Goal: Task Accomplishment & Management: Manage account settings

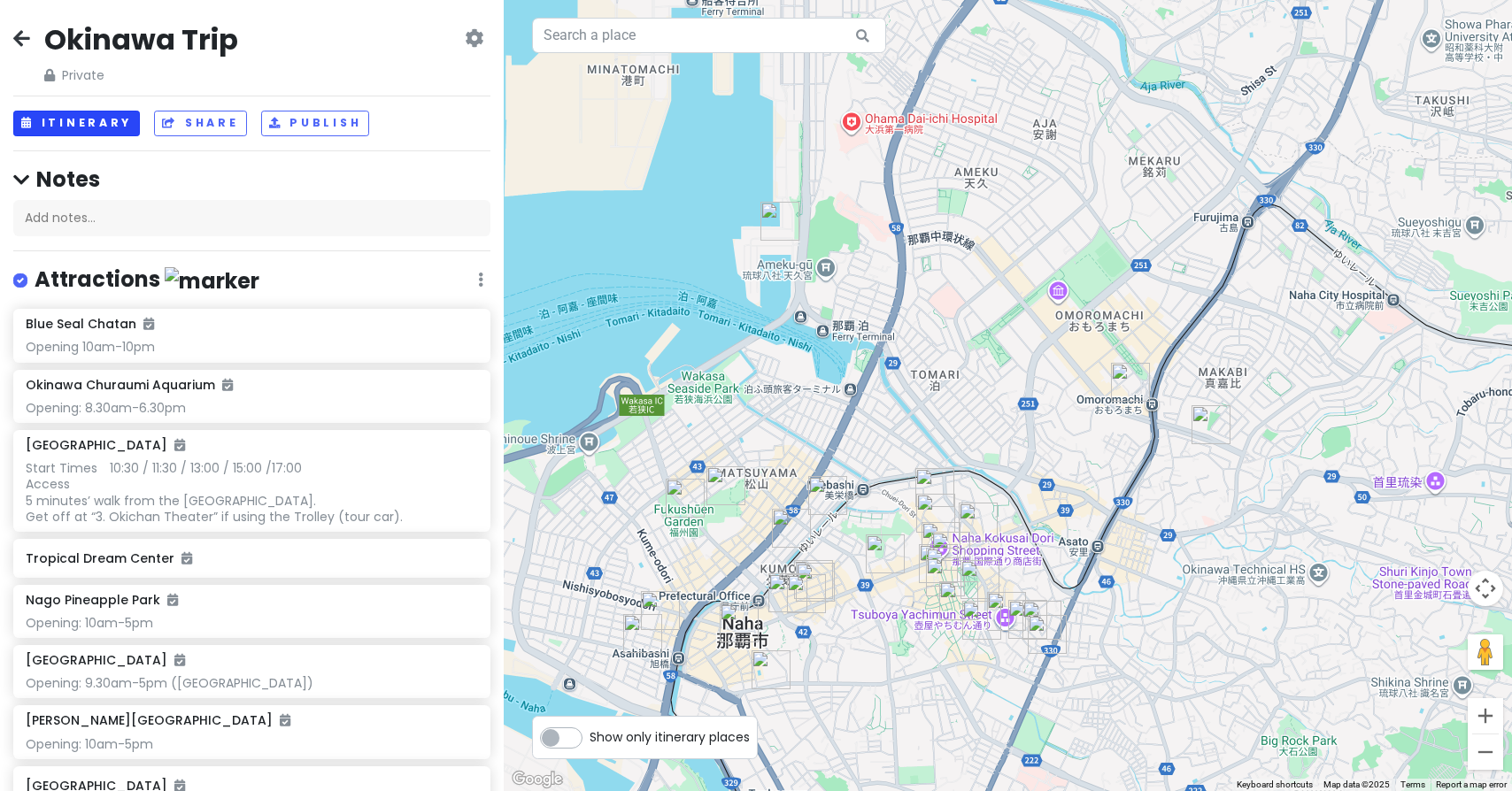
click at [84, 117] on button "Itinerary" at bounding box center [76, 123] width 126 height 26
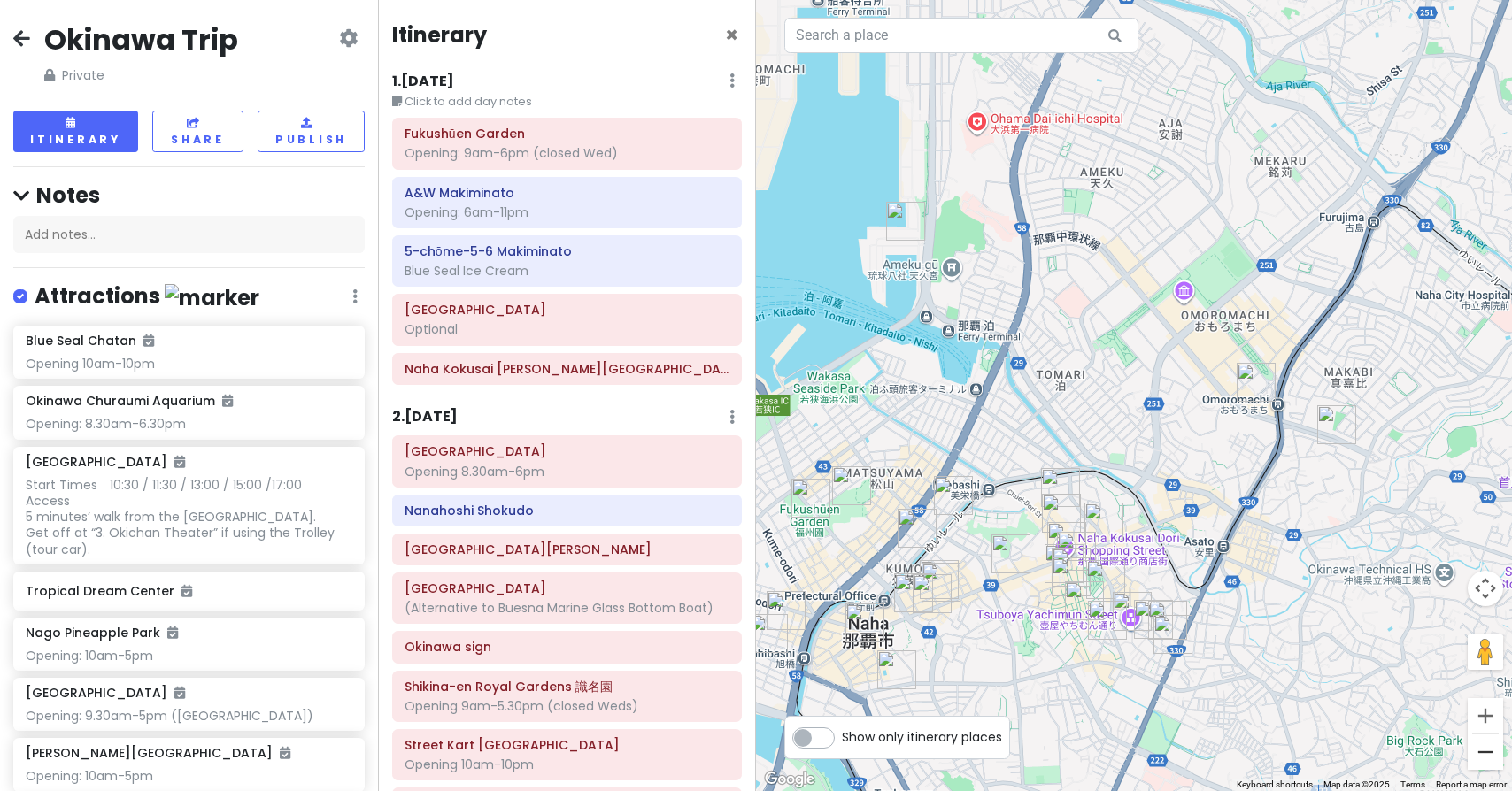
click at [1490, 752] on button "Zoom out" at bounding box center [1484, 751] width 35 height 35
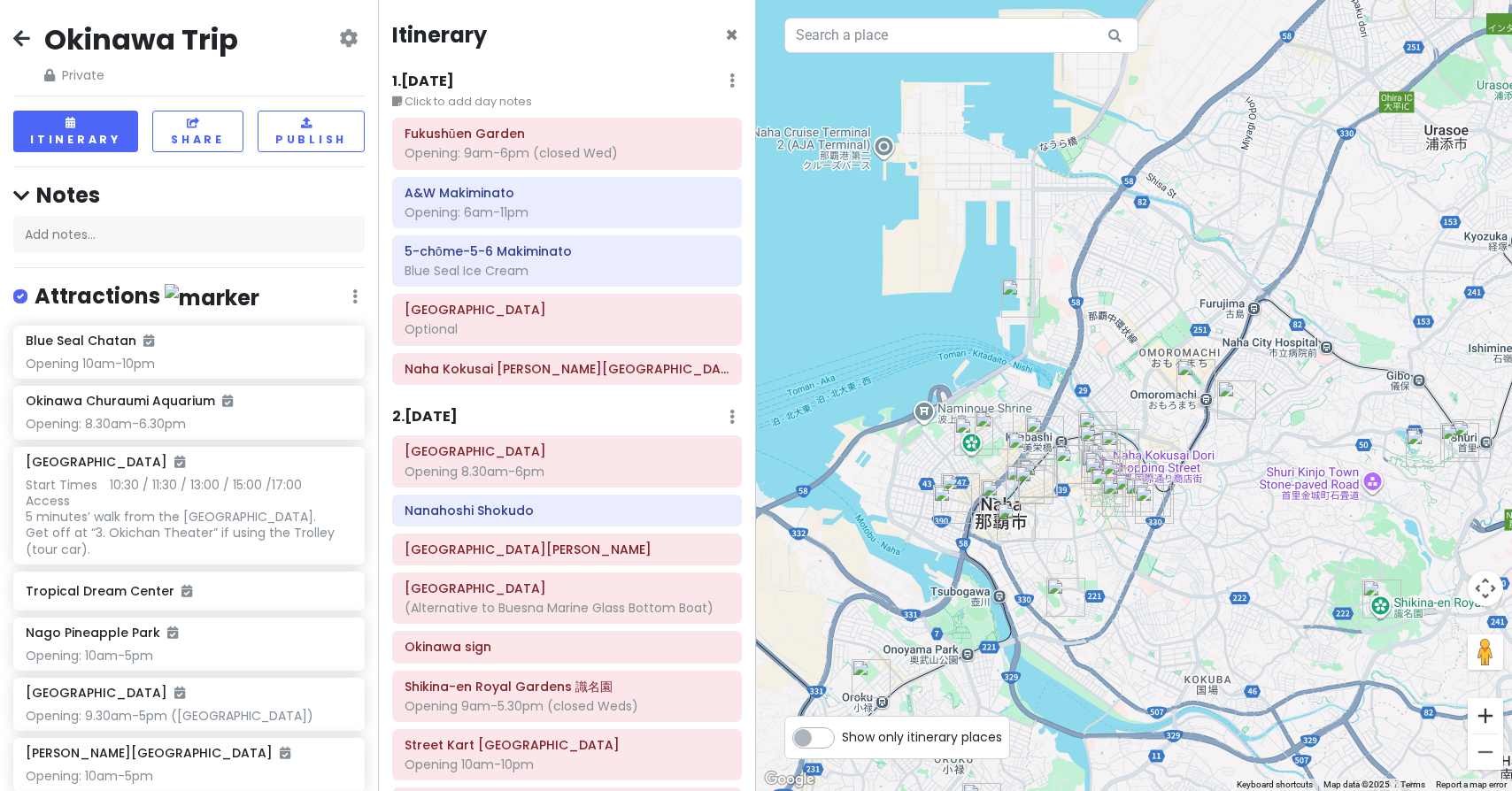
click at [1487, 711] on button "Zoom in" at bounding box center [1484, 715] width 35 height 35
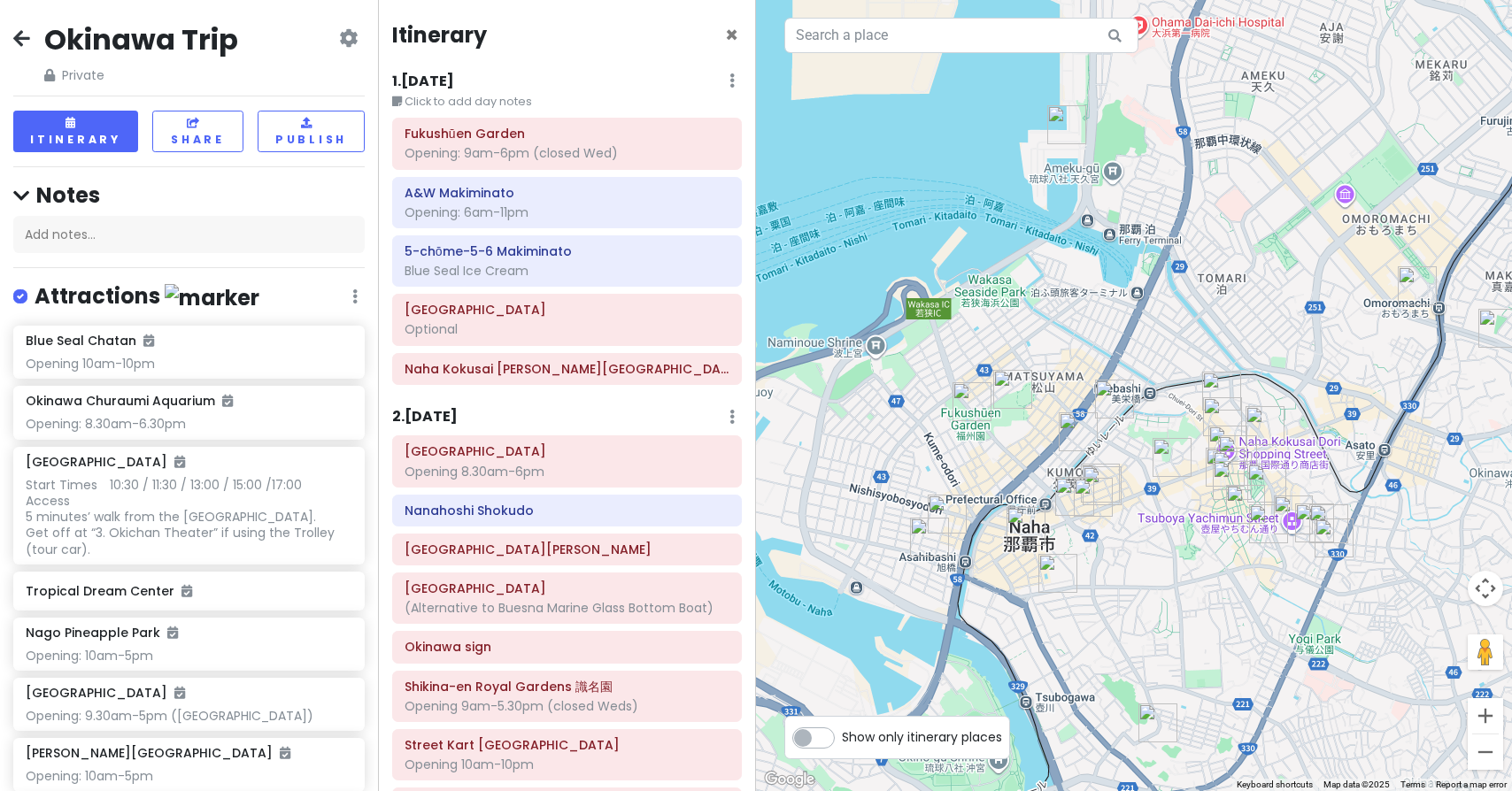
drag, startPoint x: 987, startPoint y: 433, endPoint x: 1152, endPoint y: 337, distance: 190.9
click at [1489, 714] on button "Zoom in" at bounding box center [1484, 715] width 35 height 35
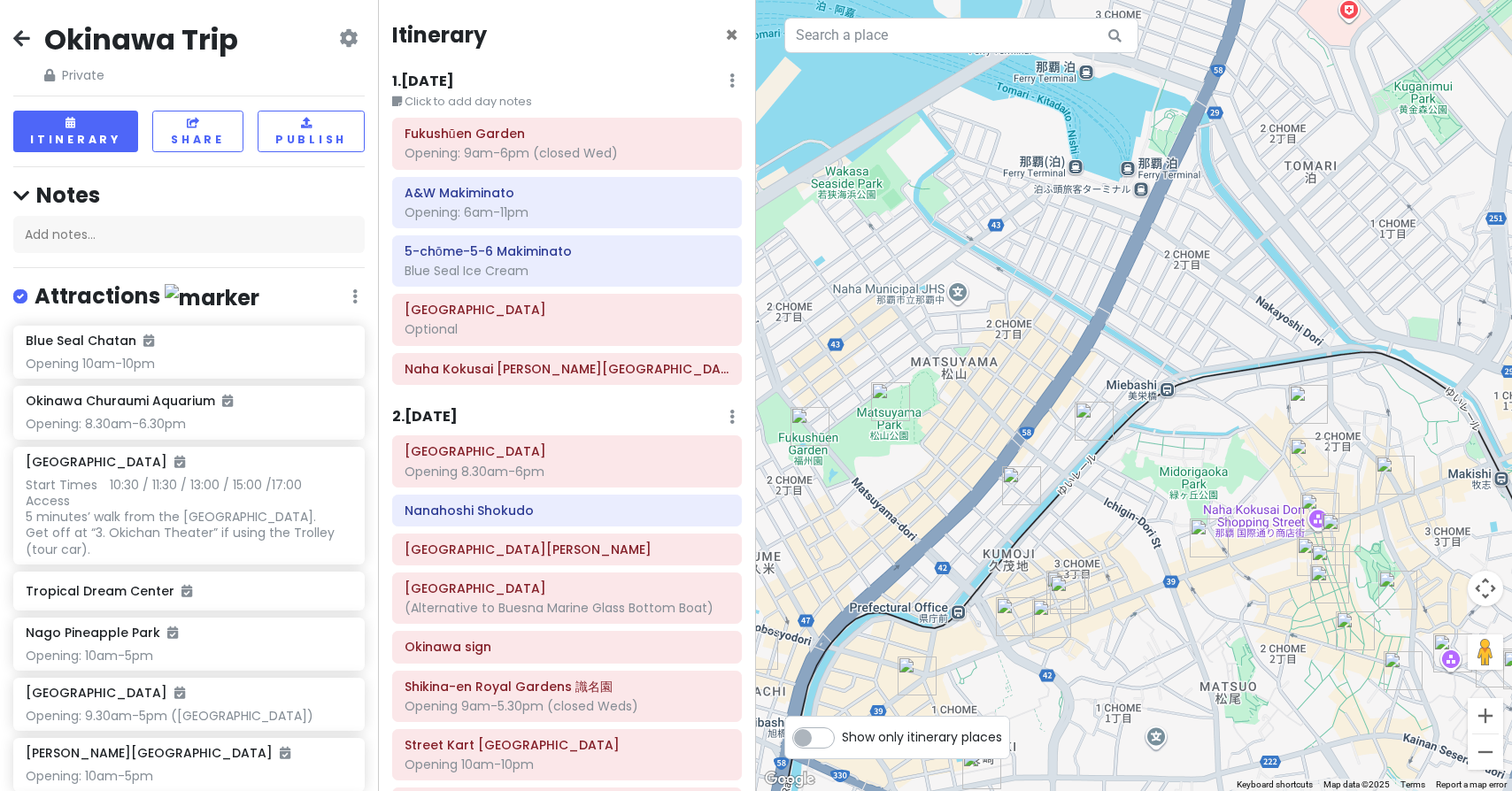
click at [1302, 405] on img "Yokaze Ice Naha" at bounding box center [1308, 404] width 39 height 39
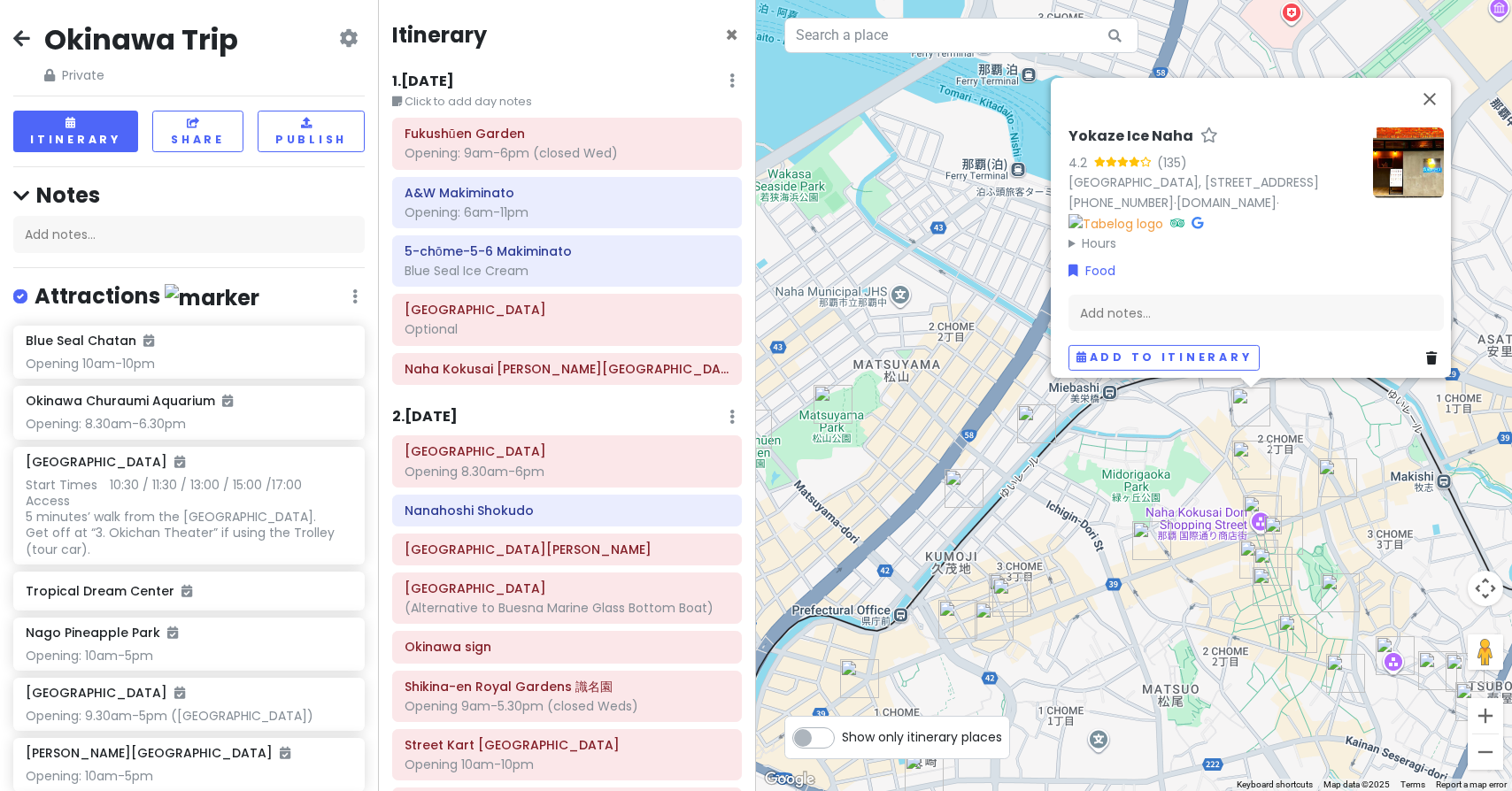
click at [1333, 468] on img "JAM'S TACOS 国際通り店" at bounding box center [1337, 477] width 39 height 39
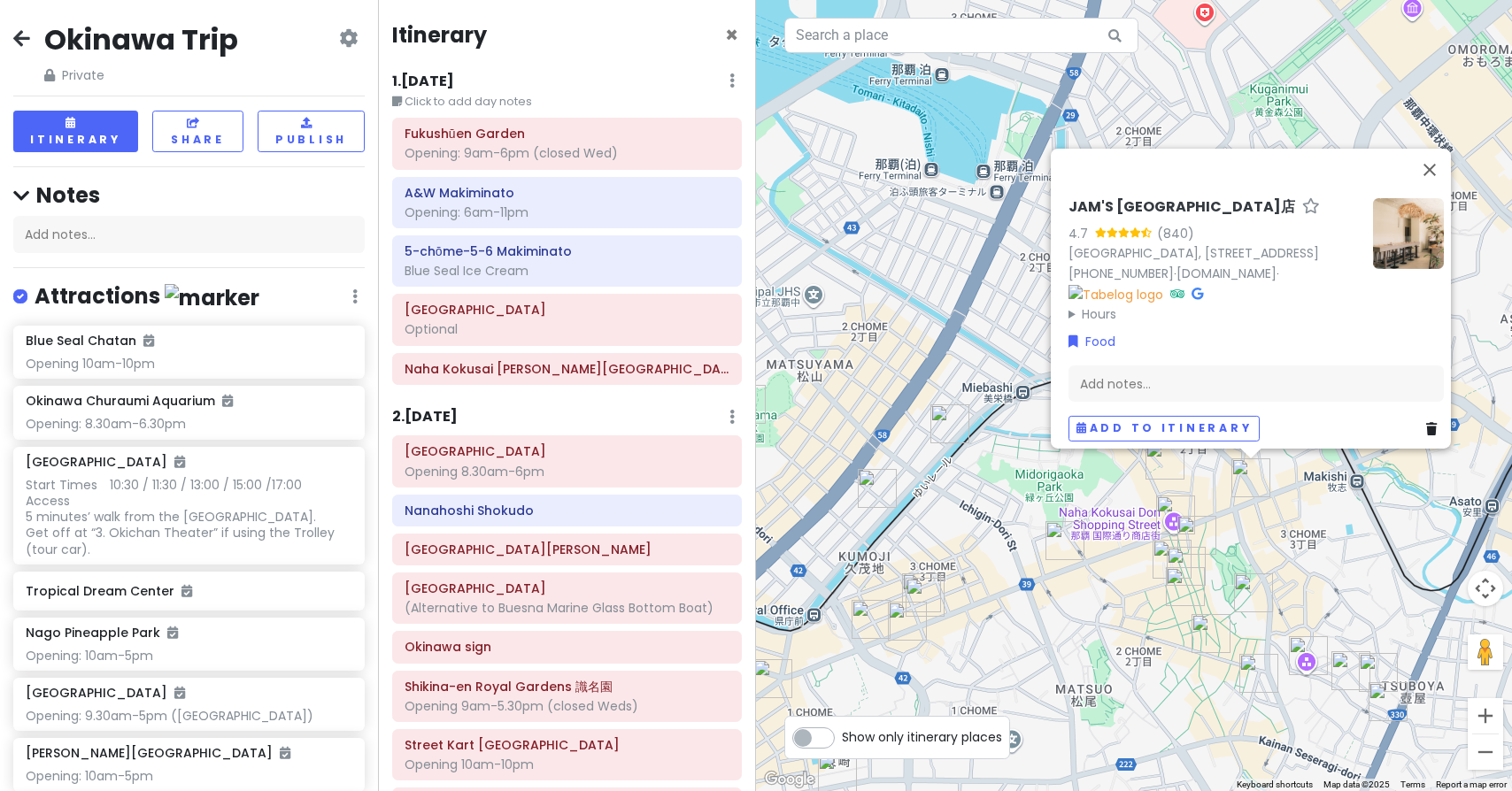
click at [1253, 475] on img "JAM'S TACOS 国際通り店" at bounding box center [1250, 477] width 39 height 39
click at [925, 595] on img "Shima ShabuShabu NAKAMA" at bounding box center [925, 597] width 39 height 39
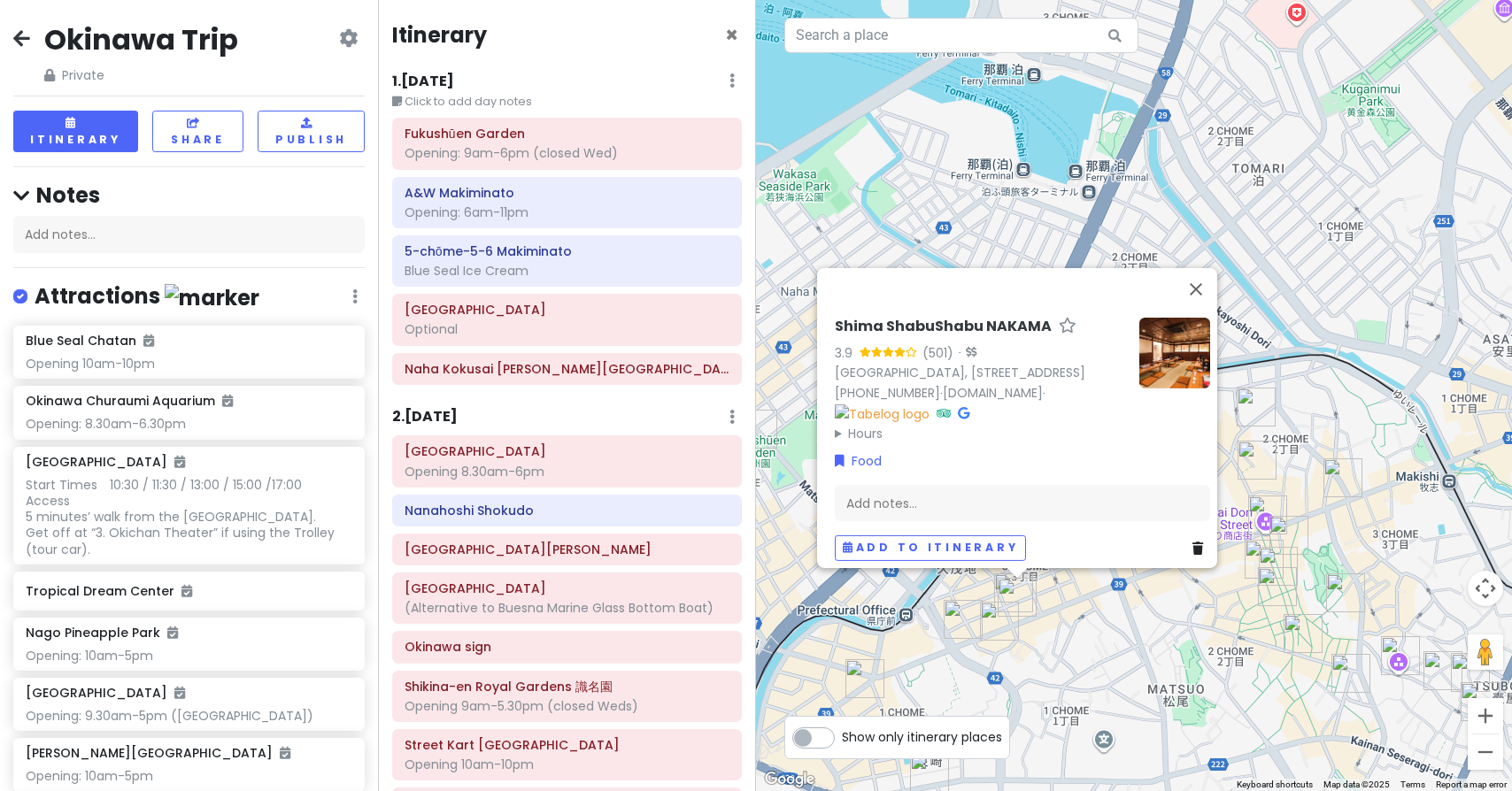
click at [1002, 577] on img "Yunangi" at bounding box center [1013, 593] width 39 height 39
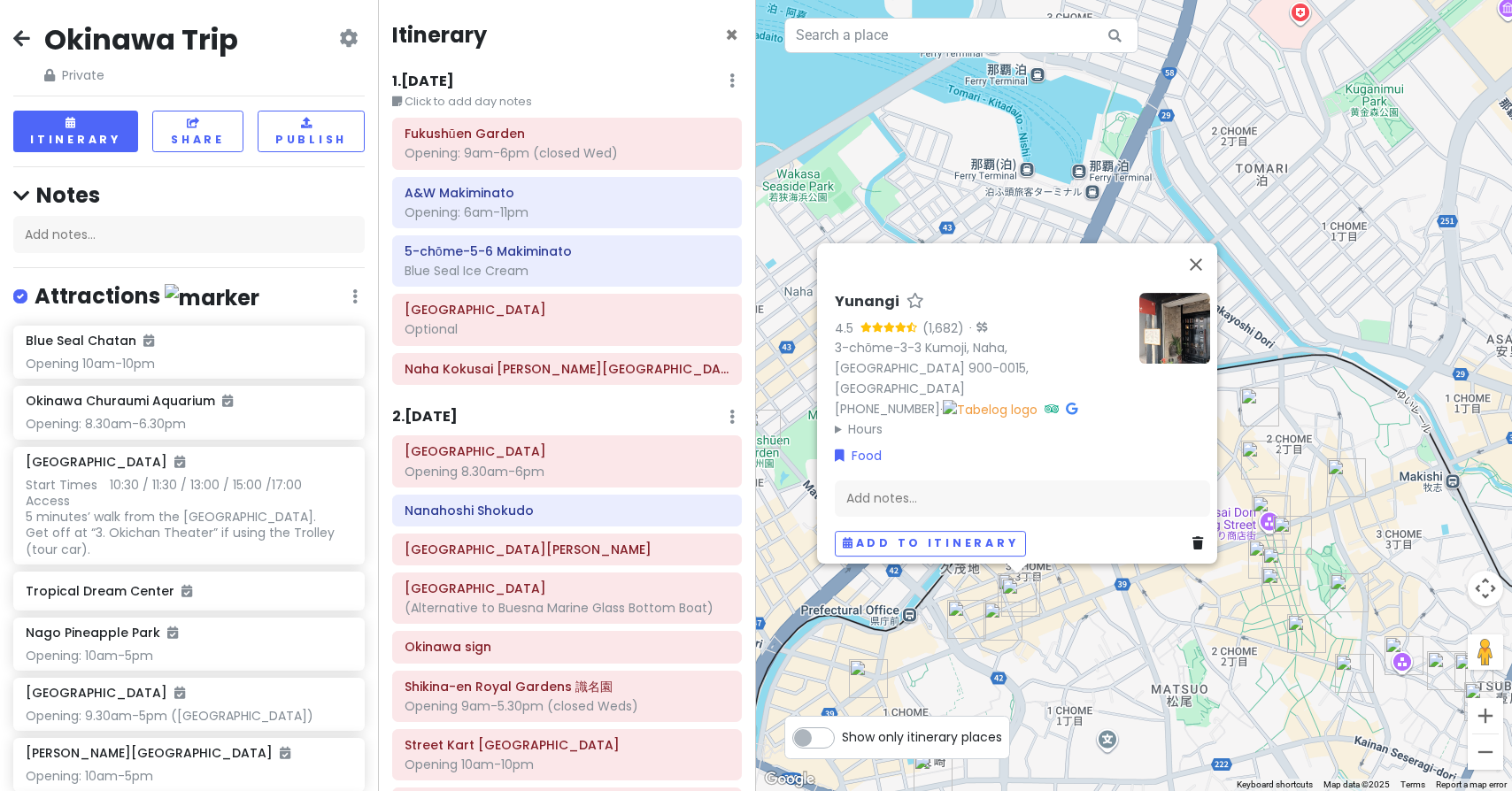
click at [996, 635] on img "Okashigoten Kokusai Street Matsuo Branch" at bounding box center [1003, 620] width 39 height 39
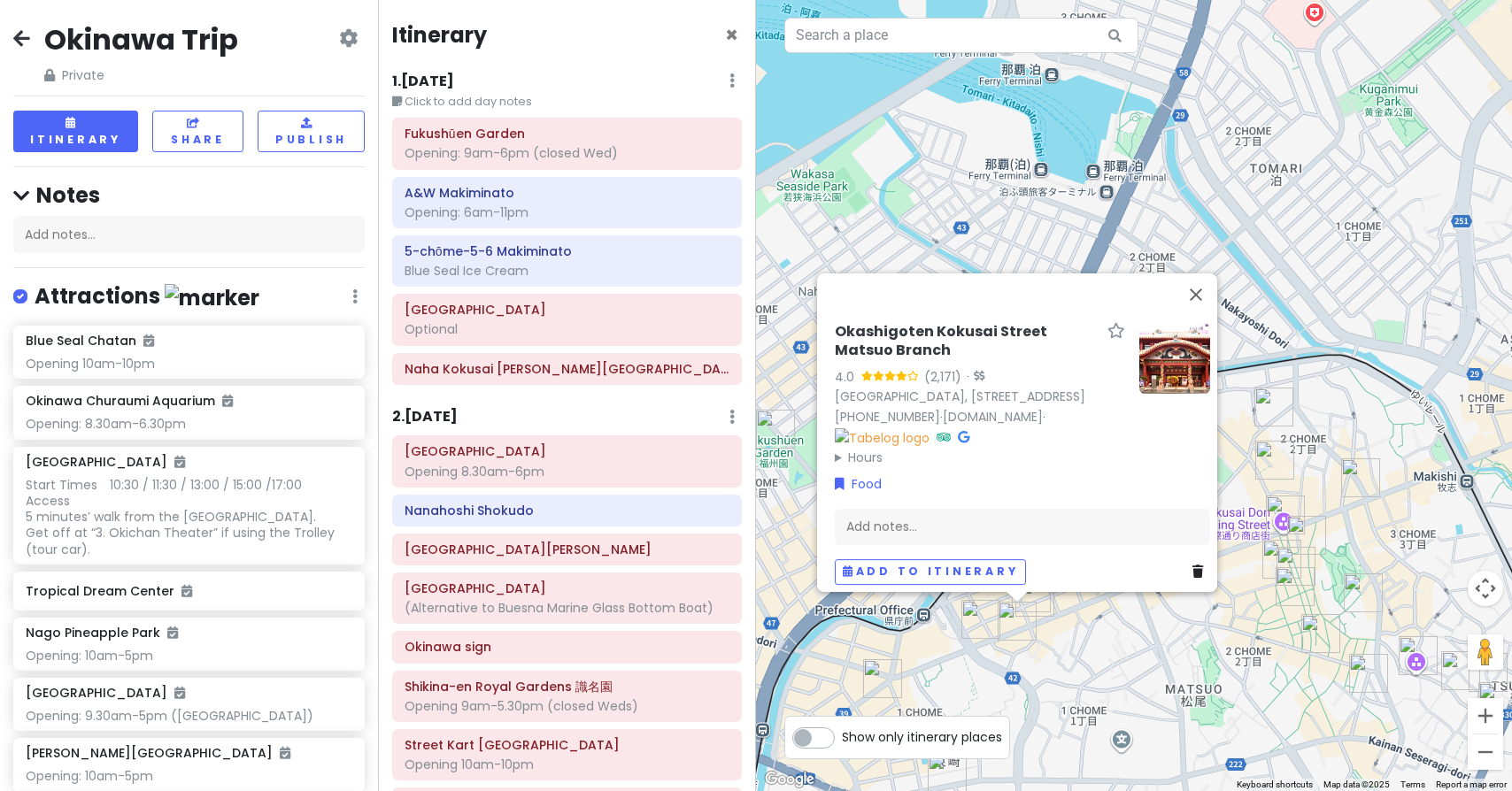
click at [978, 616] on img "Yukishio Sando Kokusai-dori" at bounding box center [980, 619] width 39 height 39
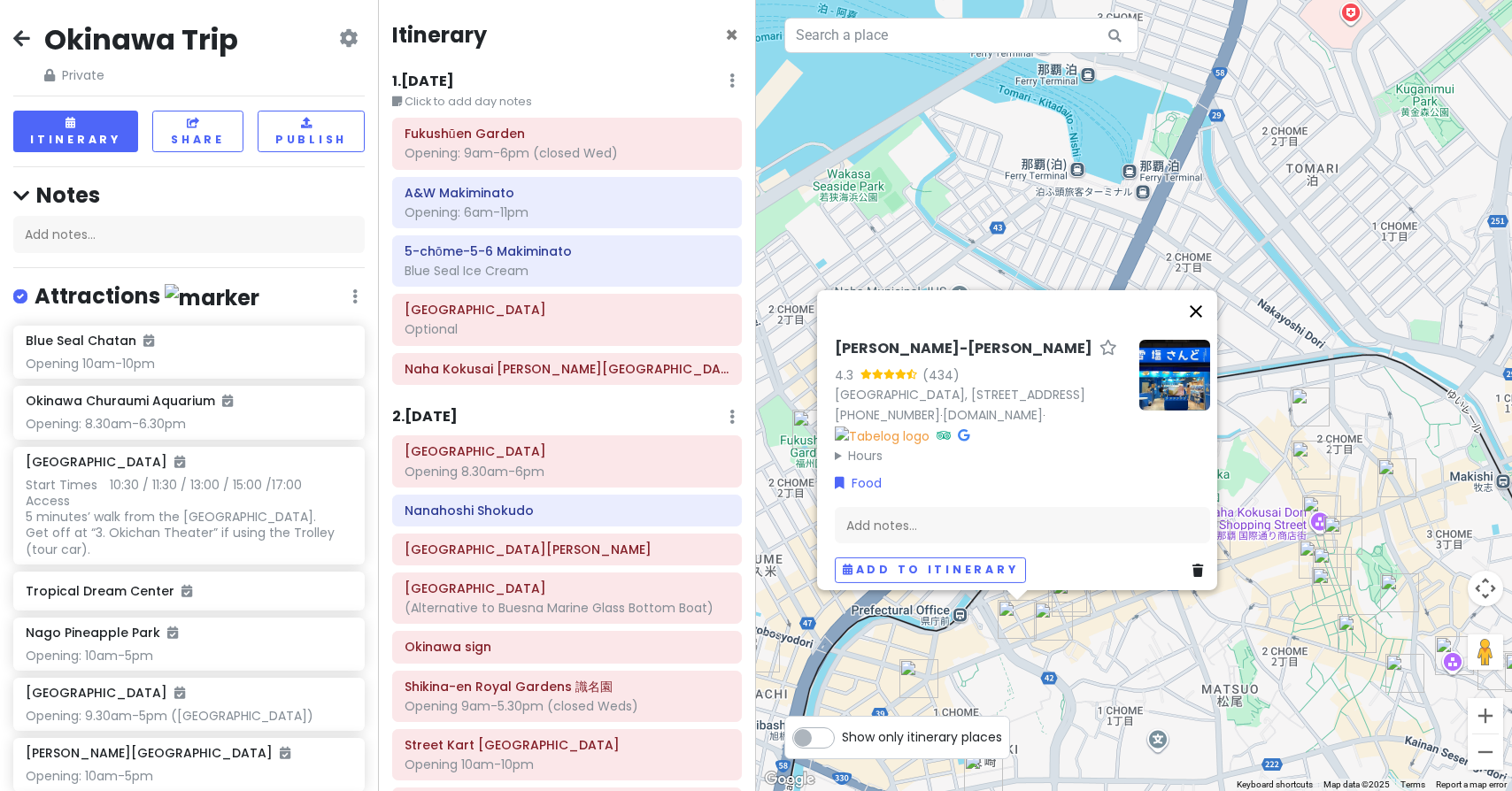
click at [1198, 290] on button "Close" at bounding box center [1195, 311] width 43 height 43
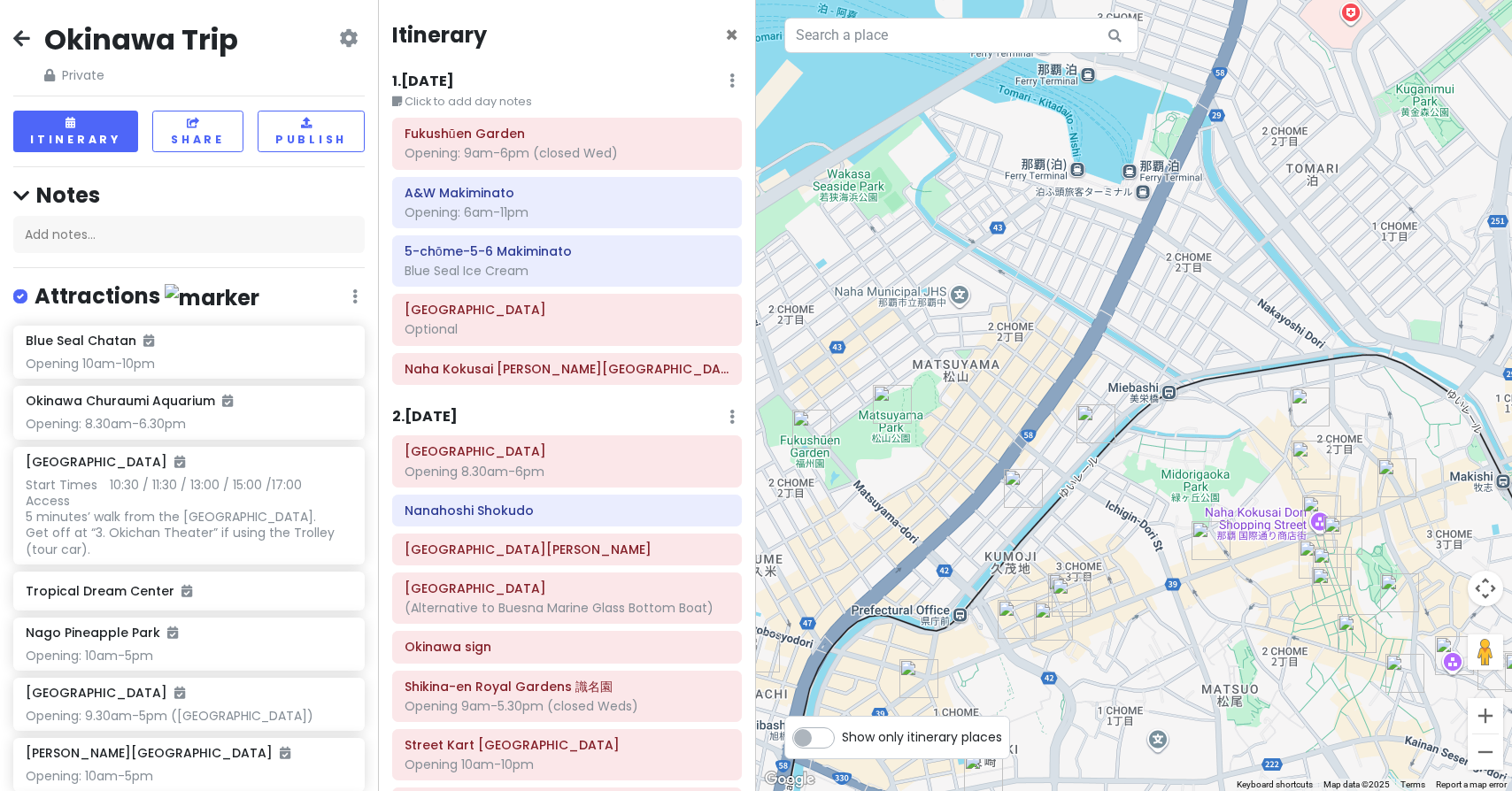
click at [921, 677] on img "Manmaru Cafe" at bounding box center [918, 678] width 39 height 39
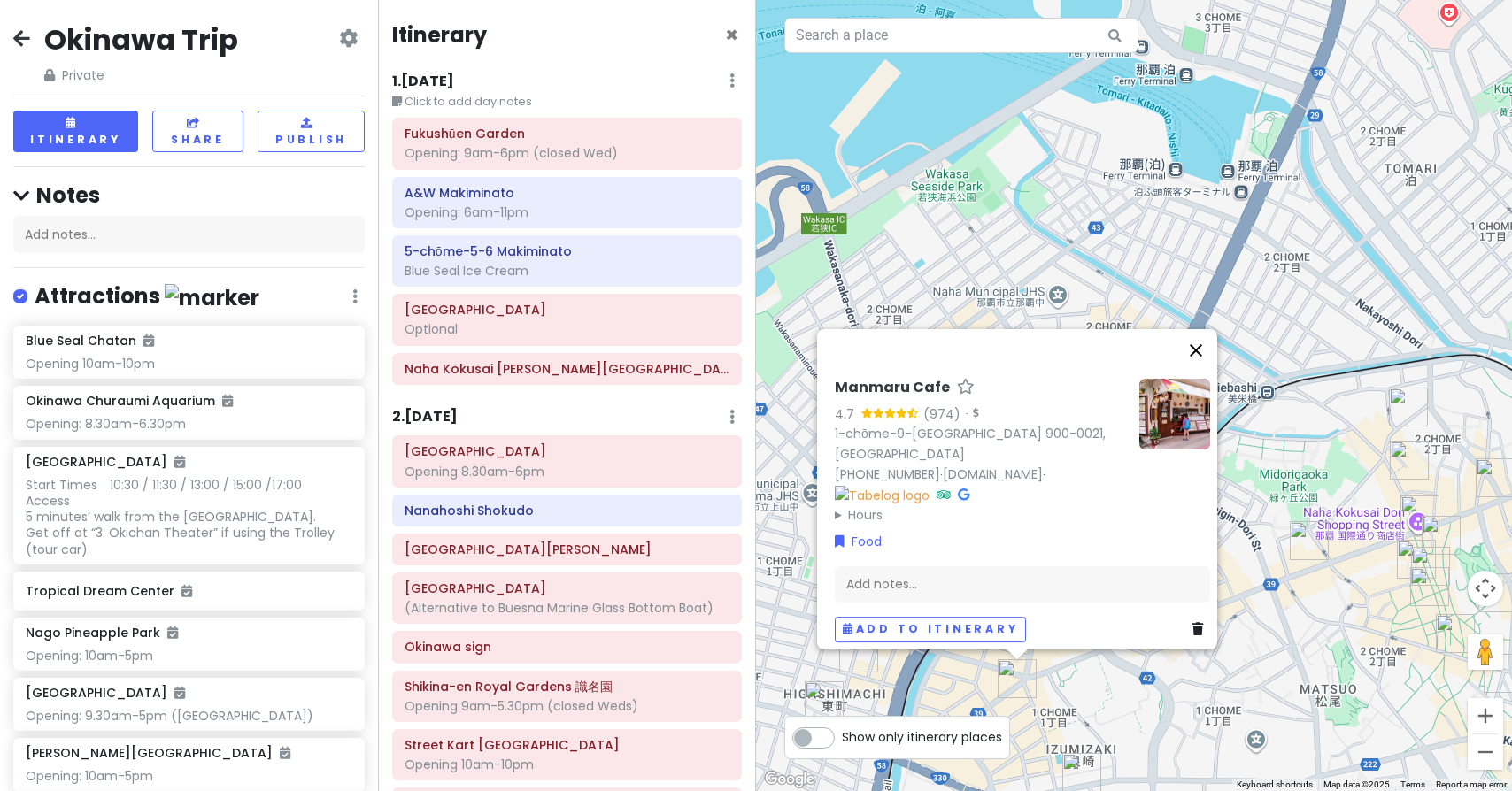
click at [1206, 347] on button "Close" at bounding box center [1195, 350] width 43 height 43
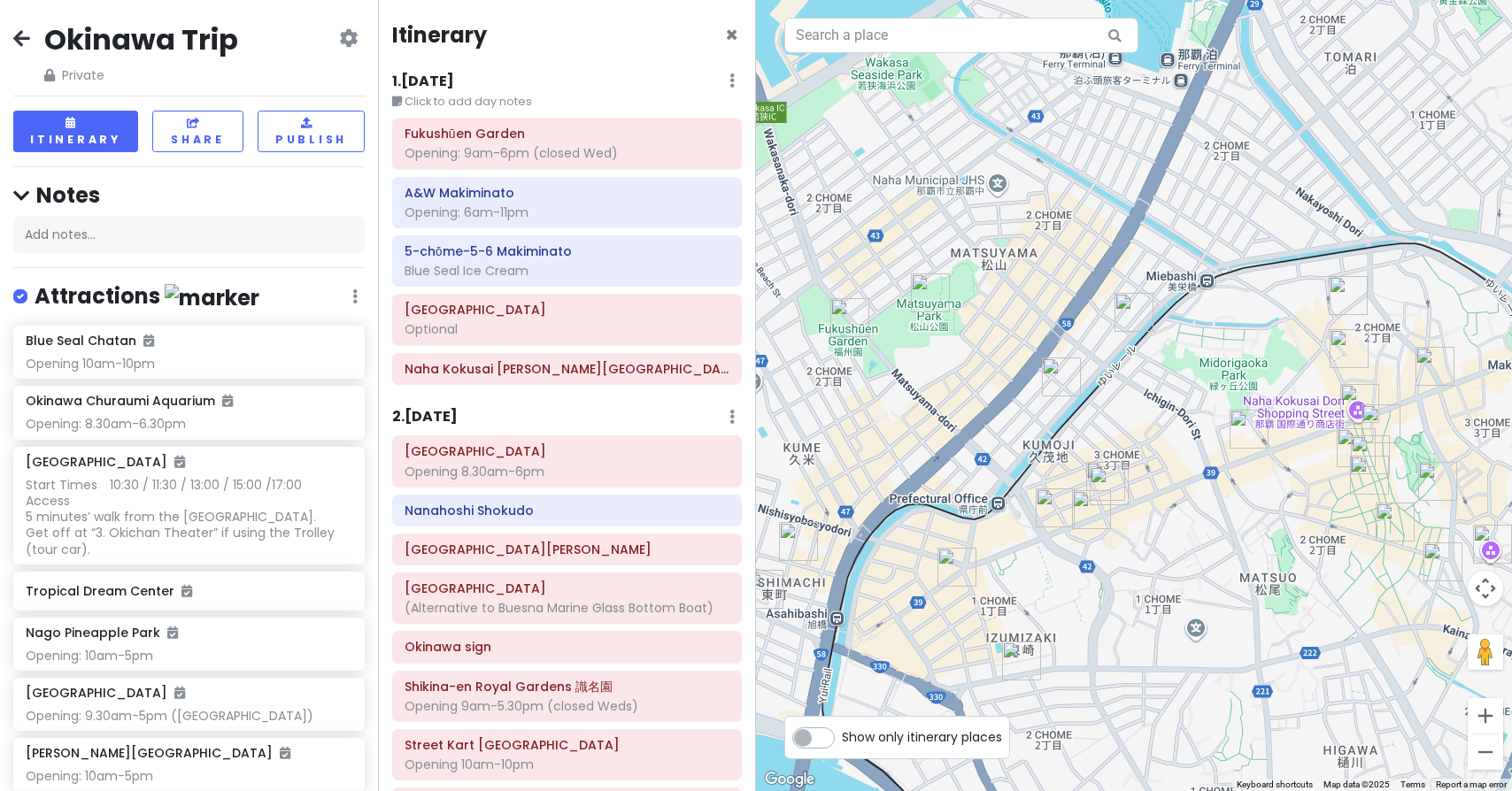
drag, startPoint x: 1078, startPoint y: 628, endPoint x: 1016, endPoint y: 513, distance: 130.6
click at [1024, 653] on img "Marutama" at bounding box center [1021, 659] width 39 height 39
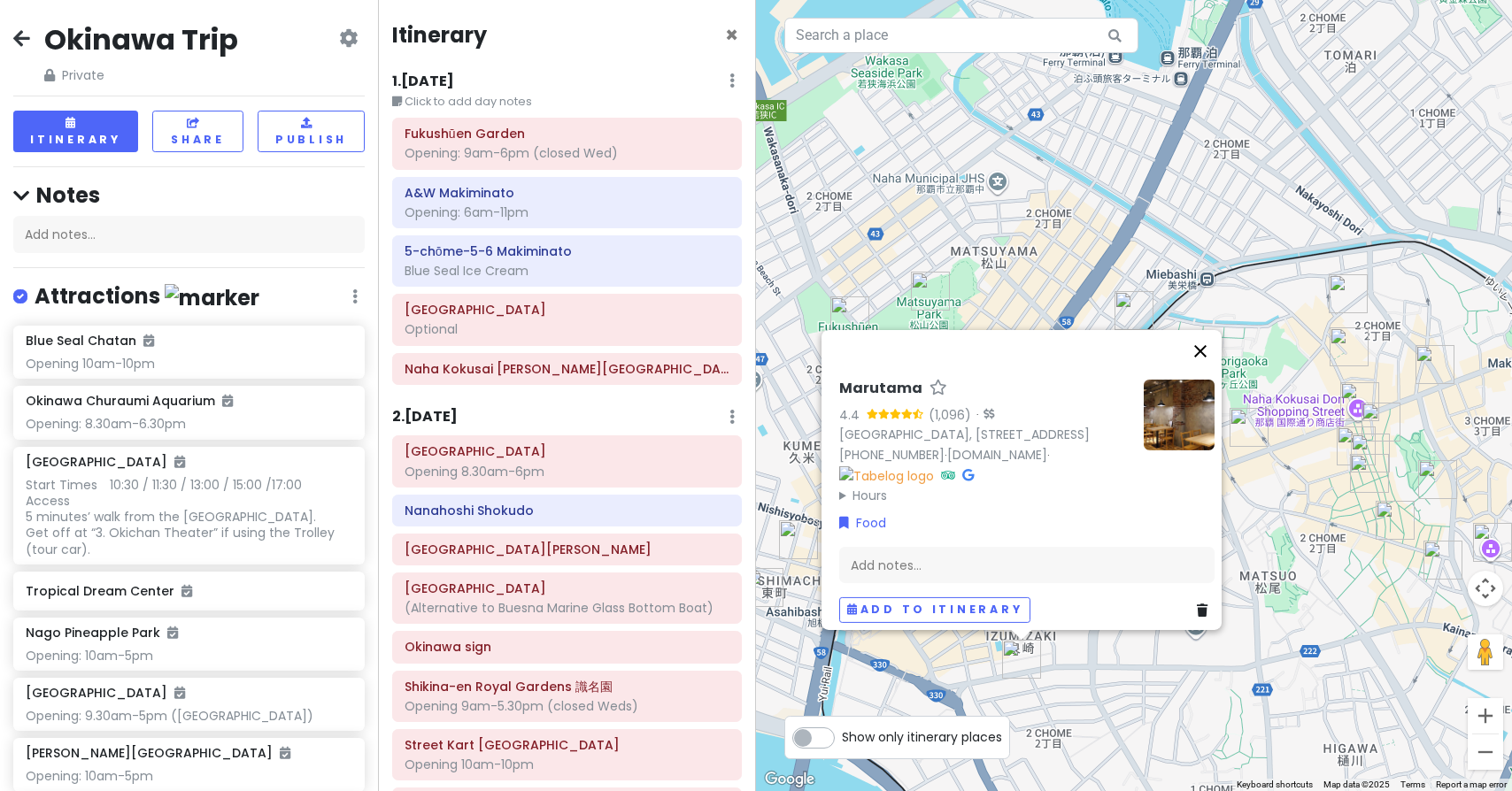
click at [1210, 330] on button "Close" at bounding box center [1200, 351] width 43 height 43
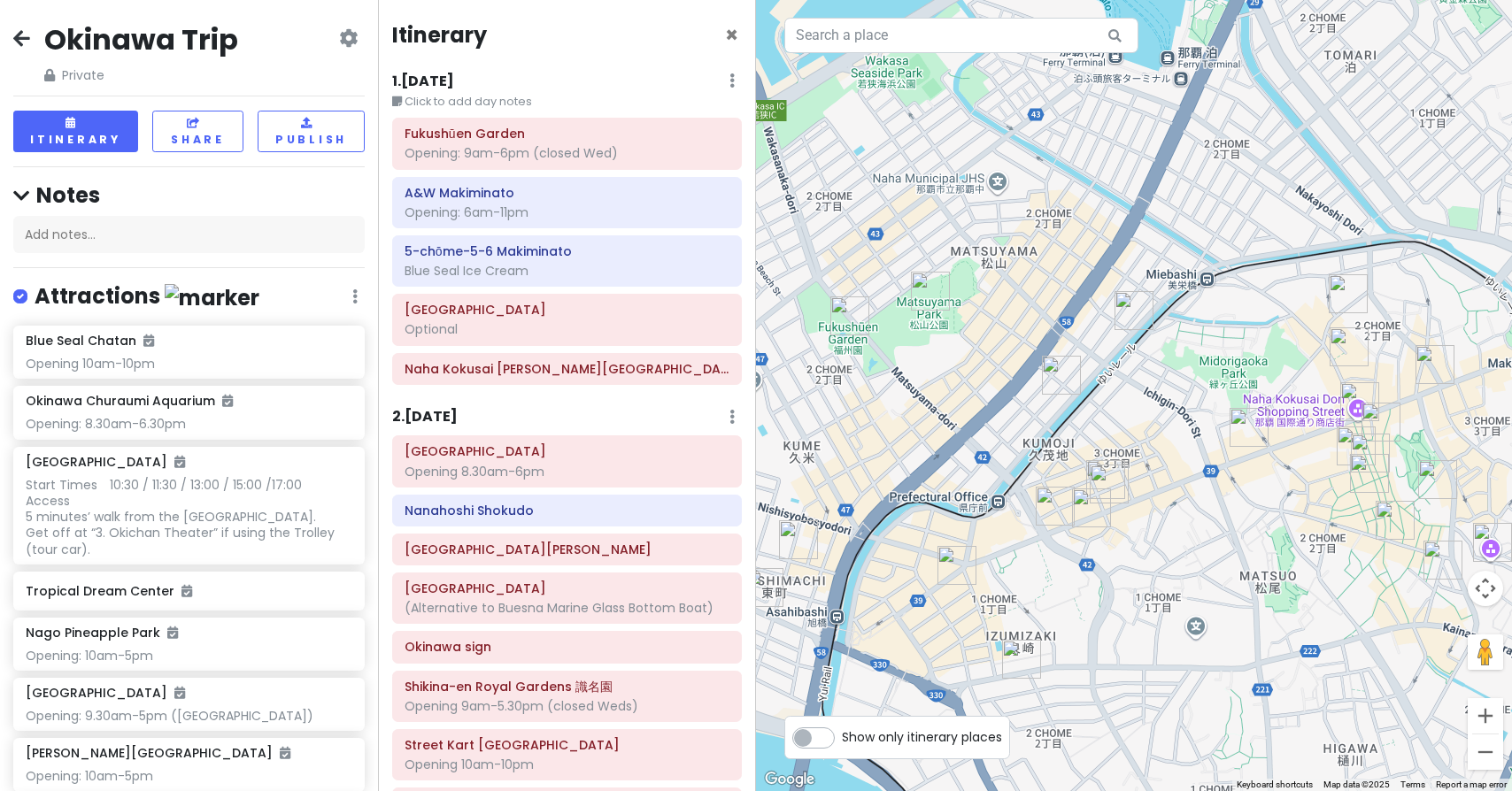
click at [1427, 371] on img "JAM'S TACOS 国際通り店" at bounding box center [1434, 364] width 39 height 39
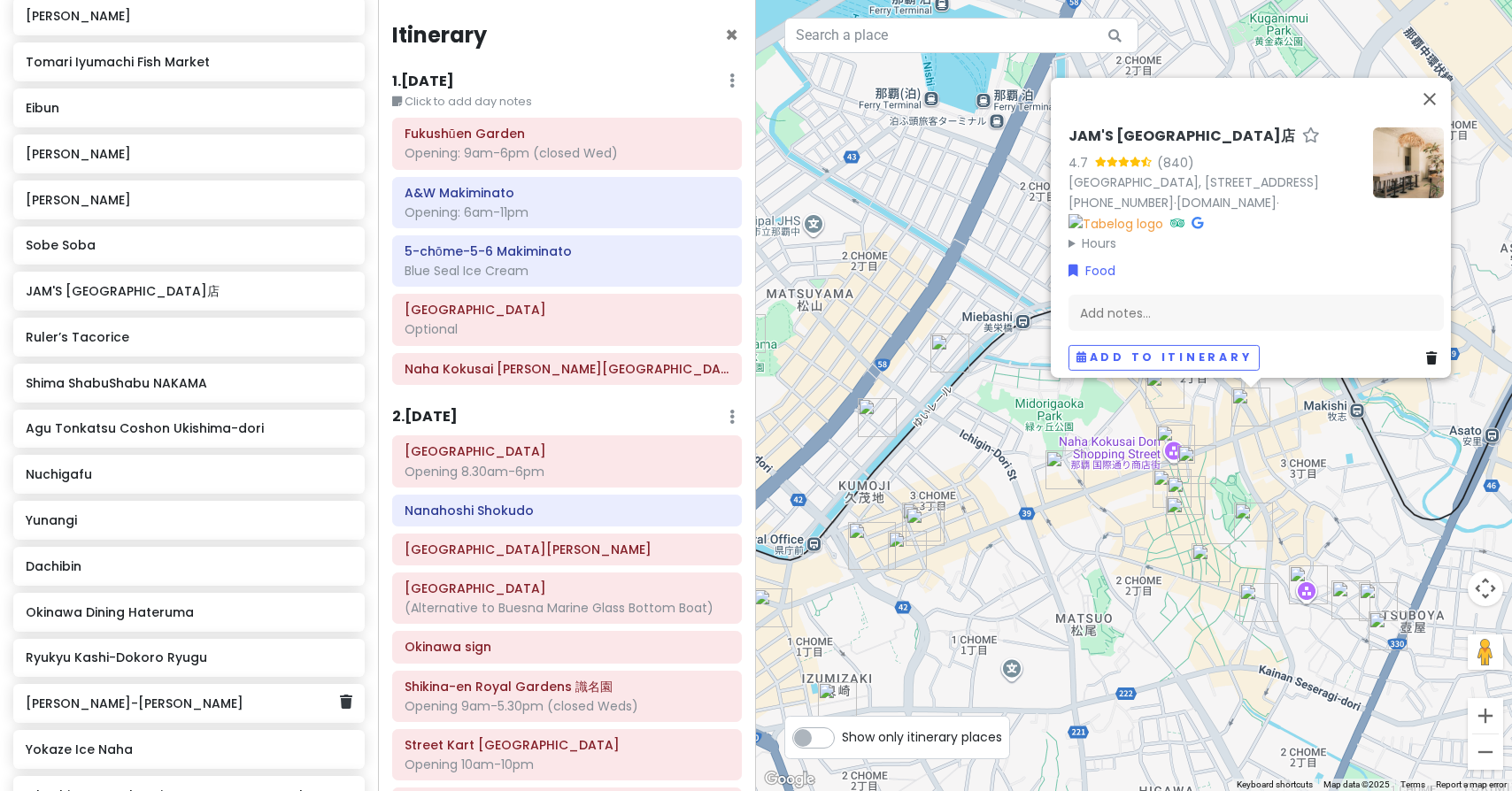
scroll to position [4899, 0]
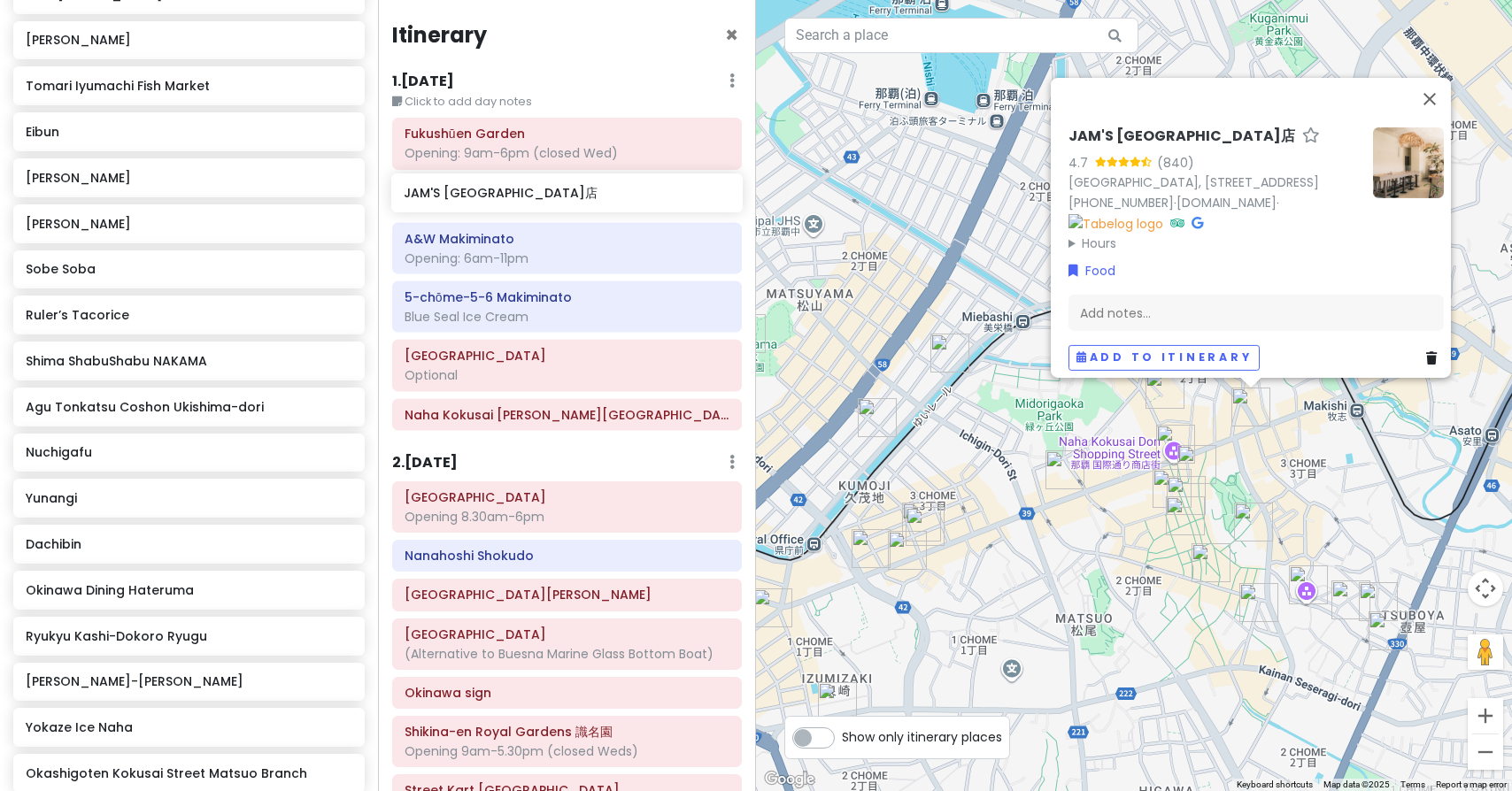
drag, startPoint x: 79, startPoint y: 271, endPoint x: 456, endPoint y: 194, distance: 384.8
click at [456, 194] on div "Okinawa Trip Private Change Dates Make a Copy Delete Trip Give Feedback 💡 Suppo…" at bounding box center [756, 396] width 1512 height 791
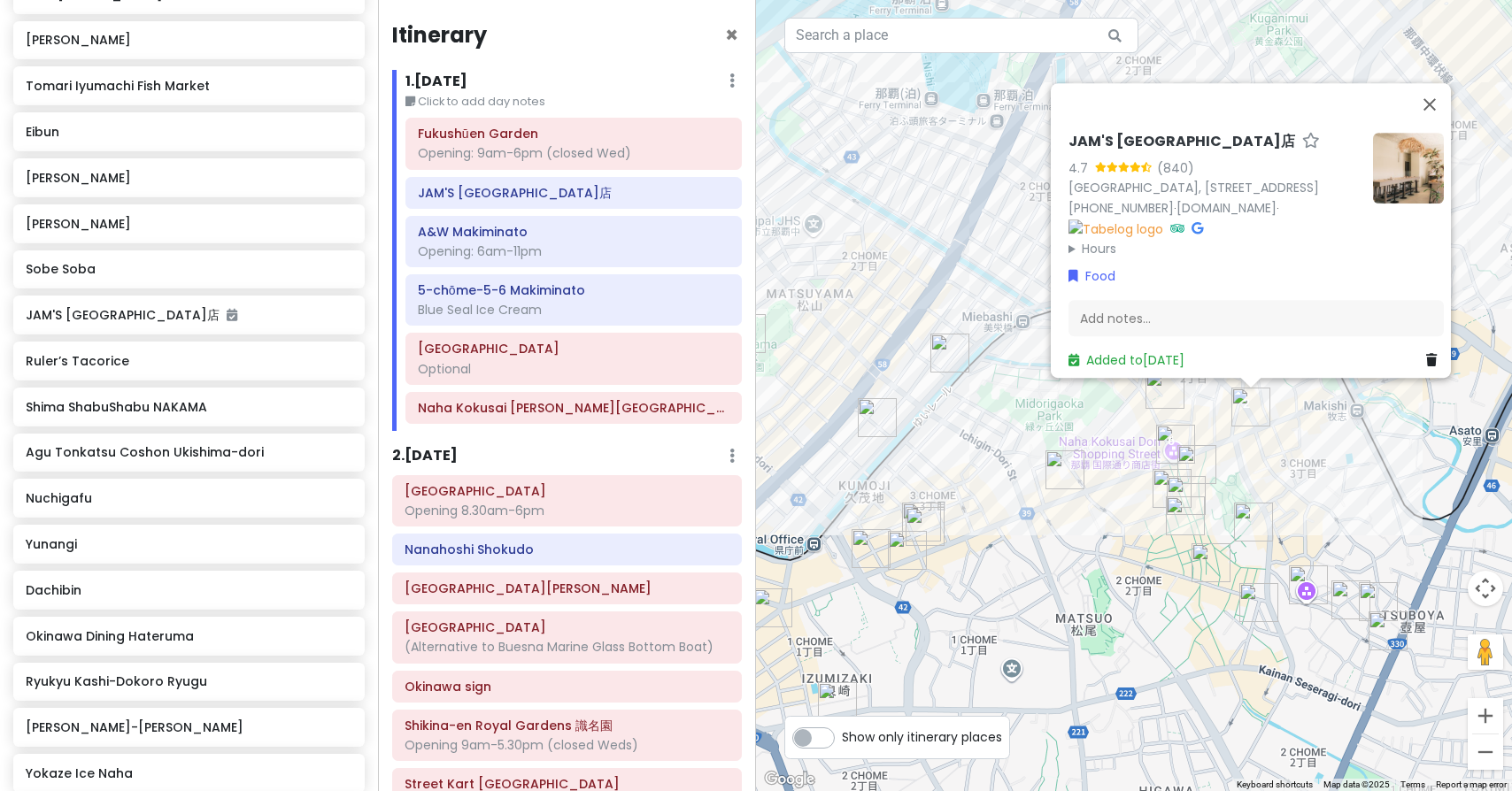
click at [1192, 457] on img "Ryukyu Kashi-Dokoro Ryugu" at bounding box center [1196, 464] width 39 height 39
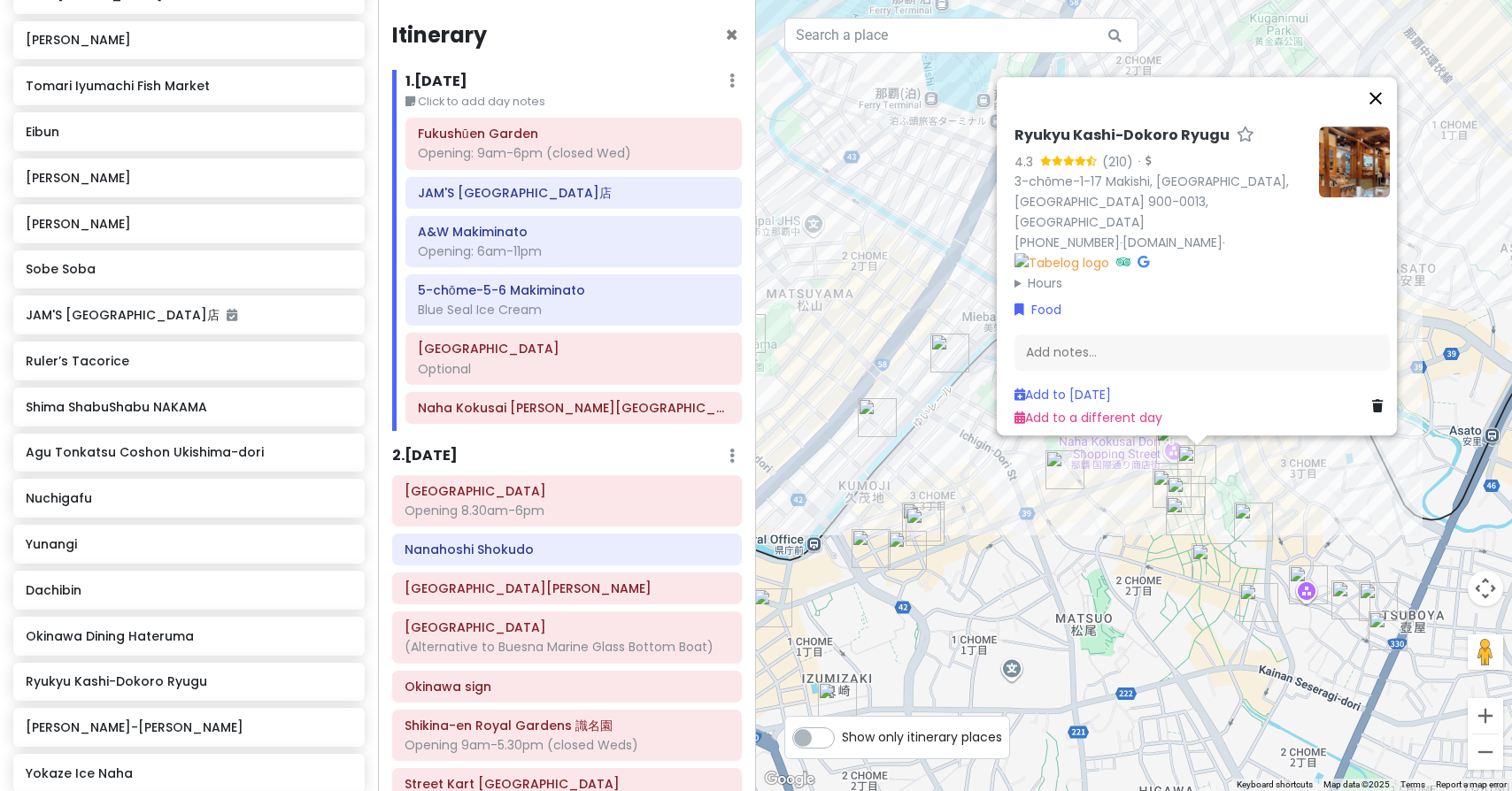
click at [1382, 120] on button "Close" at bounding box center [1375, 98] width 43 height 43
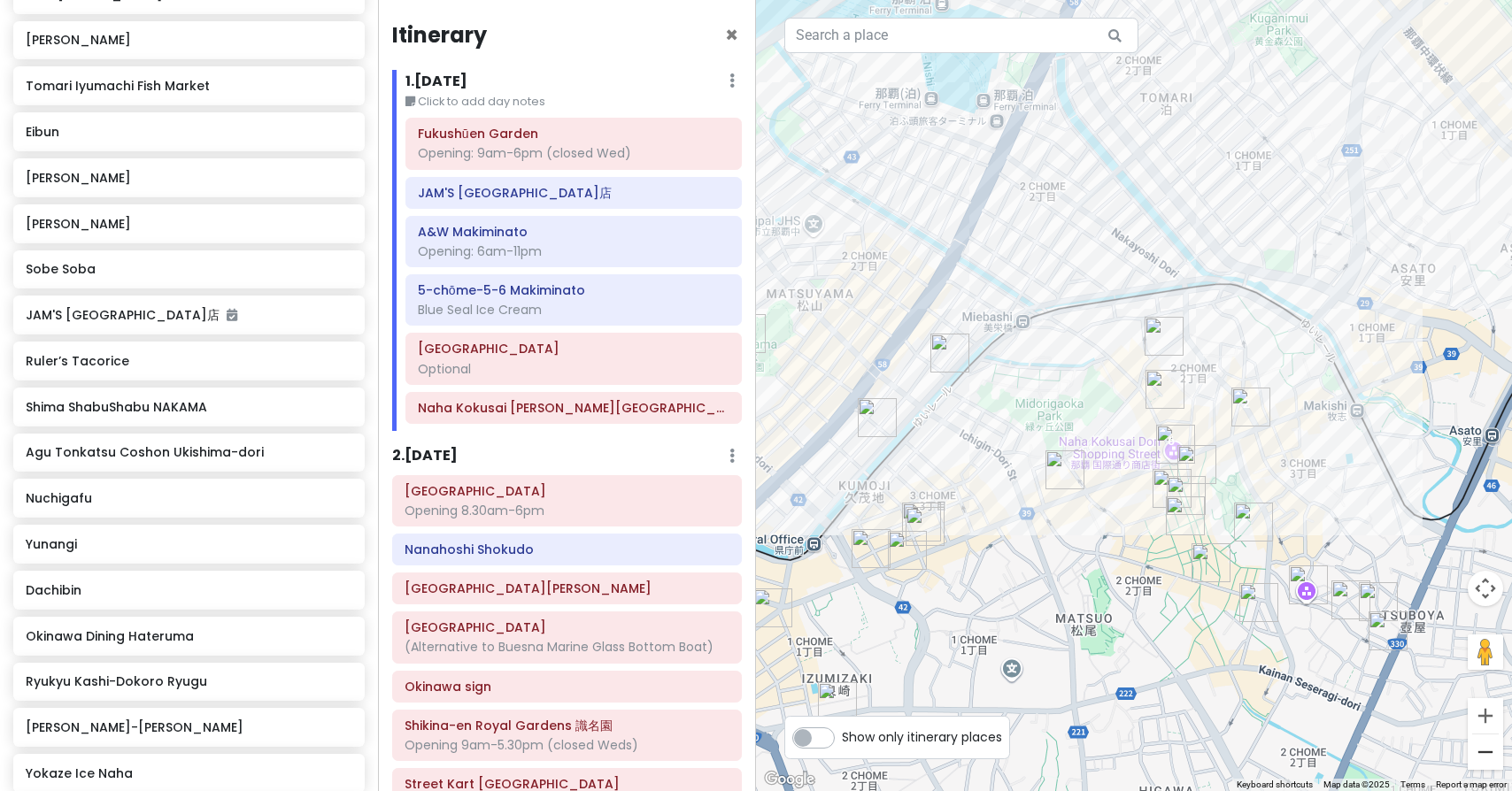
click at [1487, 747] on button "Zoom out" at bounding box center [1484, 751] width 35 height 35
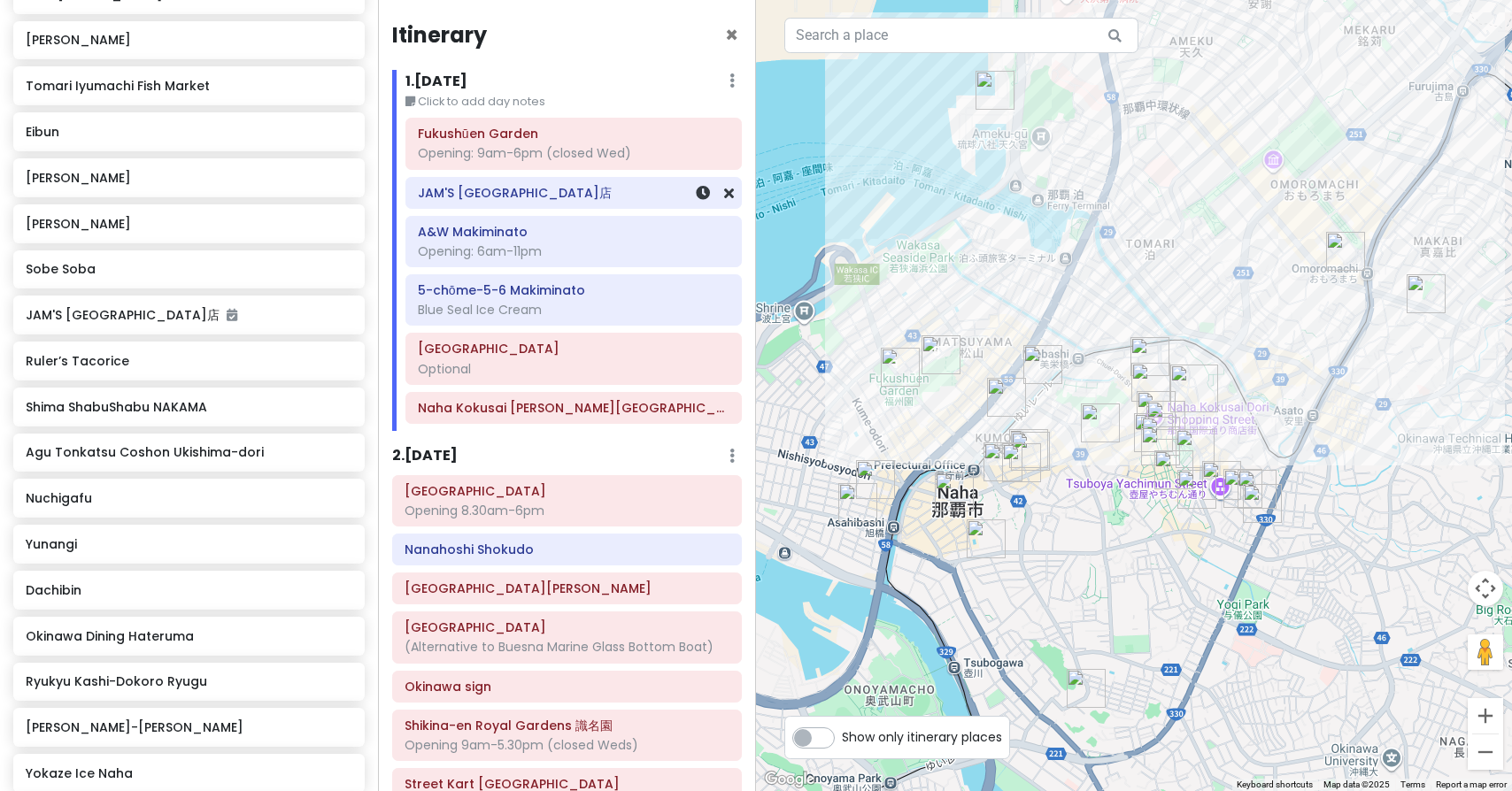
click at [607, 197] on h6 "JAM'S [GEOGRAPHIC_DATA]店" at bounding box center [573, 193] width 311 height 16
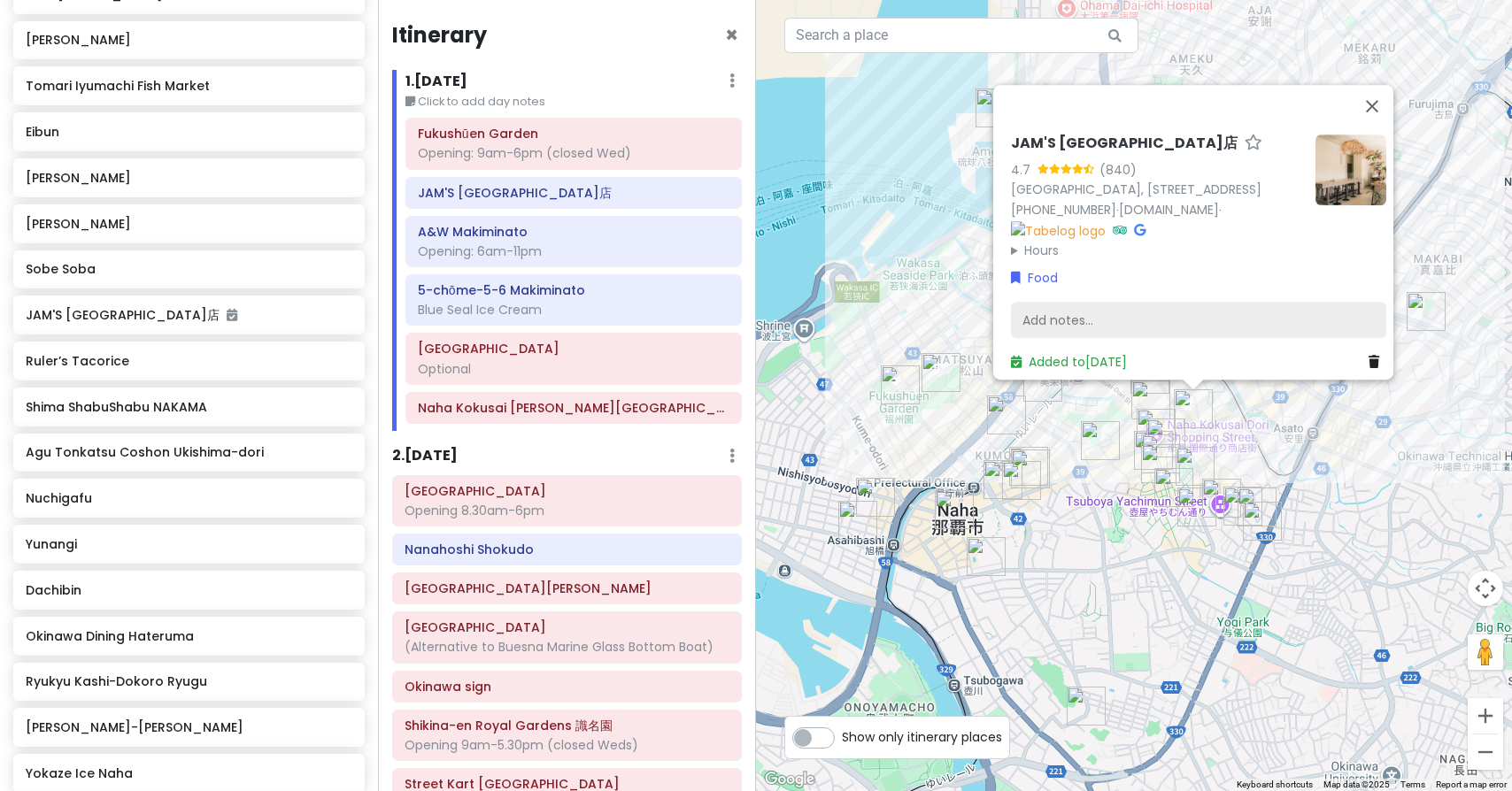
click at [1065, 310] on div "Add notes..." at bounding box center [1199, 320] width 376 height 37
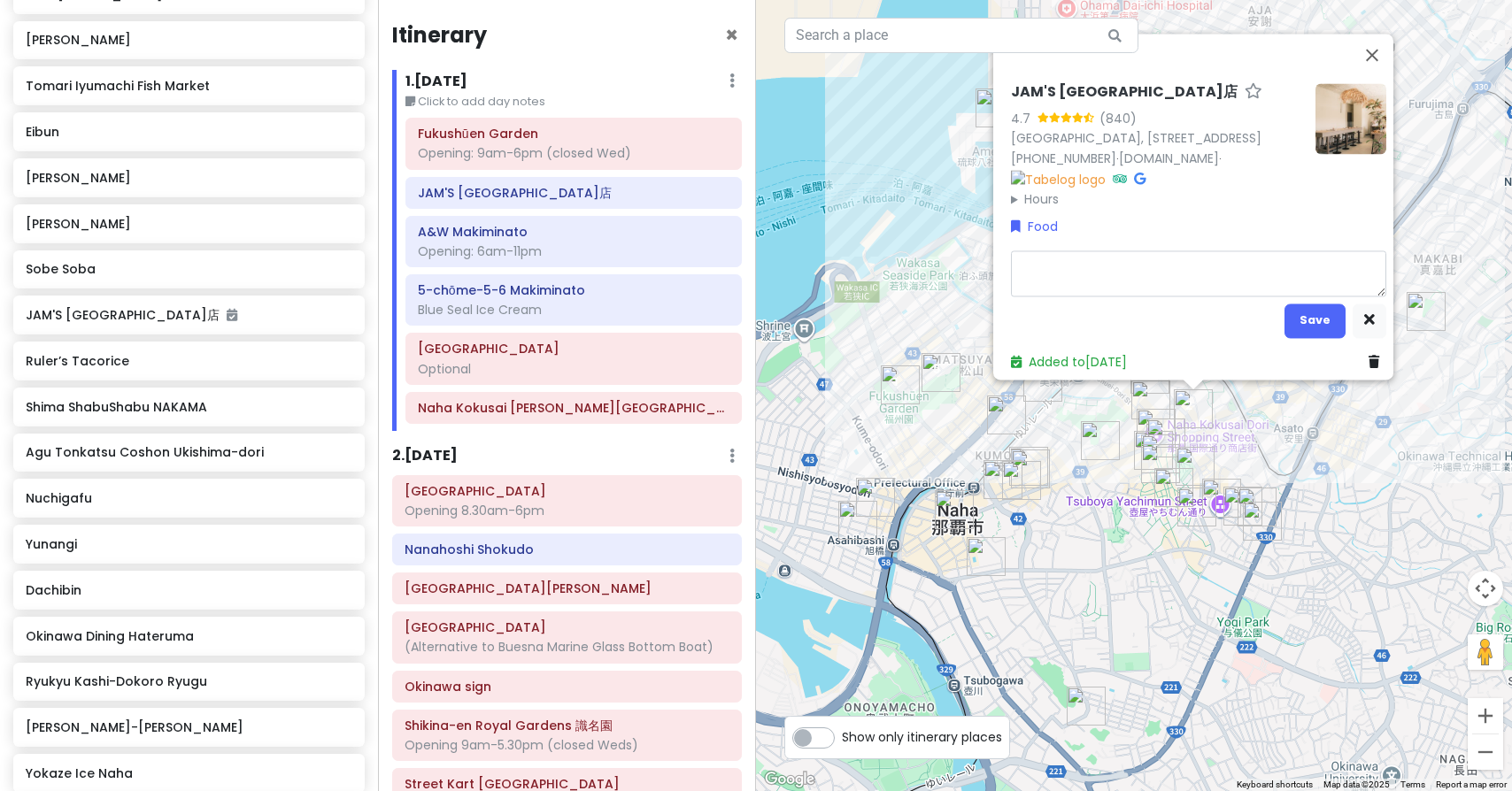
type textarea "x"
type textarea "O"
type textarea "x"
type textarea "Op"
type textarea "x"
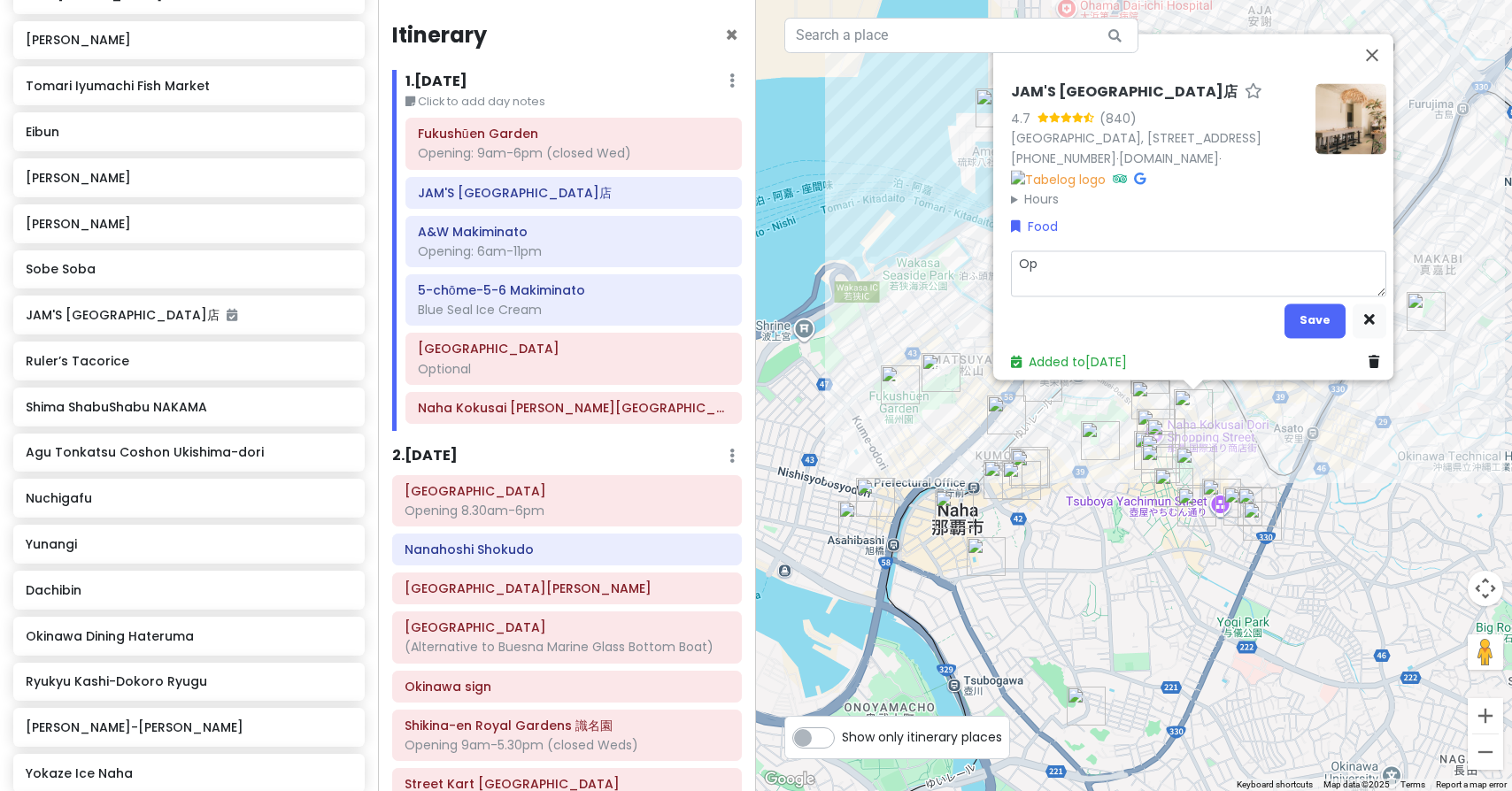
type textarea "Ope"
type textarea "x"
type textarea "Open"
type textarea "x"
type textarea "Opens"
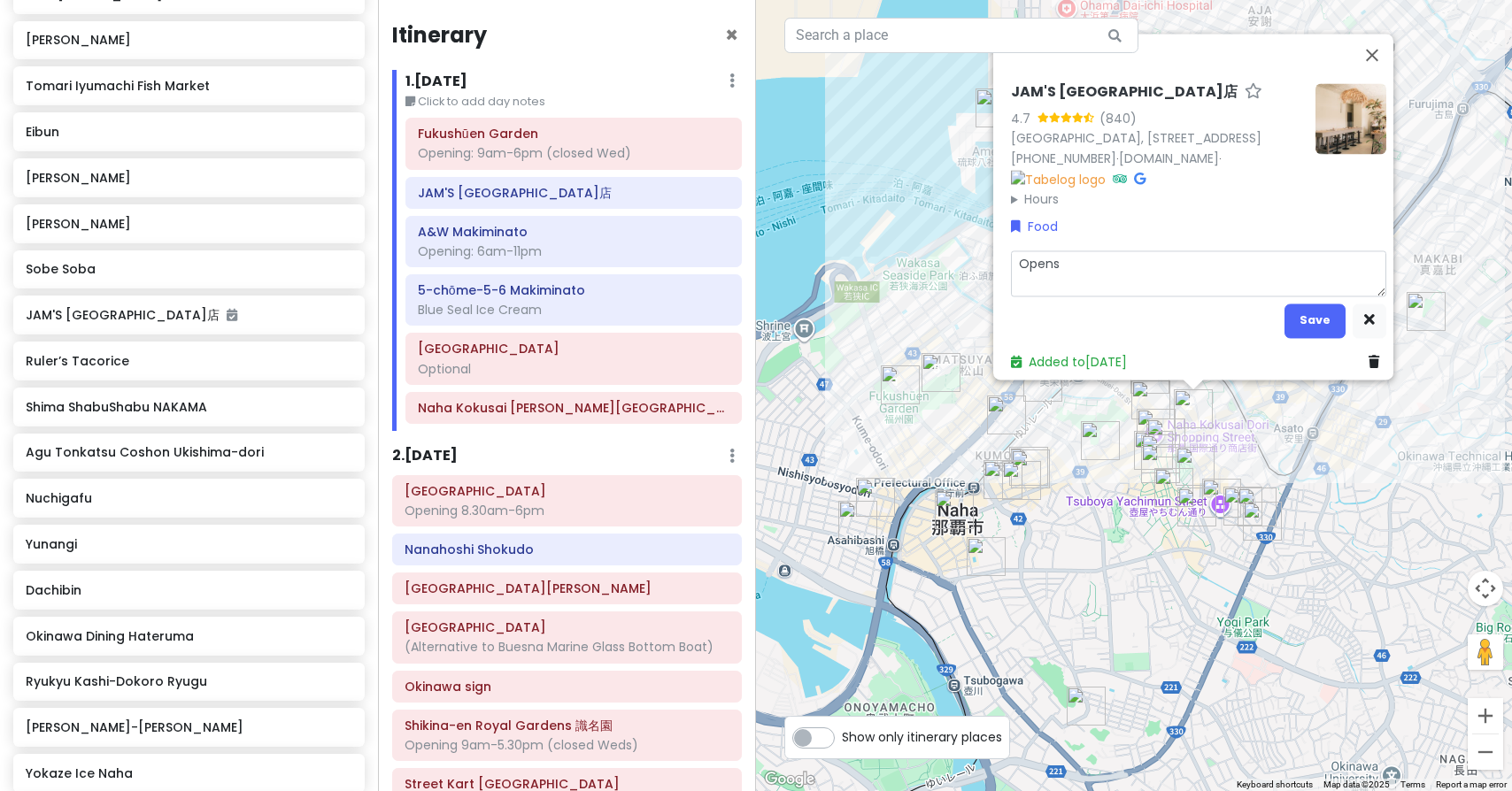
type textarea "x"
type textarea "Opens"
type textarea "x"
type textarea "Opens 1"
type textarea "x"
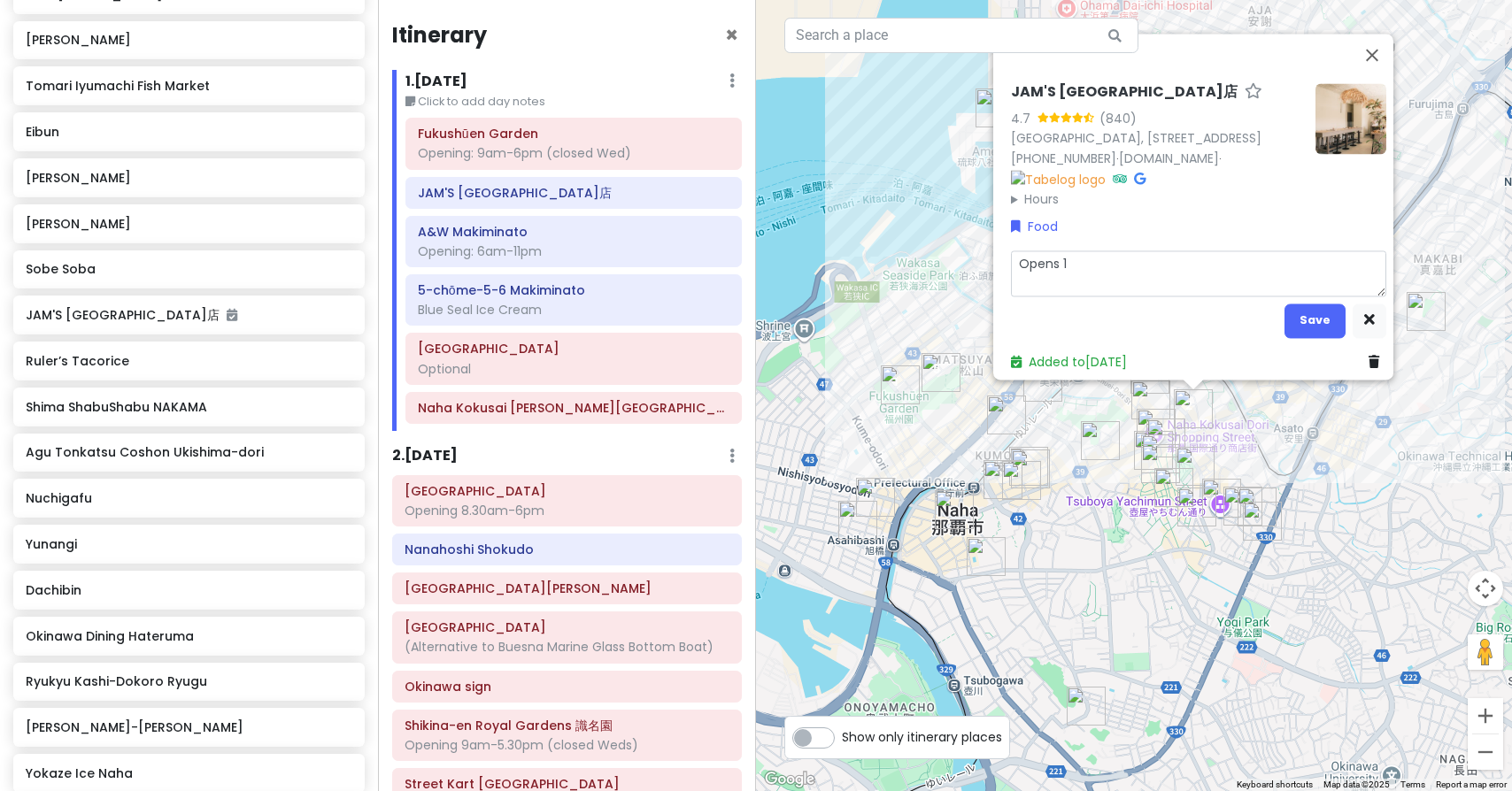
type textarea "Opens 11"
type textarea "x"
type textarea "Opens 11a"
type textarea "x"
type textarea "Opens 11am"
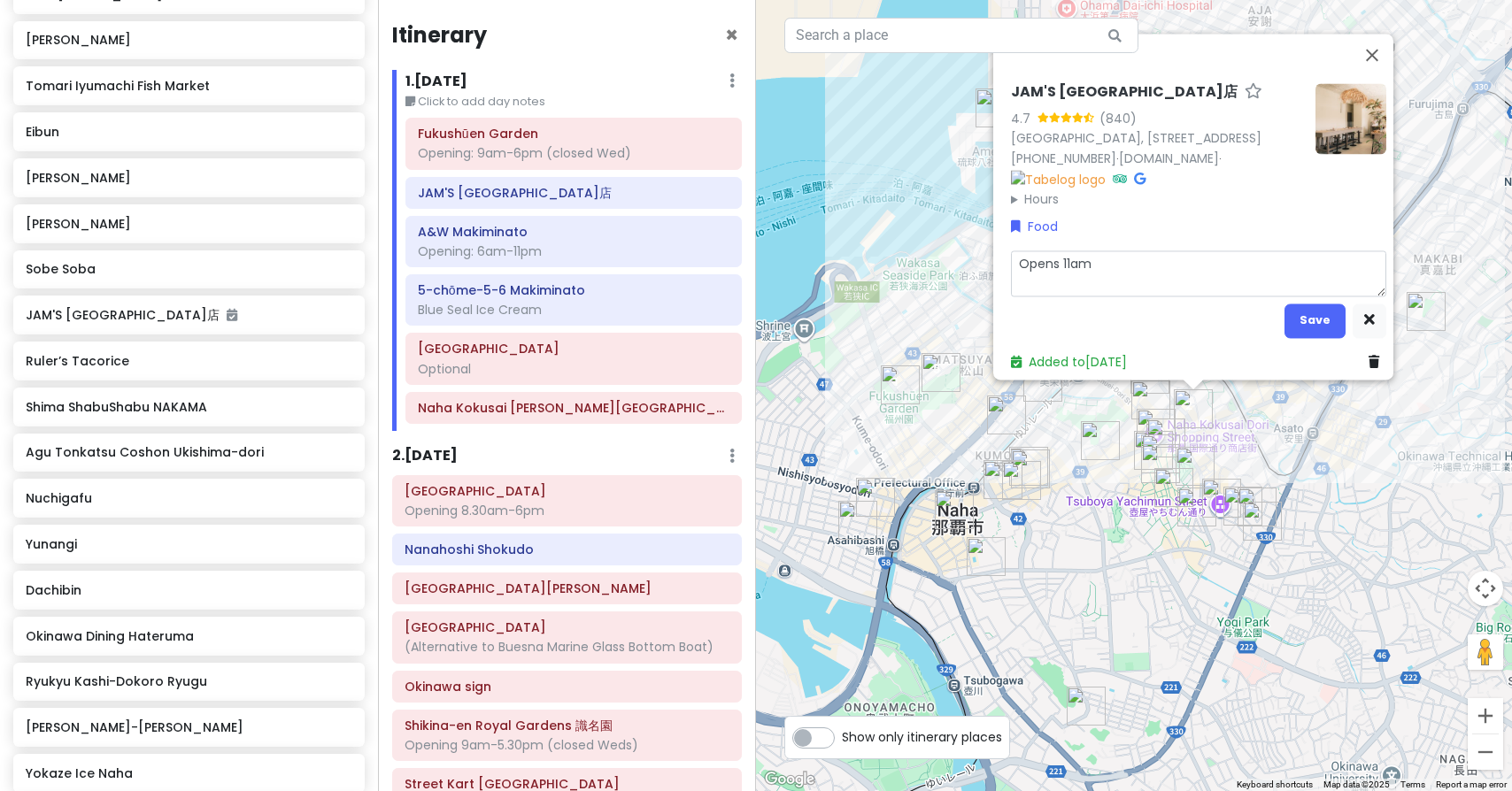
type textarea "x"
type textarea "Opens 11am"
type textarea "x"
type textarea "Opens 11am ("
type textarea "x"
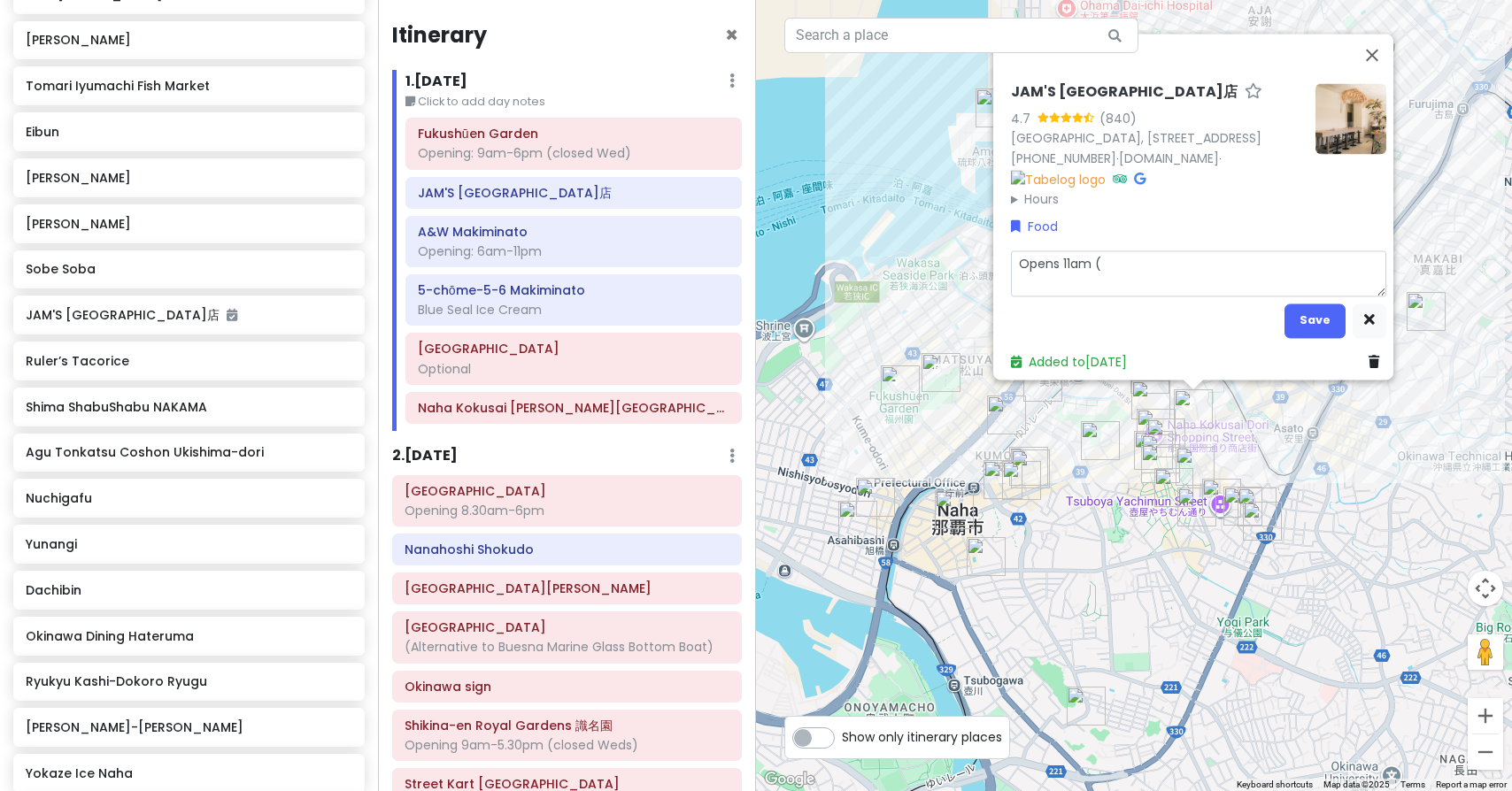
type textarea "Opens 11am (c"
type textarea "x"
type textarea "Opens 11am (cl"
type textarea "x"
type textarea "Opens 11am (clo"
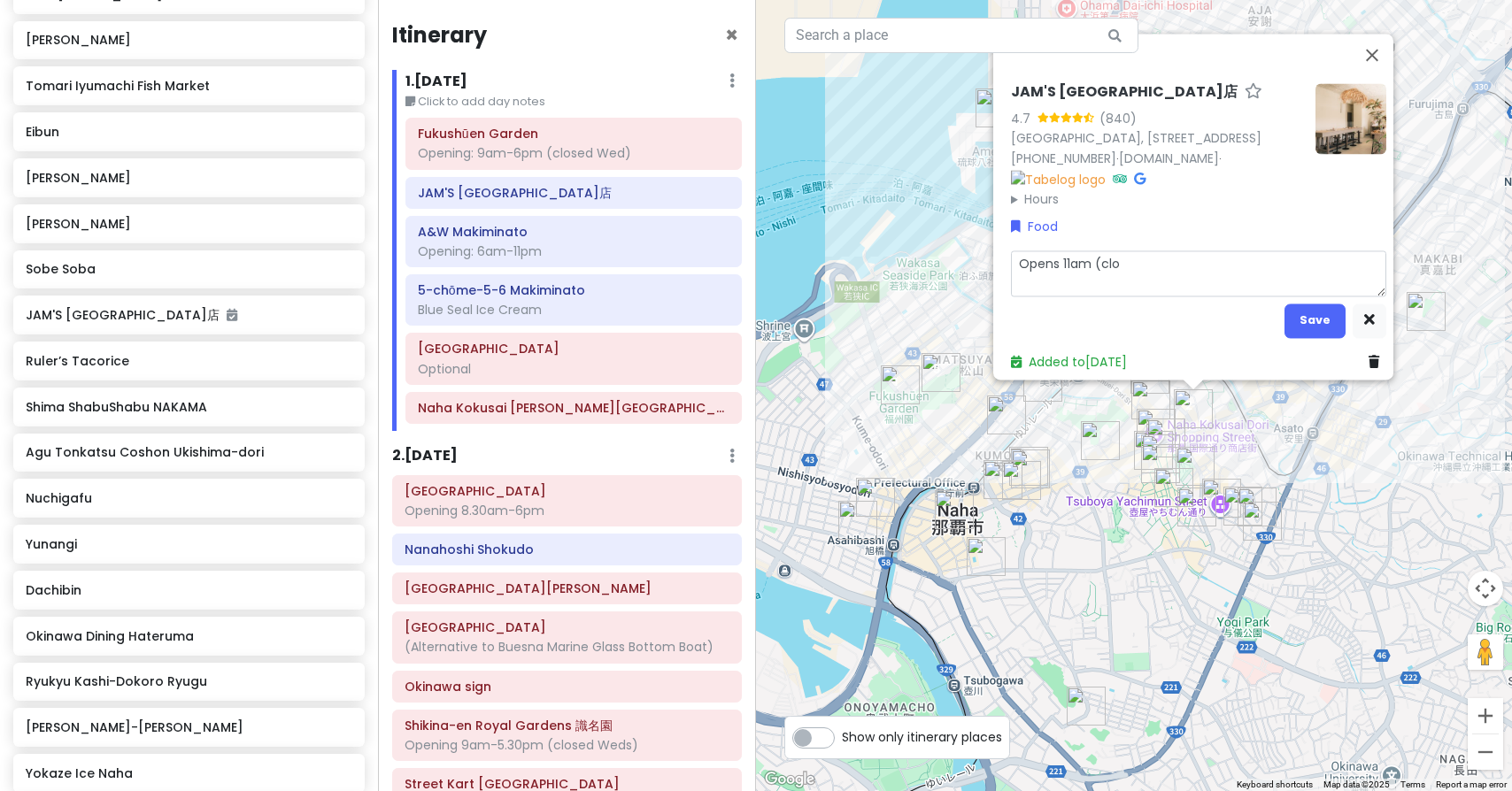
type textarea "x"
type textarea "Opens 11am (clos"
type textarea "x"
type textarea "Opens 11am (close"
type textarea "x"
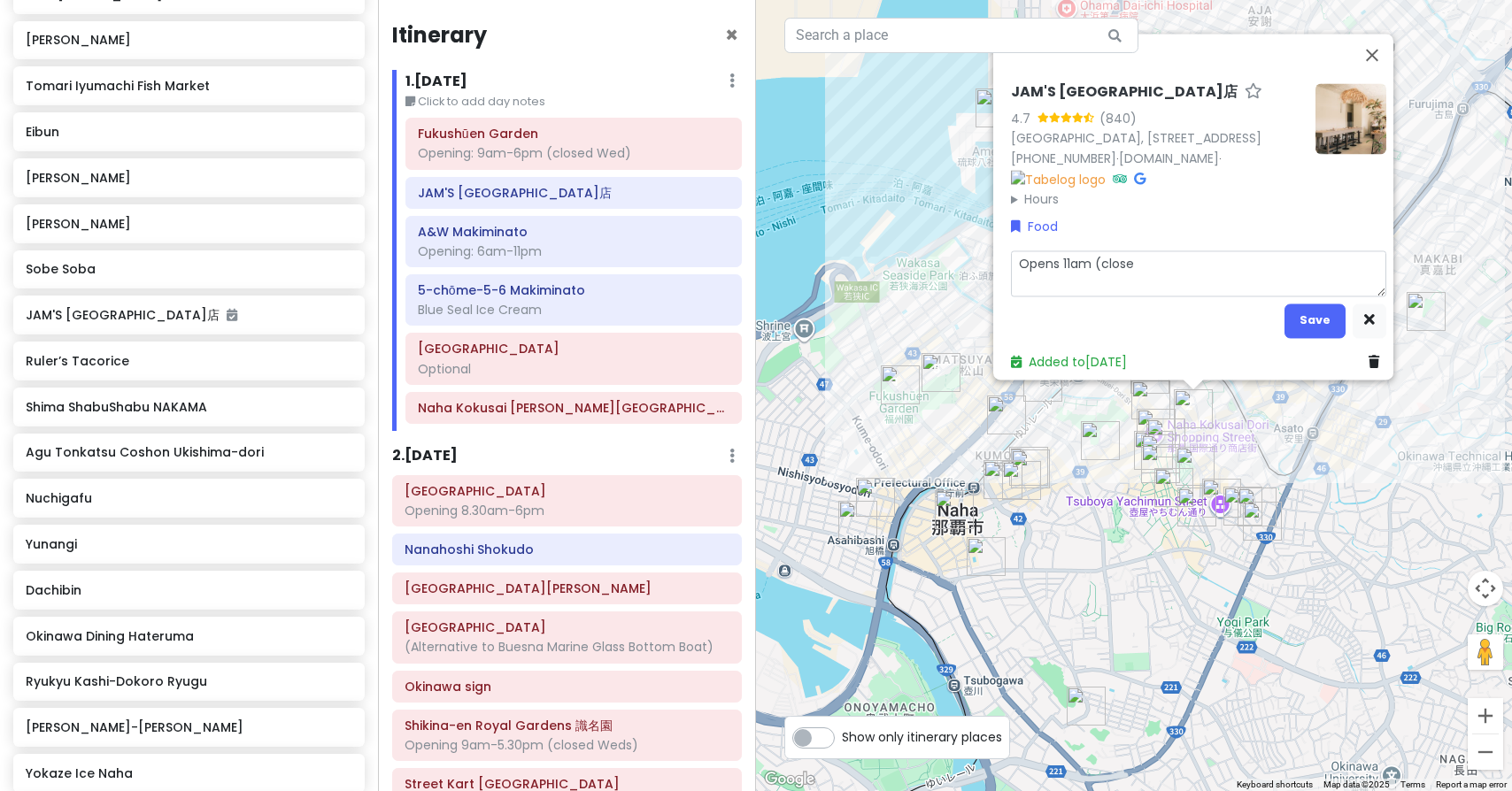
type textarea "Opens 11am (closed"
type textarea "x"
type textarea "Opens 11am (closed"
type textarea "x"
type textarea "Opens 11am (closed W"
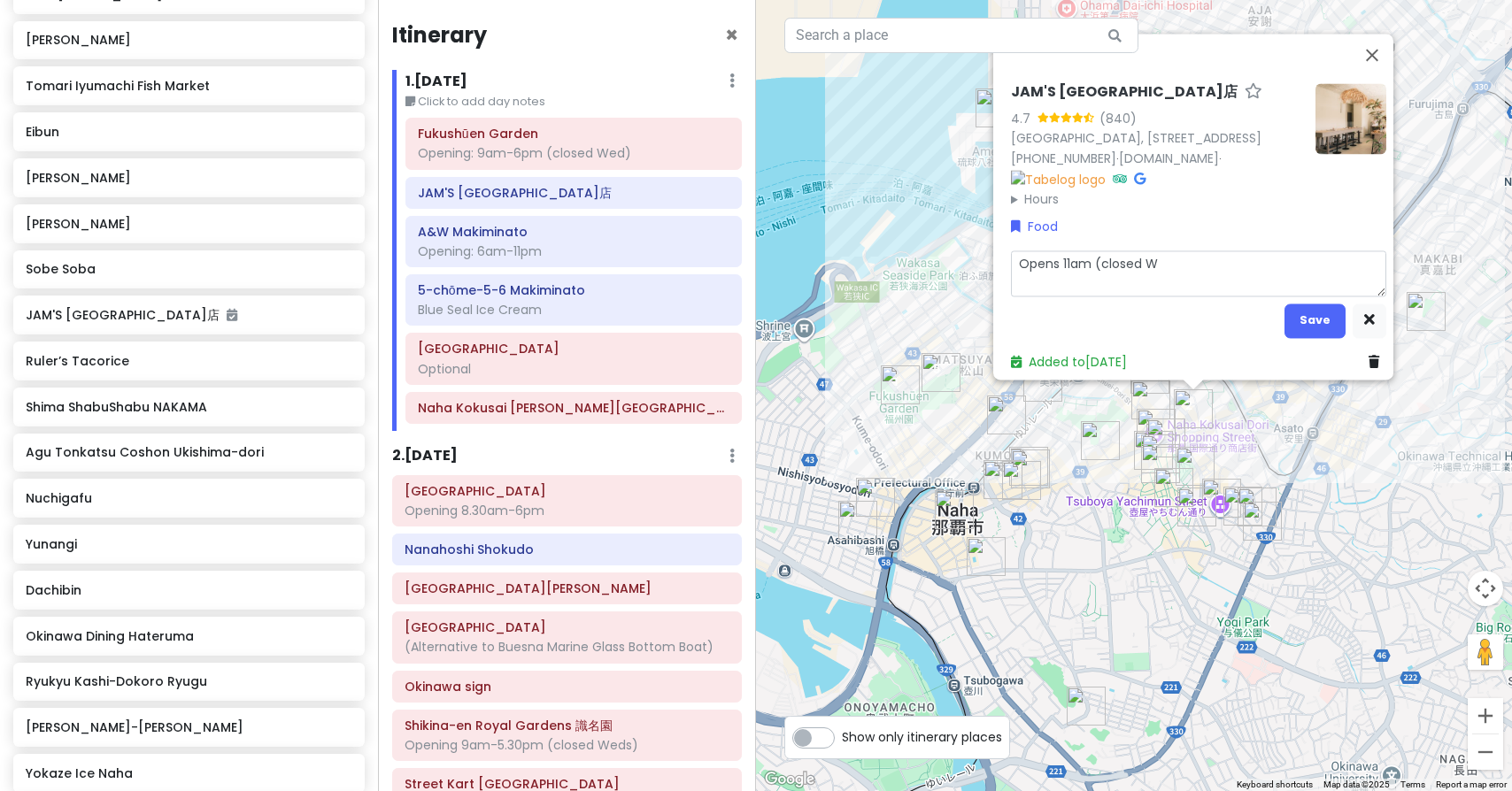
type textarea "x"
type textarea "Opens 11am (closed We"
type textarea "x"
type textarea "Opens 11am (closed Wed"
type textarea "x"
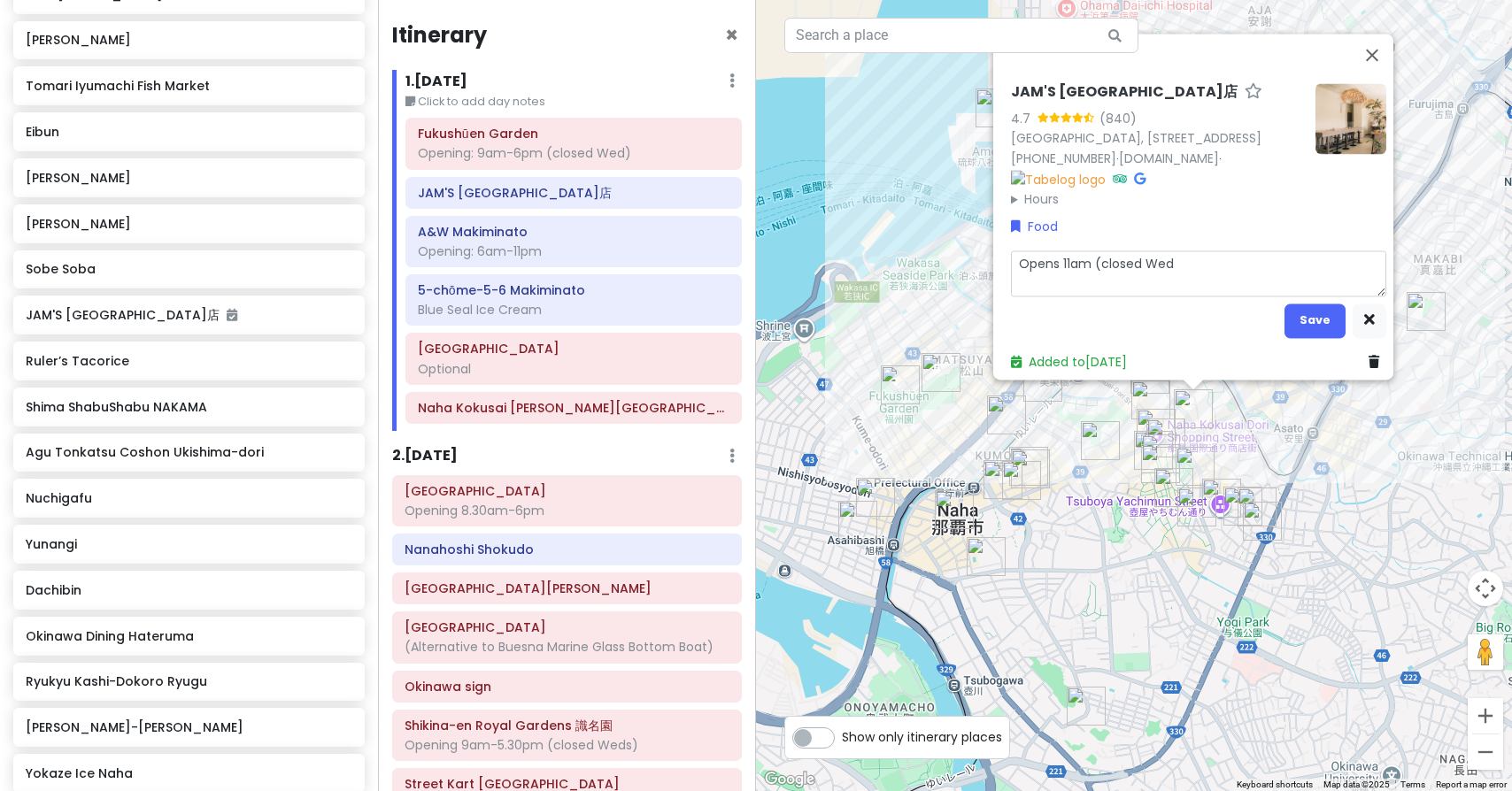
type textarea "Opens 11am (closed Weds"
type textarea "x"
type textarea "Opens 11am (closed Weds)"
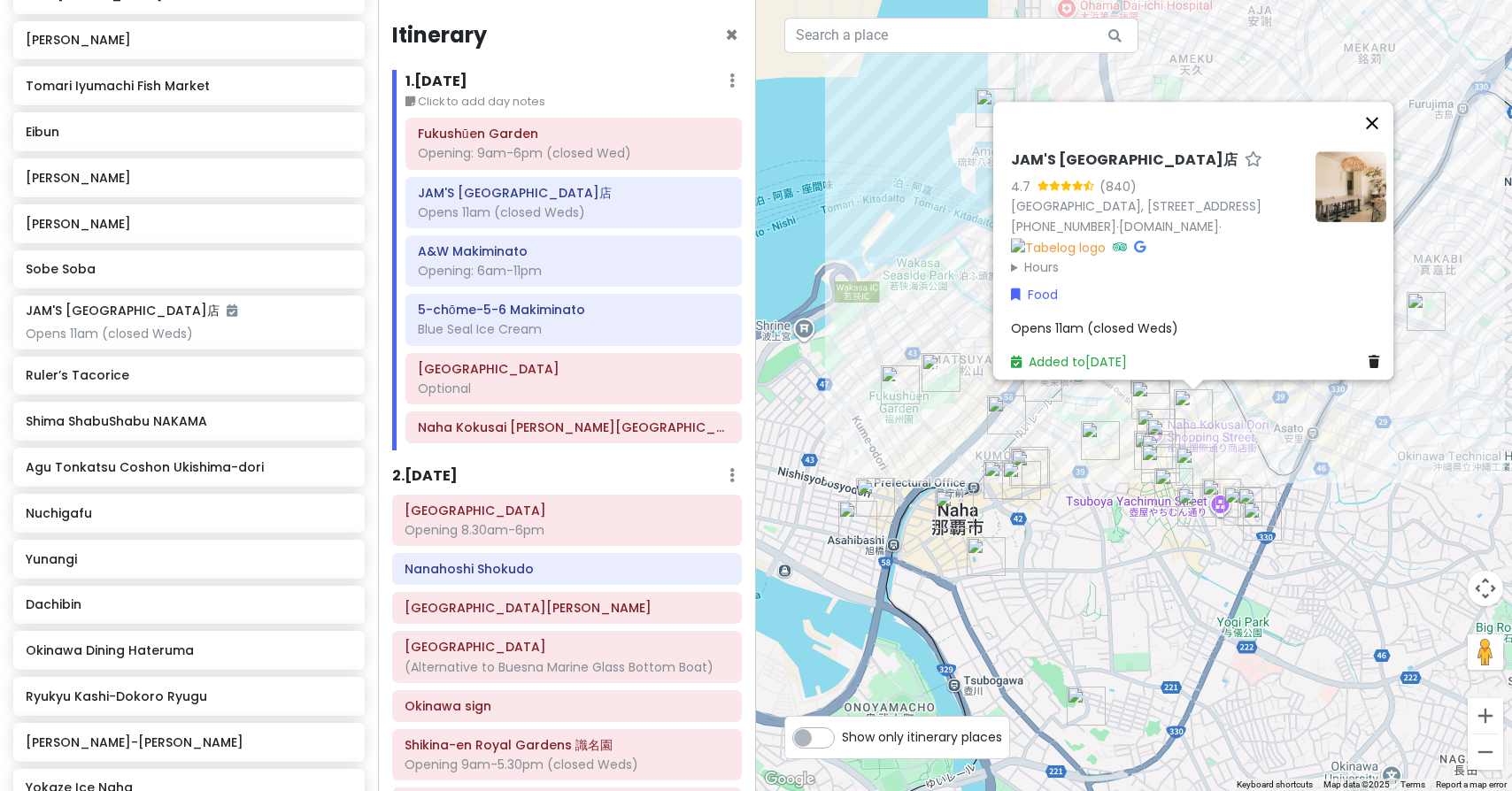
click at [1378, 101] on button "Close" at bounding box center [1372, 122] width 43 height 43
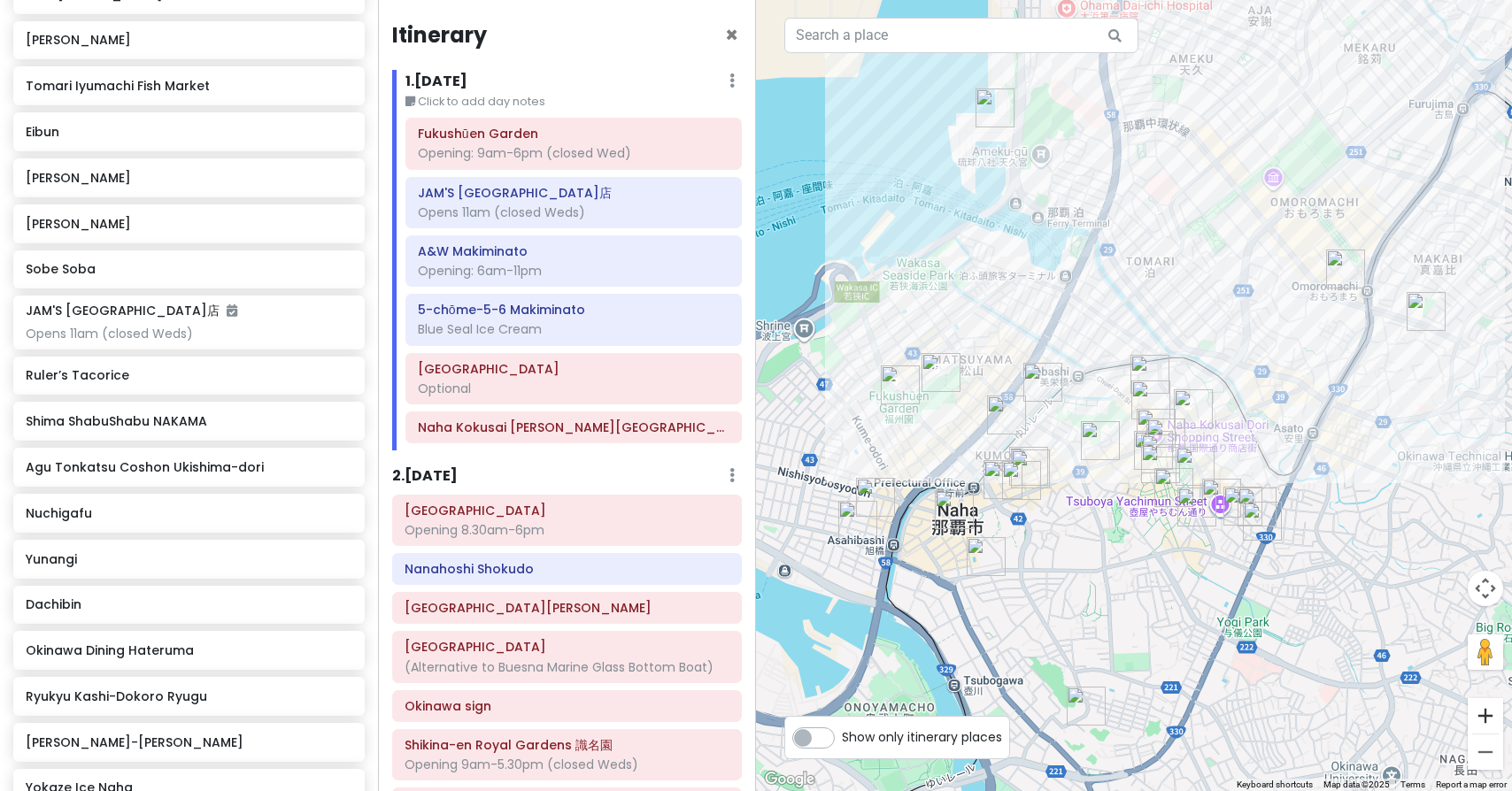
click at [1486, 714] on button "Zoom in" at bounding box center [1484, 715] width 35 height 35
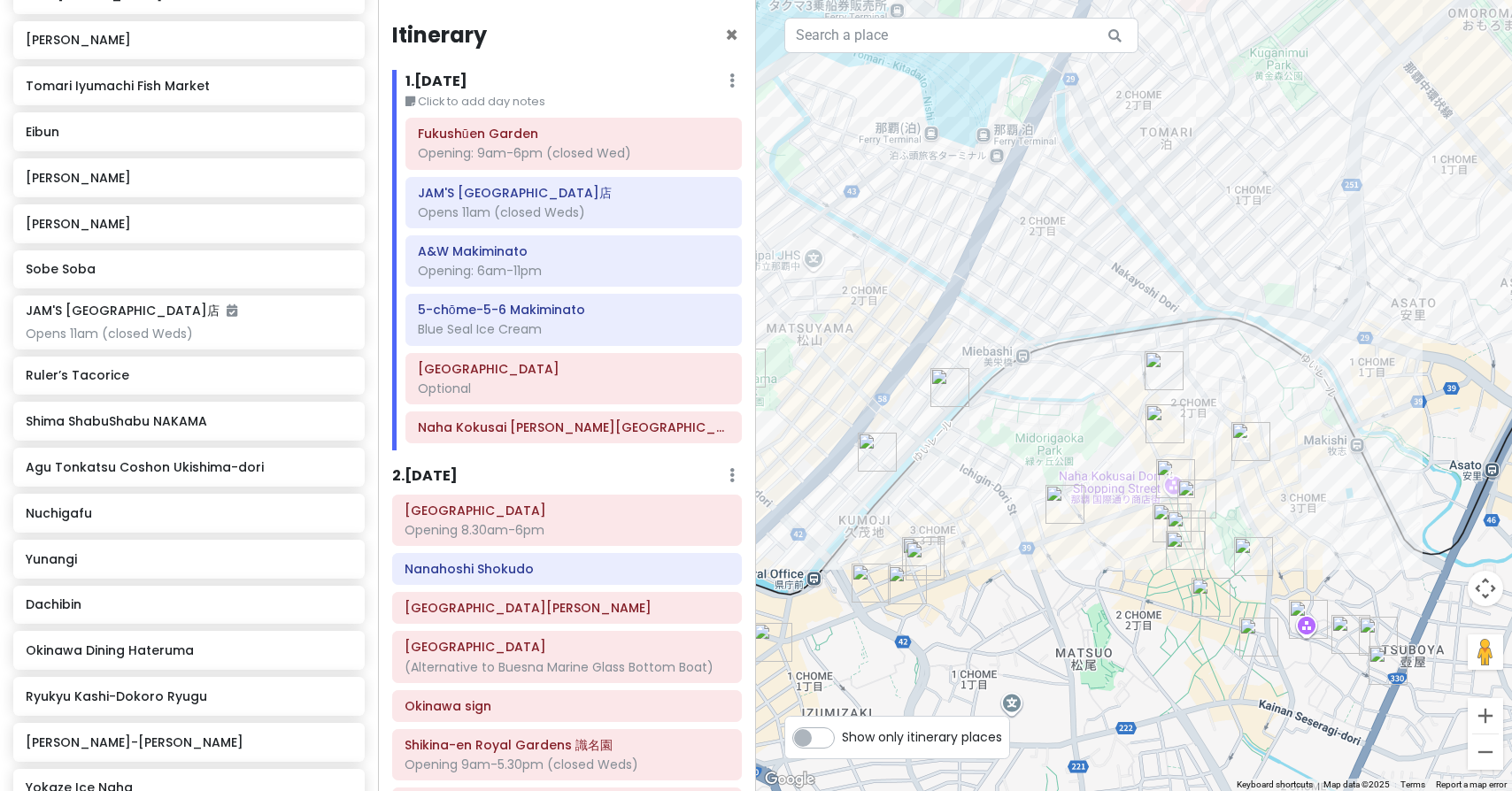
click at [1159, 520] on img "Pork Tamago Onigiri Makishi Market" at bounding box center [1171, 523] width 39 height 39
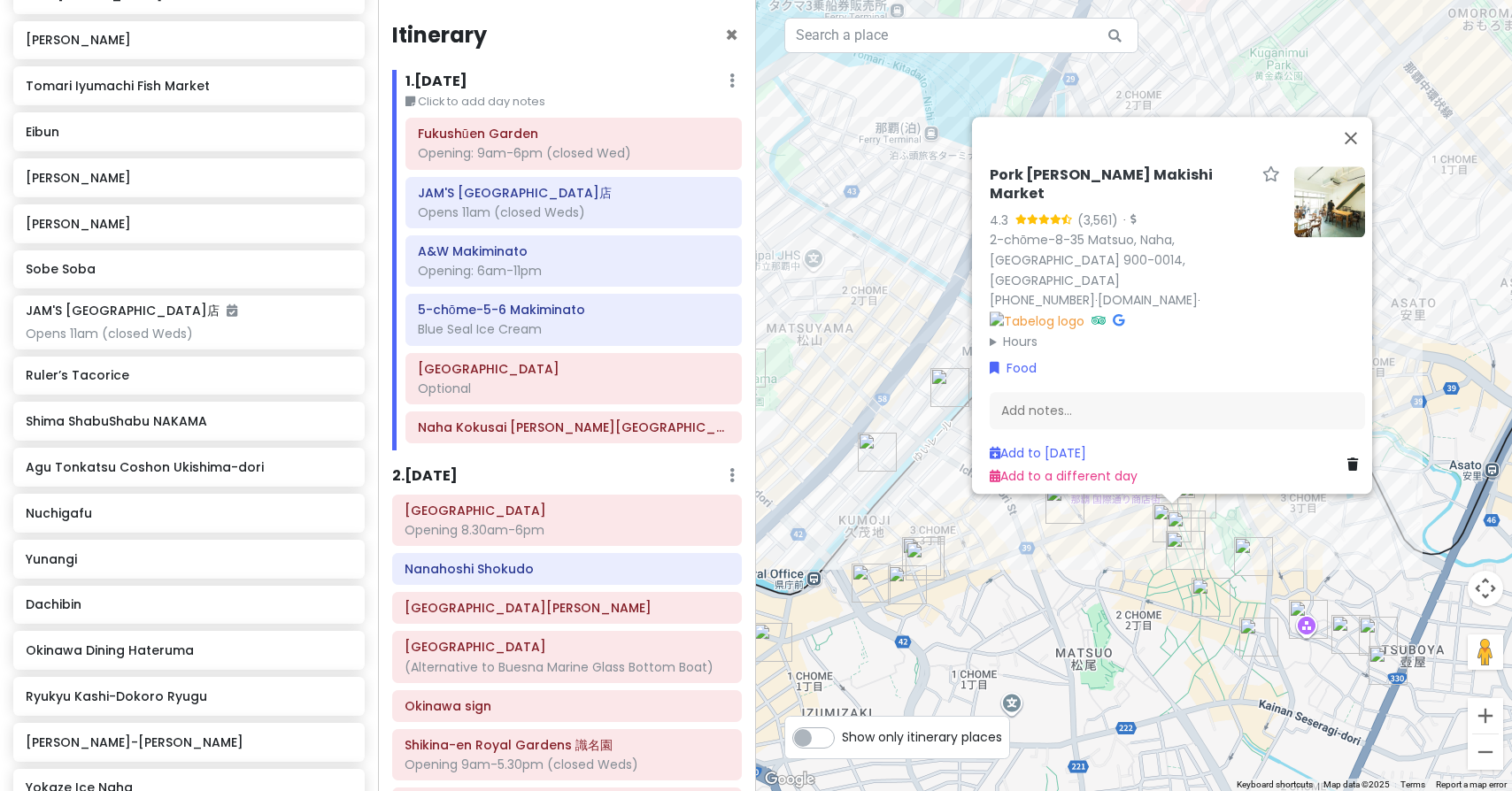
click at [1186, 525] on img "Fukusuke Tamago" at bounding box center [1186, 529] width 39 height 39
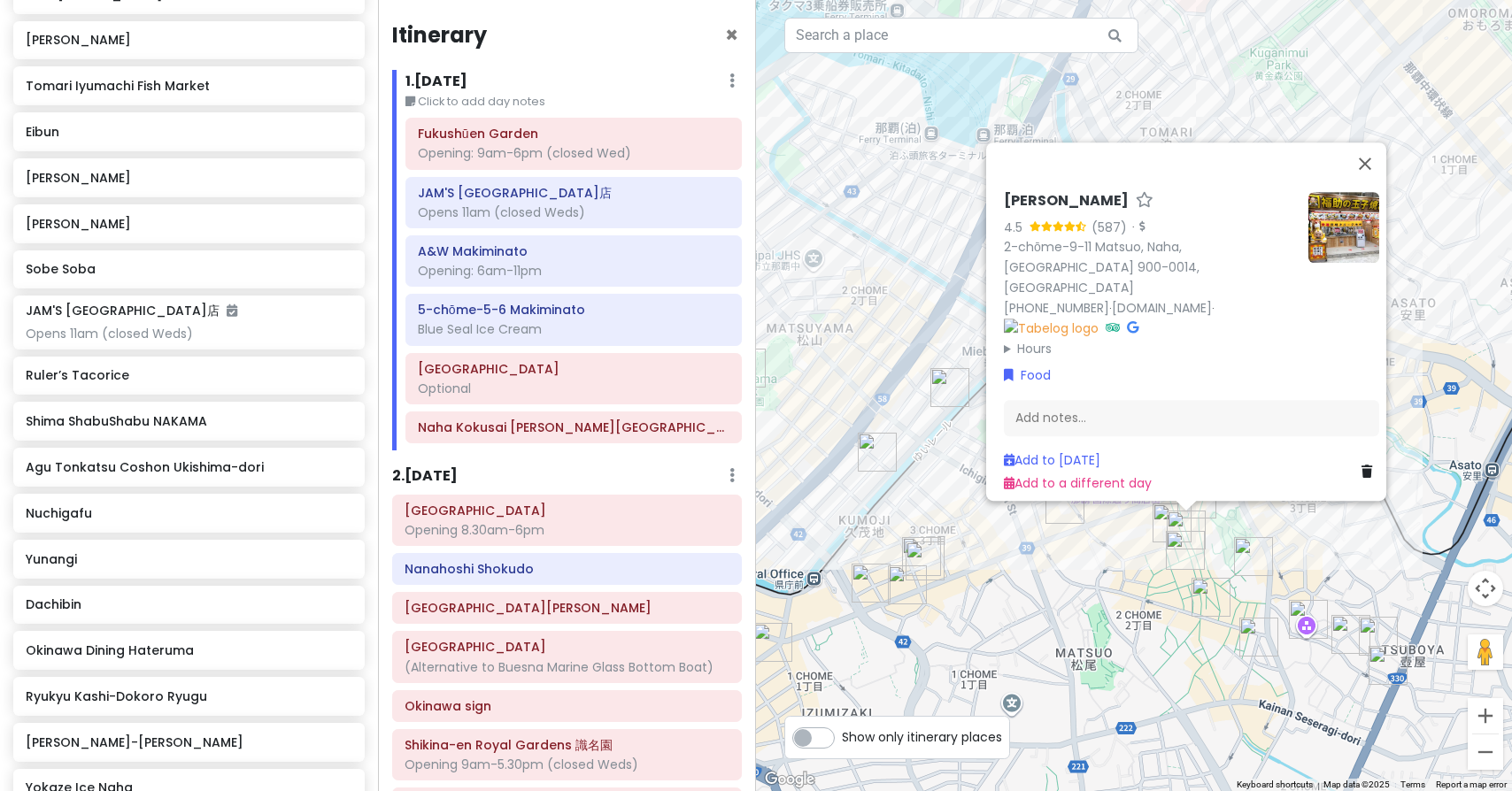
click at [1197, 508] on img "Ryukyu Kashi-Dokoro Ryugu" at bounding box center [1196, 499] width 39 height 39
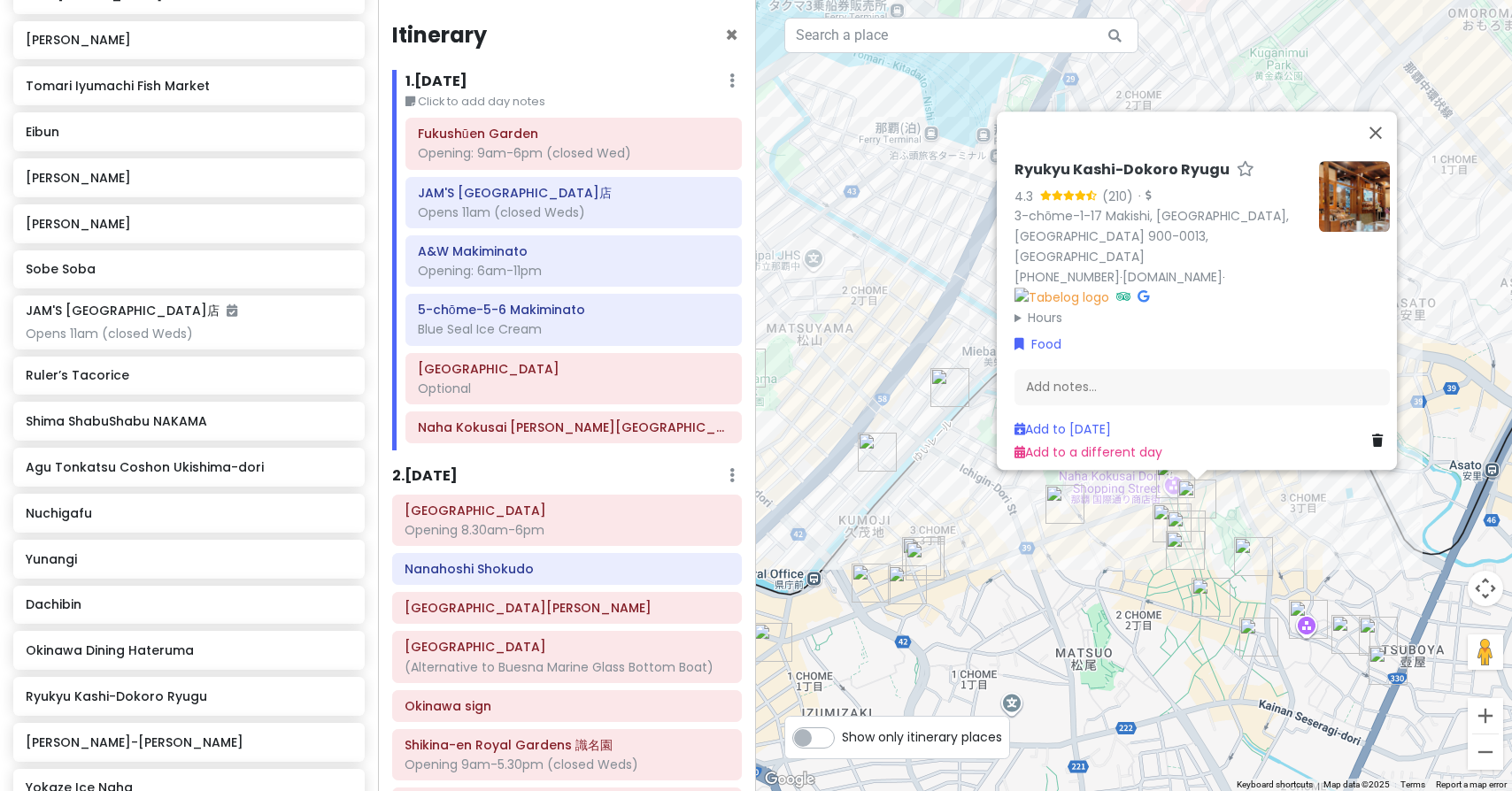
click at [1062, 506] on img "Okinawa Dining Hateruma" at bounding box center [1064, 504] width 39 height 39
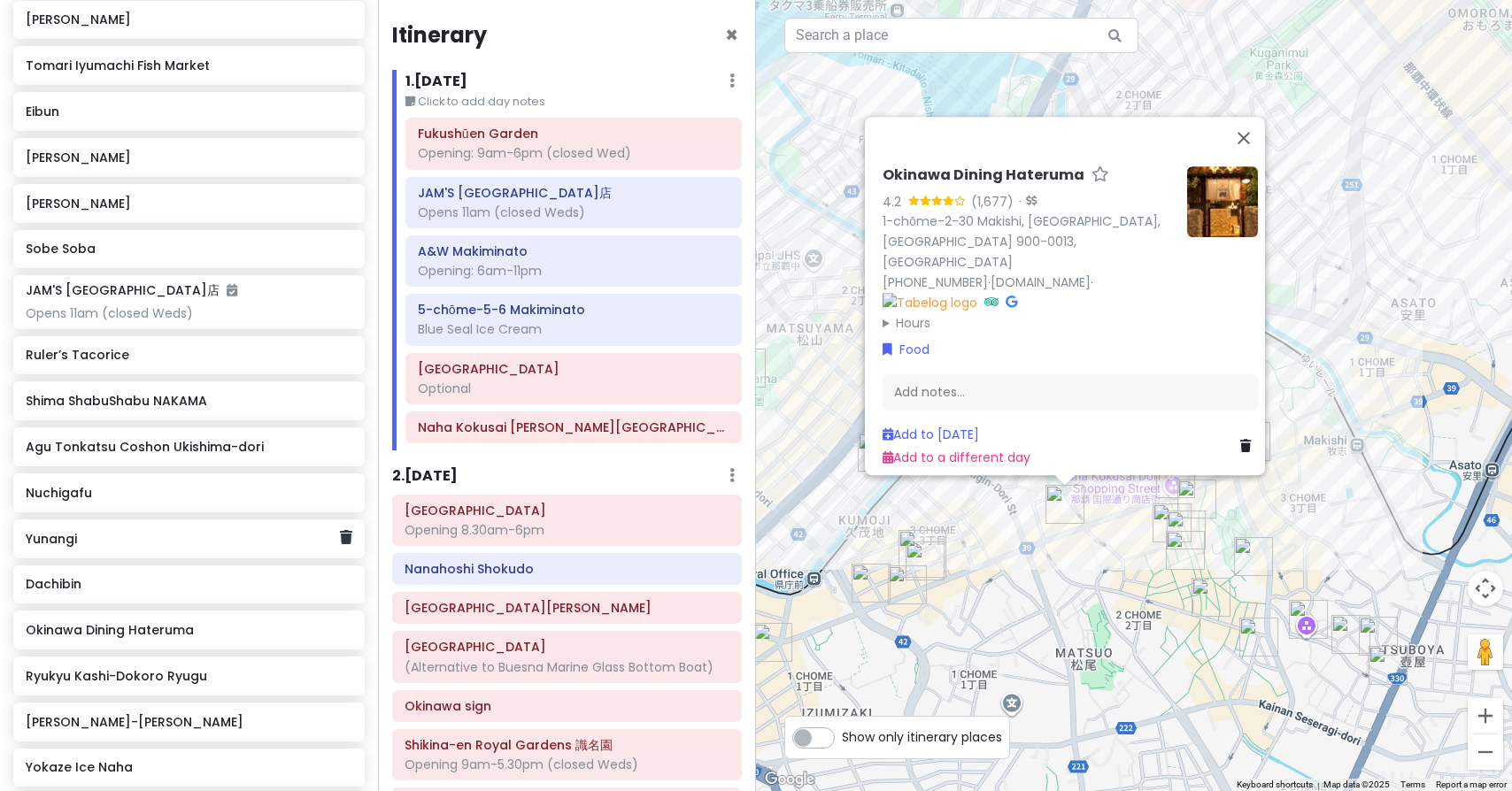
scroll to position [4932, 0]
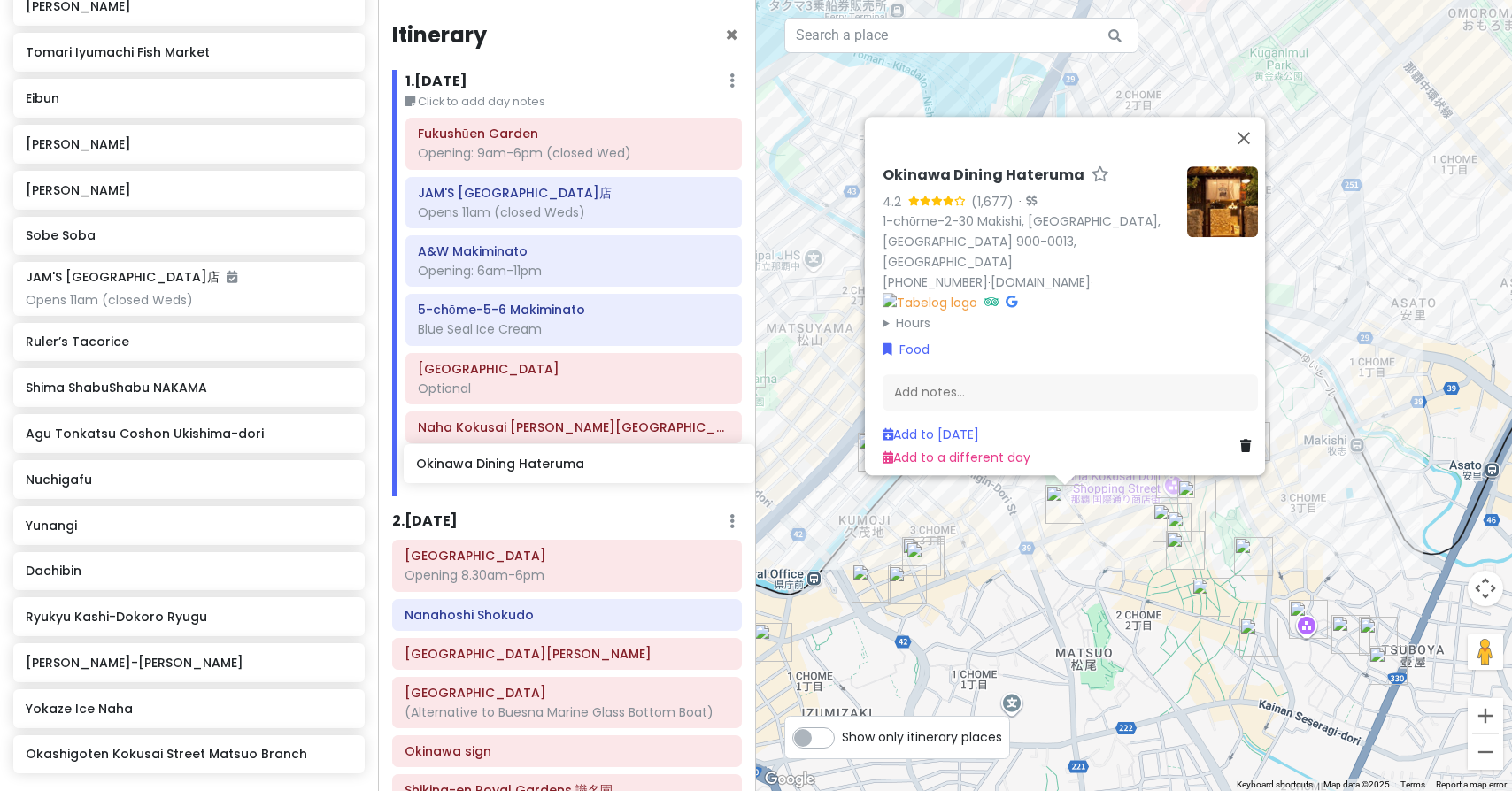
drag, startPoint x: 137, startPoint y: 575, endPoint x: 526, endPoint y: 469, distance: 403.2
click at [526, 469] on div "Okinawa Trip Private Change Dates Make a Copy Delete Trip Give Feedback 💡 Suppo…" at bounding box center [756, 396] width 1512 height 791
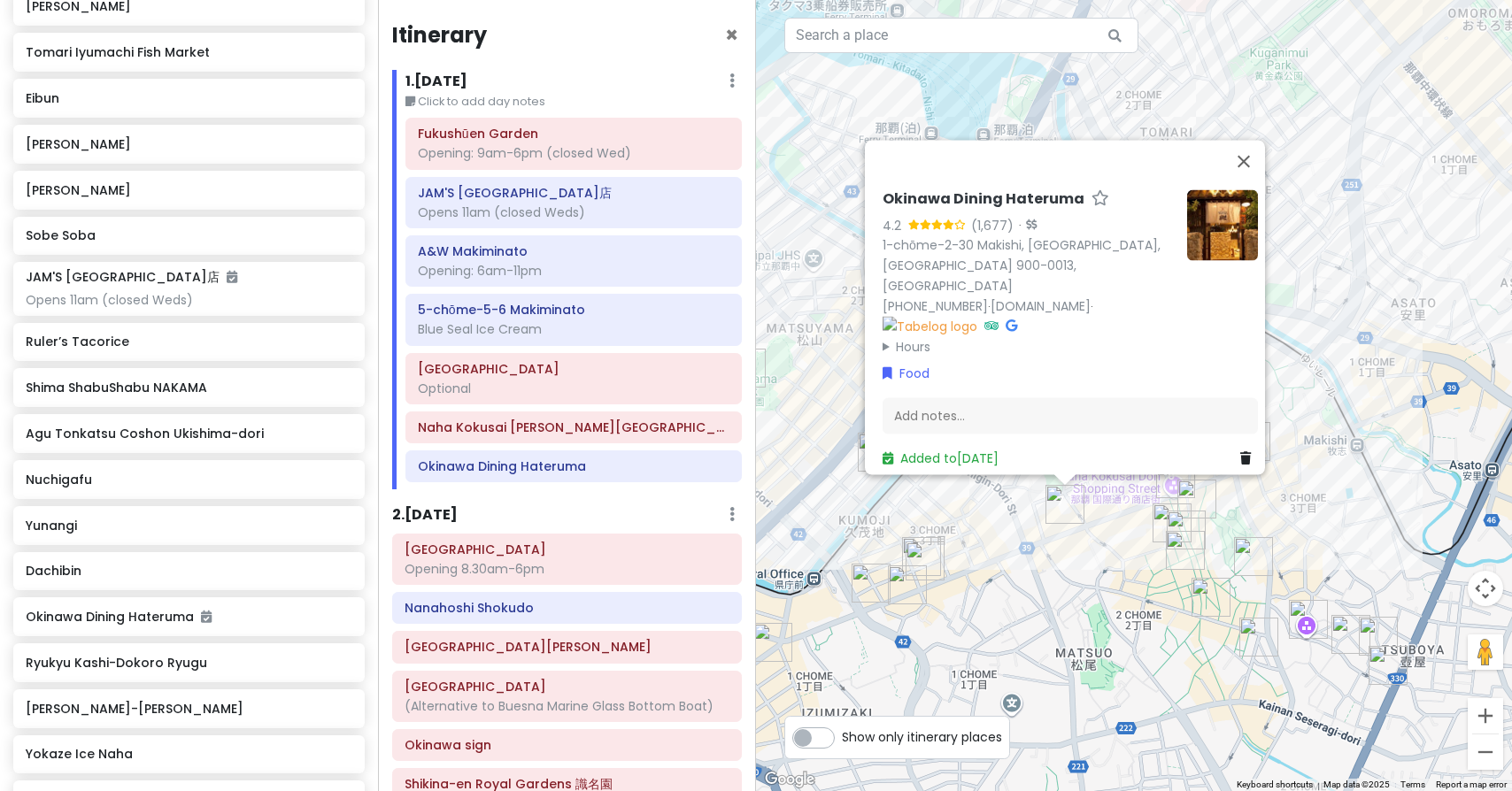
click at [925, 561] on img "Shima ShabuShabu NAKAMA" at bounding box center [925, 561] width 39 height 39
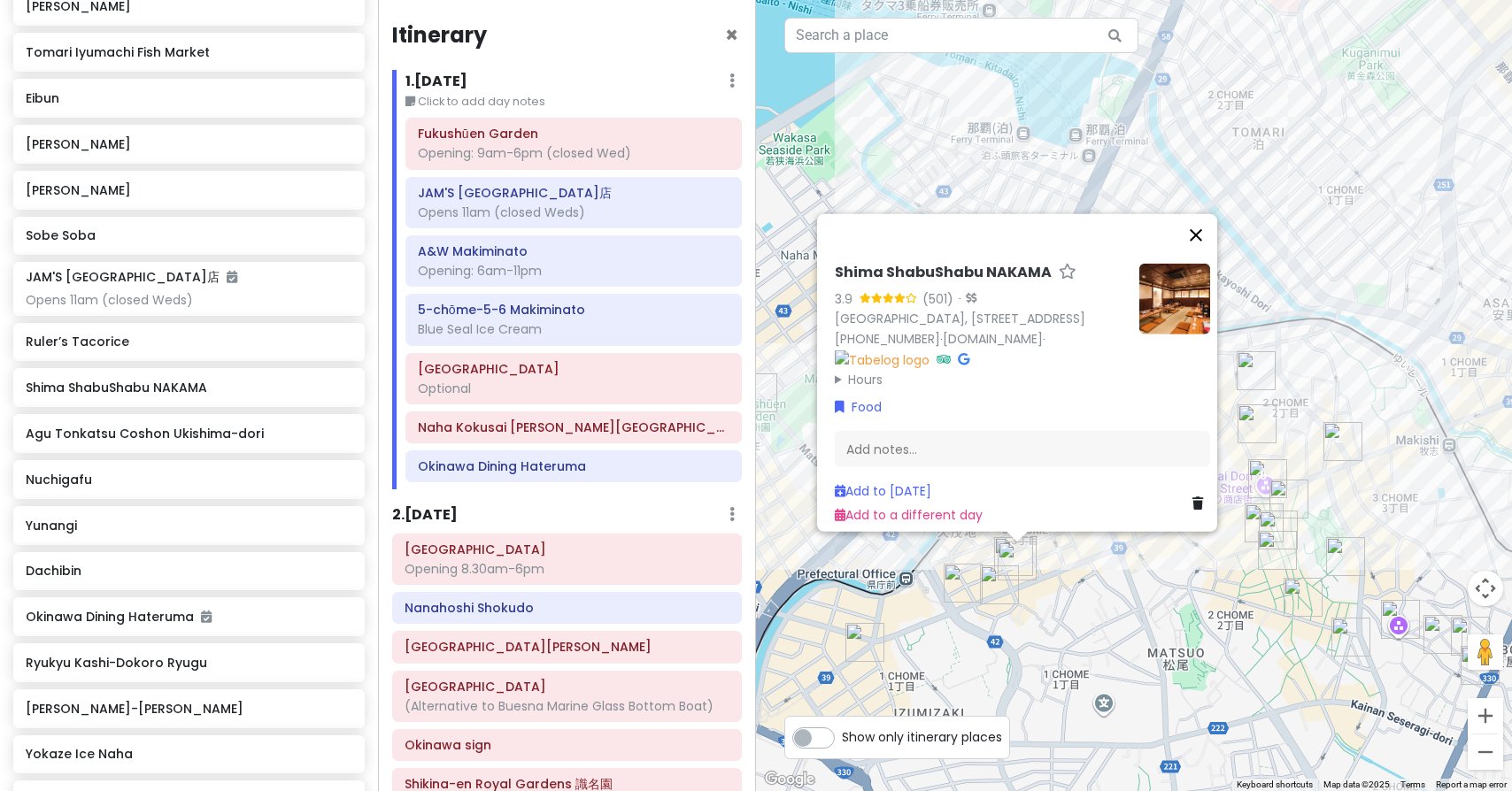
click at [1205, 214] on button "Close" at bounding box center [1195, 235] width 43 height 43
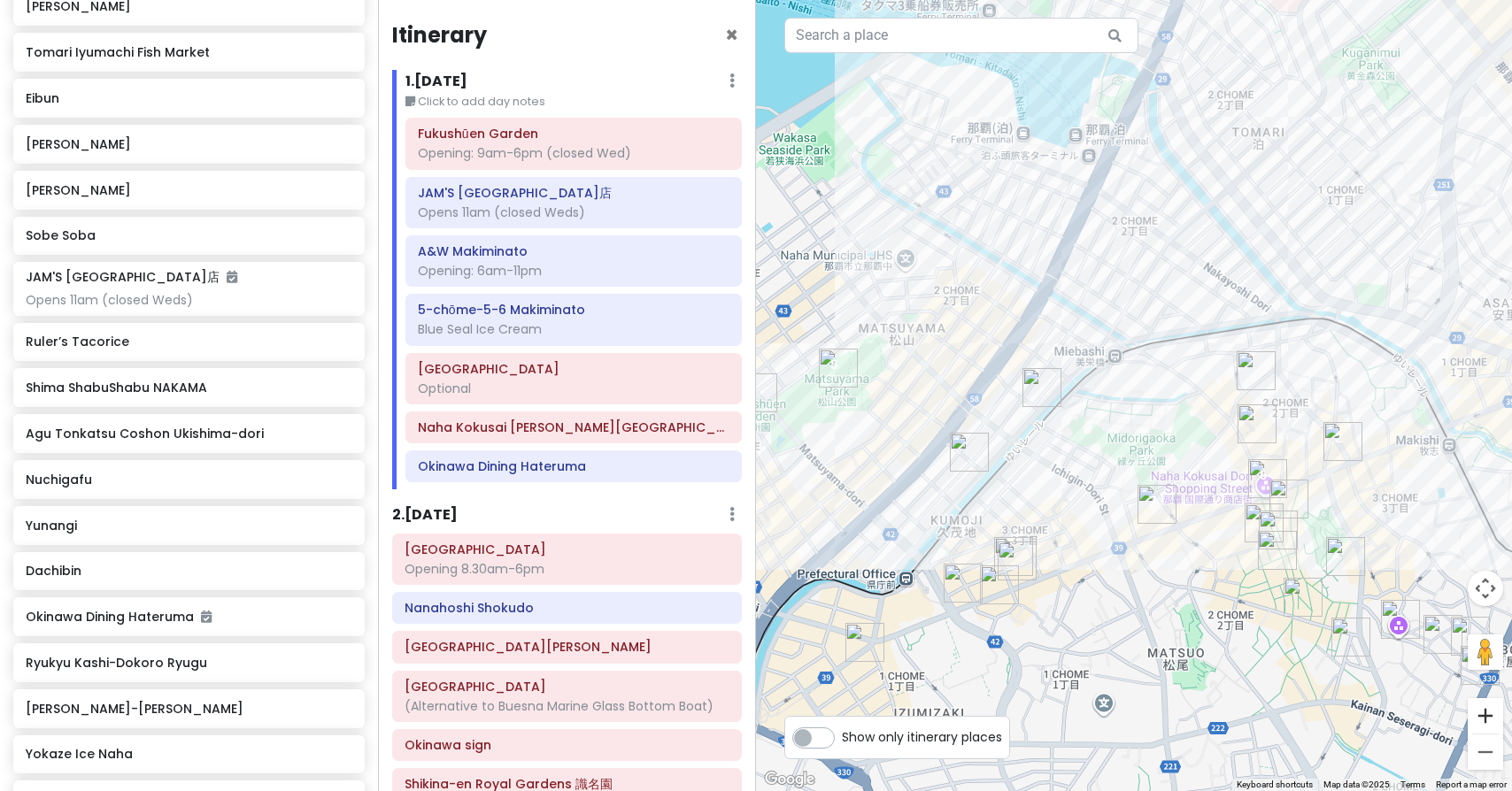
click at [1486, 715] on button "Zoom in" at bounding box center [1484, 715] width 35 height 35
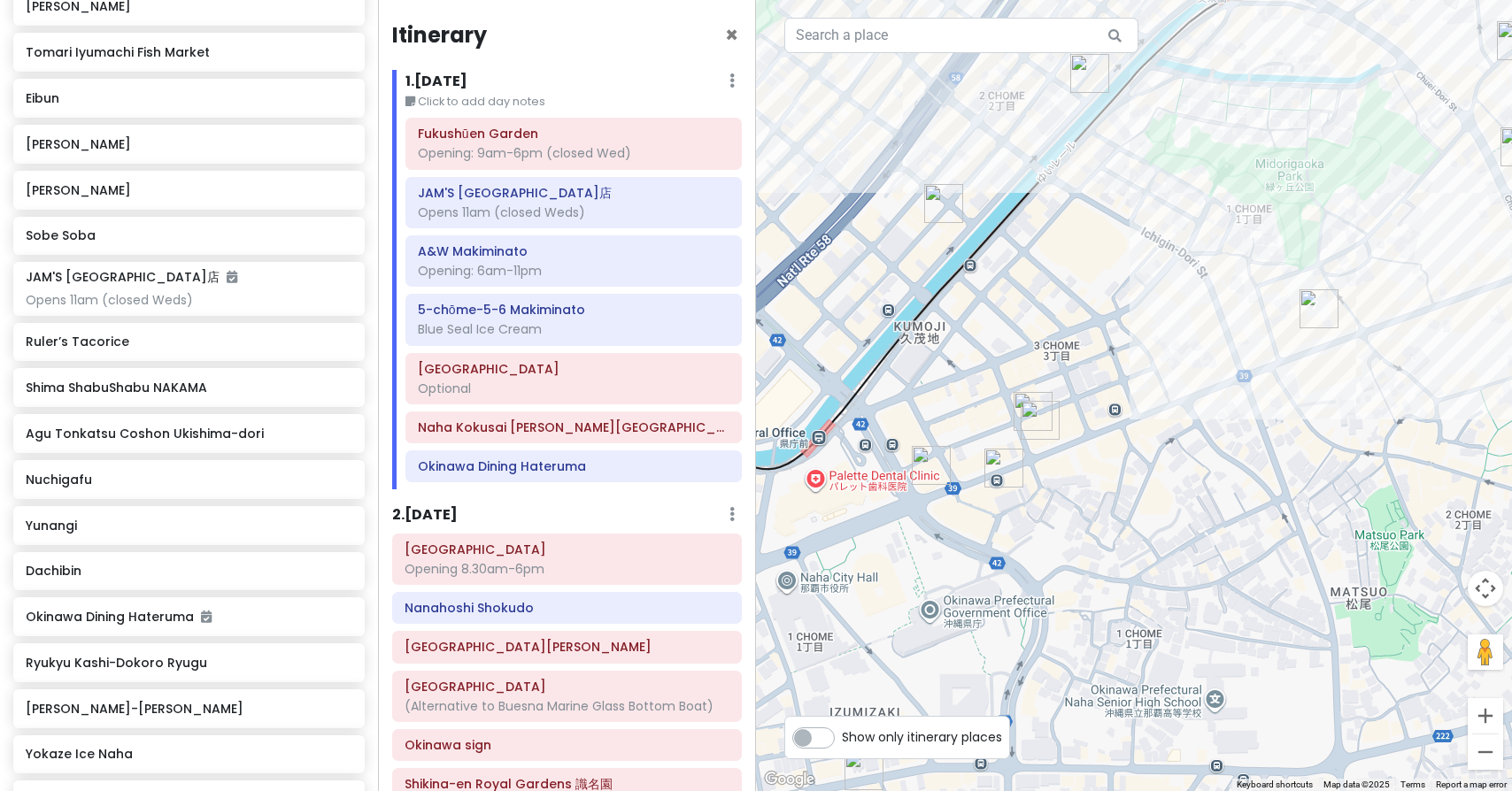
drag, startPoint x: 1008, startPoint y: 606, endPoint x: 1151, endPoint y: 280, distance: 356.0
click at [1023, 394] on img "Yunangi" at bounding box center [1032, 411] width 39 height 39
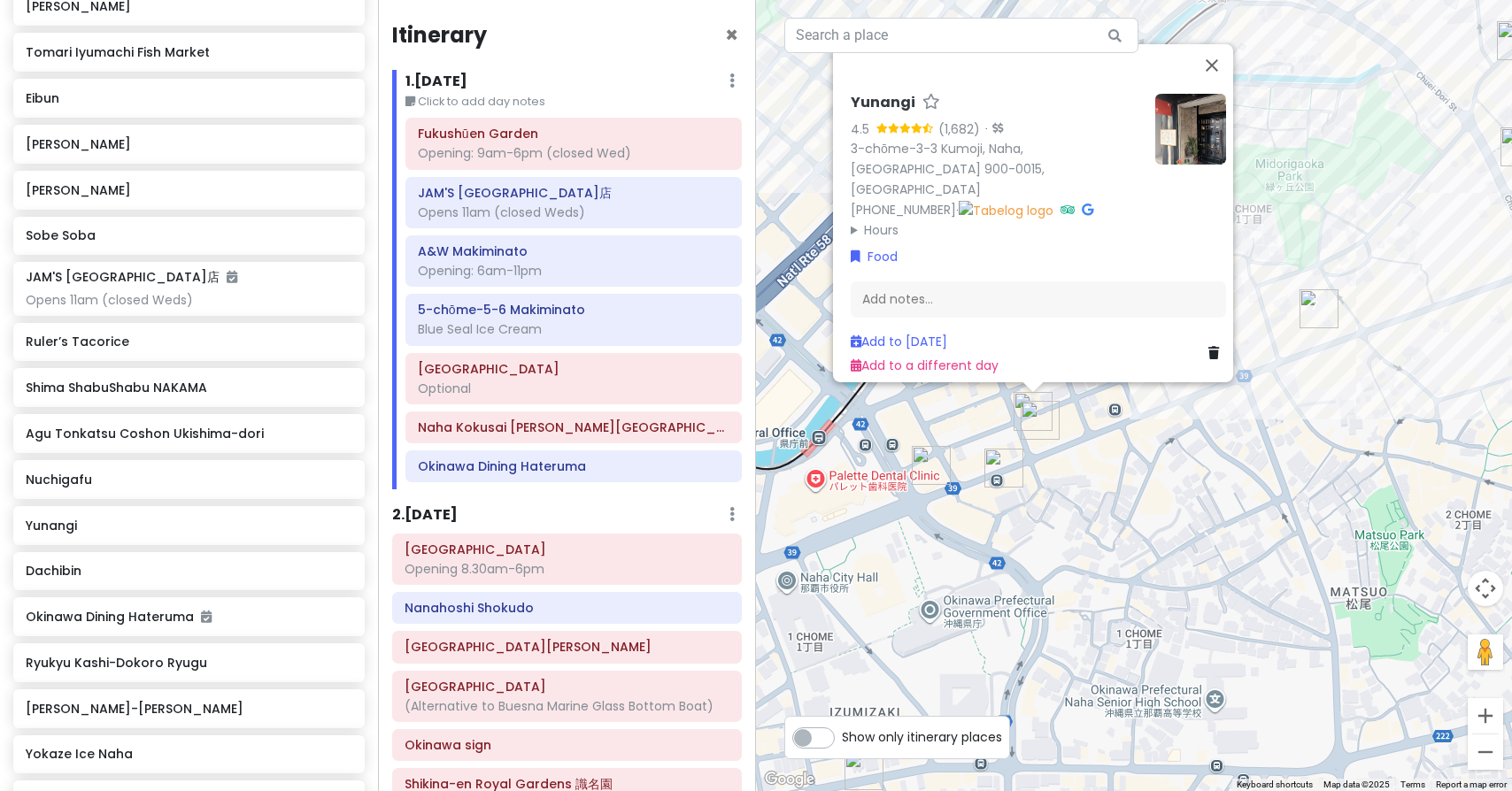
click at [1036, 427] on img "Shima ShabuShabu NAKAMA" at bounding box center [1040, 420] width 39 height 39
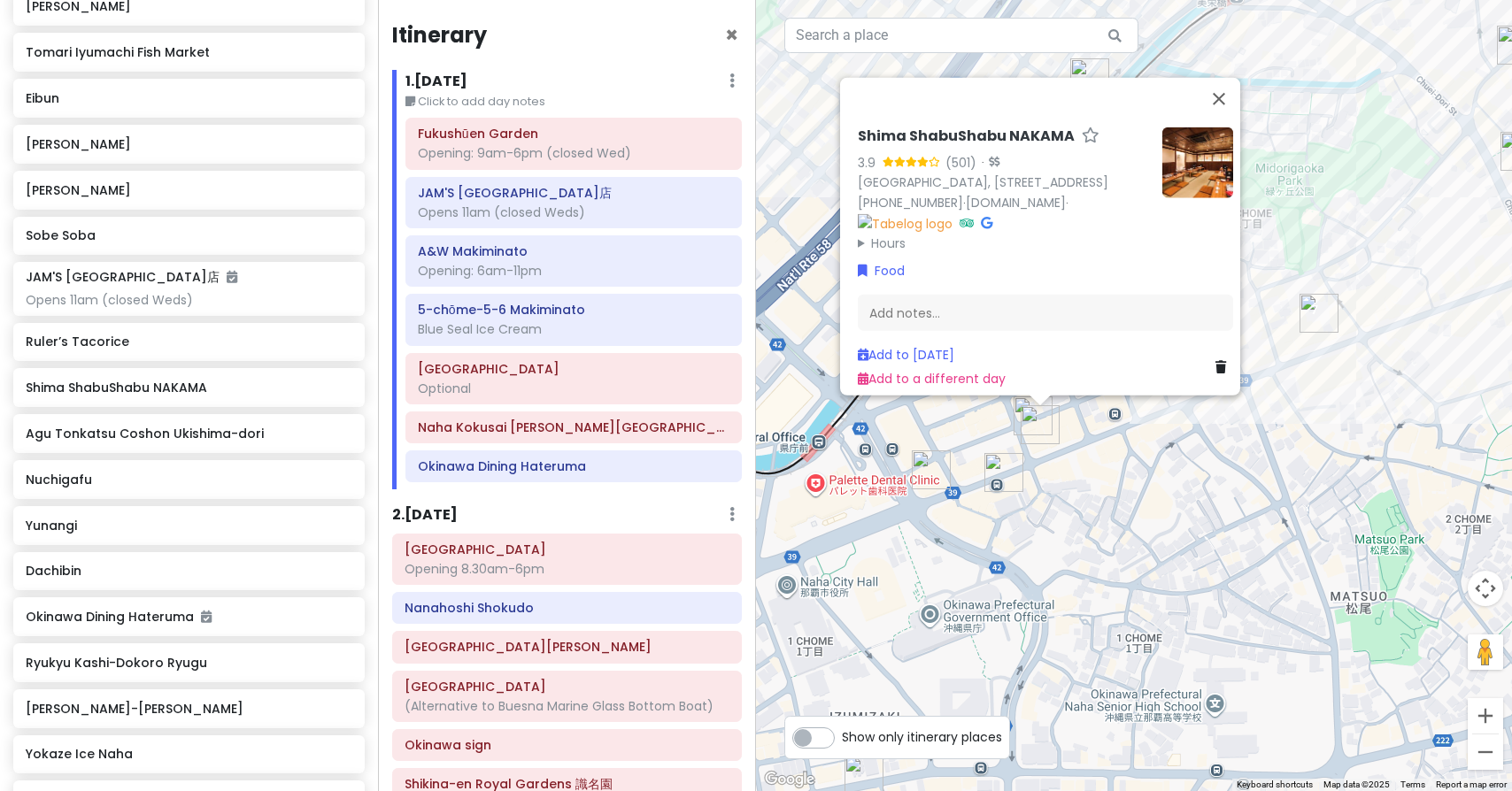
click at [1025, 402] on img "Yunangi" at bounding box center [1032, 415] width 39 height 39
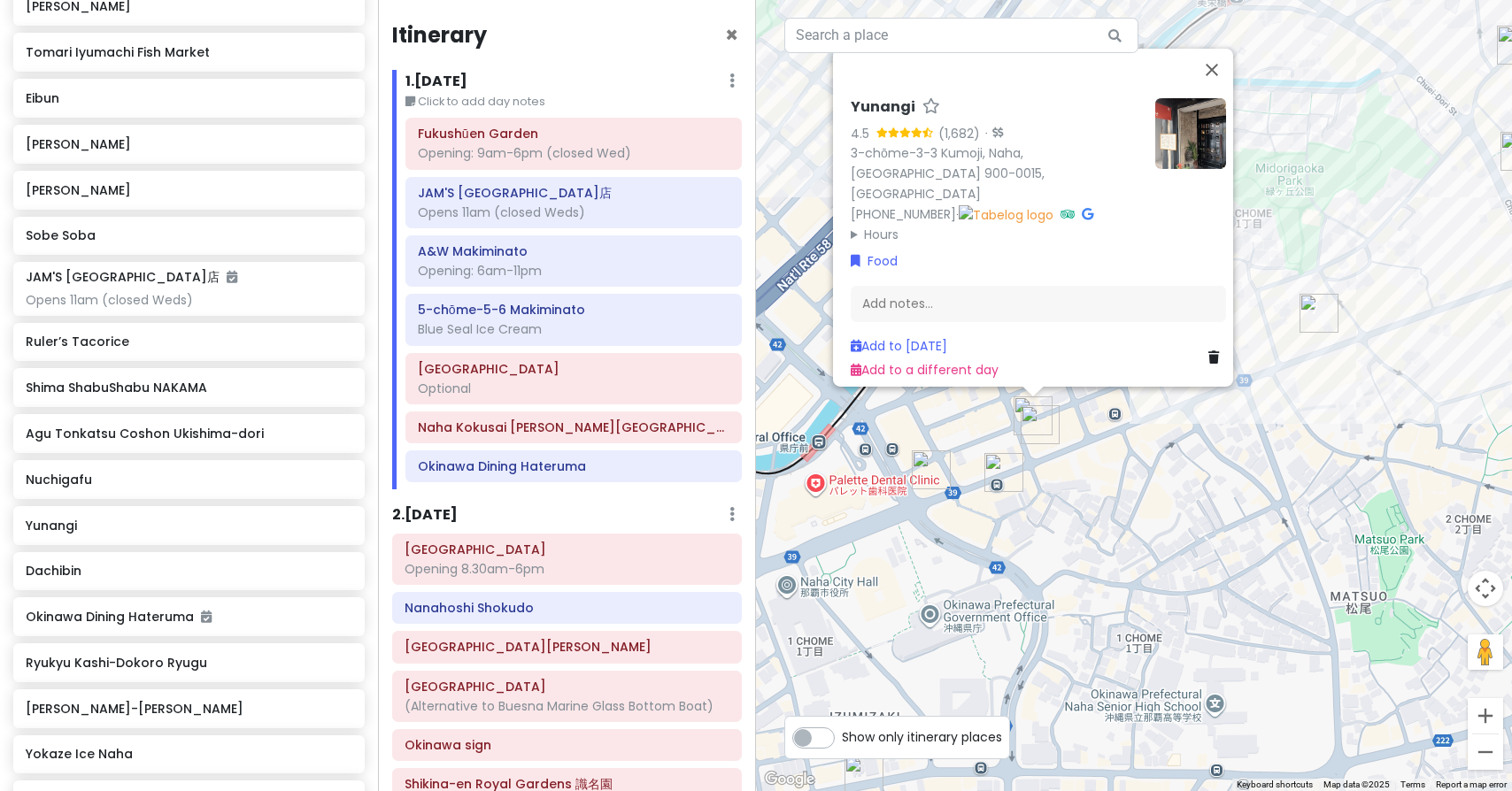
click at [993, 473] on img "Okashigoten Kokusai Street Matsuo Branch" at bounding box center [1004, 472] width 39 height 39
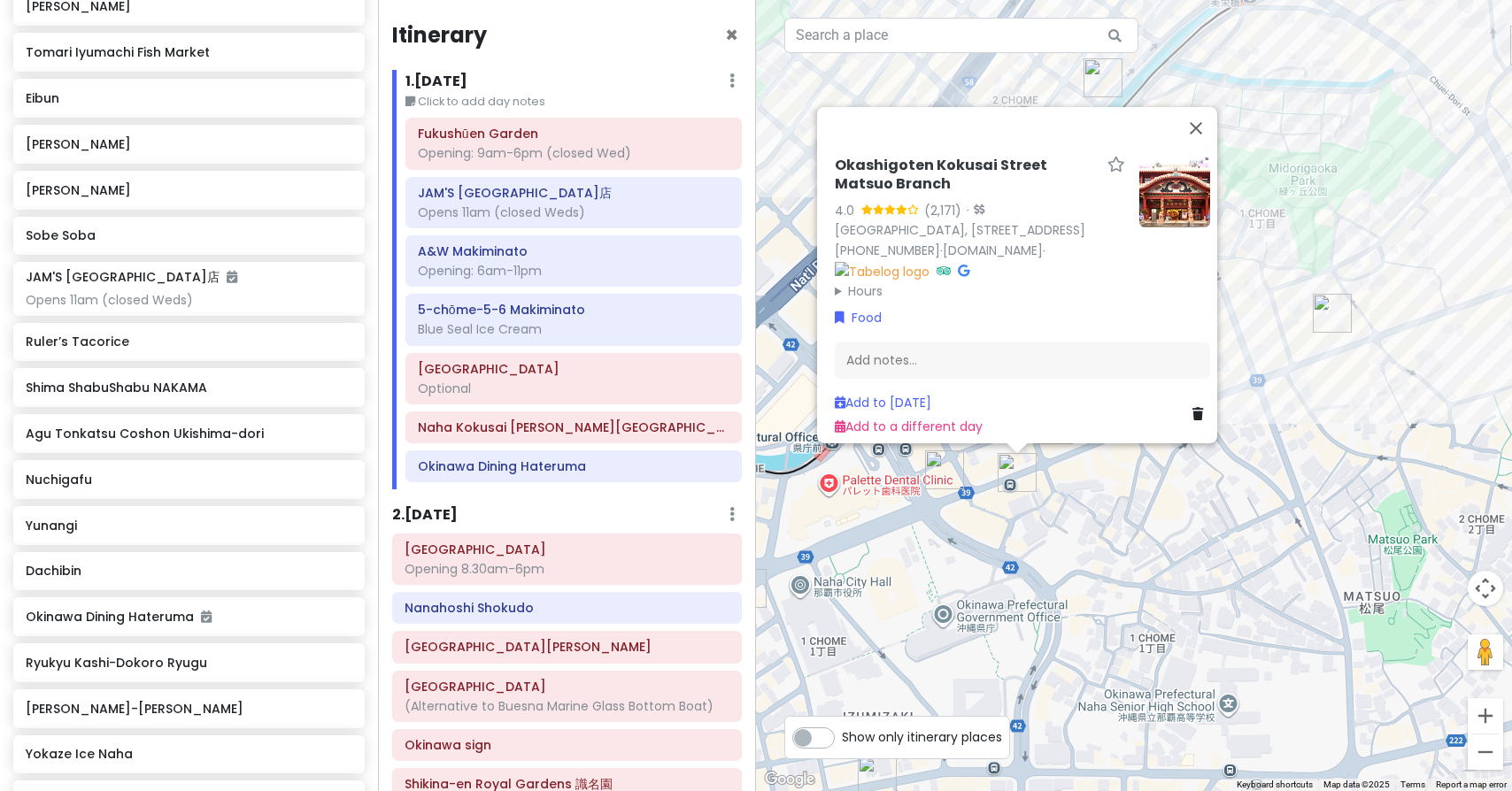
click at [947, 475] on img "Yukishio Sando Kokusai-dori" at bounding box center [944, 469] width 39 height 39
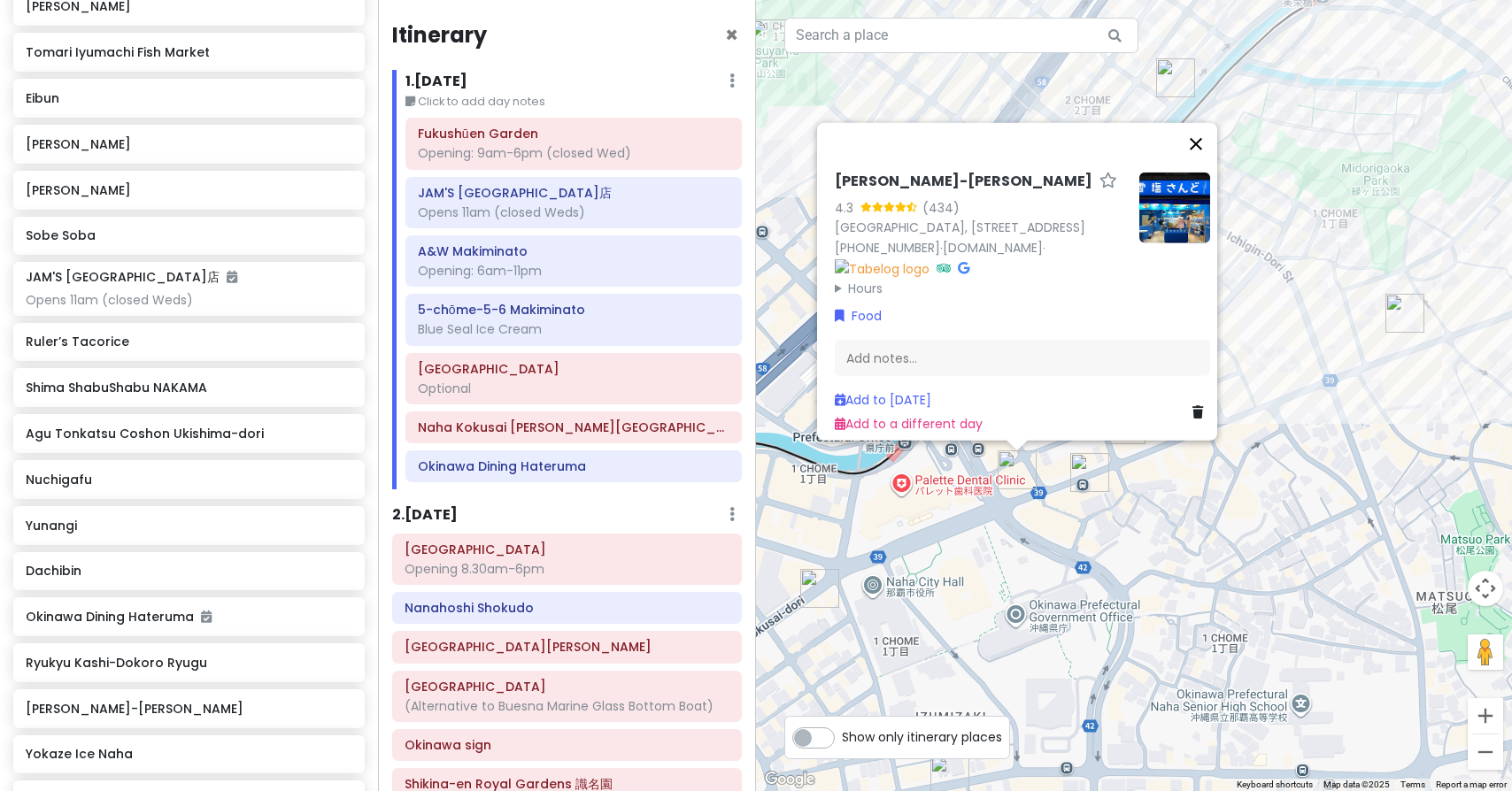
click at [1206, 123] on button "Close" at bounding box center [1195, 144] width 43 height 43
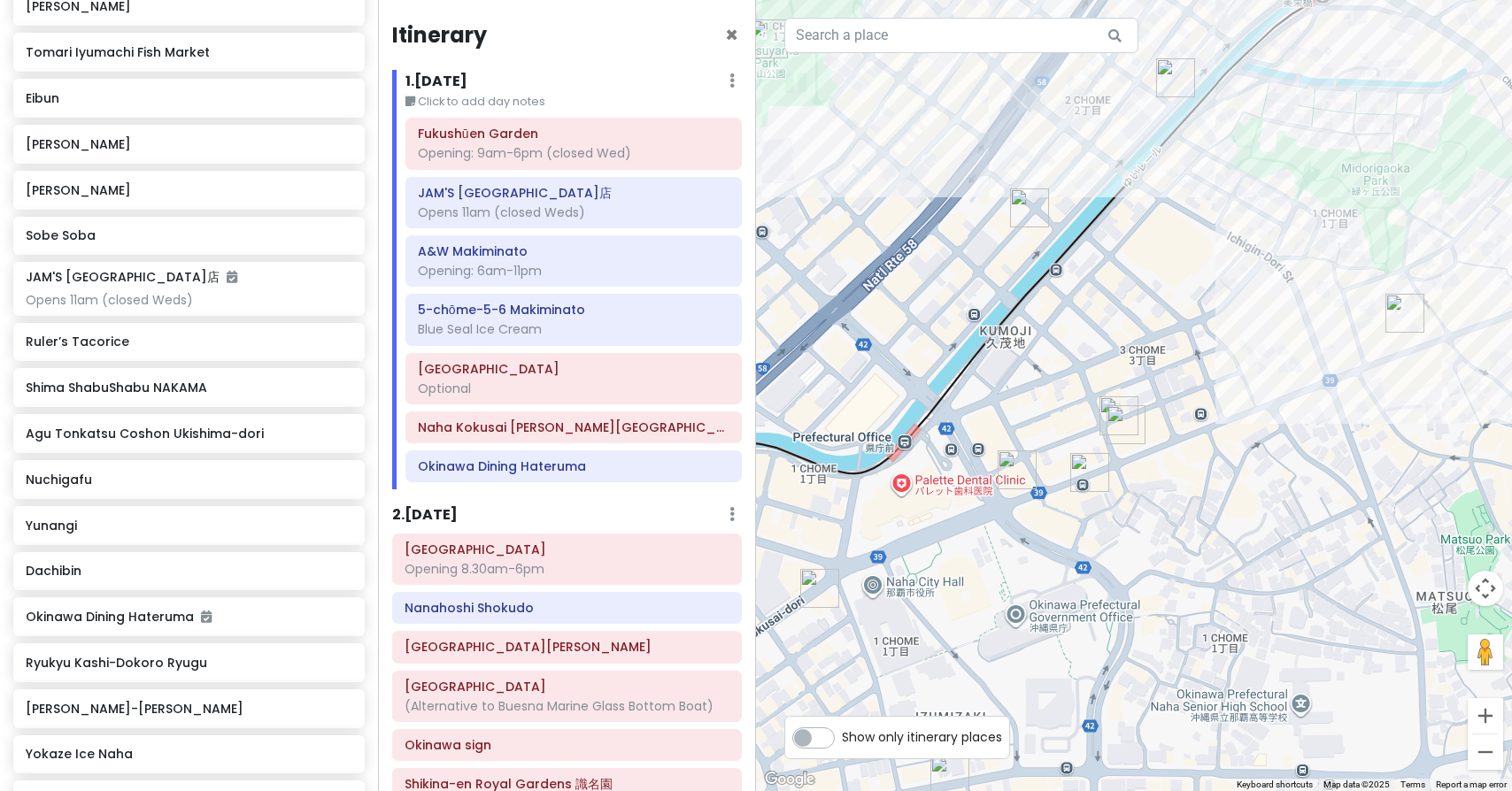
click at [820, 587] on img "Manmaru Cafe" at bounding box center [819, 588] width 39 height 39
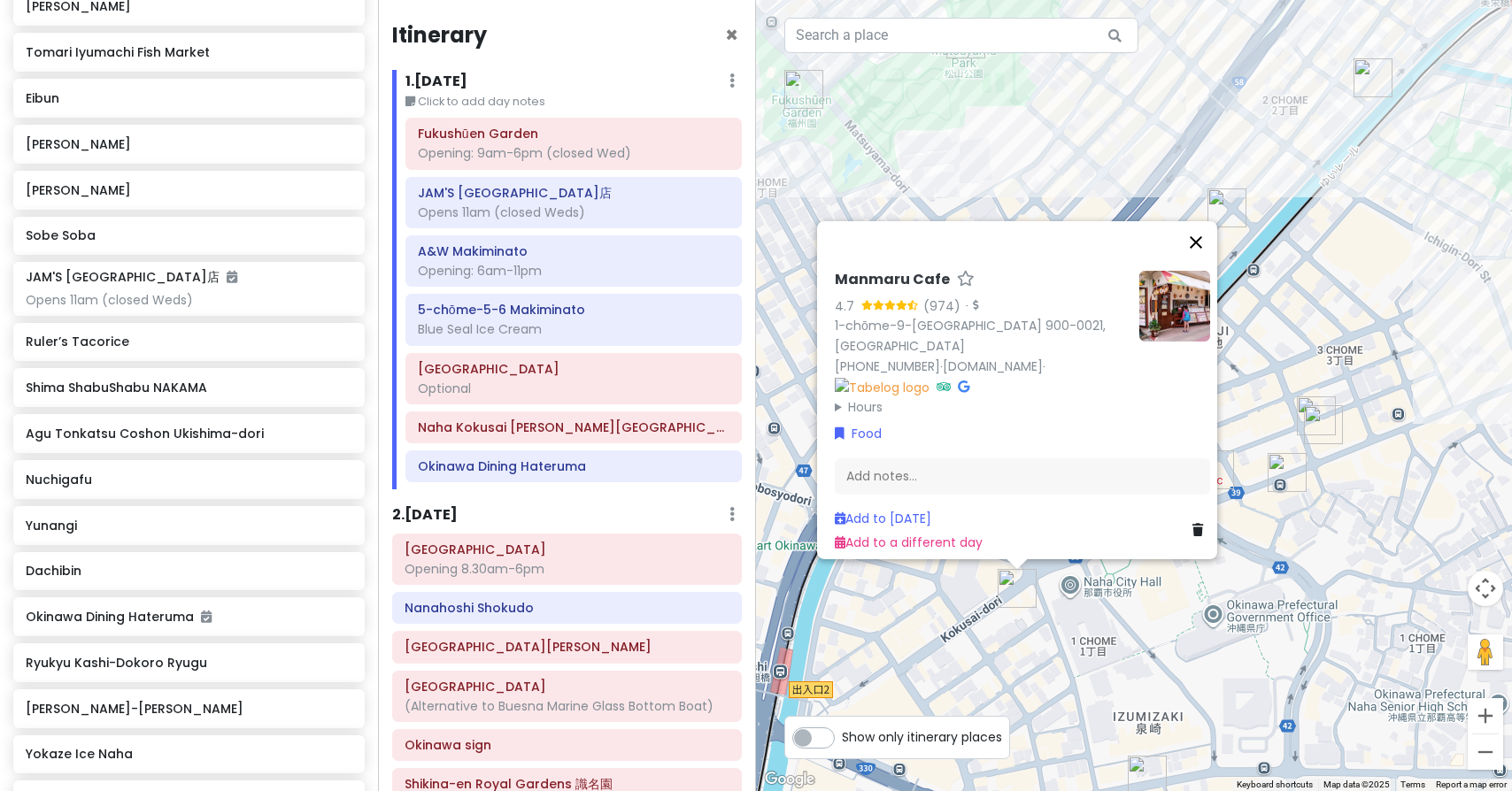
click at [1201, 232] on button "Close" at bounding box center [1195, 242] width 43 height 43
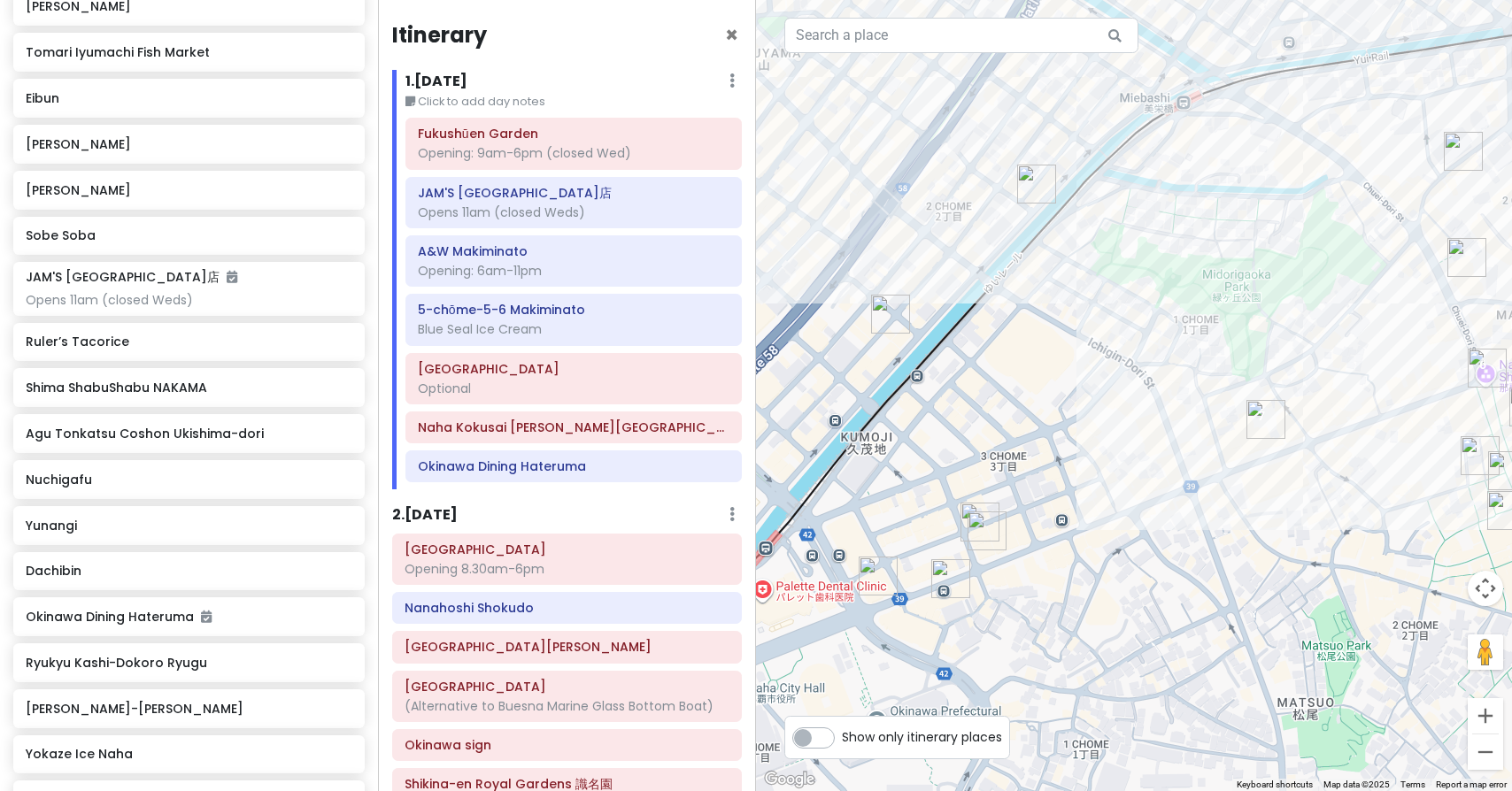
drag, startPoint x: 1376, startPoint y: 470, endPoint x: 1035, endPoint y: 578, distance: 357.7
click at [972, 509] on img "Yunangi" at bounding box center [977, 523] width 39 height 39
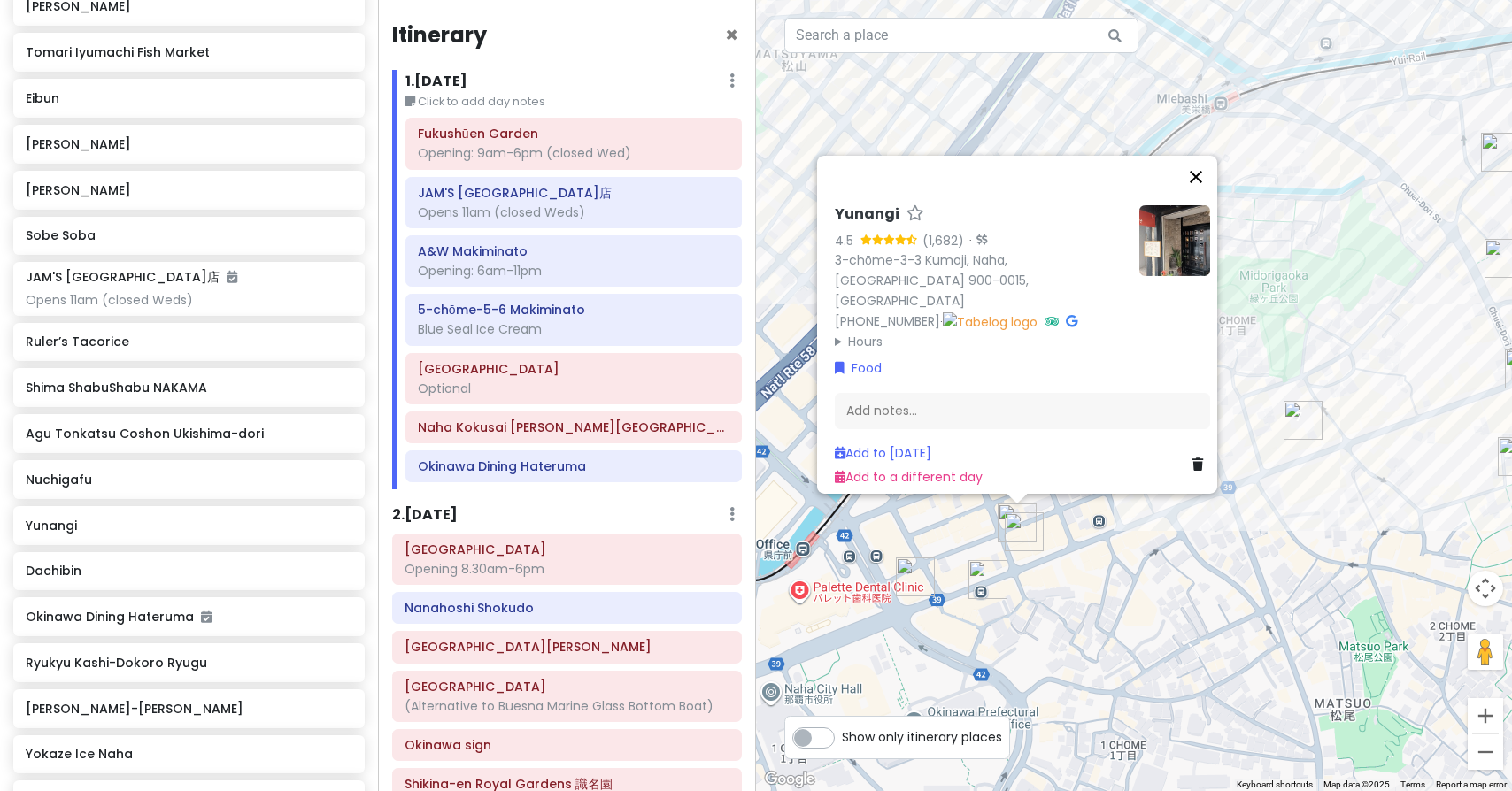
click at [1208, 192] on button "Close" at bounding box center [1195, 176] width 43 height 43
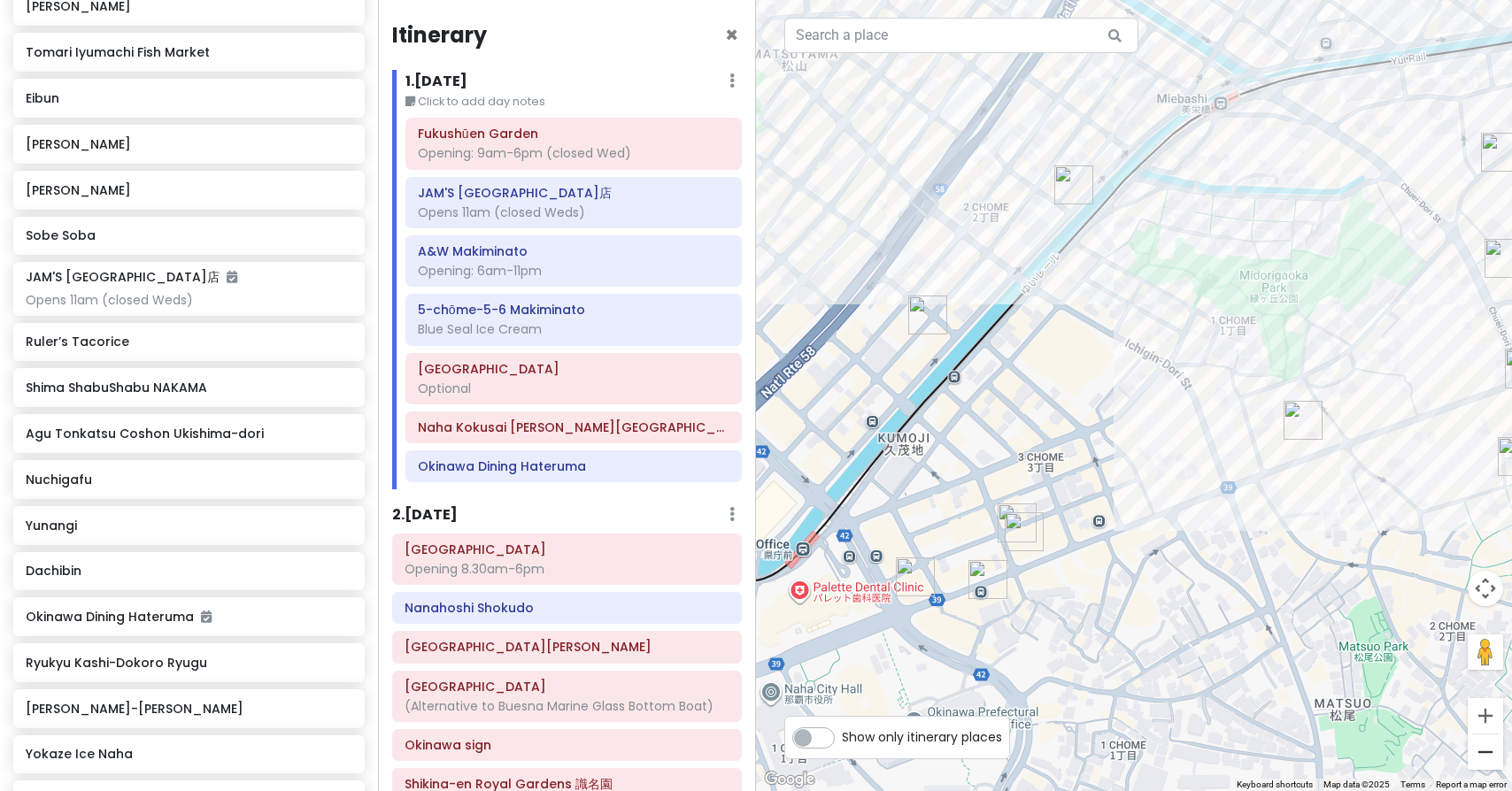
click at [1490, 758] on button "Zoom out" at bounding box center [1484, 751] width 35 height 35
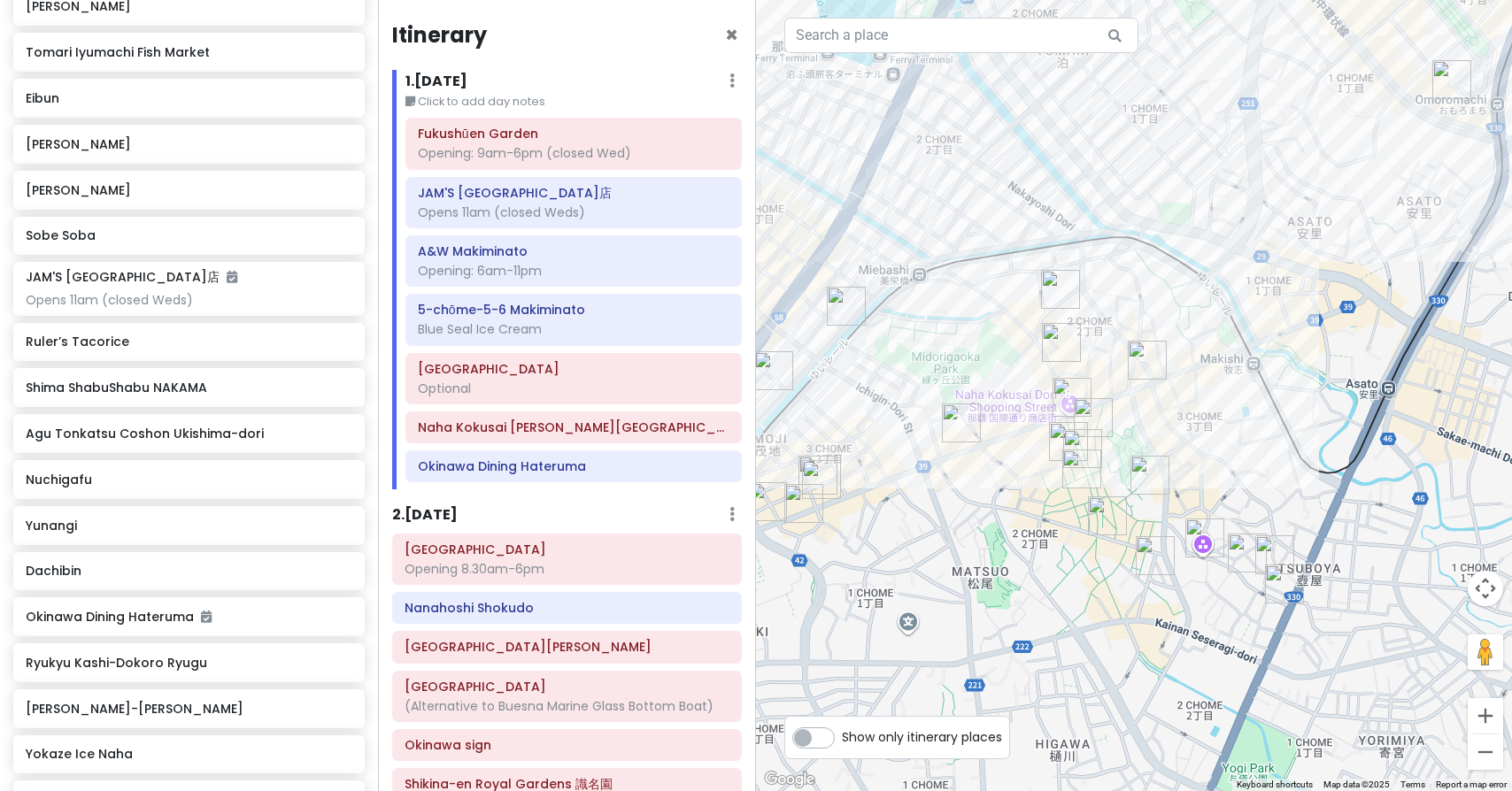
drag, startPoint x: 1290, startPoint y: 509, endPoint x: 1029, endPoint y: 534, distance: 262.2
click at [1099, 520] on img "Agu Tonkatsu Coshon Ukishima-dori" at bounding box center [1107, 515] width 39 height 39
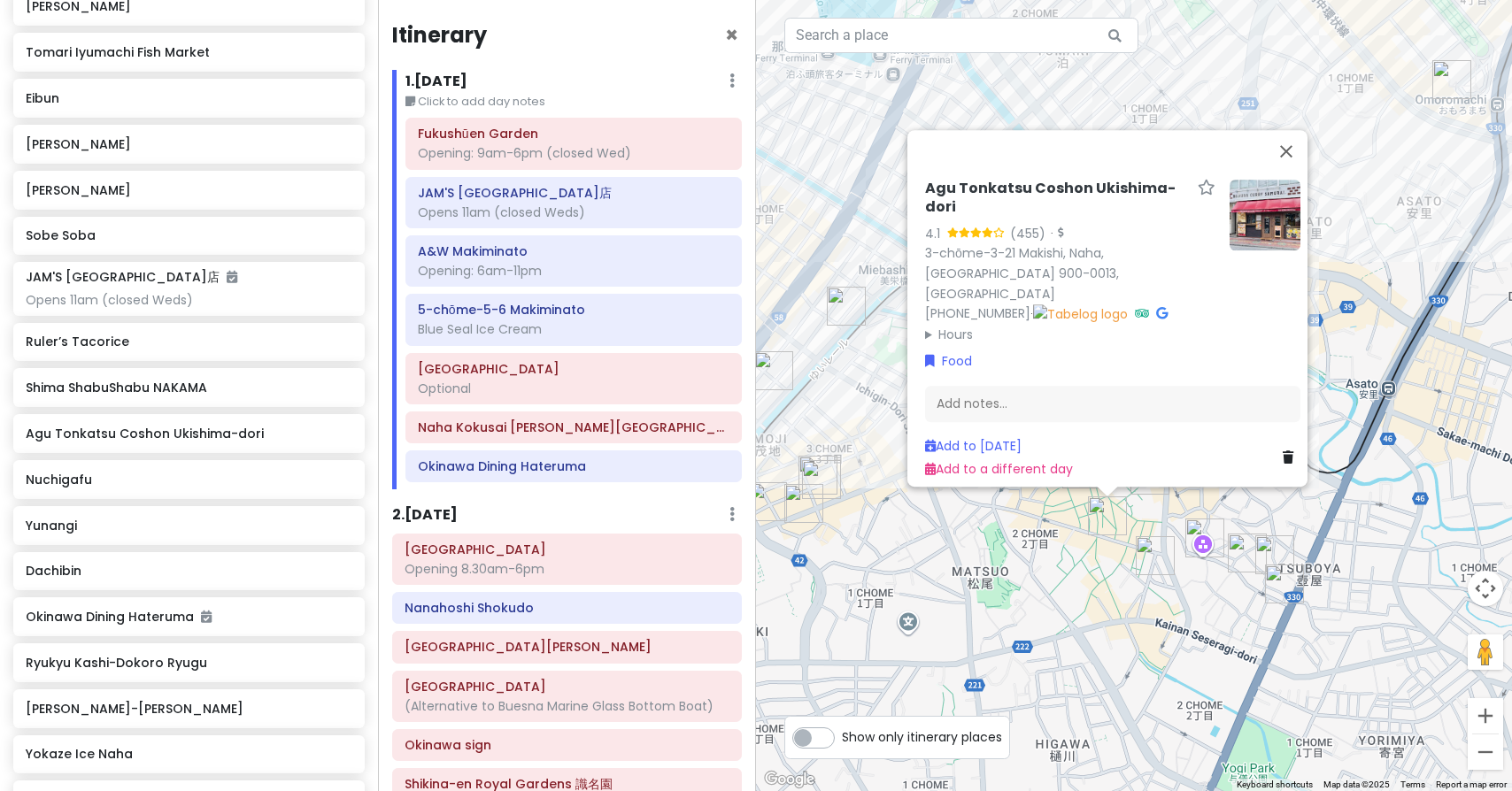
click at [1155, 562] on img "Eibun" at bounding box center [1154, 555] width 39 height 39
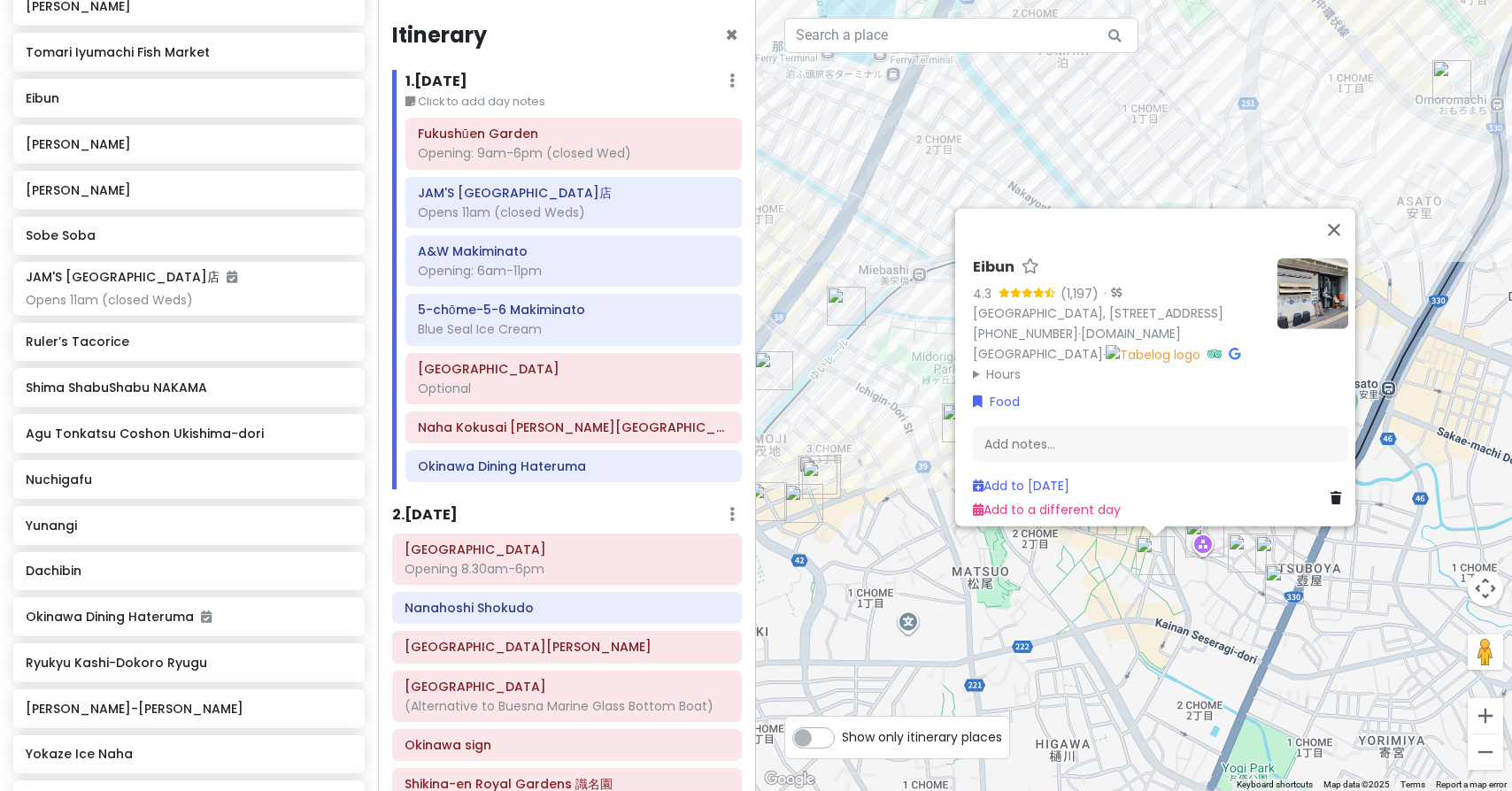
click at [1241, 552] on img "UCHINA CAFÉ BUKU-BUKU" at bounding box center [1246, 553] width 39 height 39
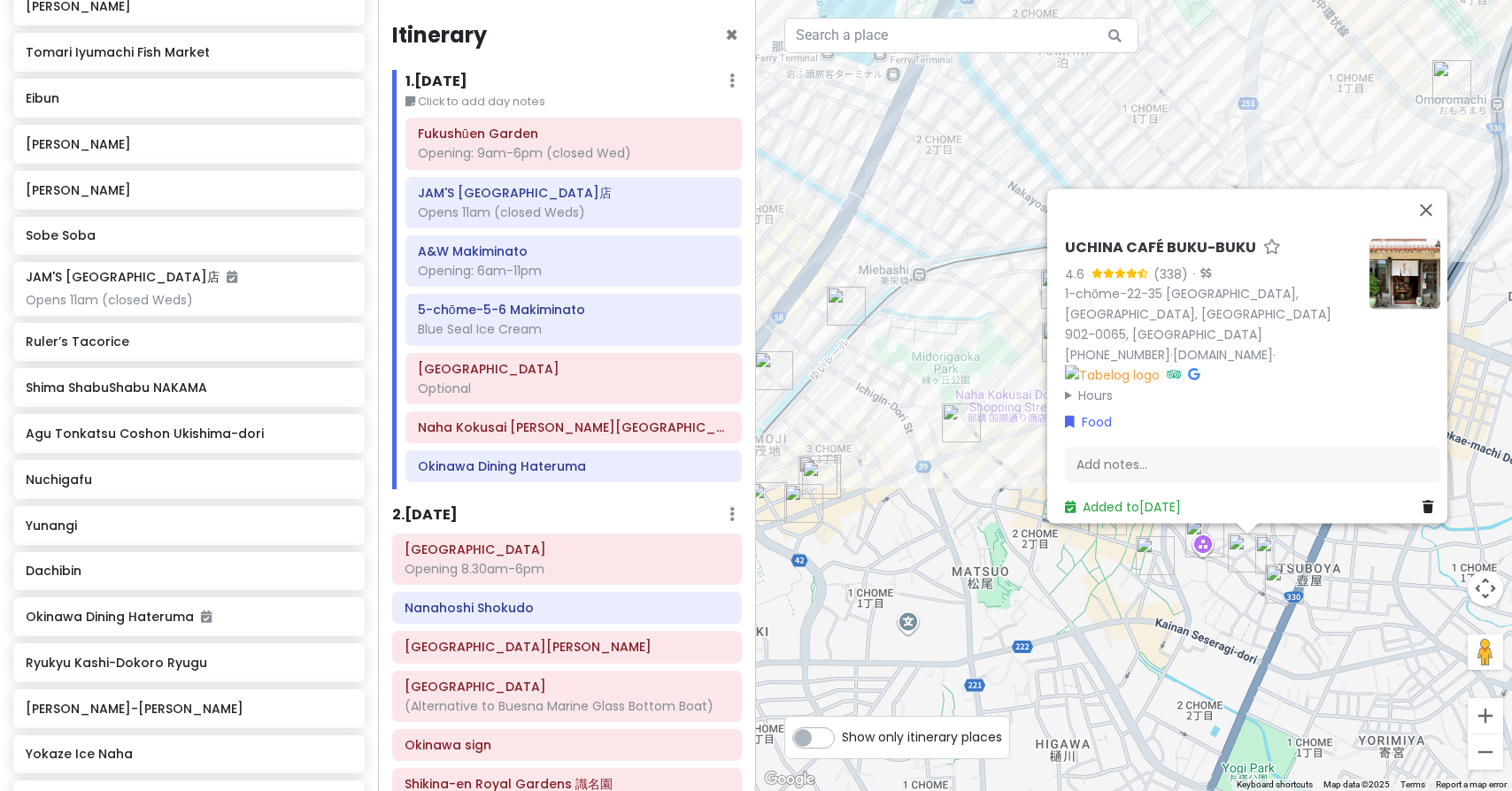
click at [1274, 549] on img "Nuchigafu" at bounding box center [1274, 555] width 39 height 39
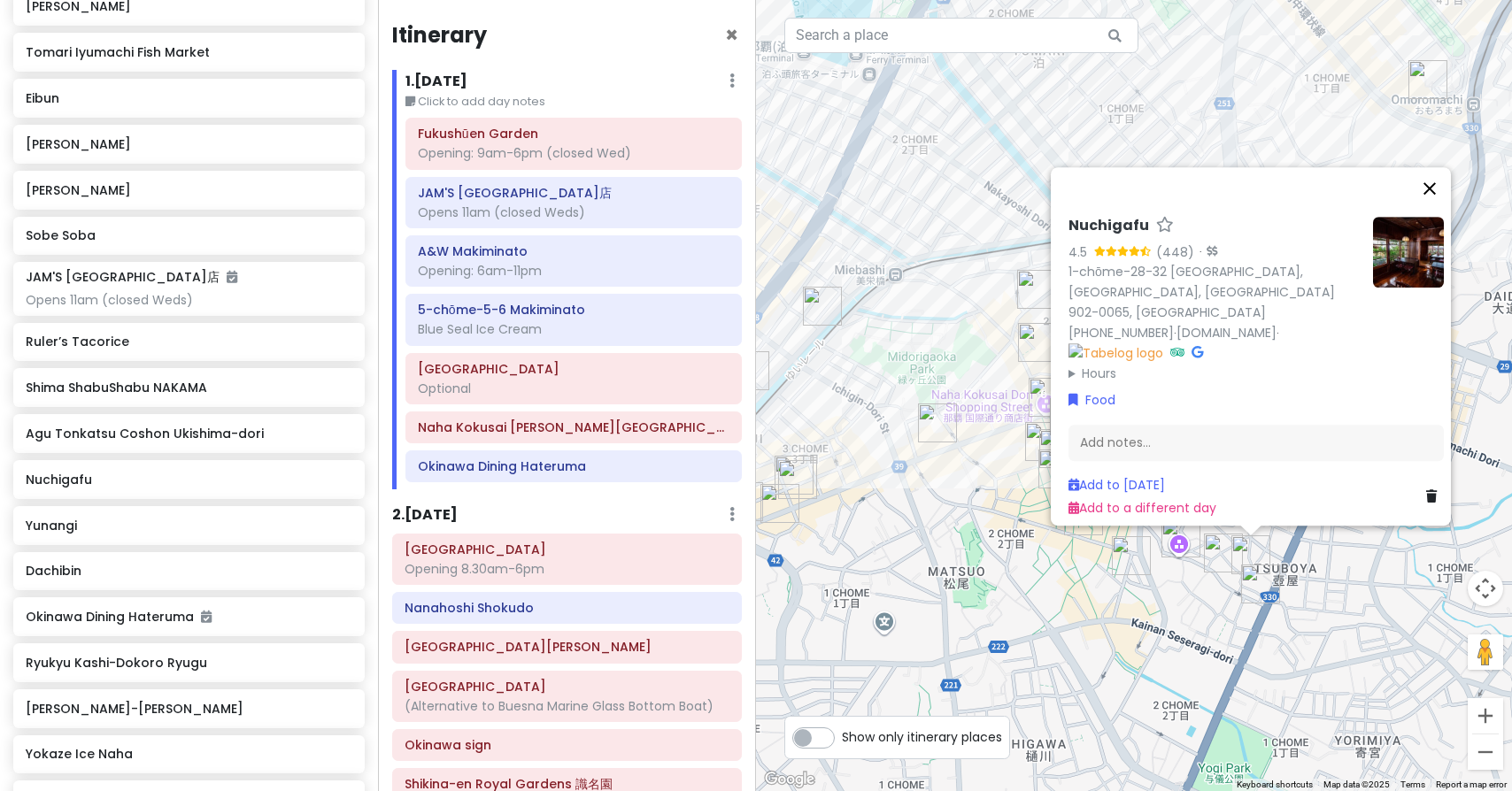
click at [1442, 210] on button "Close" at bounding box center [1429, 188] width 43 height 43
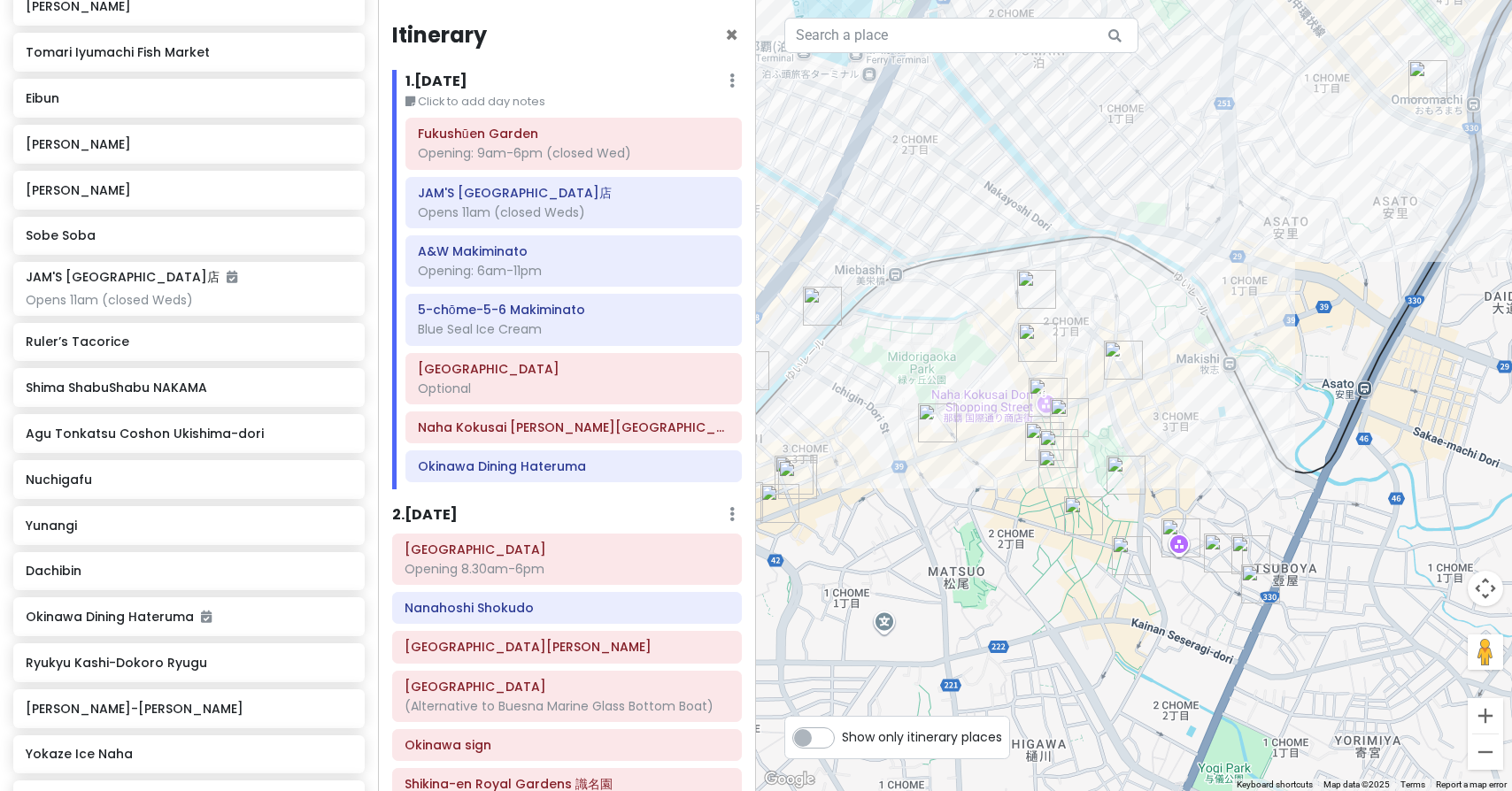
click at [1262, 582] on img "Tsuboya Pottery Street" at bounding box center [1260, 583] width 39 height 39
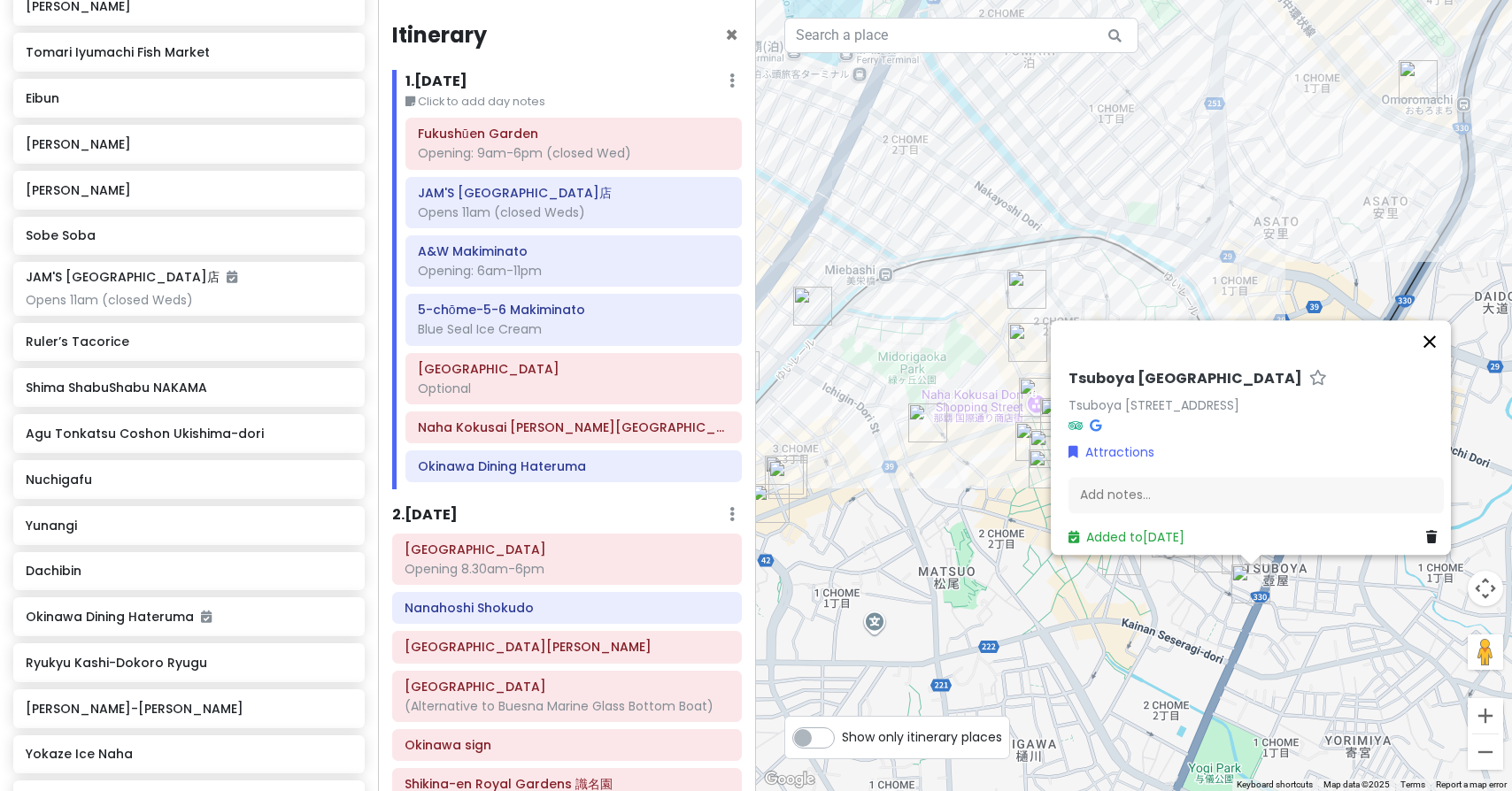
click at [1434, 321] on button "Close" at bounding box center [1429, 341] width 43 height 43
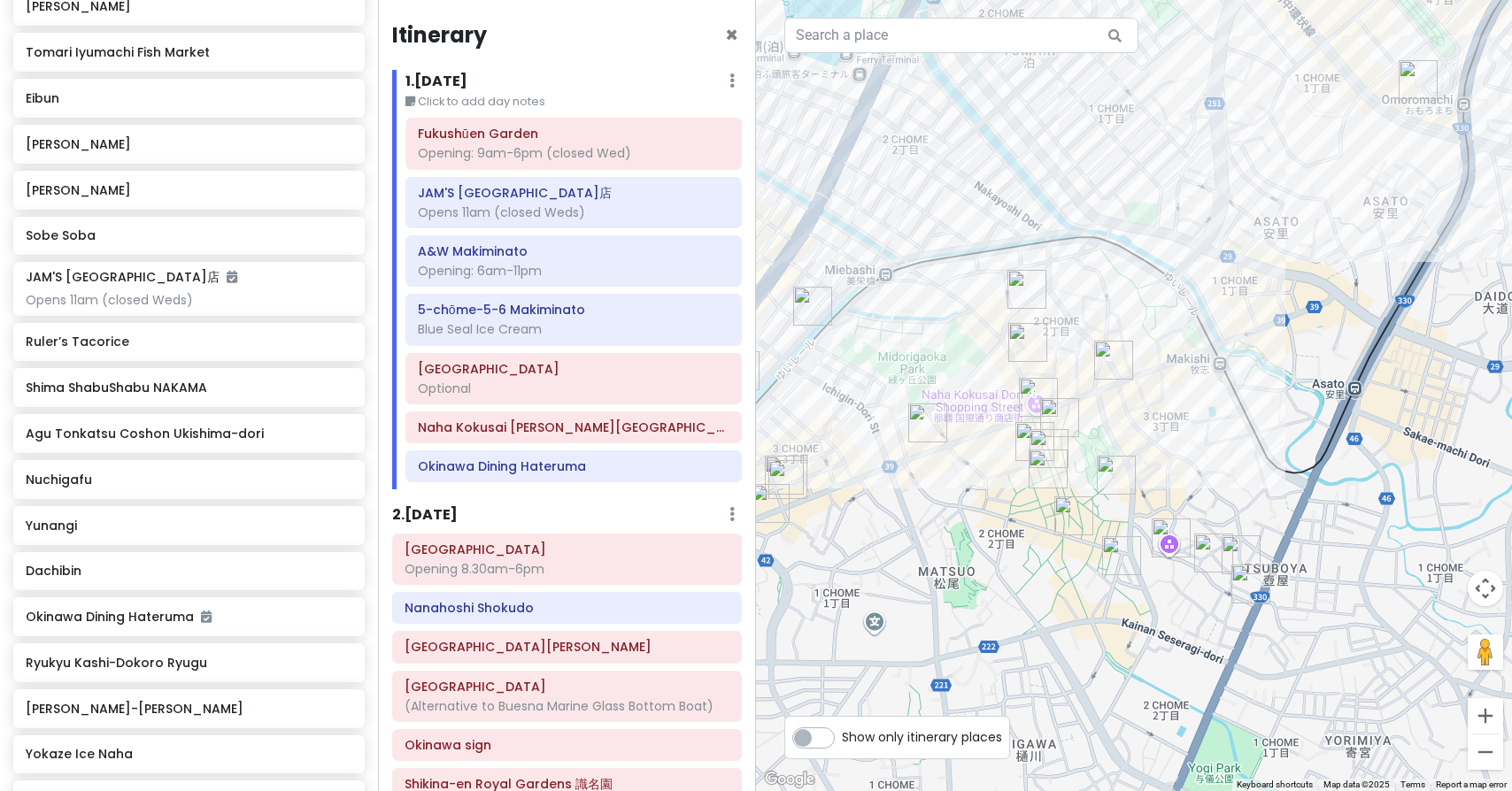
click at [1040, 440] on img "Fukusuke Tamago" at bounding box center [1048, 449] width 39 height 39
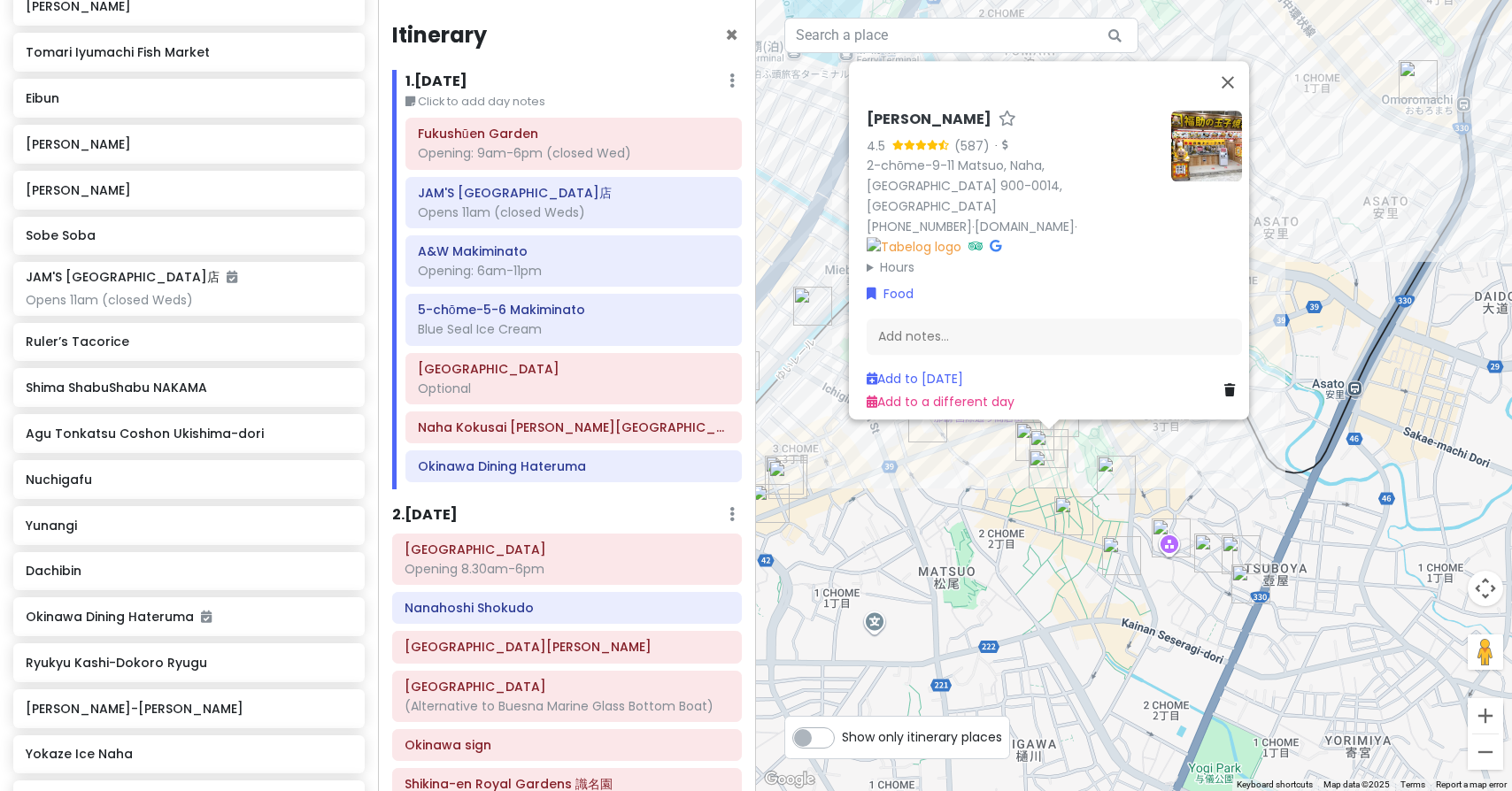
click at [1097, 445] on div "[PERSON_NAME] 4.5 (587) · 2-chōme-9-11 Matsuo, Naha, [GEOGRAPHIC_DATA] 900-0014…" at bounding box center [1134, 396] width 756 height 791
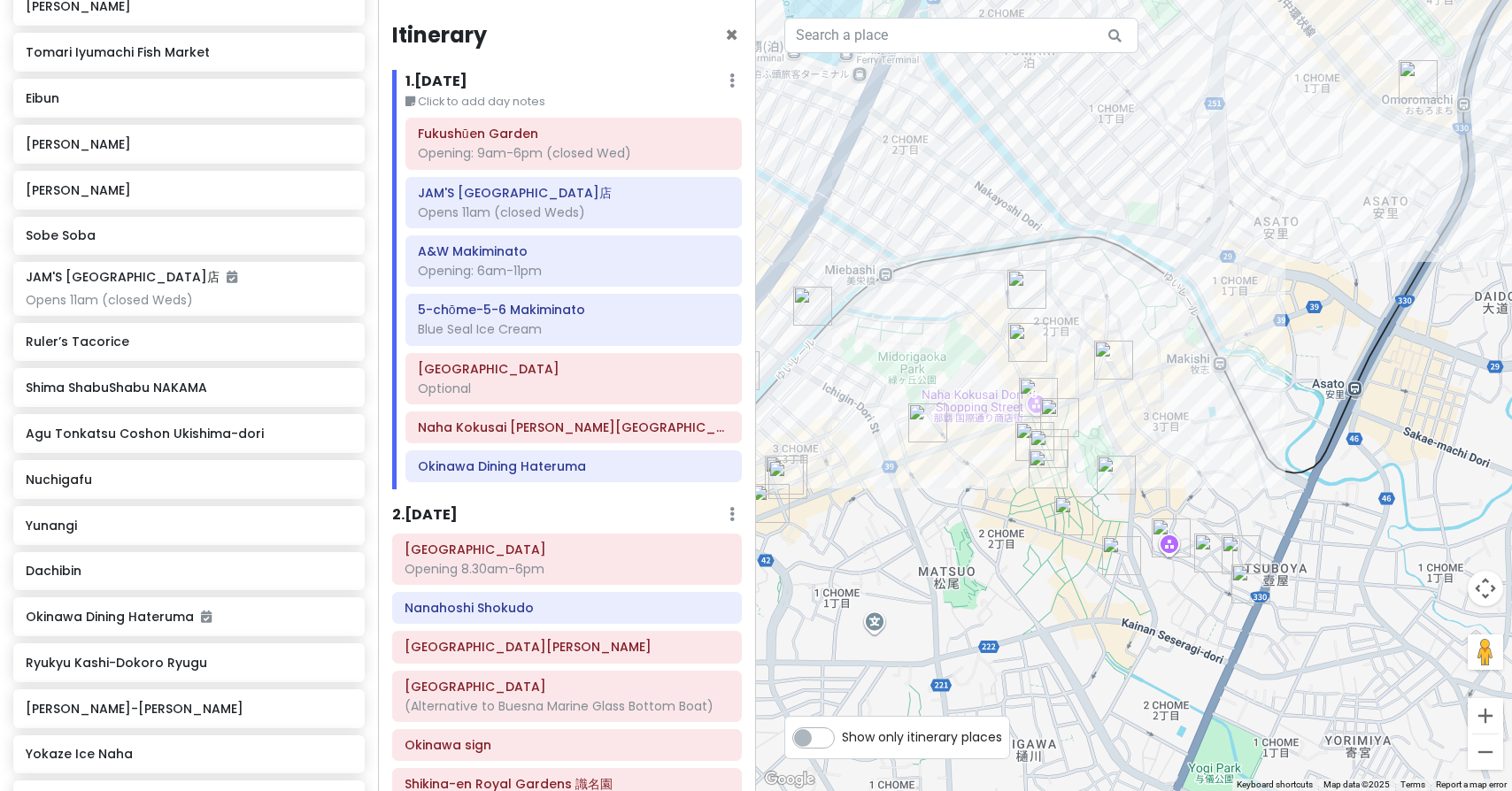
click at [1055, 414] on img "Ryukyu Kashi-Dokoro Ryugu" at bounding box center [1059, 417] width 39 height 39
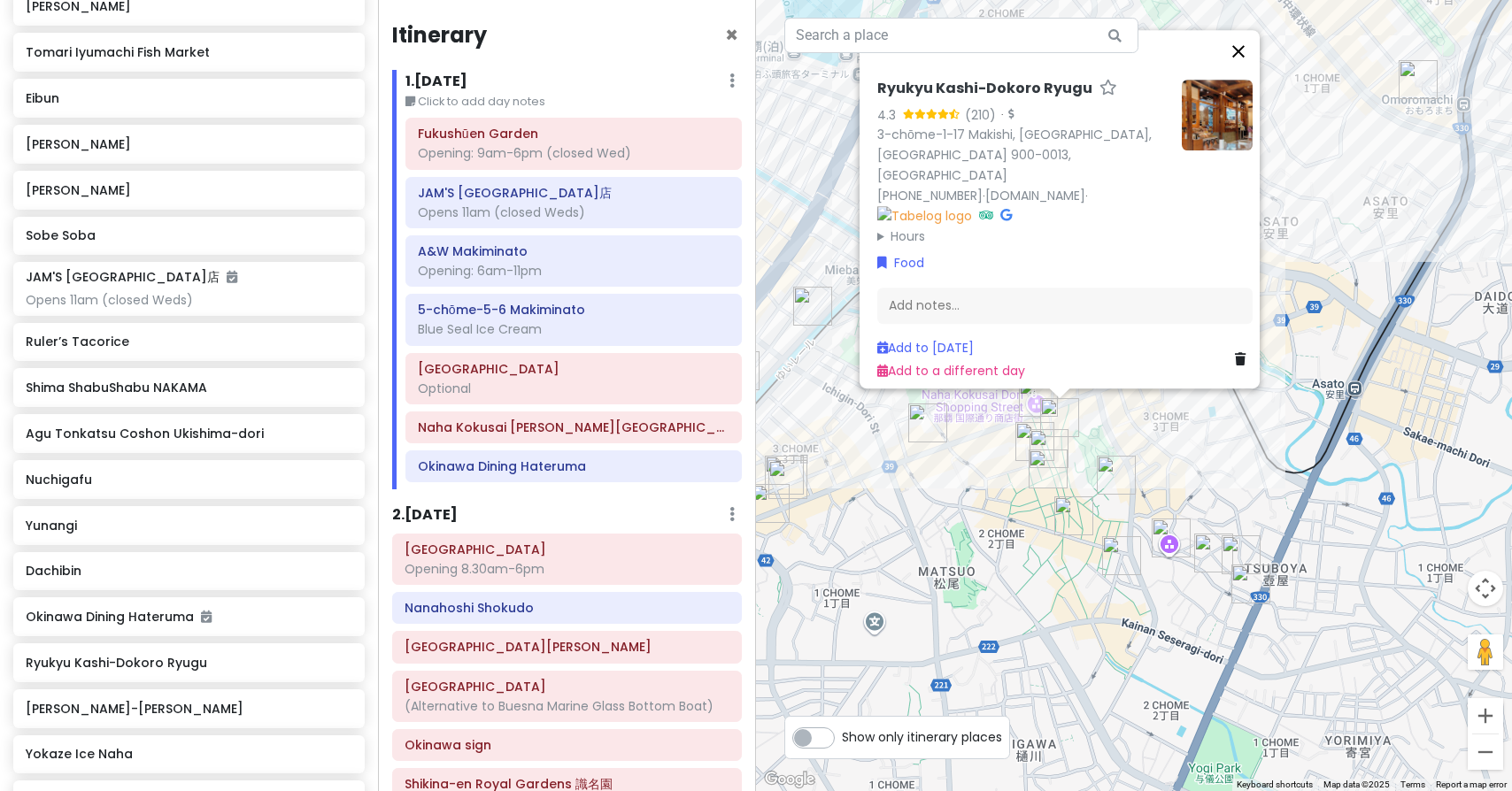
click at [1248, 73] on button "Close" at bounding box center [1238, 51] width 43 height 43
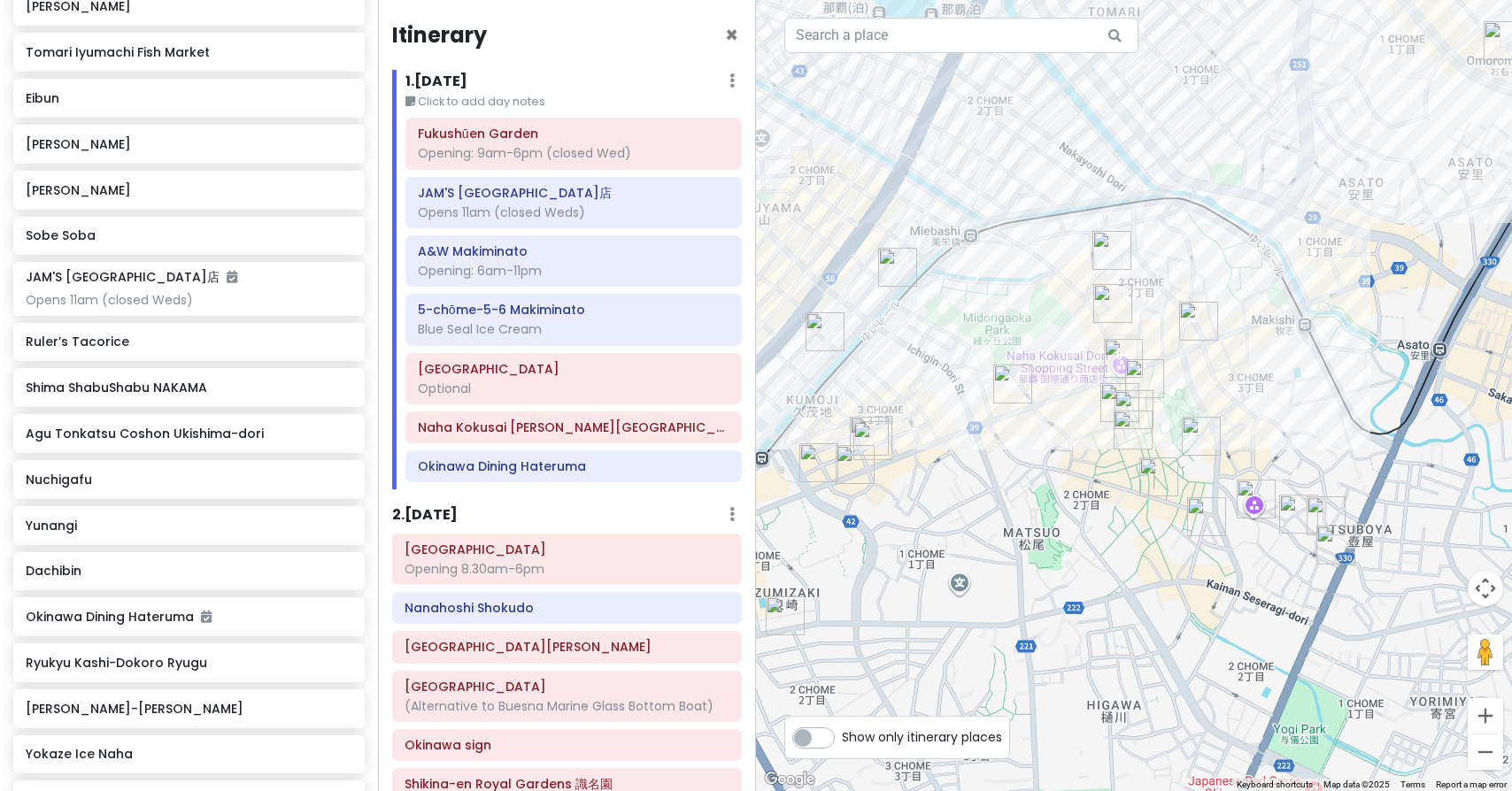
drag, startPoint x: 903, startPoint y: 532, endPoint x: 990, endPoint y: 493, distance: 95.3
click at [869, 442] on img "Shima ShabuShabu NAKAMA" at bounding box center [875, 439] width 39 height 39
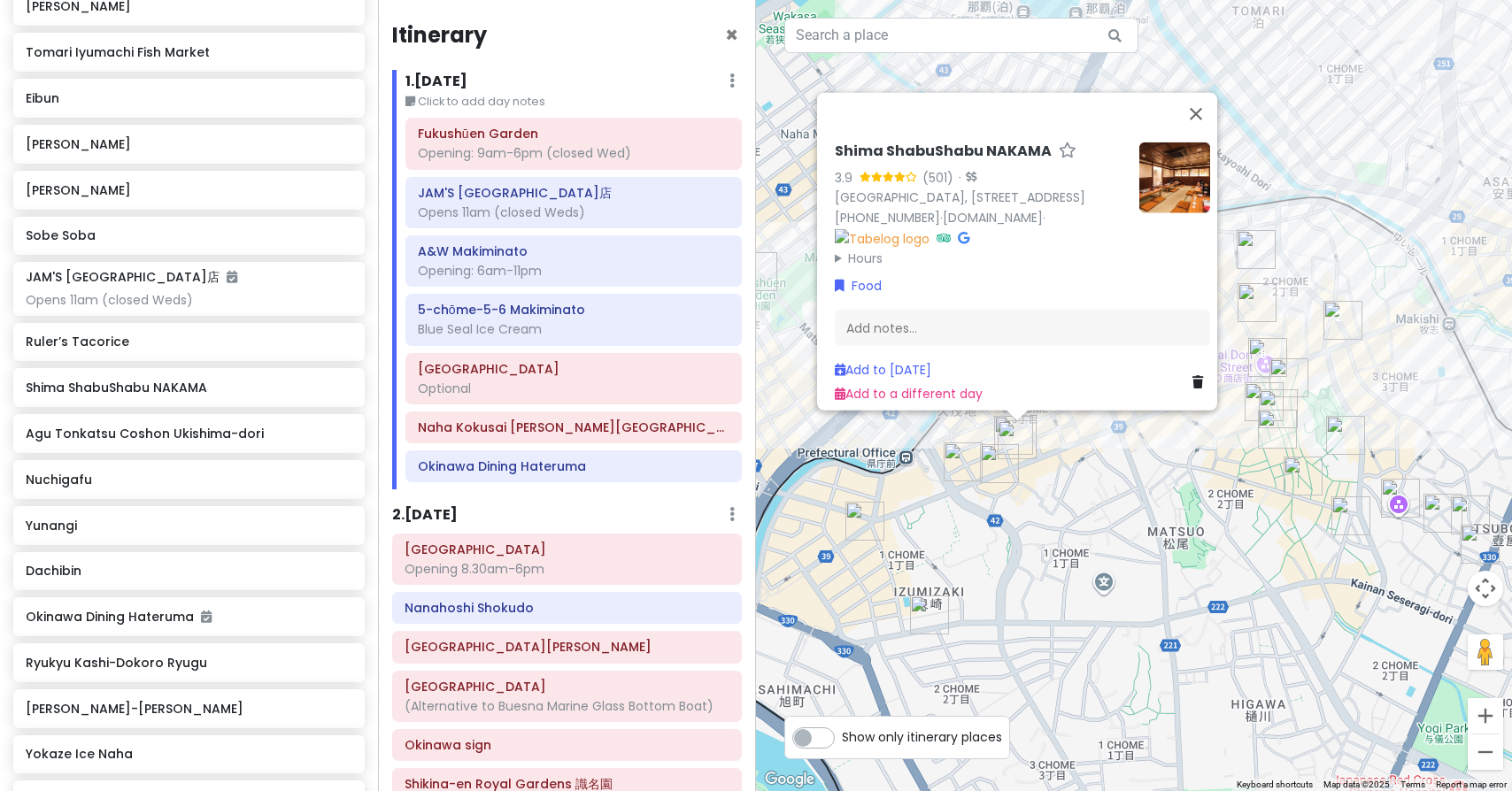
click at [1004, 421] on img "Shima ShabuShabu NAKAMA" at bounding box center [1017, 439] width 39 height 39
click at [1204, 93] on button "Close" at bounding box center [1195, 114] width 43 height 43
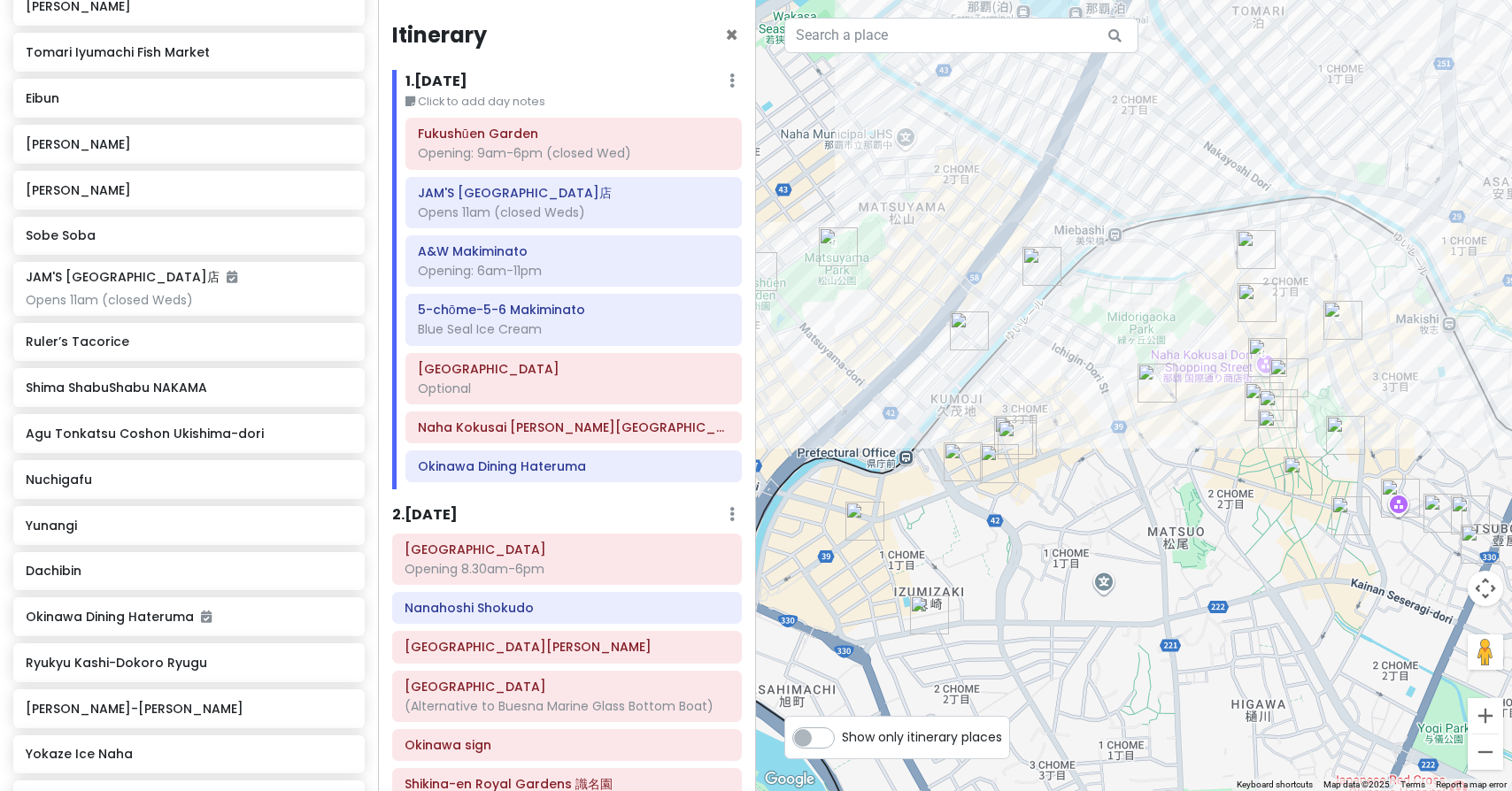
click at [1257, 245] on img "Yokaze Ice Naha" at bounding box center [1255, 249] width 39 height 39
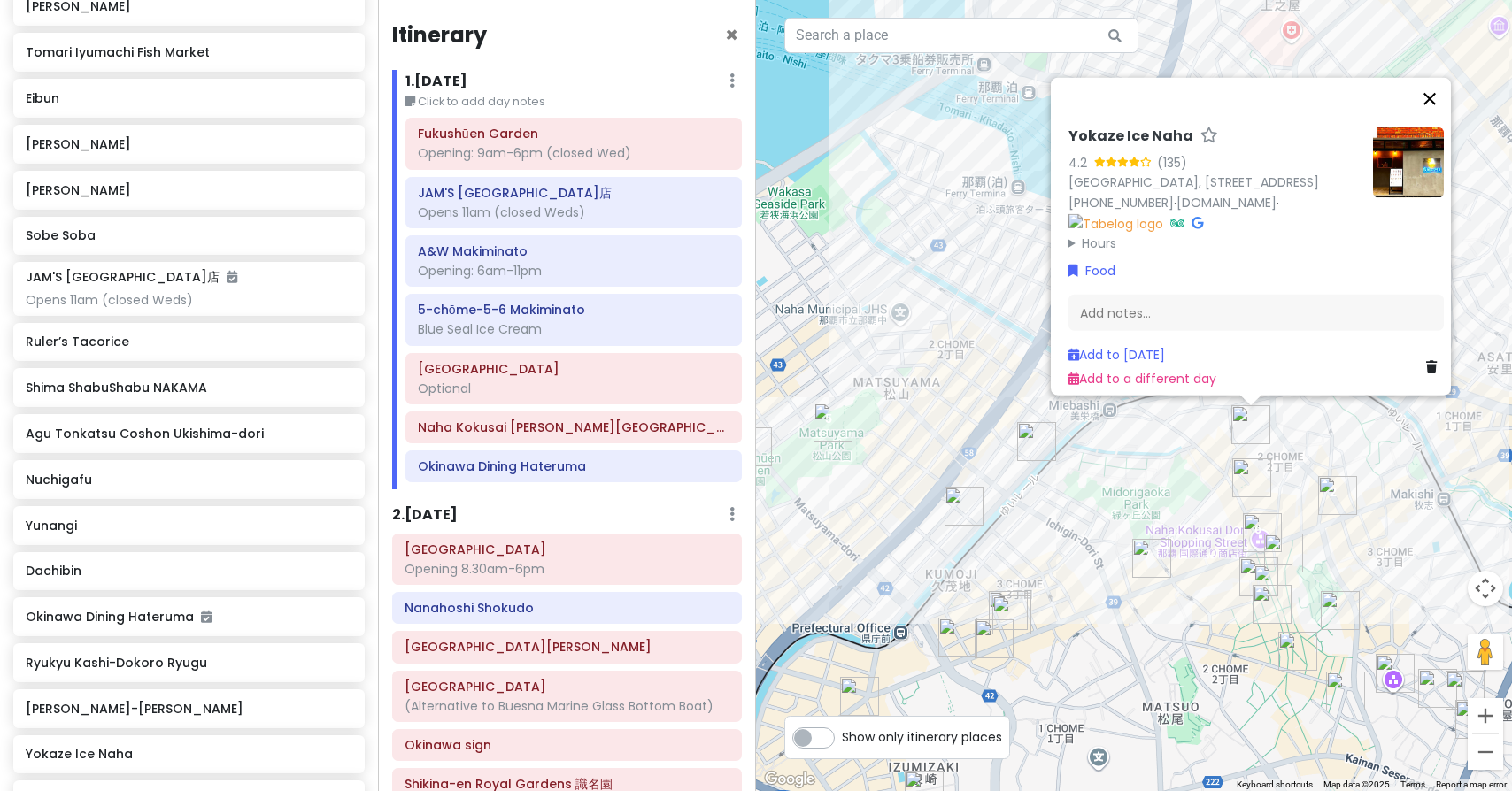
click at [1435, 78] on button "Close" at bounding box center [1429, 99] width 43 height 43
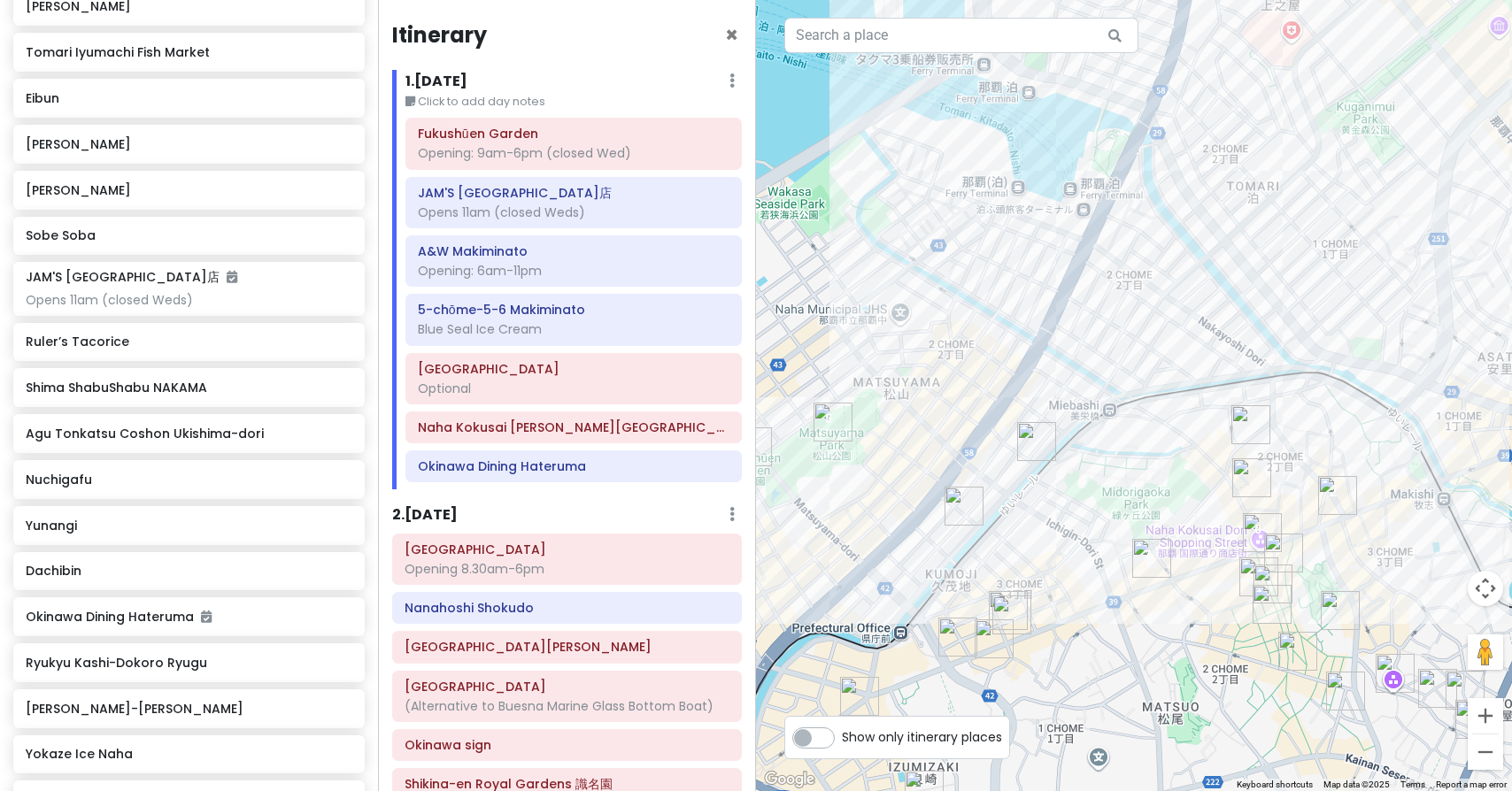
click at [955, 510] on img "Gorilla Go-Kart Okinawa" at bounding box center [964, 506] width 39 height 39
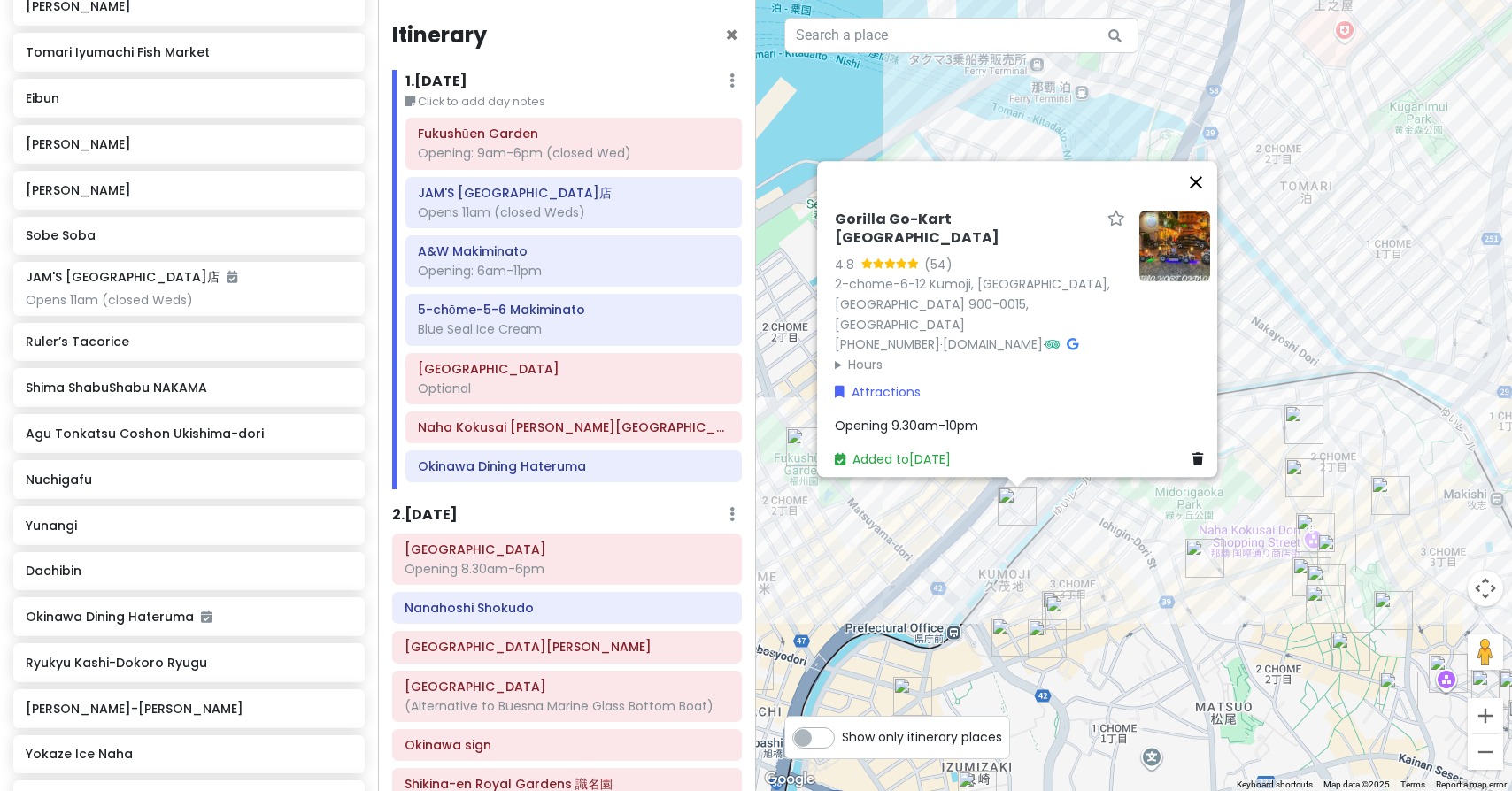
click at [1208, 204] on button "Close" at bounding box center [1195, 182] width 43 height 43
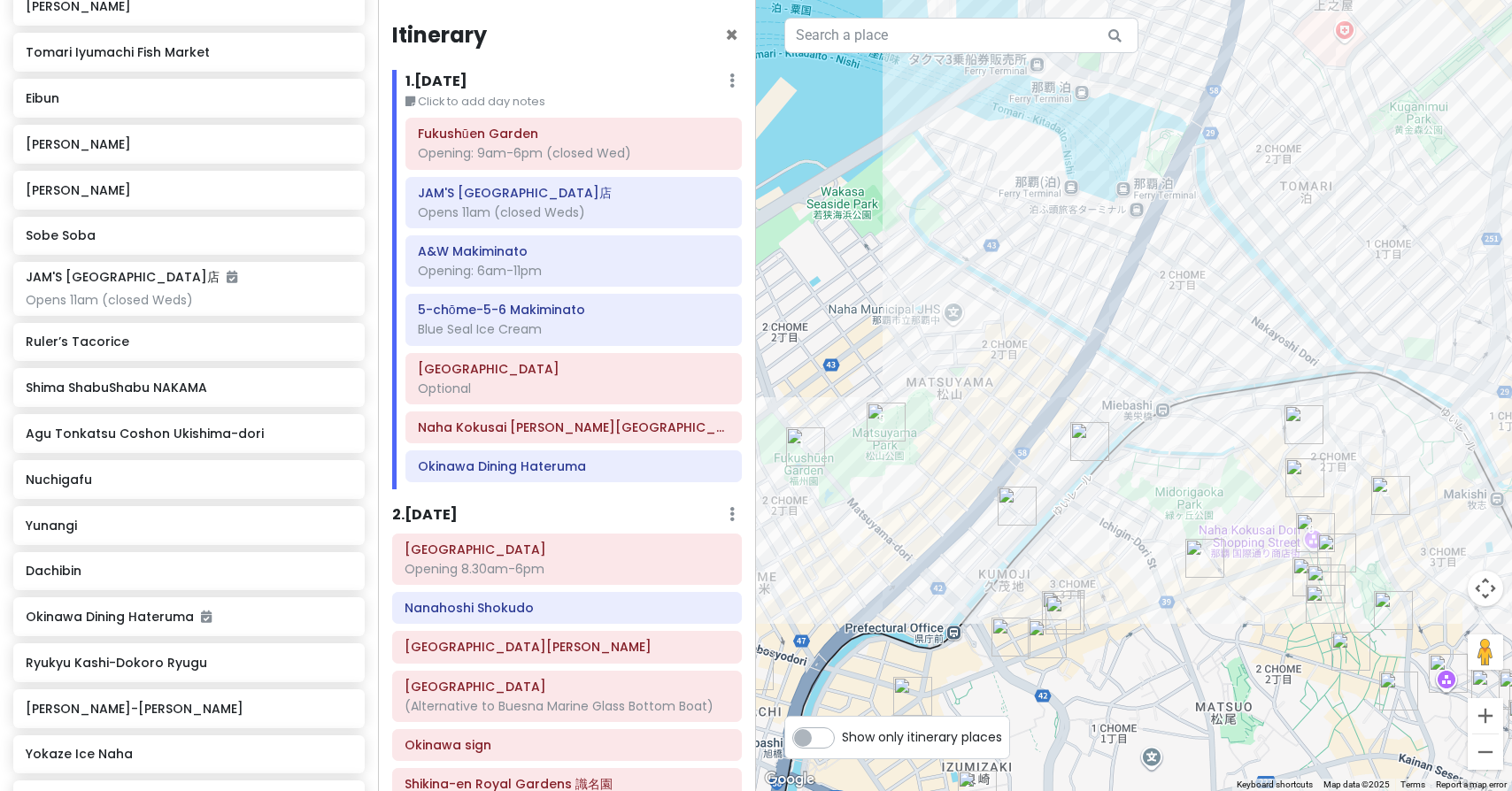
click at [1092, 444] on img "Dachibin" at bounding box center [1089, 441] width 39 height 39
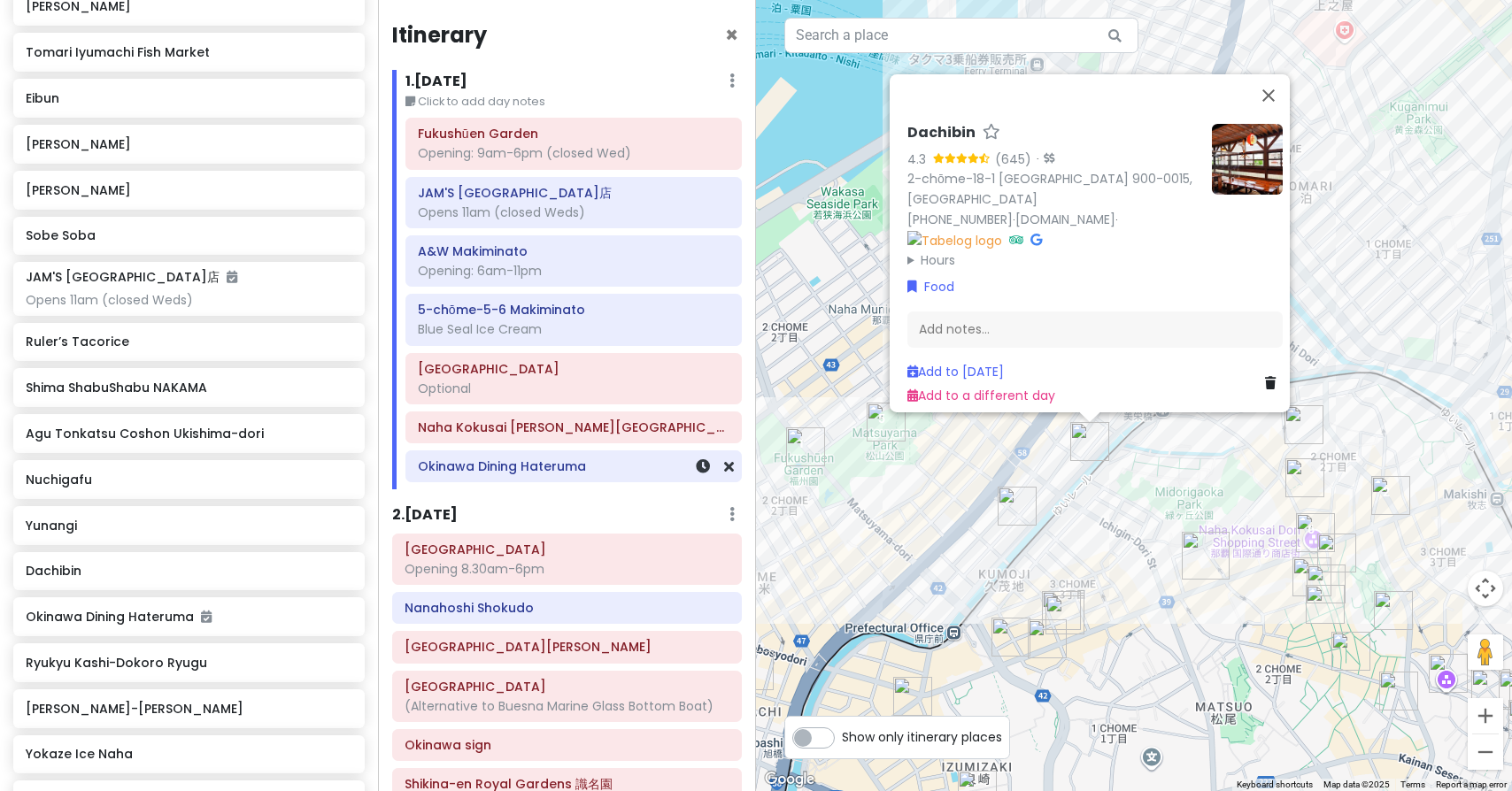
click at [552, 472] on div "Okinawa Dining Hateruma" at bounding box center [573, 467] width 311 height 25
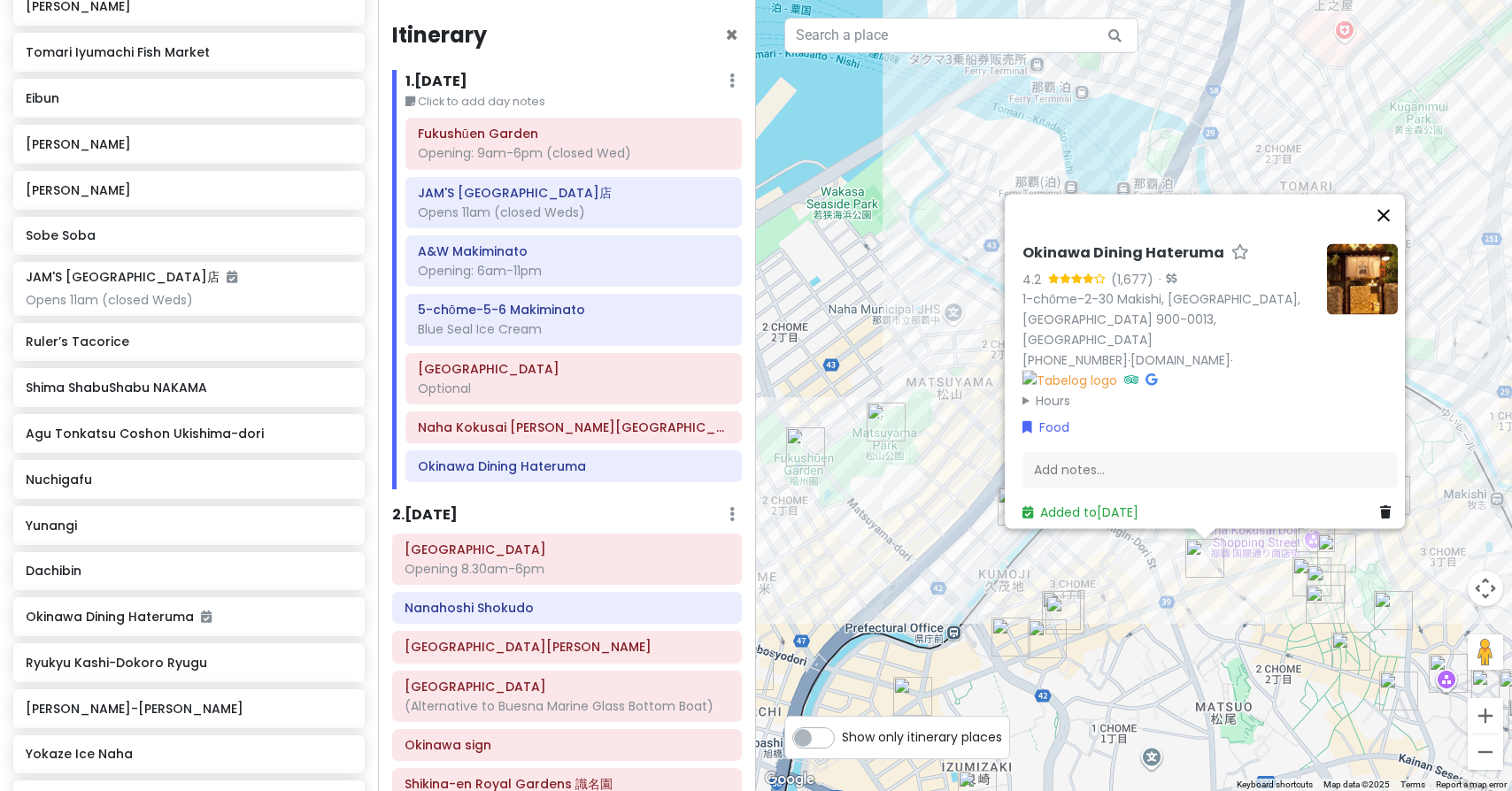
click at [1395, 231] on button "Close" at bounding box center [1383, 215] width 43 height 43
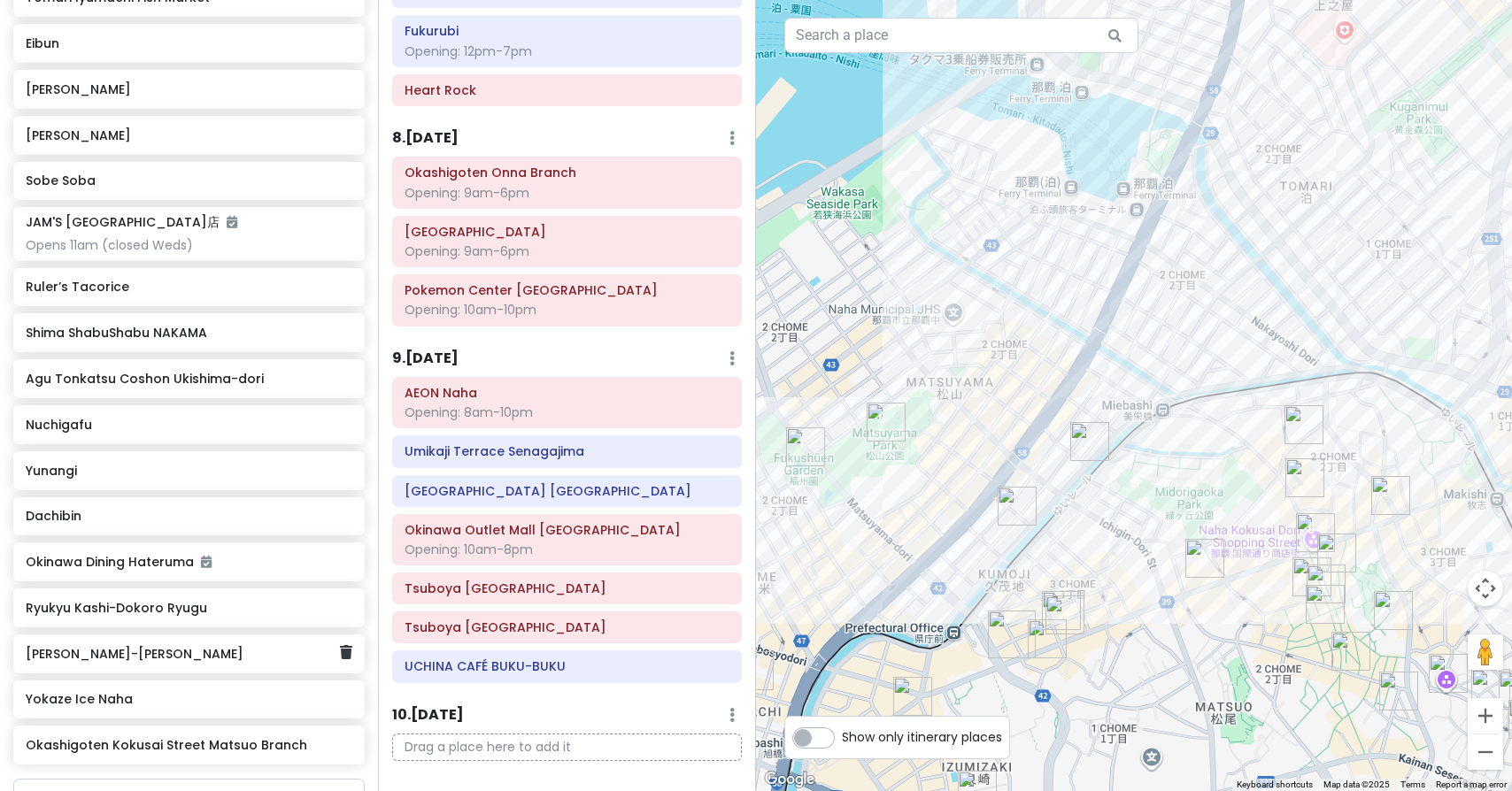
scroll to position [4988, 0]
click at [1343, 654] on img "Agu Tonkatsu Coshon Ukishima-dori" at bounding box center [1350, 651] width 39 height 39
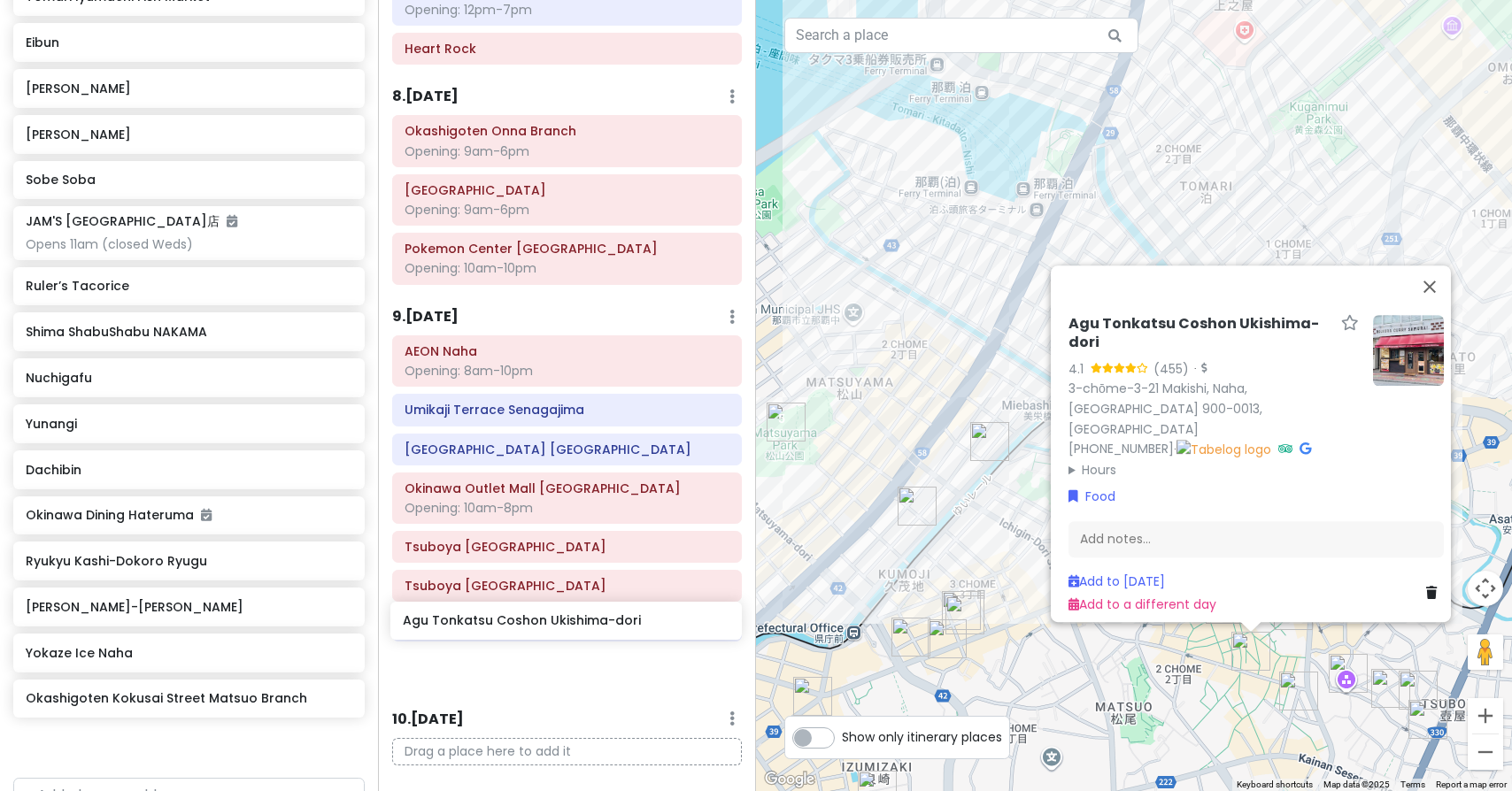
scroll to position [3310, 0]
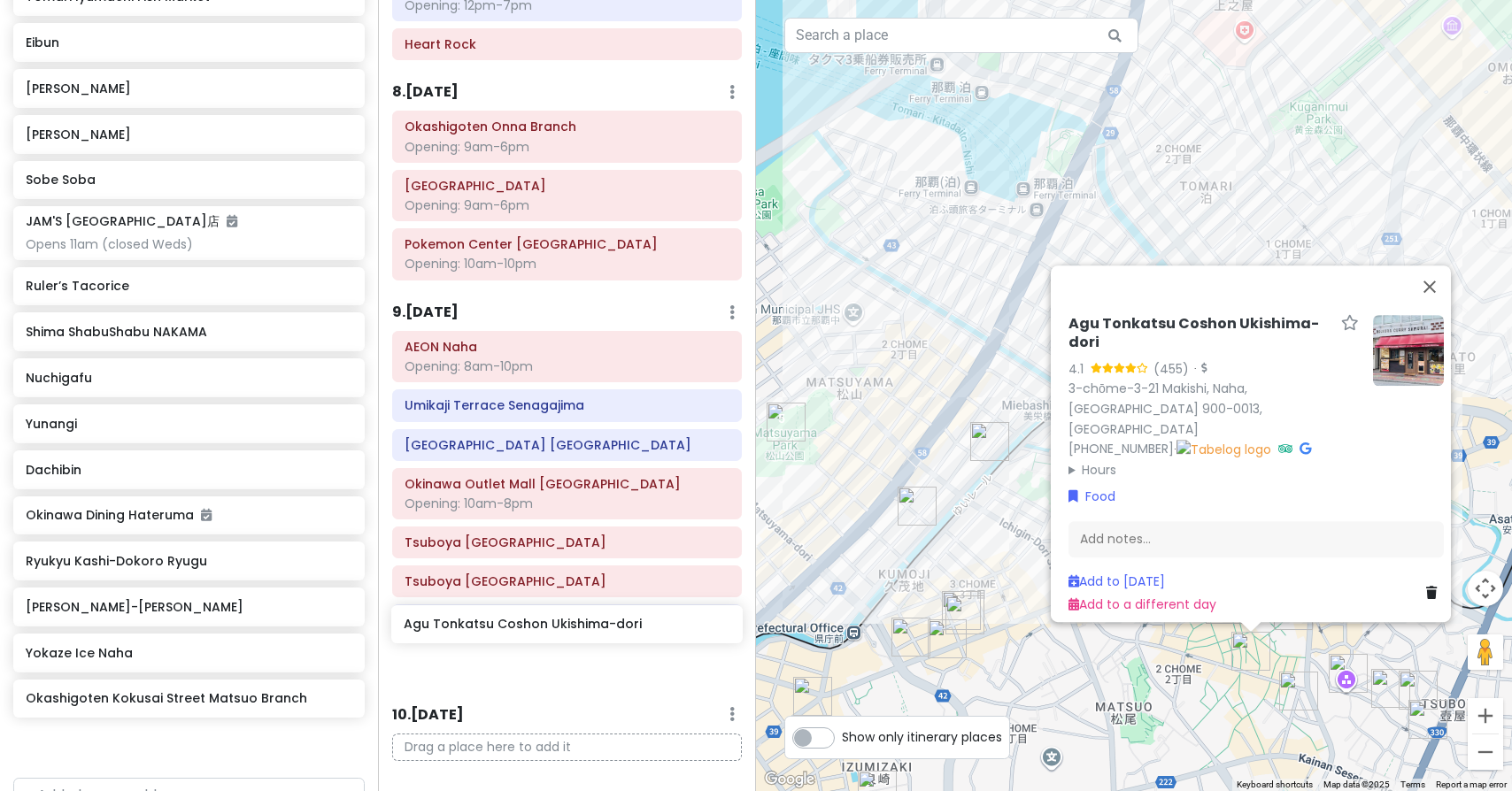
drag, startPoint x: 88, startPoint y: 333, endPoint x: 467, endPoint y: 626, distance: 479.1
click at [467, 626] on div "Okinawa Trip Private Change Dates Make a Copy Delete Trip Give Feedback 💡 Suppo…" at bounding box center [756, 396] width 1512 height 791
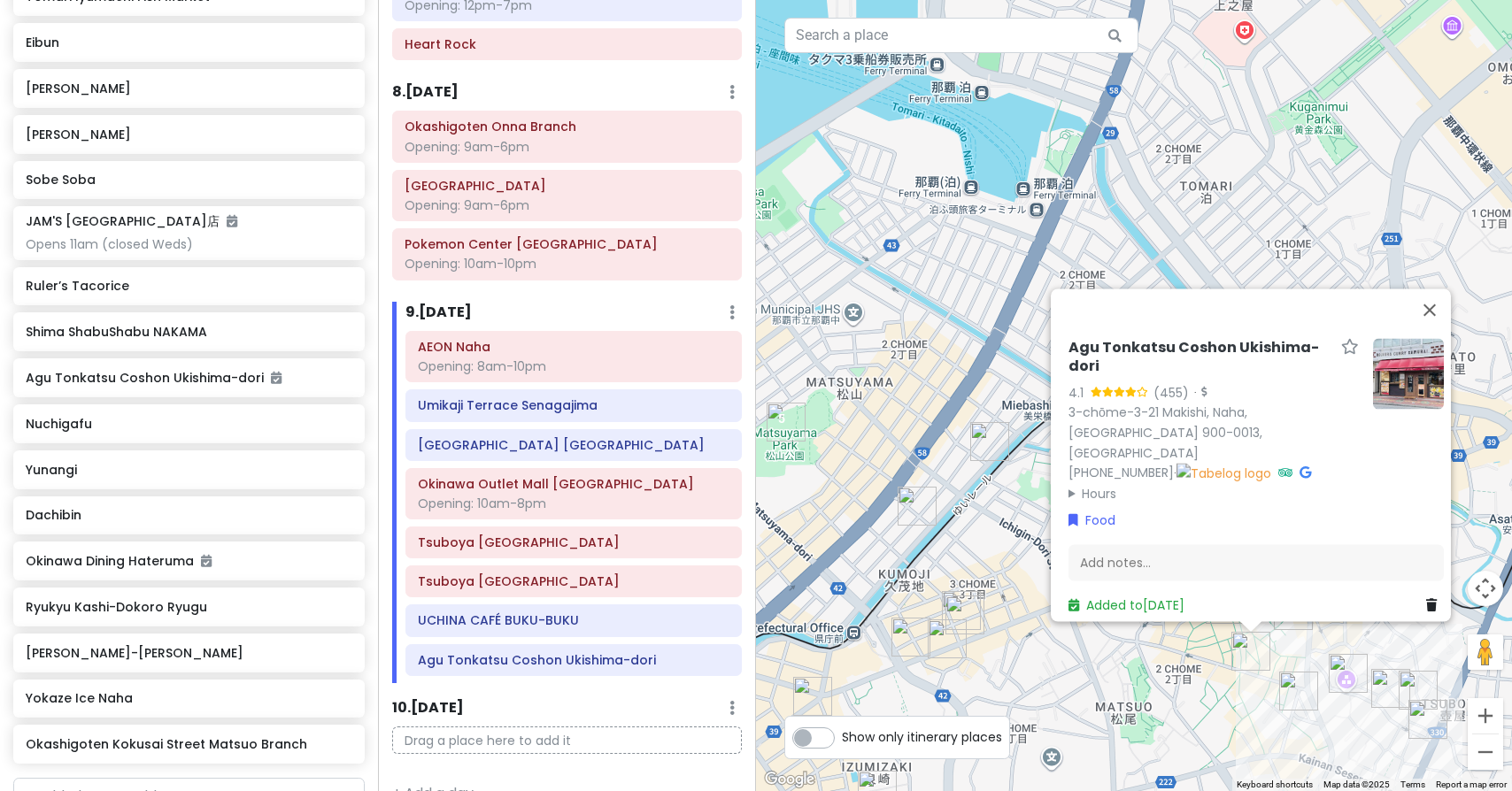
scroll to position [3264, 0]
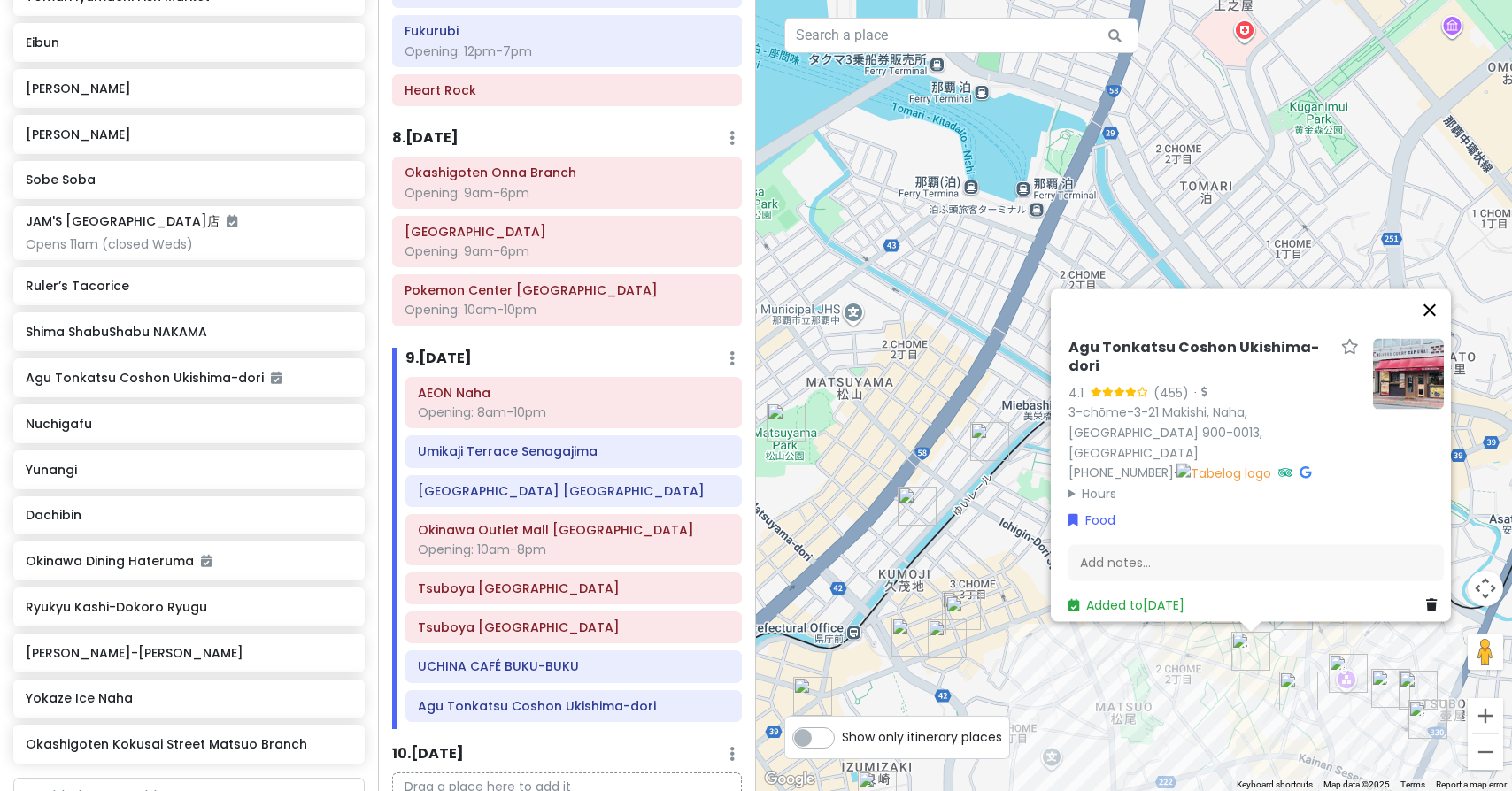
click at [1441, 327] on button "Close" at bounding box center [1429, 310] width 43 height 43
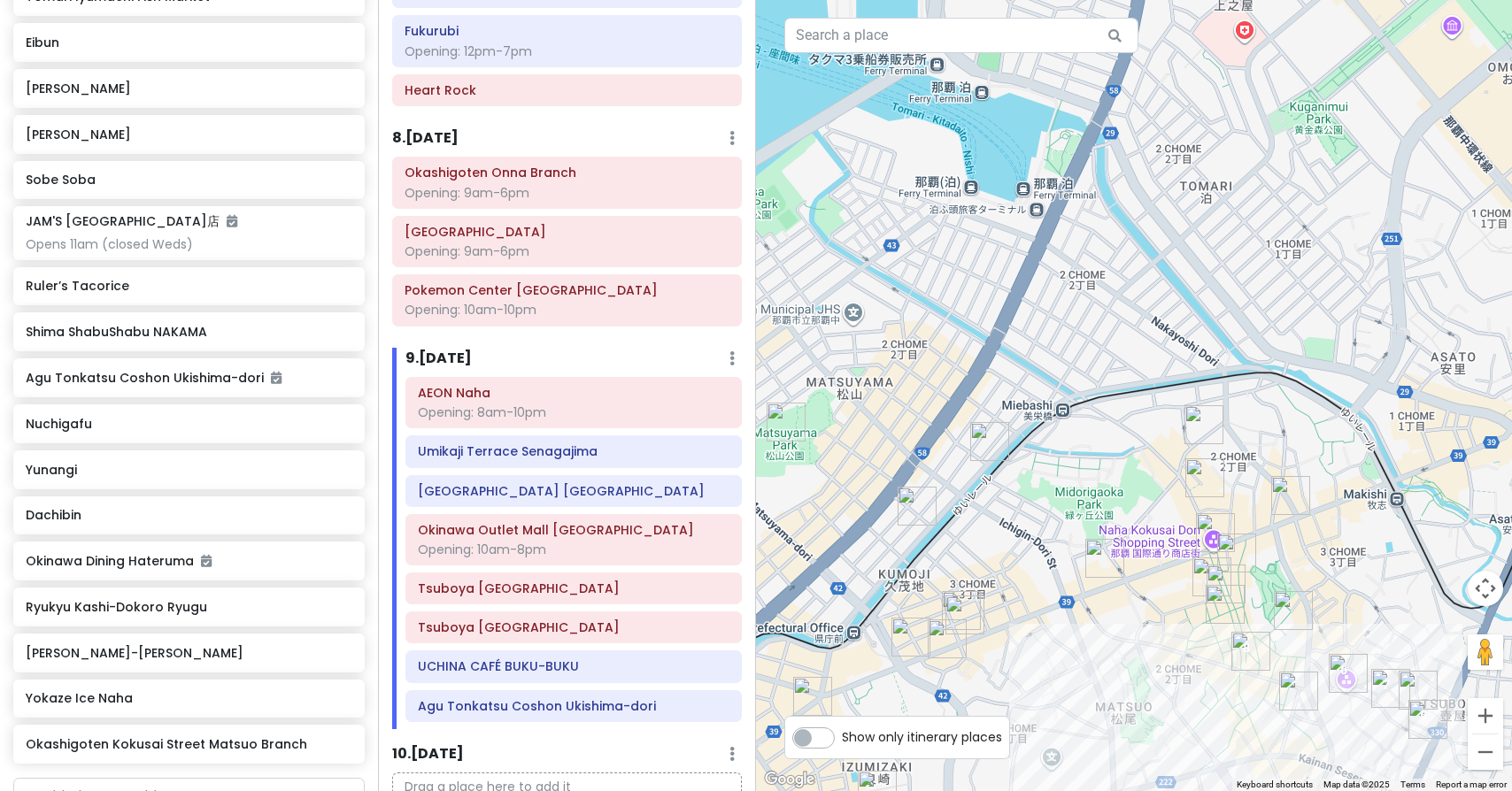
click at [1418, 690] on img "Nuchigafu" at bounding box center [1417, 690] width 39 height 39
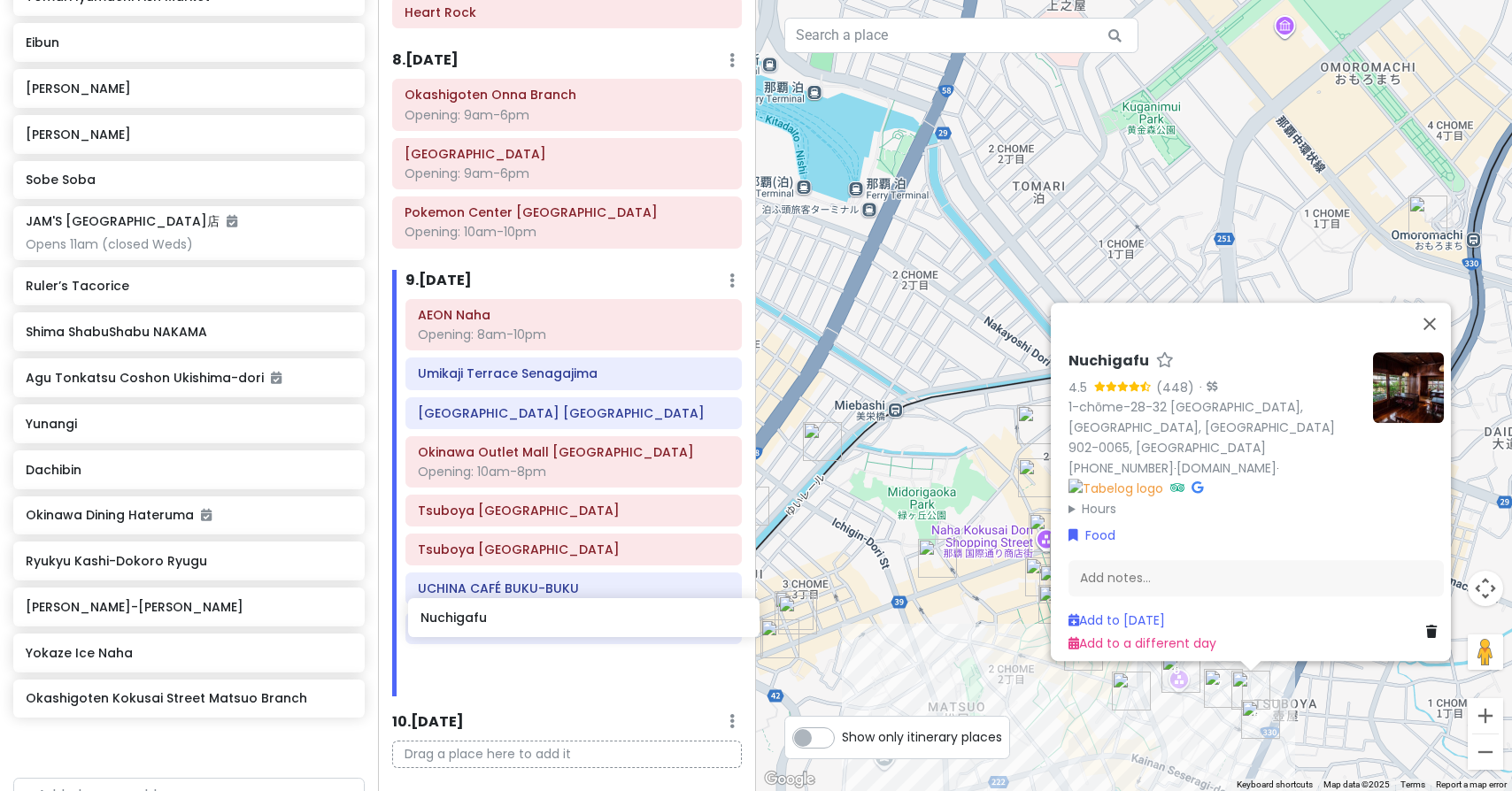
scroll to position [3349, 0]
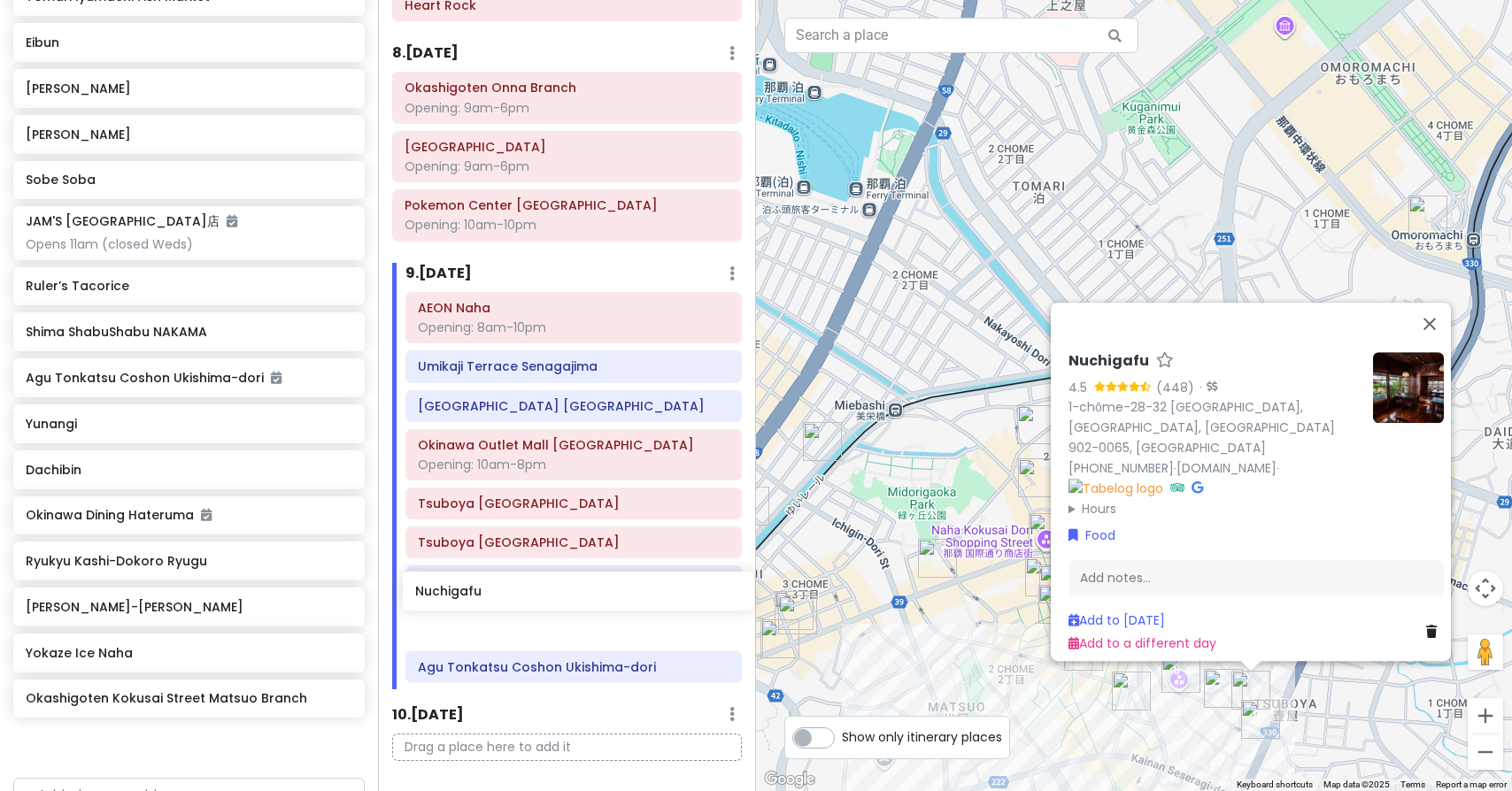
drag, startPoint x: 77, startPoint y: 381, endPoint x: 467, endPoint y: 596, distance: 445.3
click at [467, 596] on div "Okinawa Trip Private Change Dates Make a Copy Delete Trip Give Feedback 💡 Suppo…" at bounding box center [756, 396] width 1512 height 791
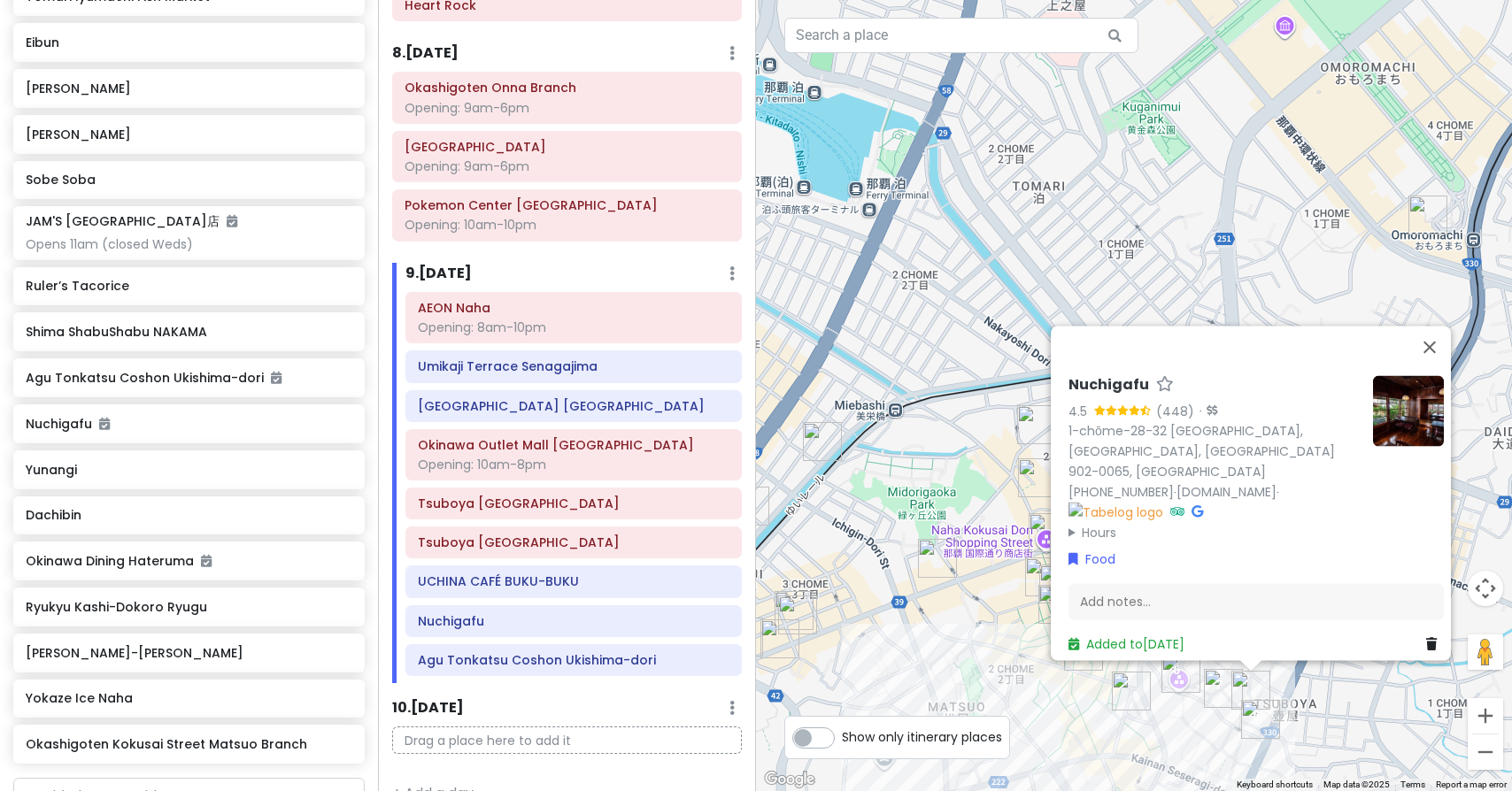
scroll to position [3302, 0]
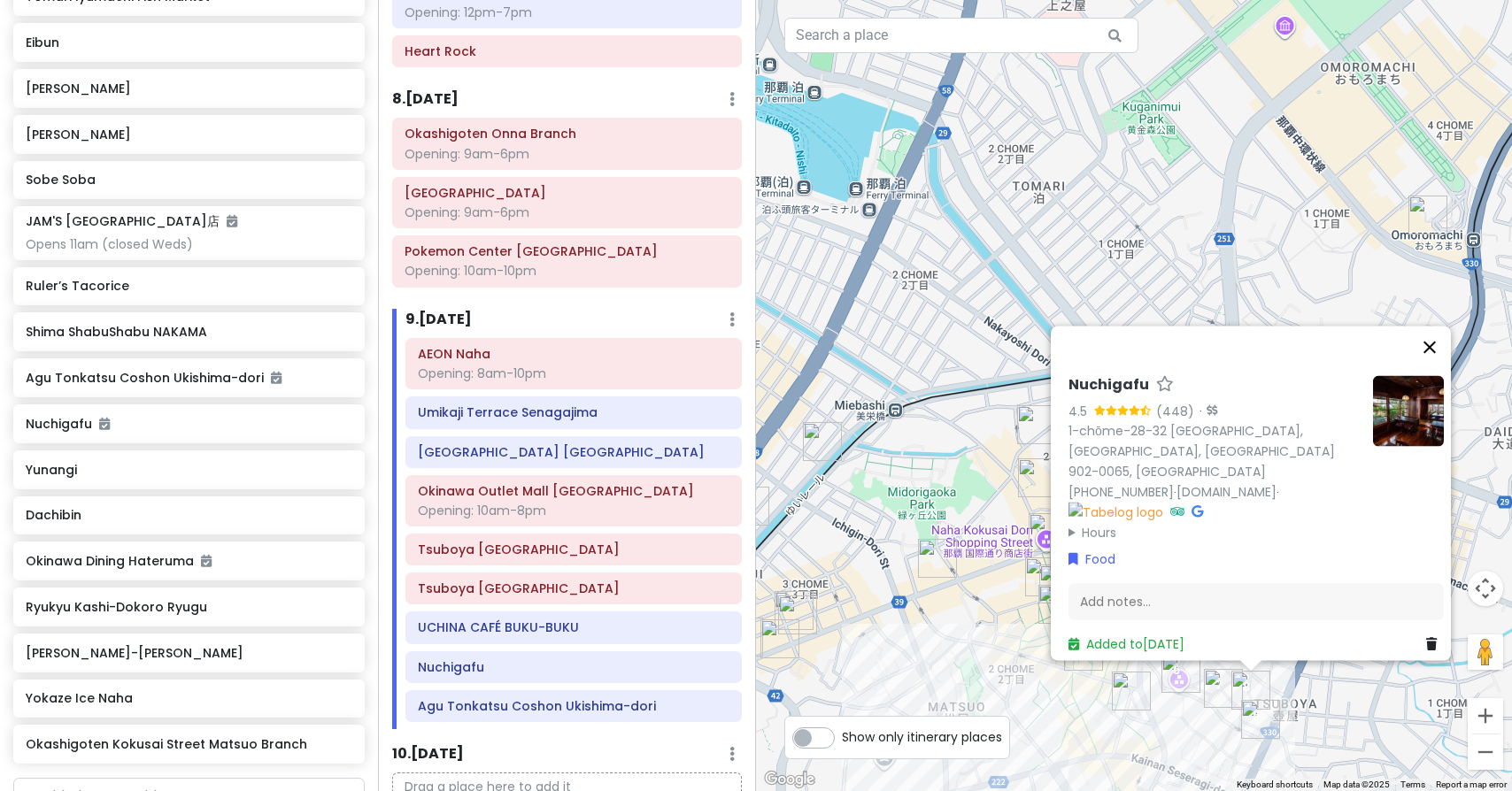
click at [1439, 369] on button "Close" at bounding box center [1429, 347] width 43 height 43
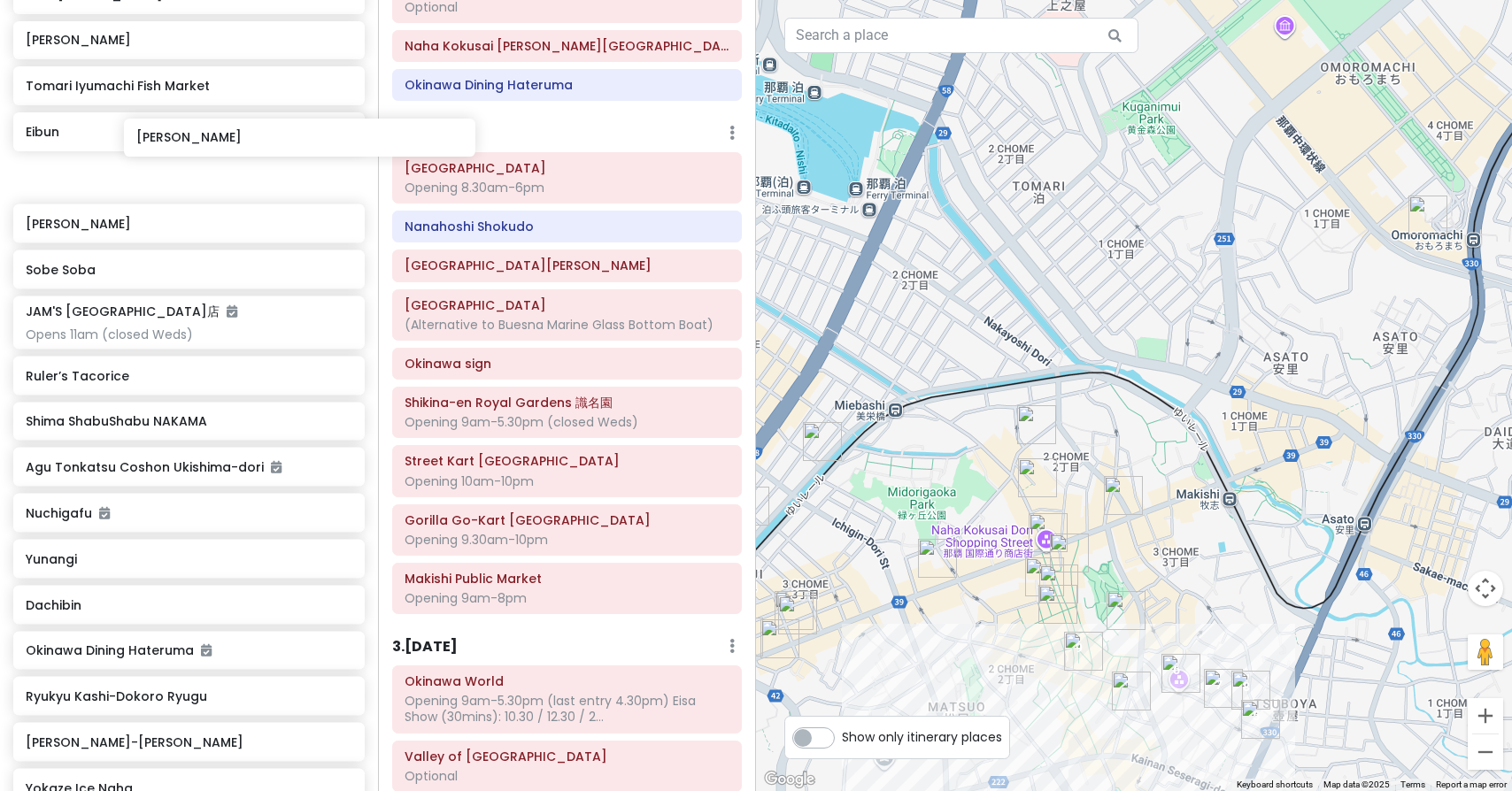
scroll to position [377, 0]
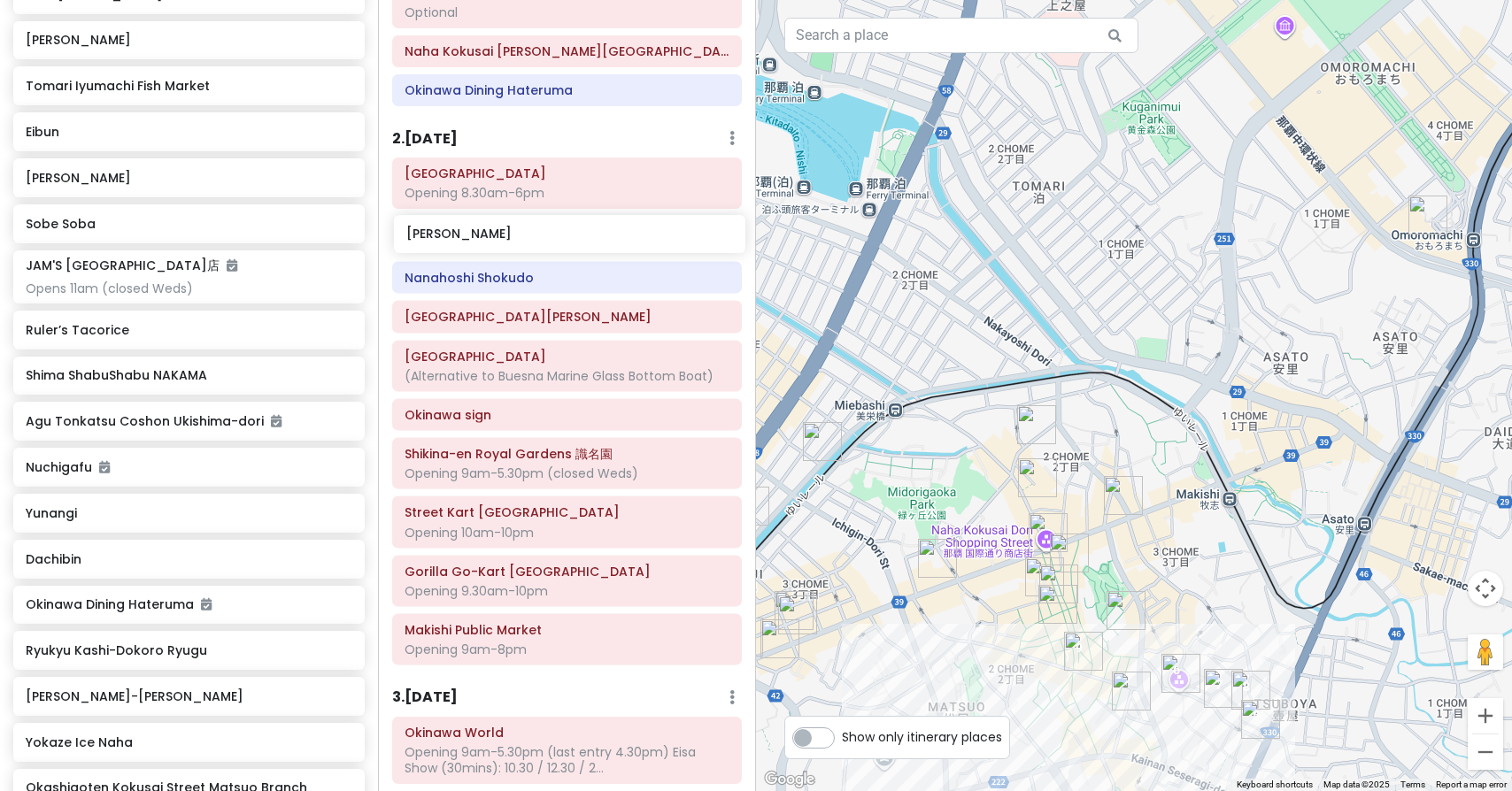
drag, startPoint x: 86, startPoint y: 125, endPoint x: 468, endPoint y: 238, distance: 398.4
click at [468, 238] on div "Okinawa Trip Private Change Dates Make a Copy Delete Trip Give Feedback 💡 Suppo…" at bounding box center [756, 396] width 1512 height 791
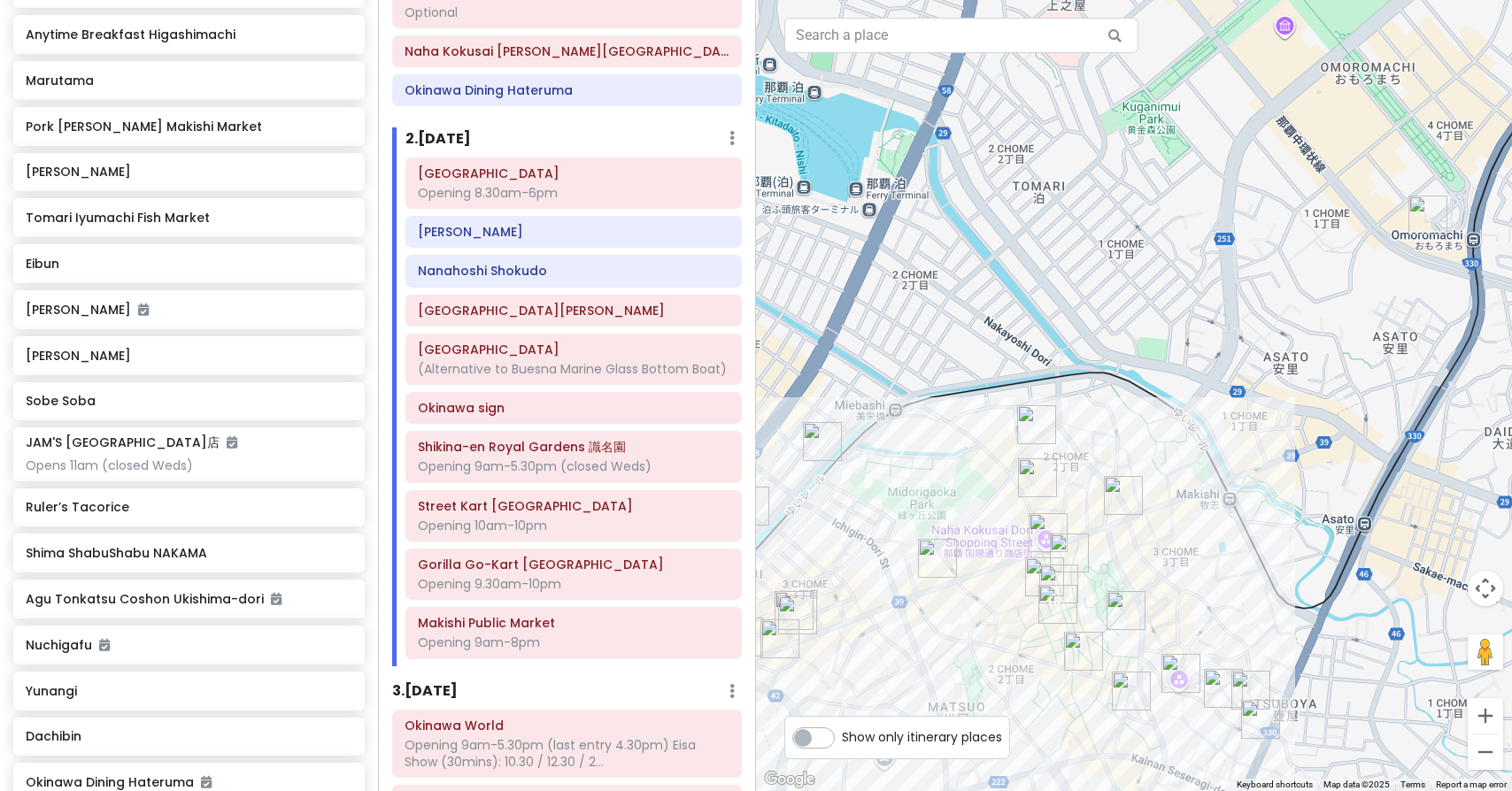
scroll to position [4752, 0]
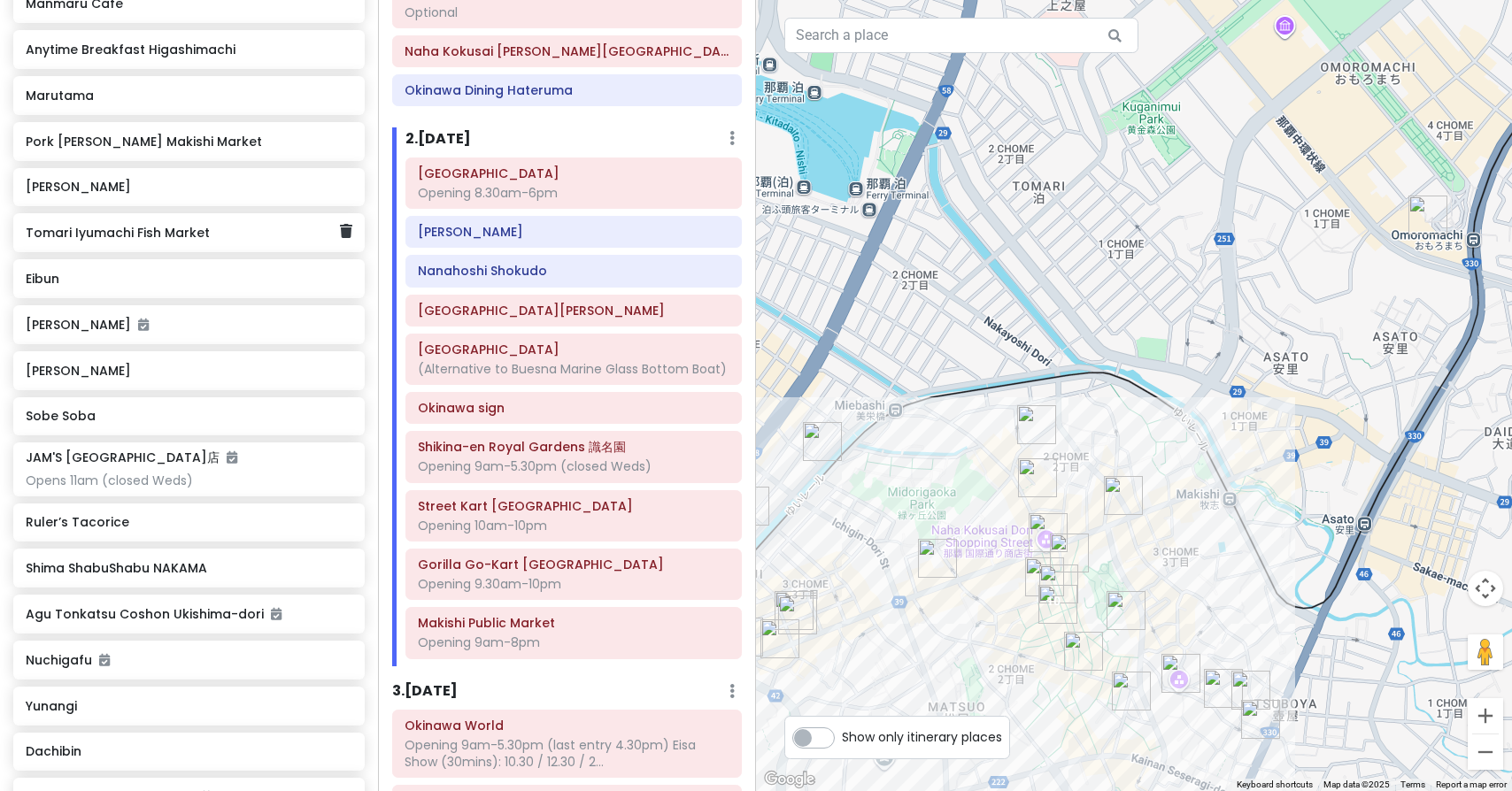
click at [138, 225] on h6 "Tomari Iyumachi Fish Market" at bounding box center [182, 232] width 313 height 16
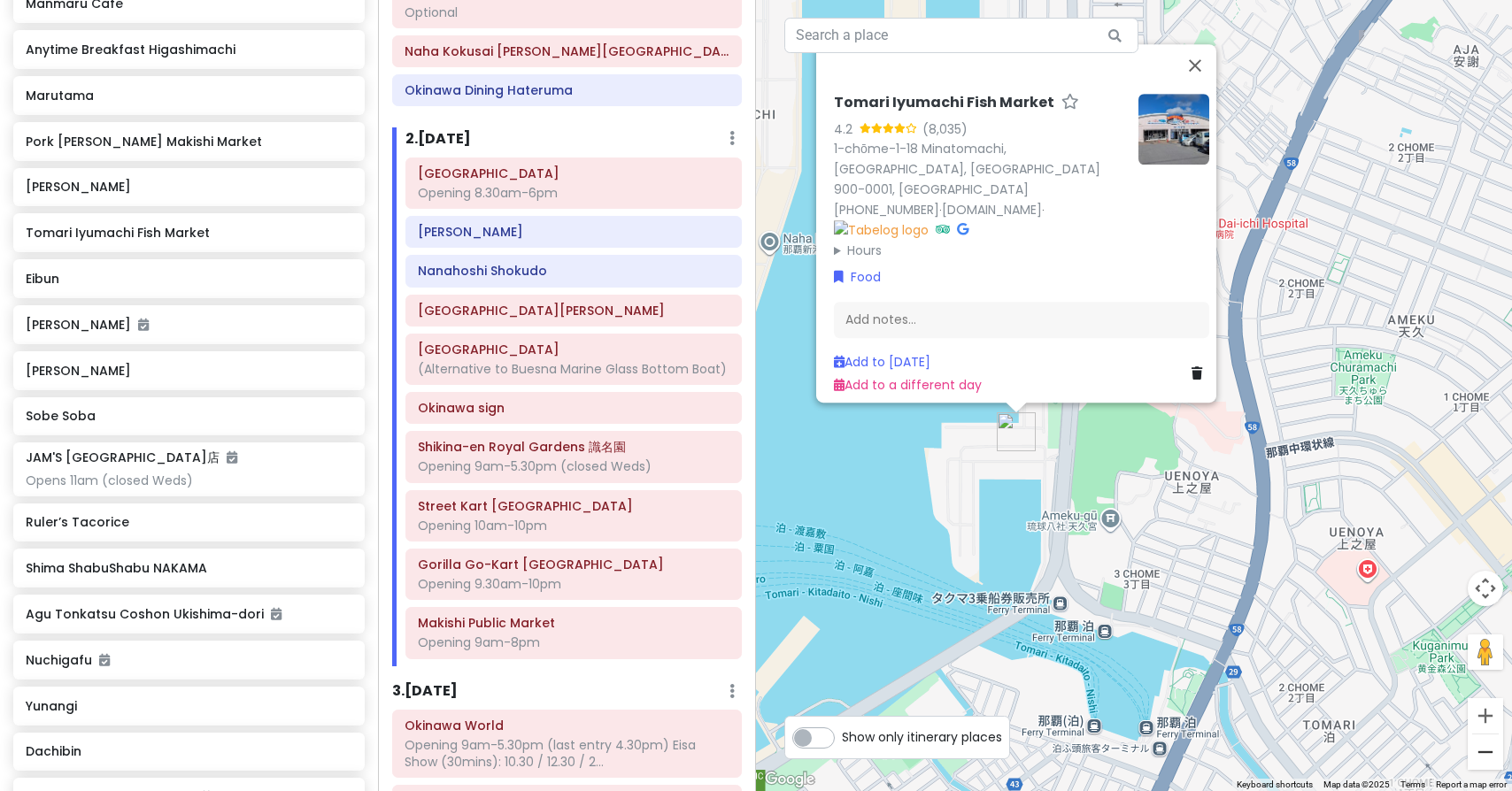
click at [1492, 752] on button "Zoom out" at bounding box center [1484, 751] width 35 height 35
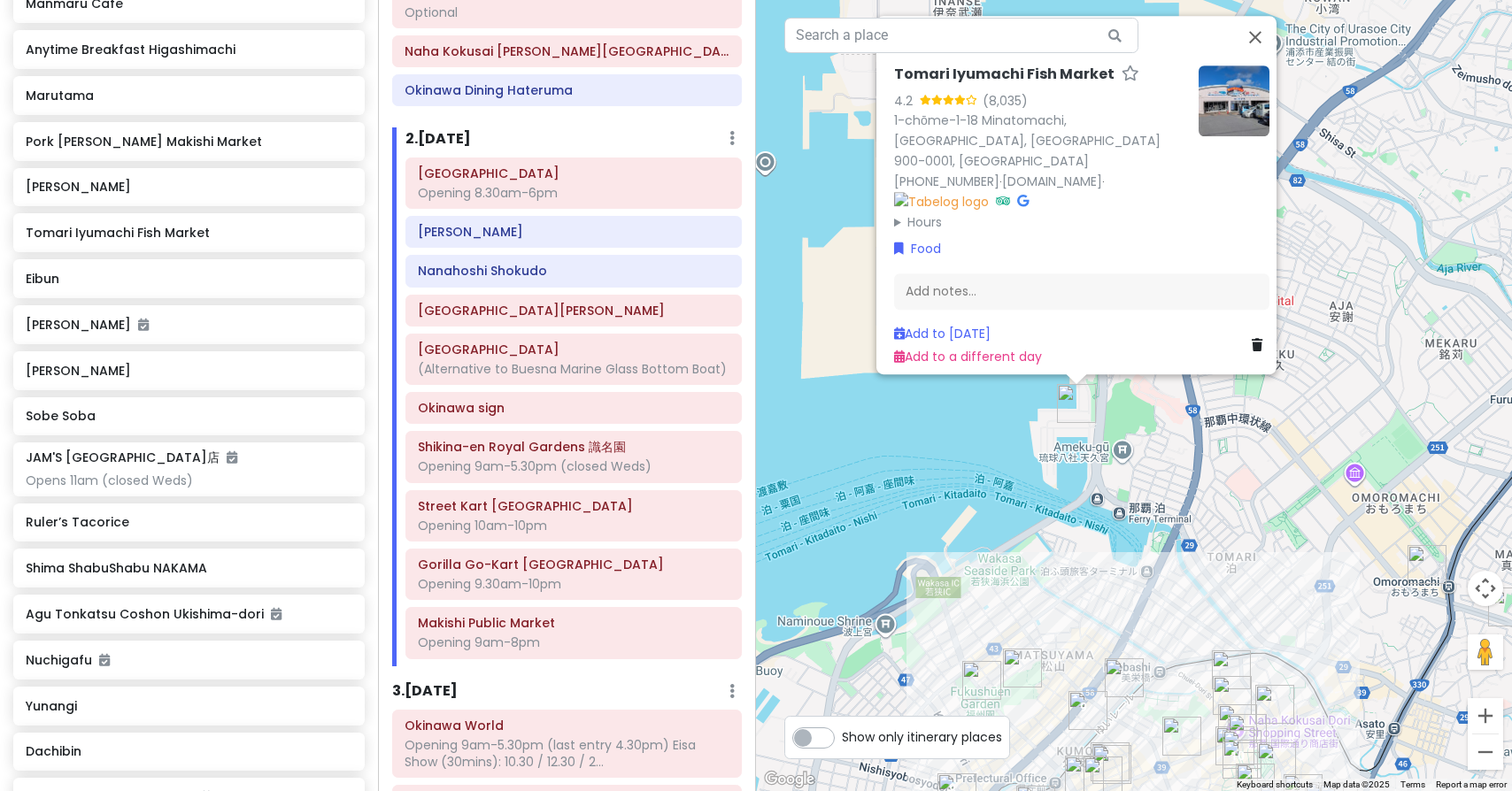
click at [1492, 752] on button "Zoom out" at bounding box center [1484, 751] width 35 height 35
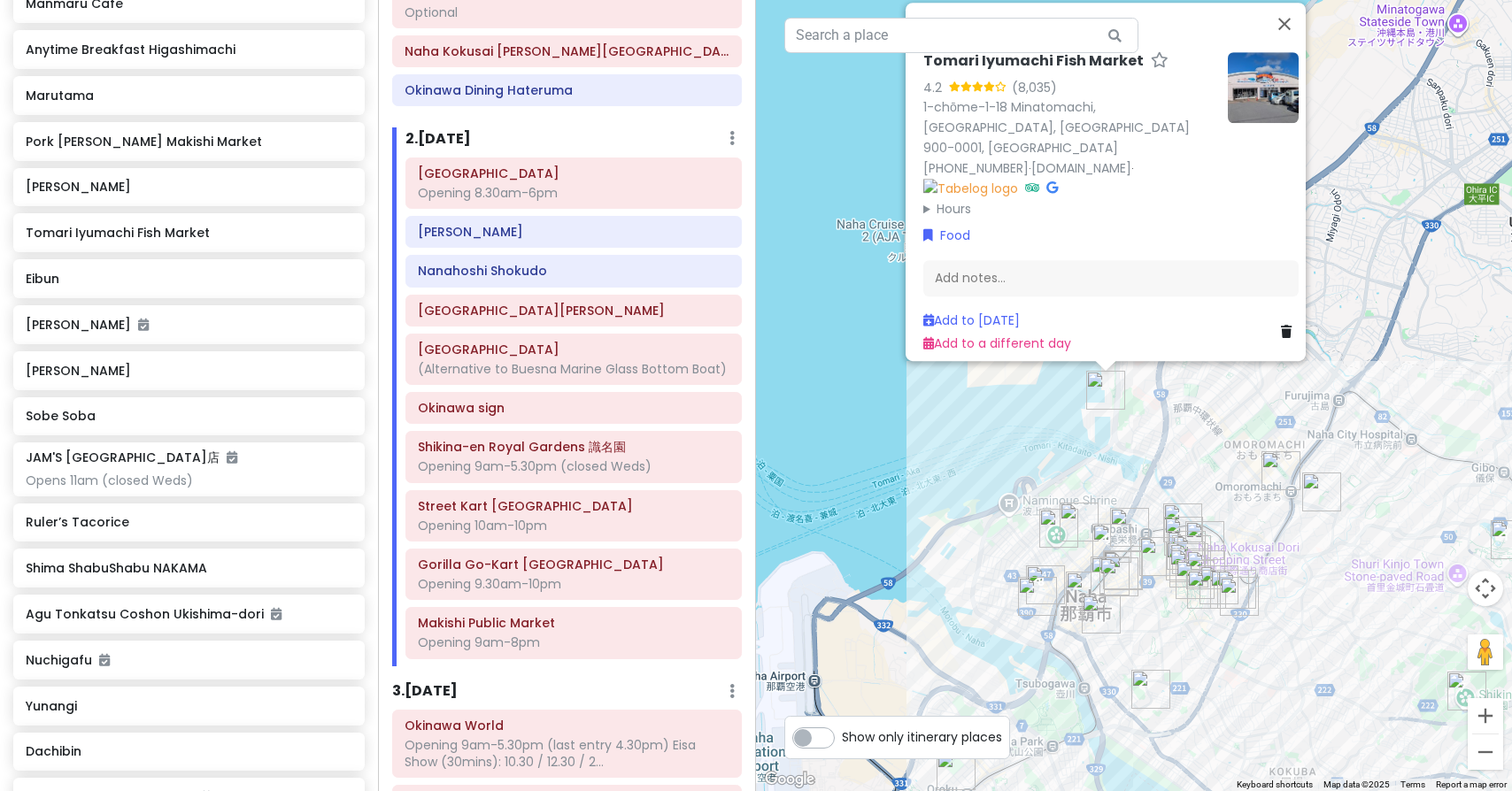
click at [1492, 752] on button "Zoom out" at bounding box center [1484, 751] width 35 height 35
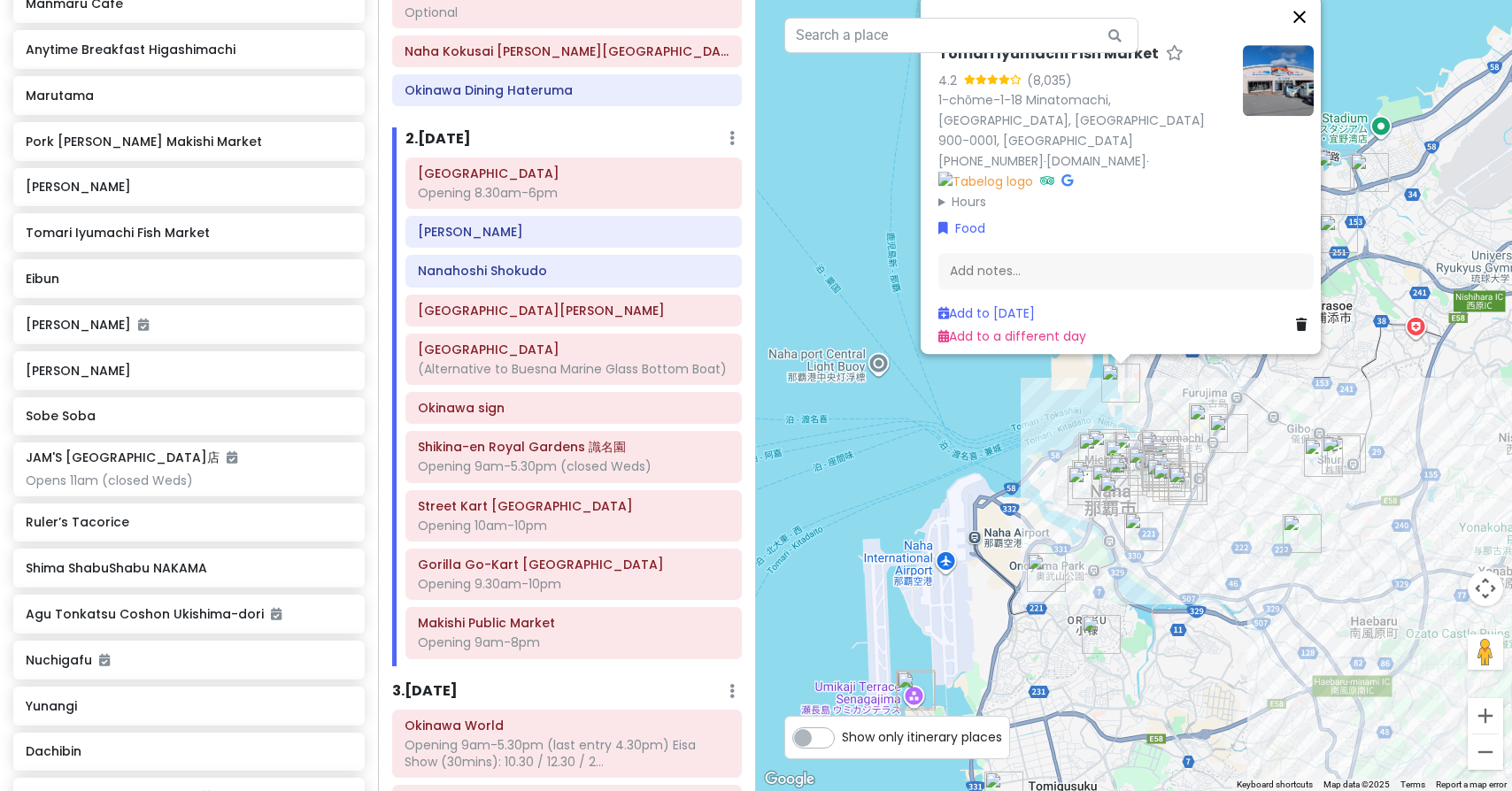
click at [1310, 33] on button "Close" at bounding box center [1299, 16] width 43 height 43
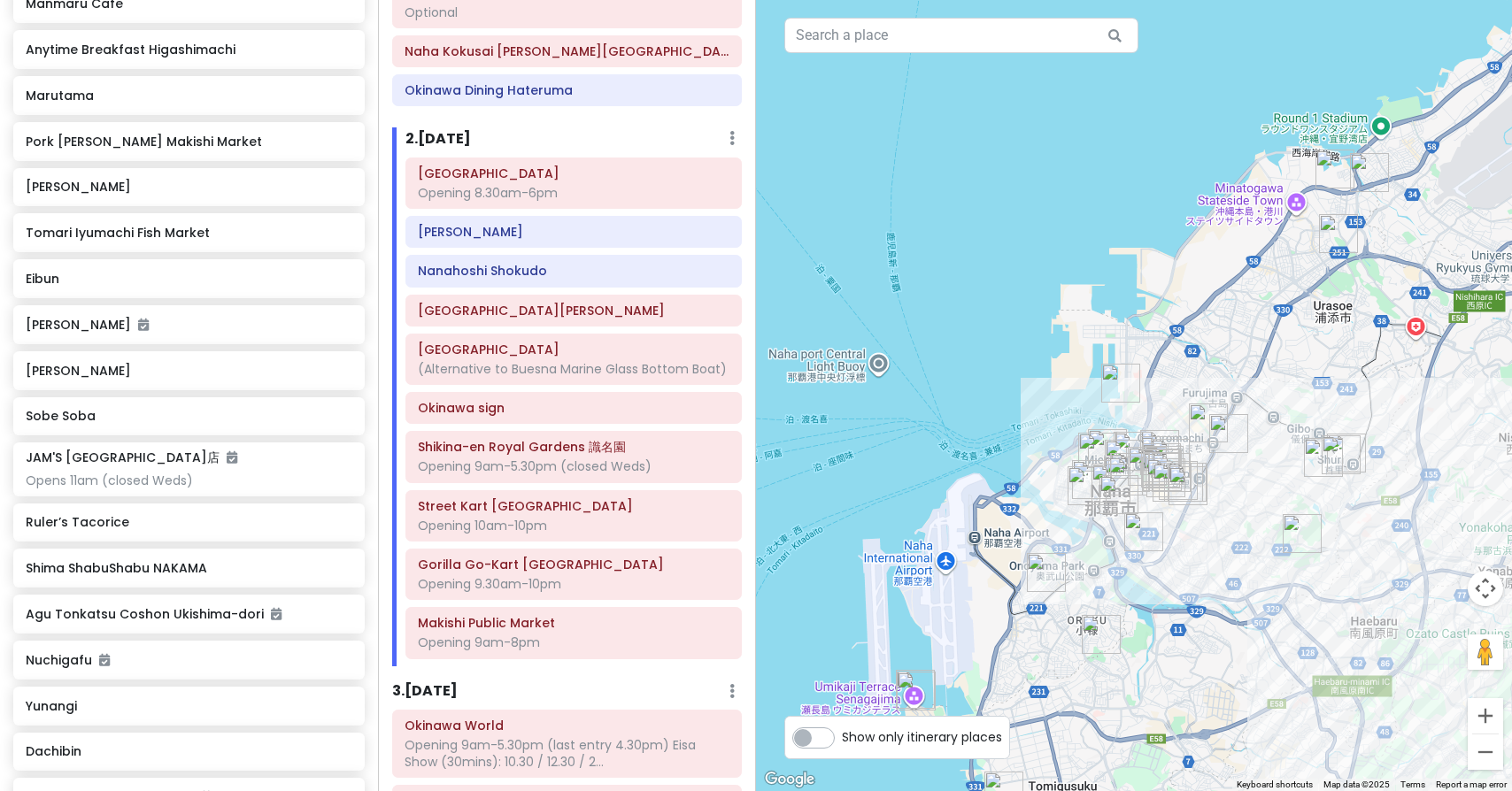
click at [1342, 245] on img "Takaesu Soba" at bounding box center [1337, 233] width 39 height 39
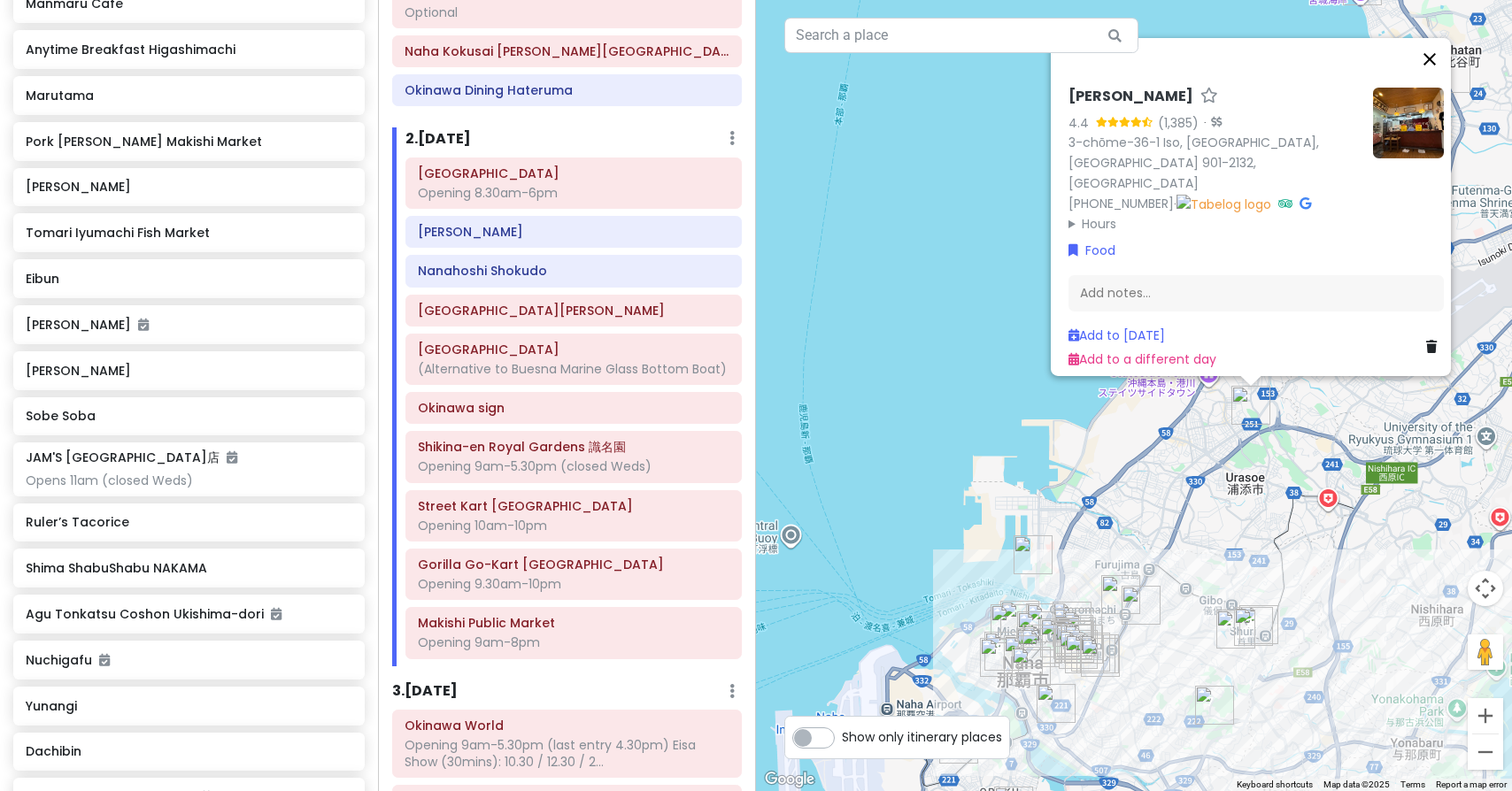
click at [1440, 69] on button "Close" at bounding box center [1429, 59] width 43 height 43
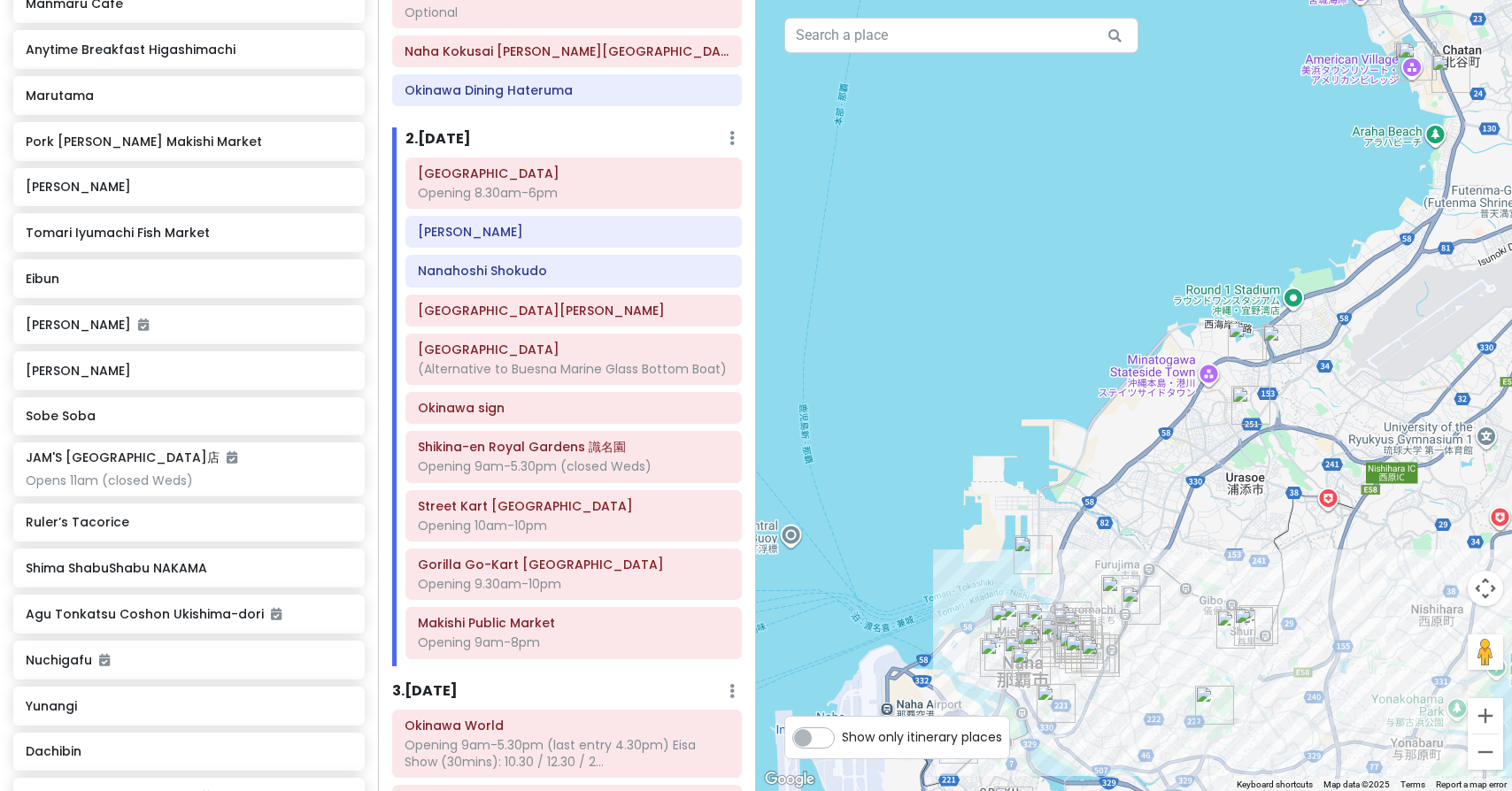
click at [1248, 338] on img "5-chōme-5-6 Makiminato" at bounding box center [1246, 340] width 39 height 39
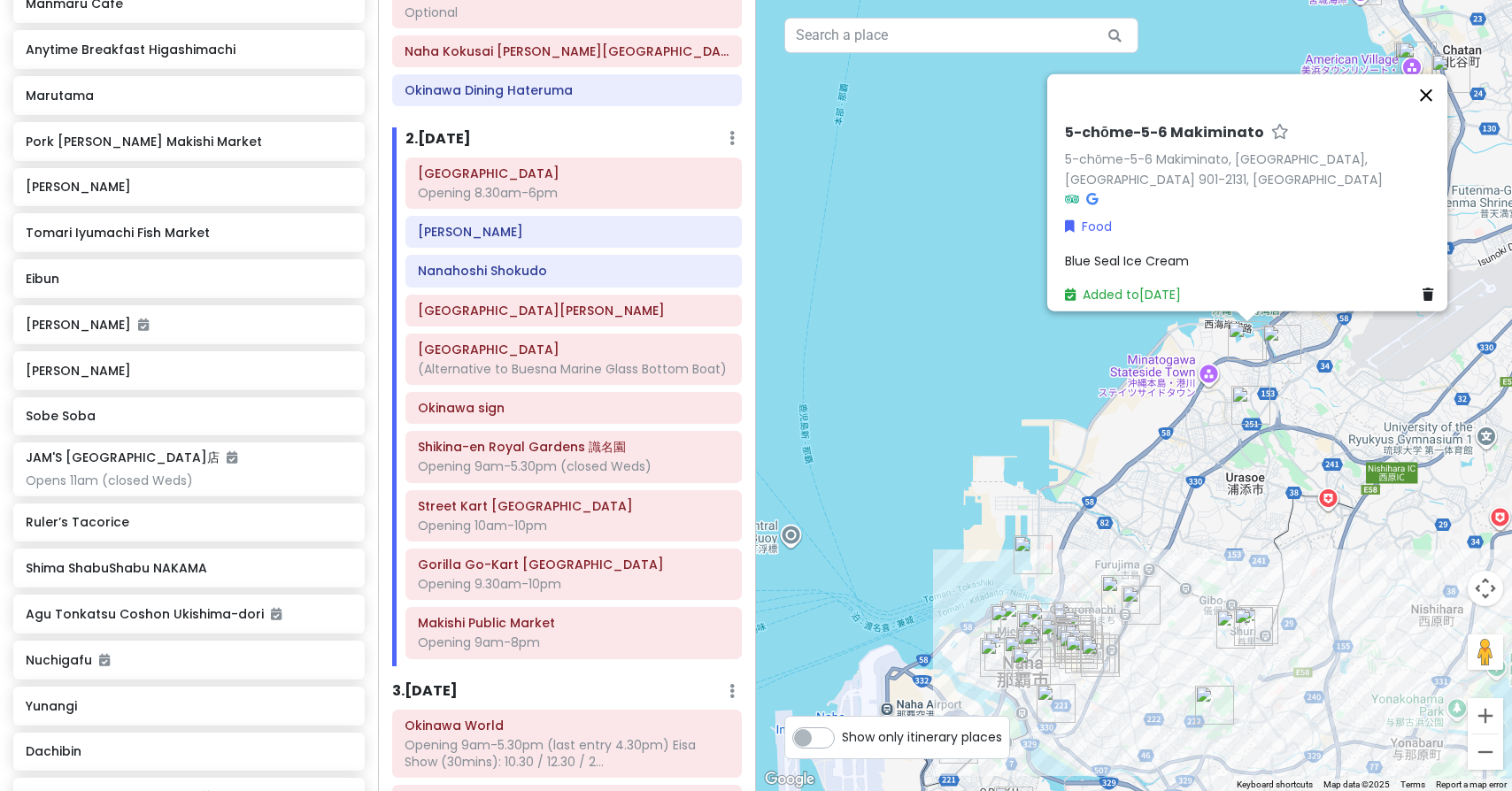
click at [1437, 106] on button "Close" at bounding box center [1426, 95] width 43 height 43
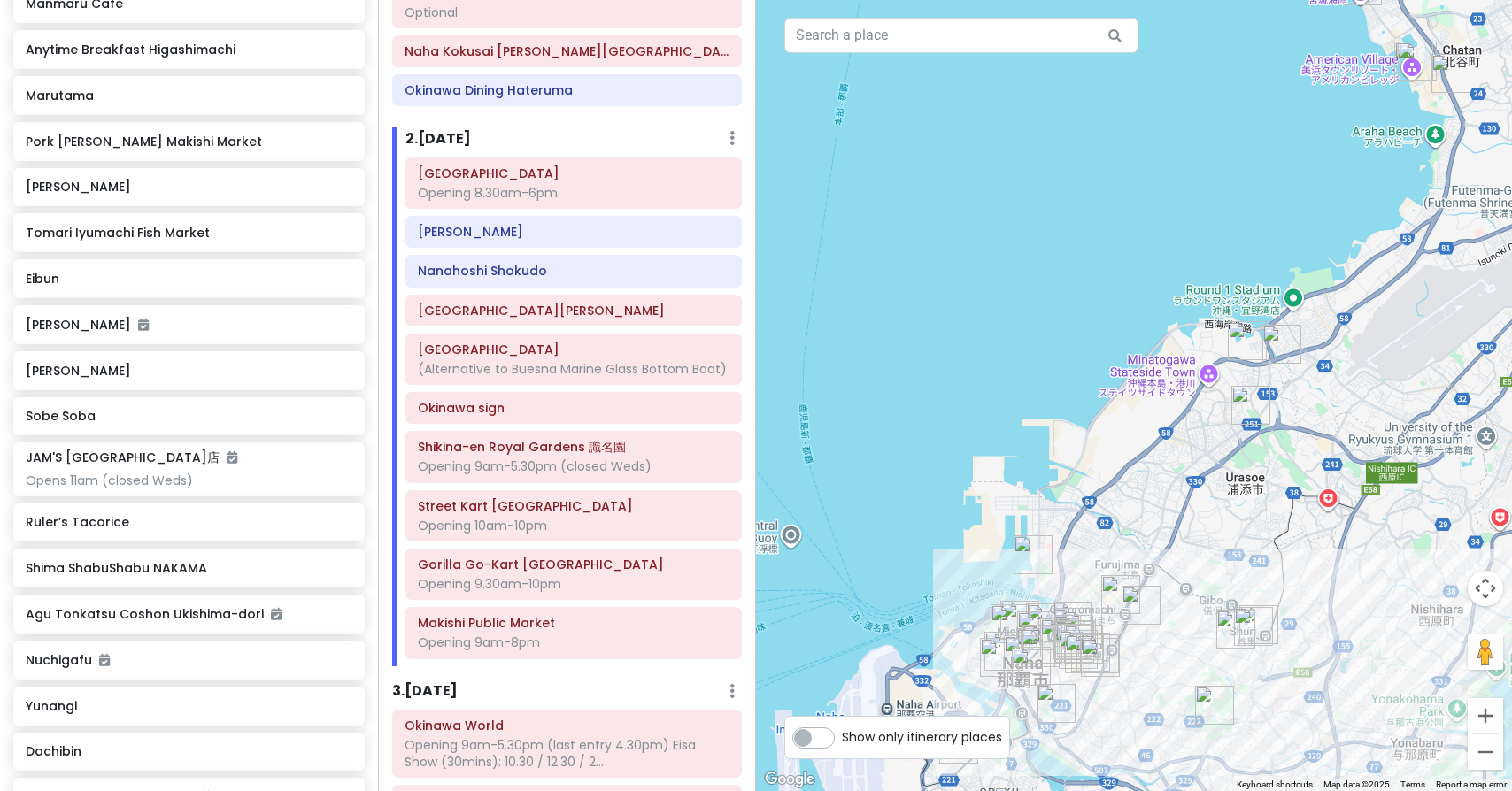
click at [1284, 339] on img "A&W Makiminato" at bounding box center [1282, 343] width 39 height 39
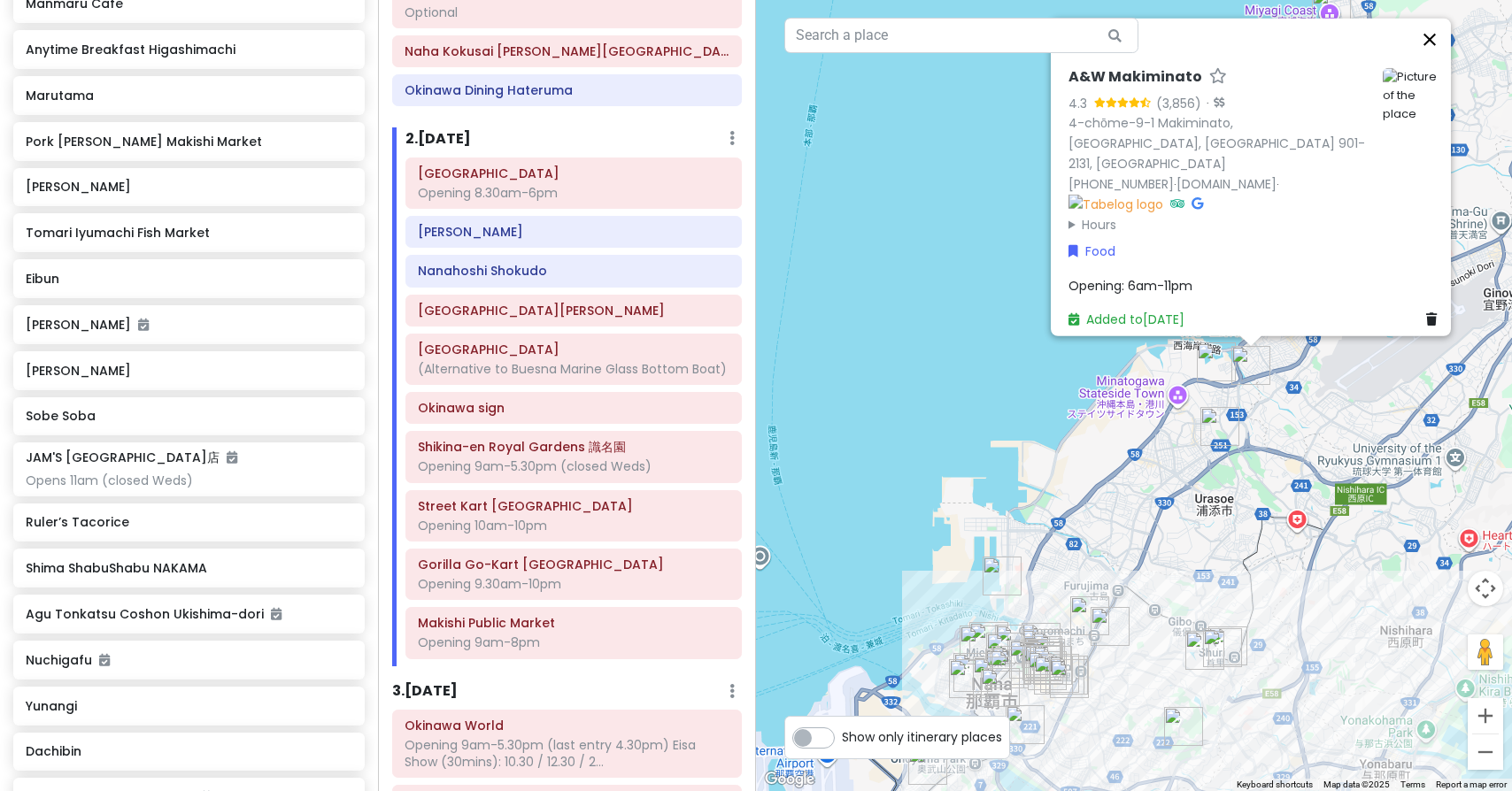
click at [1437, 61] on button "Close" at bounding box center [1429, 40] width 43 height 43
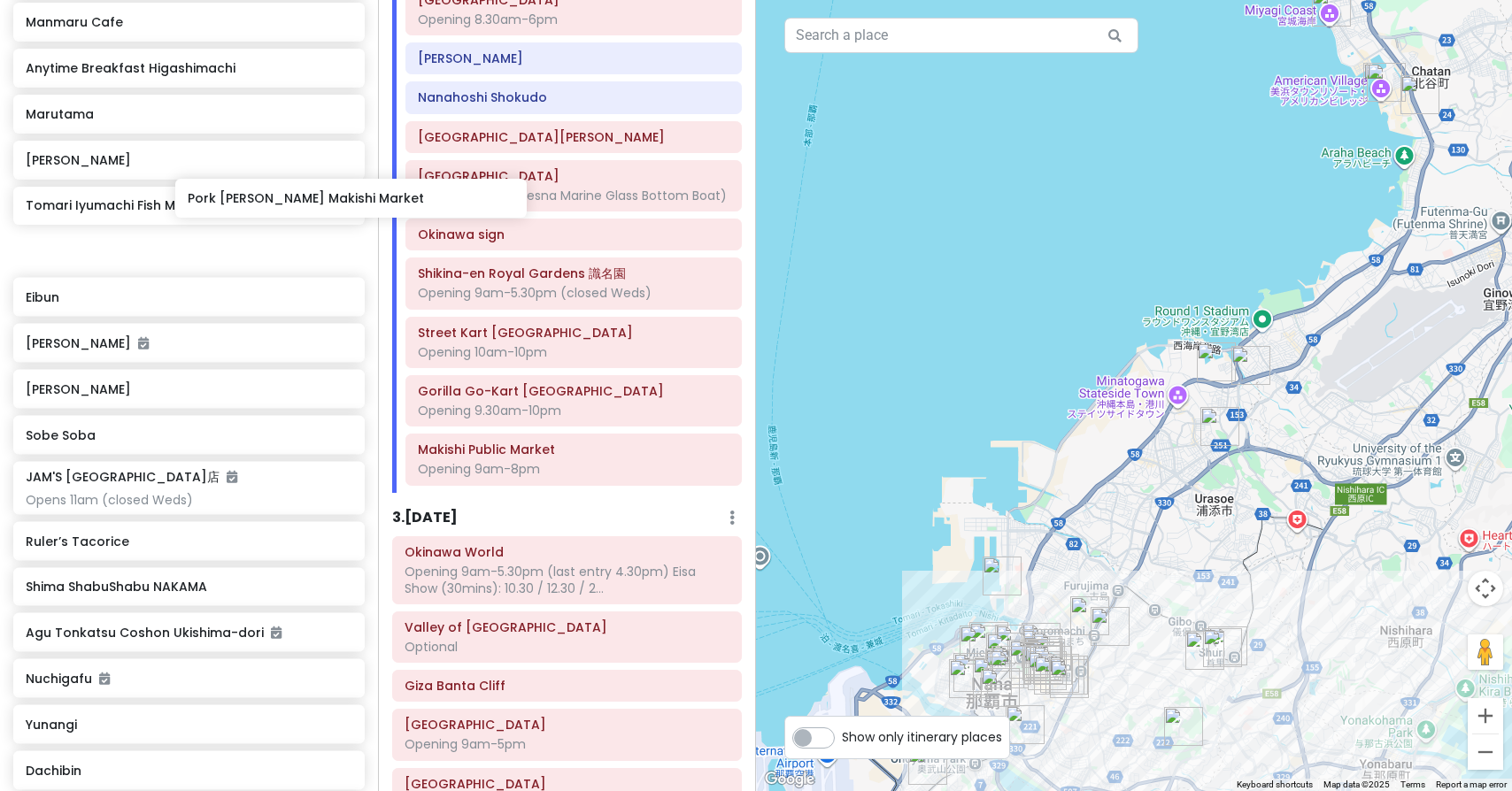
scroll to position [4732, 0]
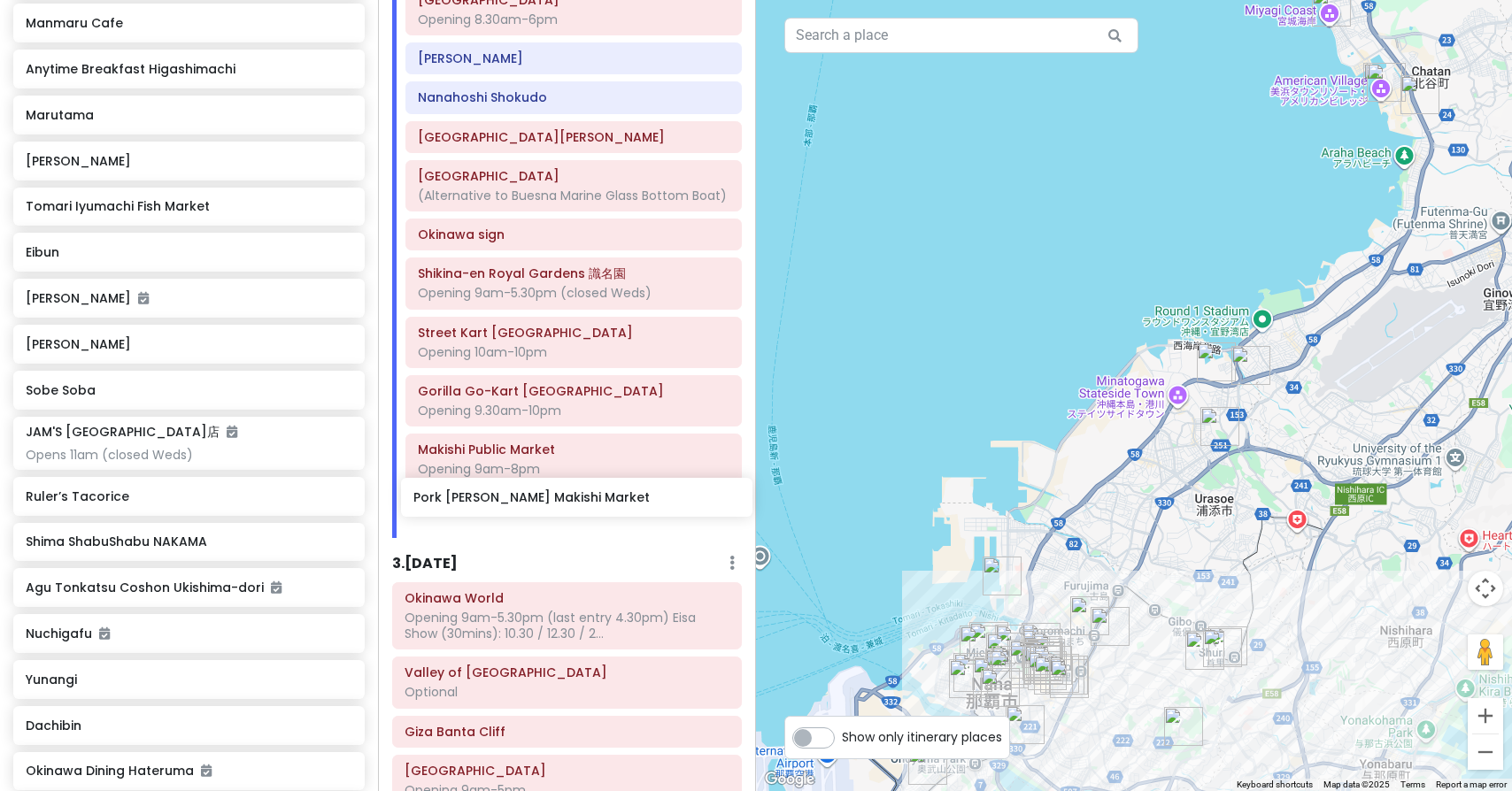
drag, startPoint x: 95, startPoint y: 101, endPoint x: 483, endPoint y: 501, distance: 557.3
click at [483, 501] on div "Okinawa Trip Private Change Dates Make a Copy Delete Trip Give Feedback 💡 Suppo…" at bounding box center [756, 396] width 1512 height 791
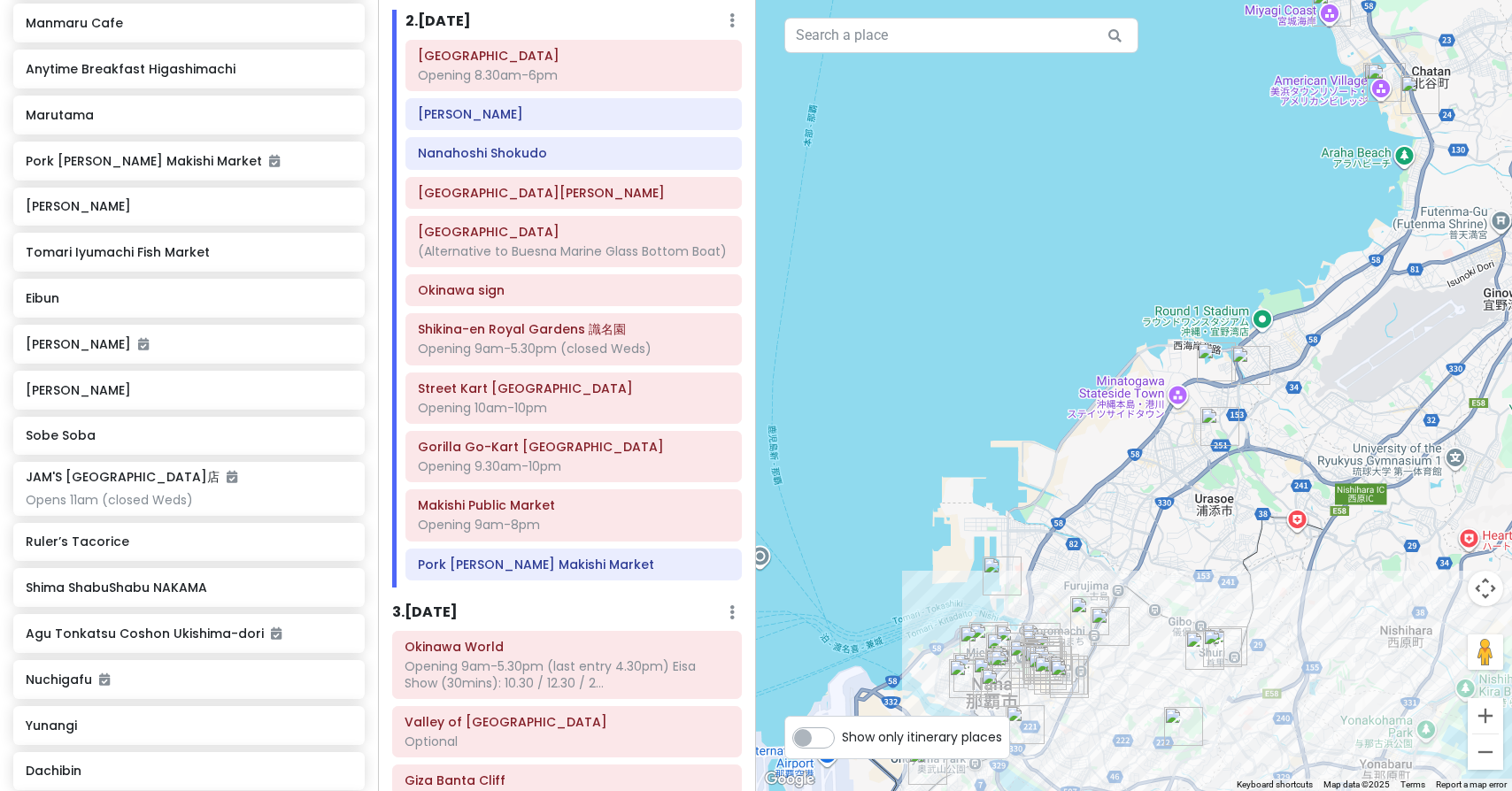
scroll to position [521, 0]
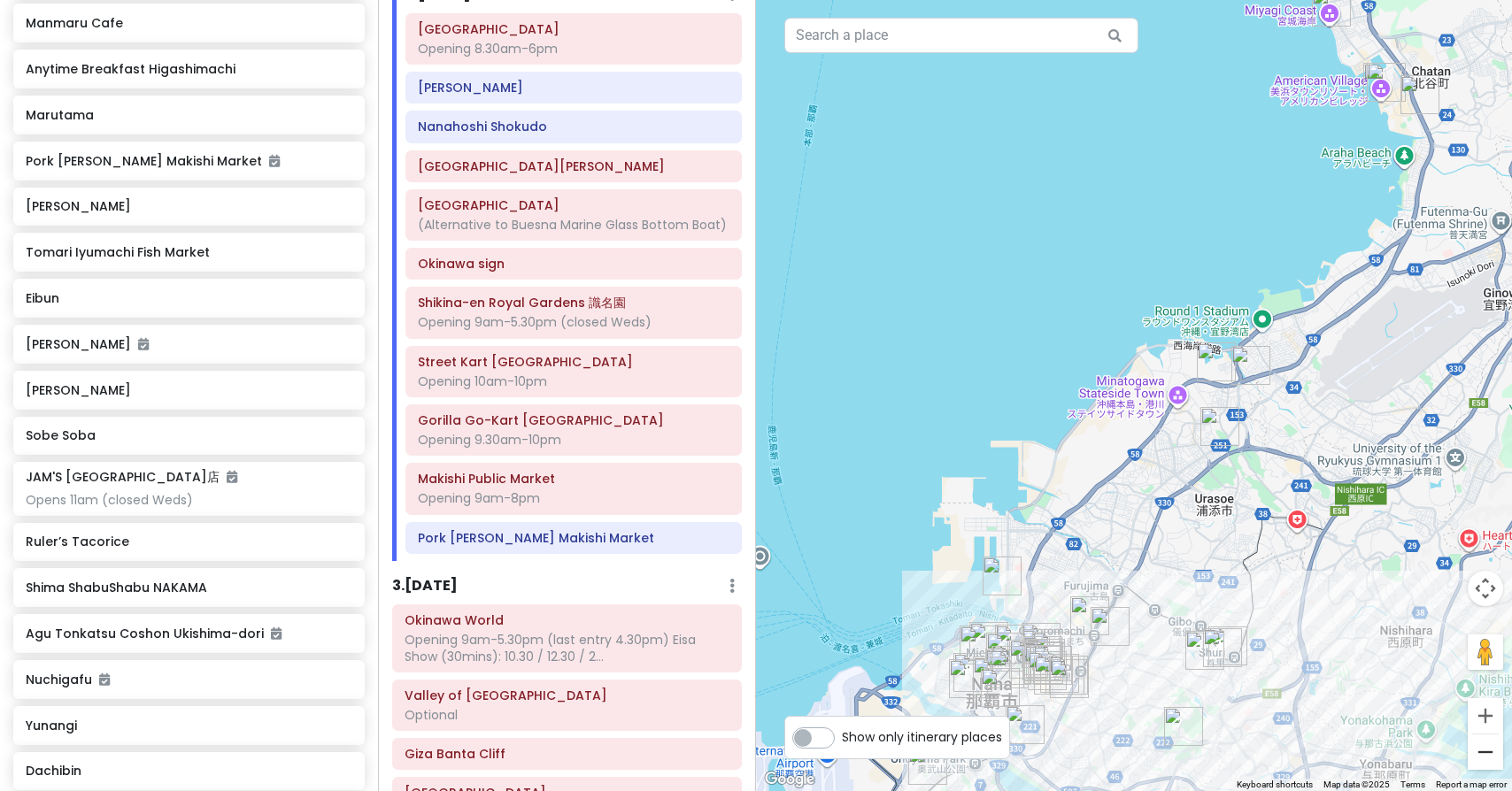
click at [1489, 747] on button "Zoom out" at bounding box center [1484, 751] width 35 height 35
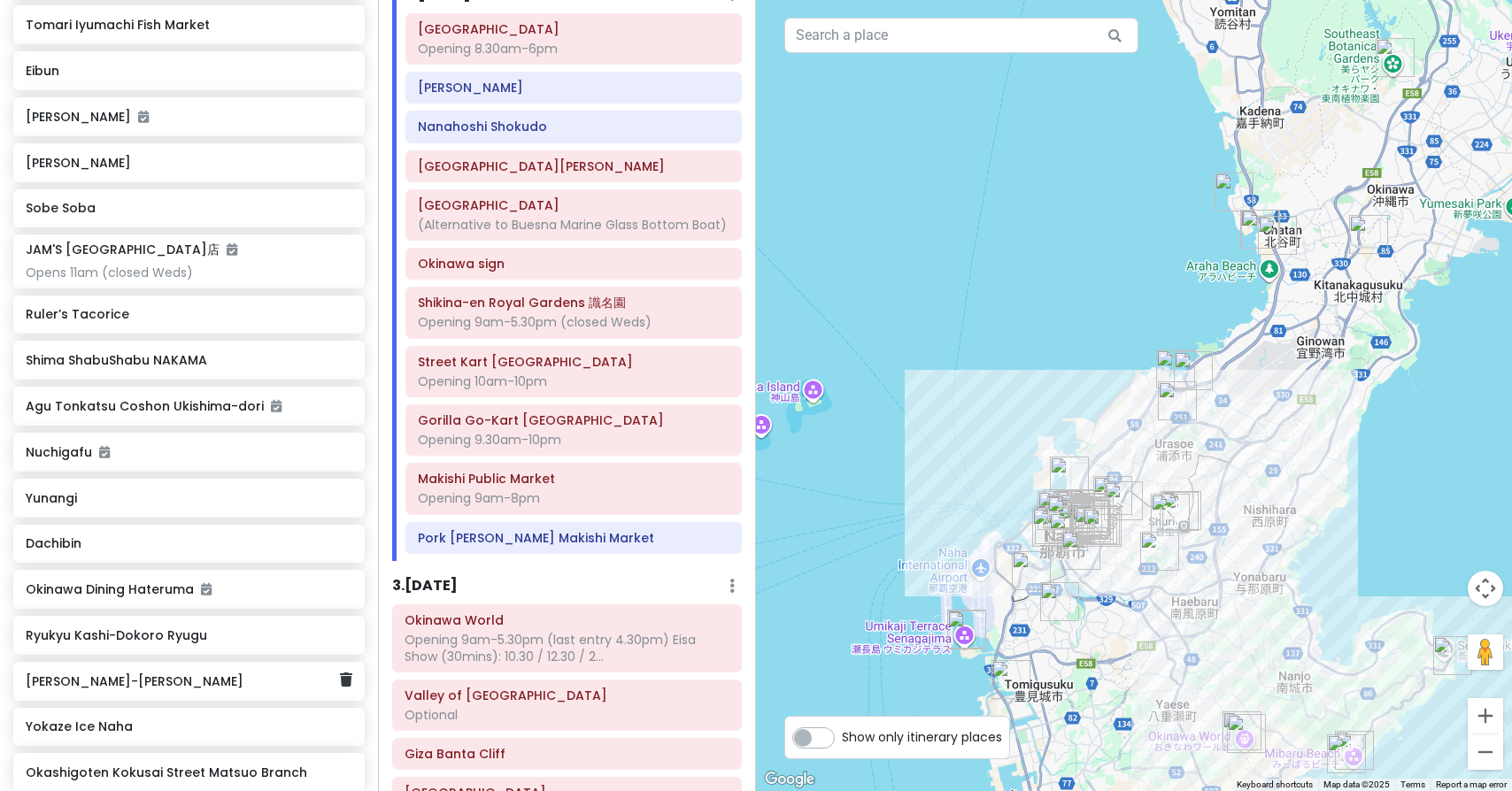
scroll to position [4986, 0]
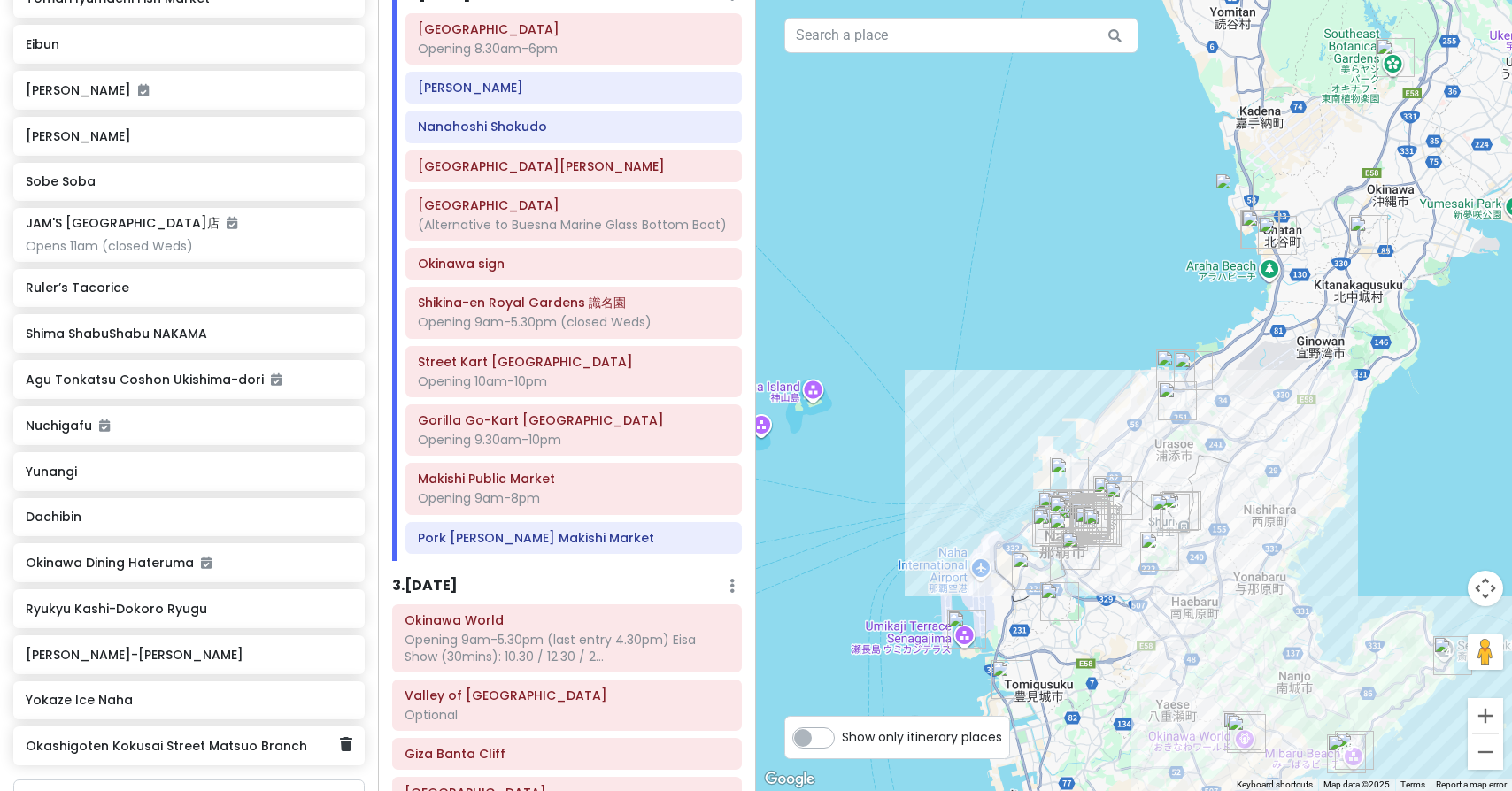
click at [123, 738] on h6 "Okashigoten Kokusai Street Matsuo Branch" at bounding box center [182, 745] width 313 height 16
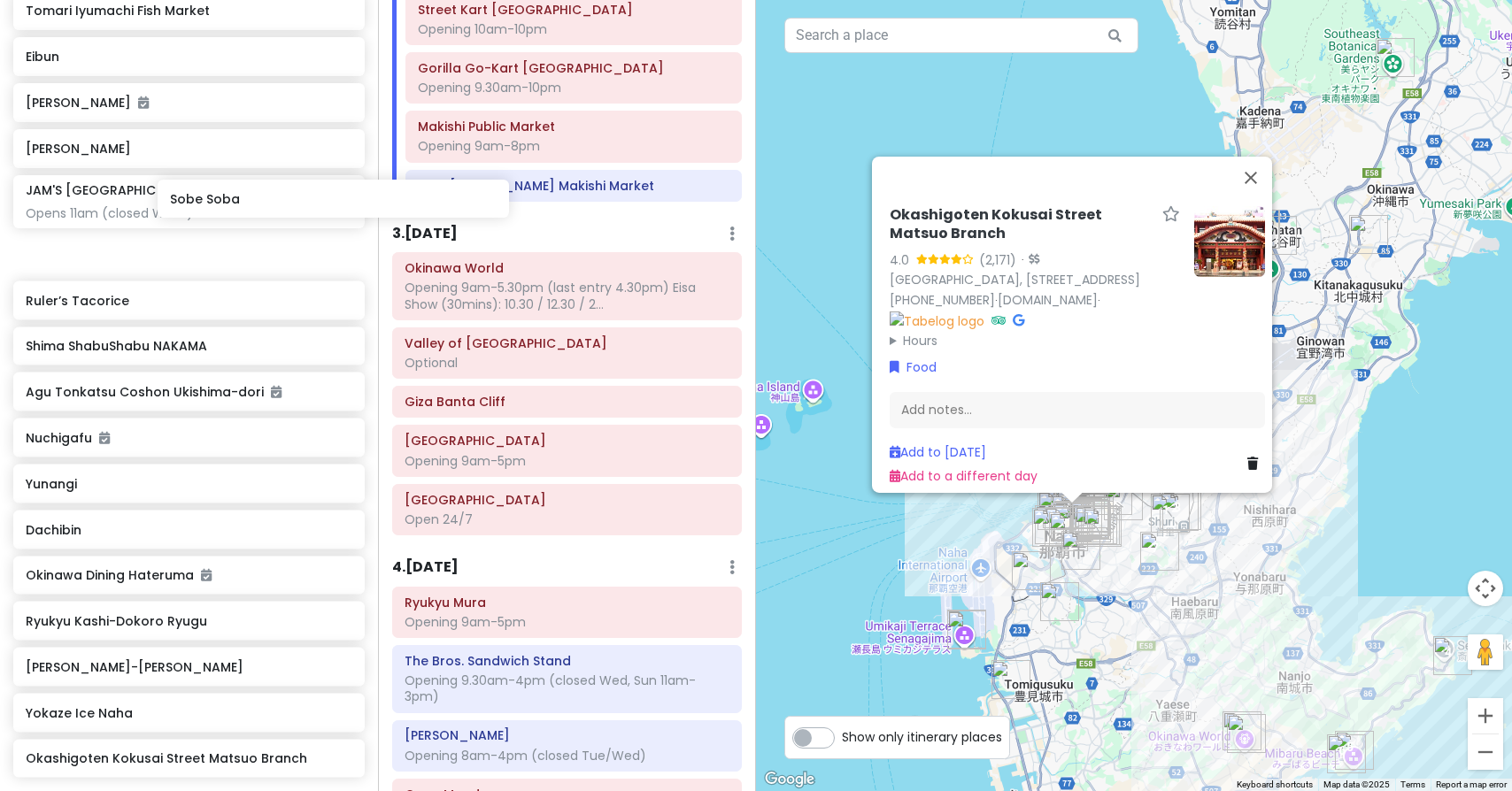
scroll to position [4969, 0]
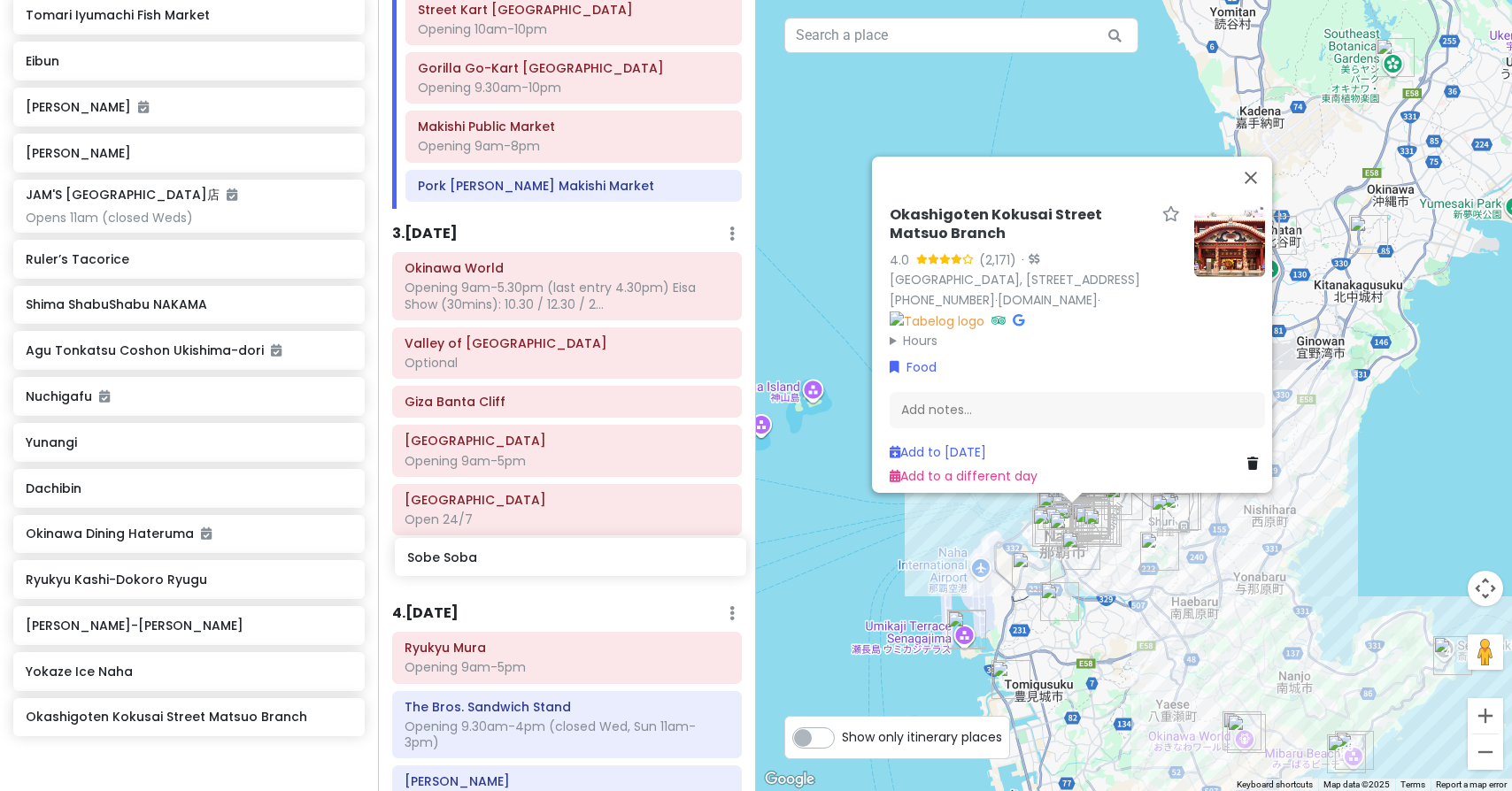
drag, startPoint x: 79, startPoint y: 142, endPoint x: 460, endPoint y: 563, distance: 567.8
click at [460, 563] on div "Okinawa Trip Private Change Dates Make a Copy Delete Trip Give Feedback 💡 Suppo…" at bounding box center [756, 396] width 1512 height 791
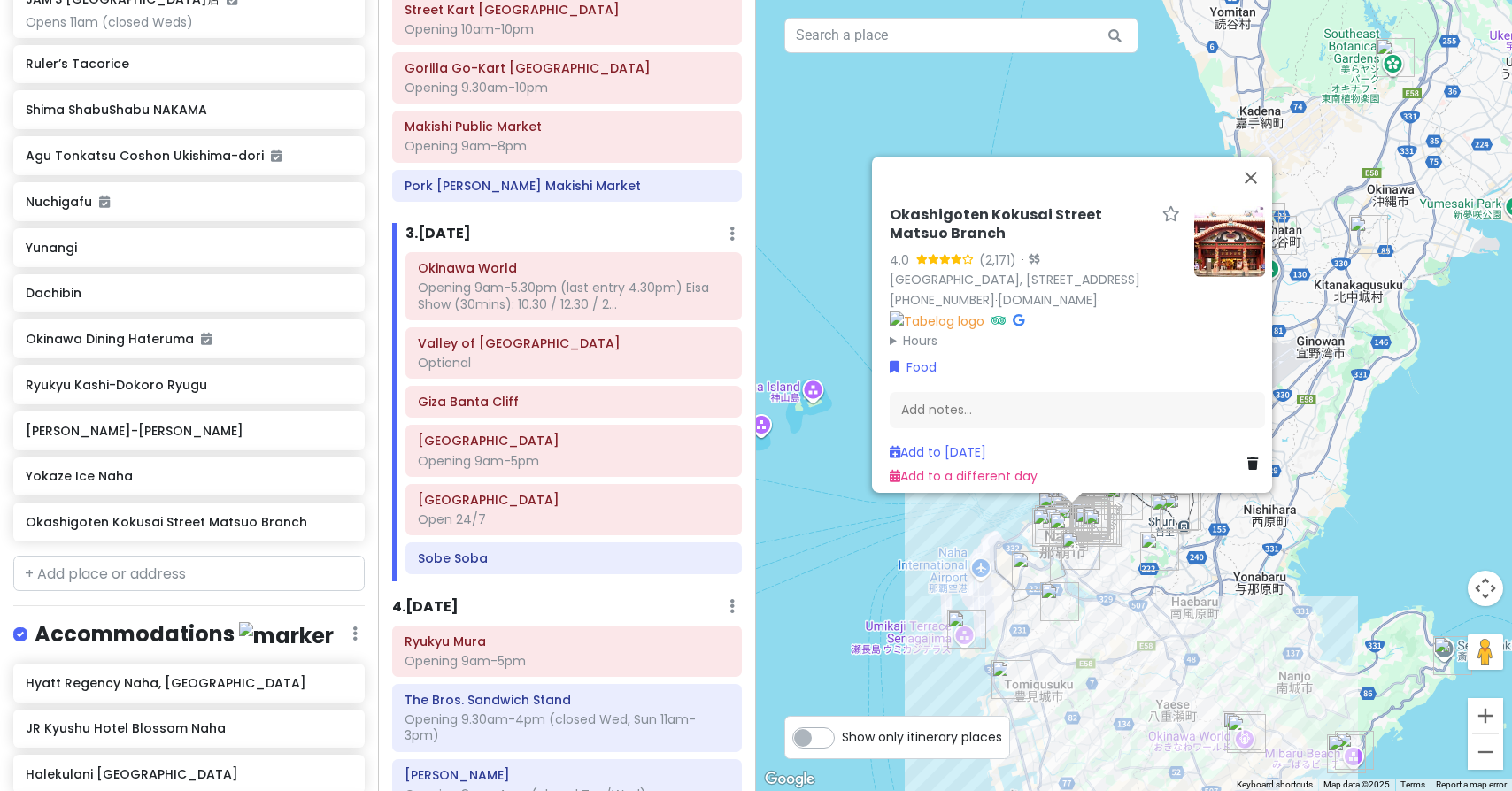
scroll to position [5220, 0]
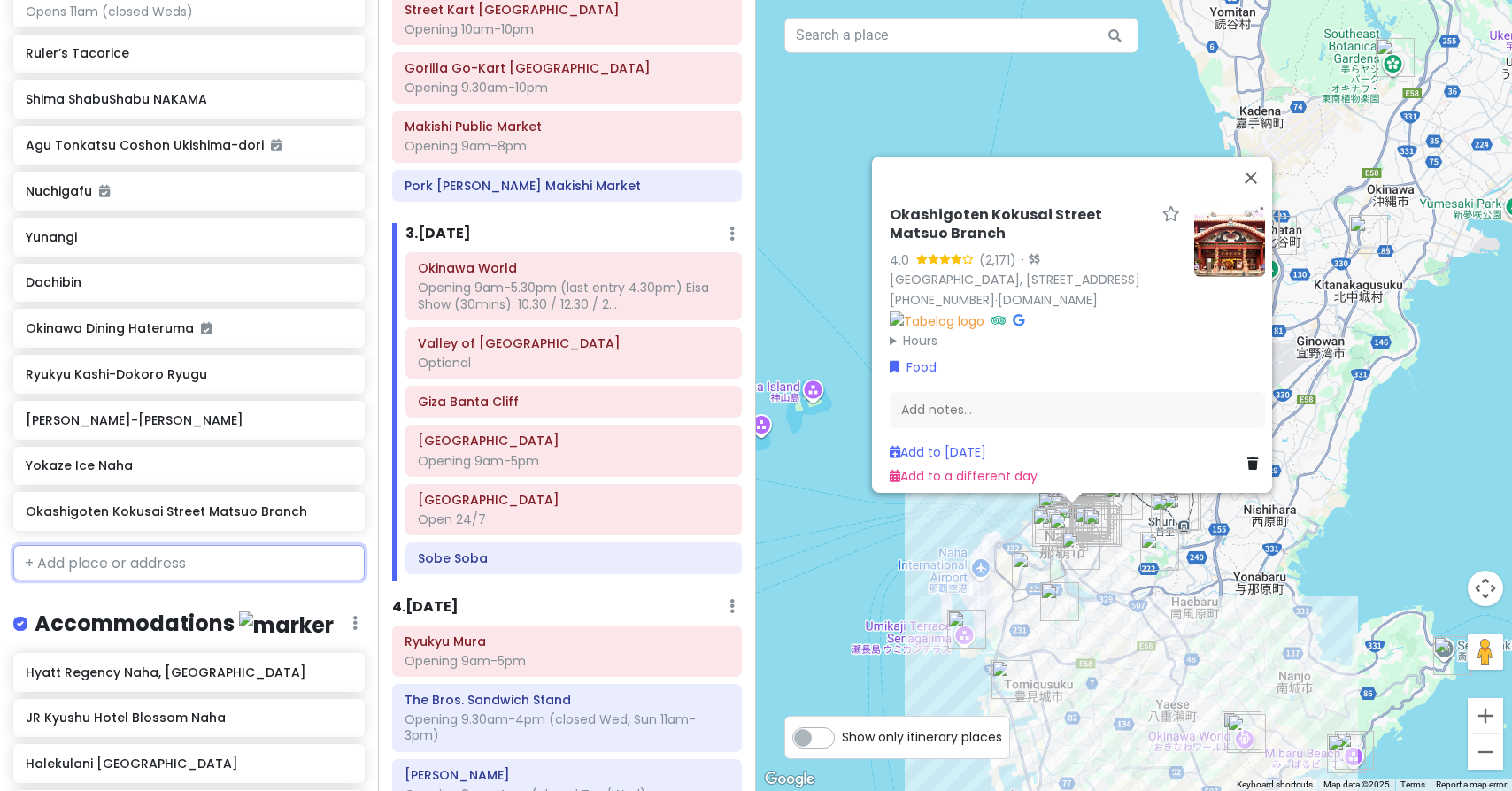
click at [198, 545] on input "text" at bounding box center [189, 562] width 351 height 35
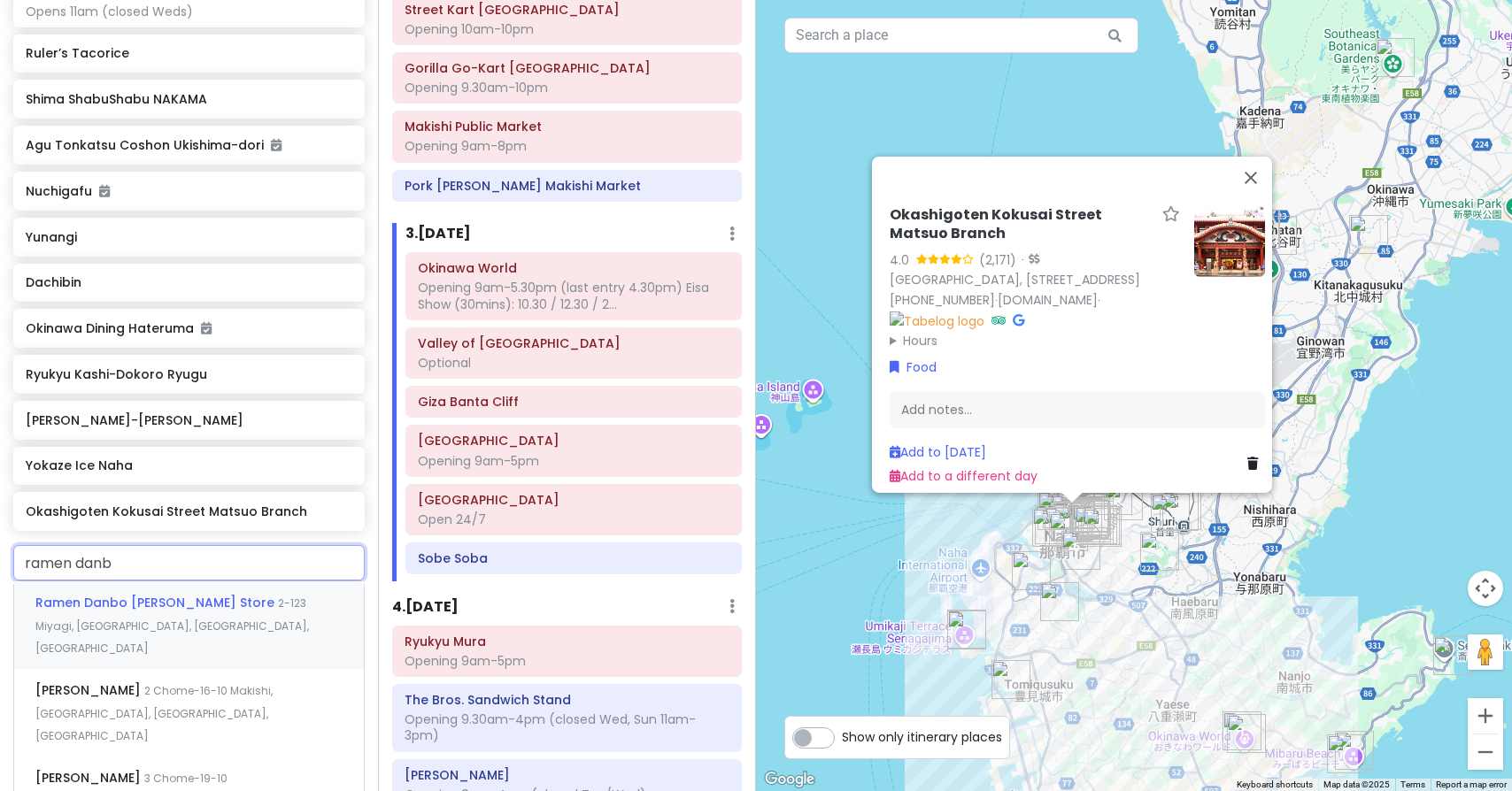
type input "ramen danbo"
click at [191, 683] on span "2 Chome-16-10 Makishi, [GEOGRAPHIC_DATA], [GEOGRAPHIC_DATA], [GEOGRAPHIC_DATA]" at bounding box center [154, 712] width 237 height 60
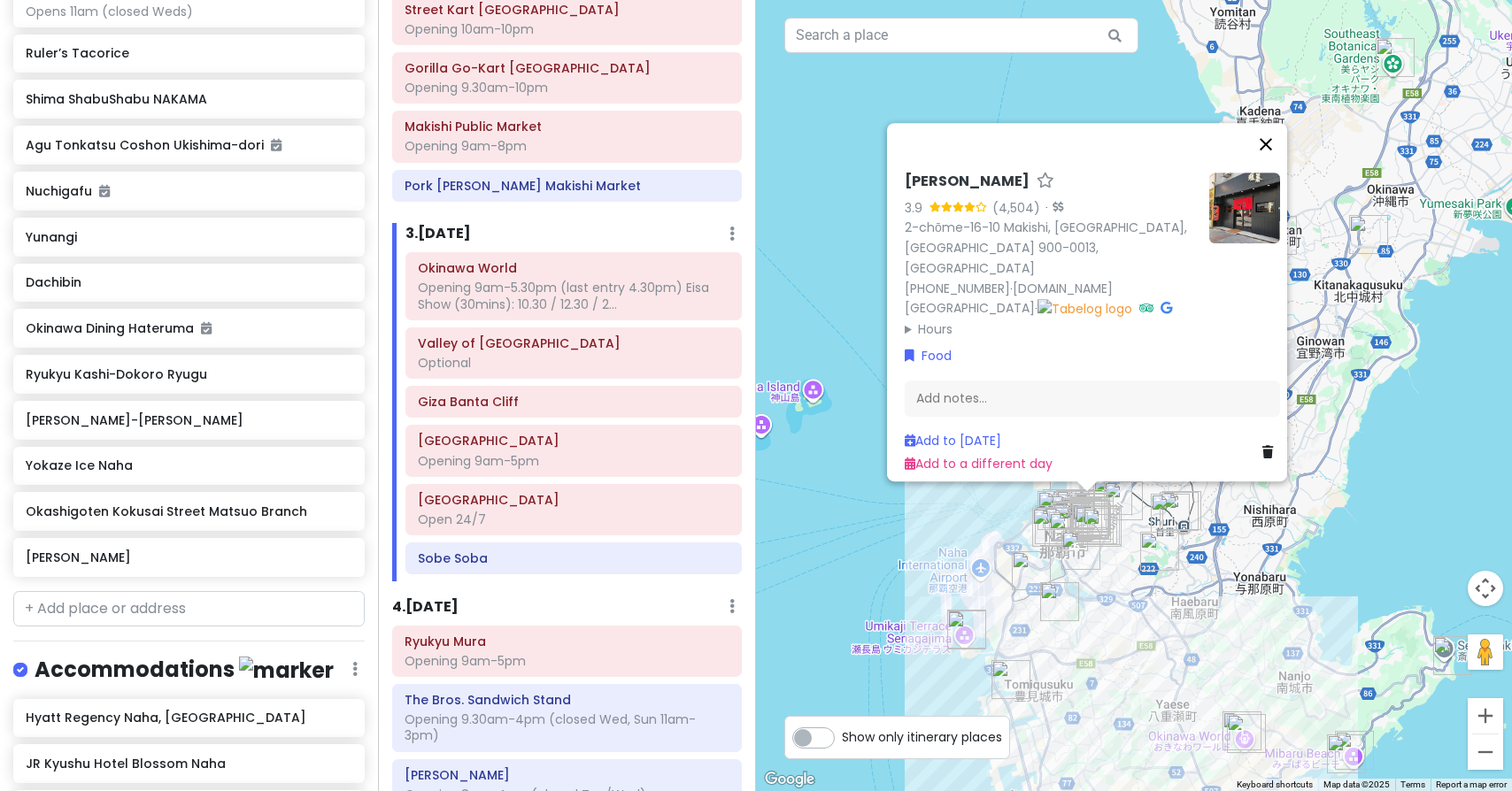
click at [1279, 159] on button "Close" at bounding box center [1265, 144] width 43 height 43
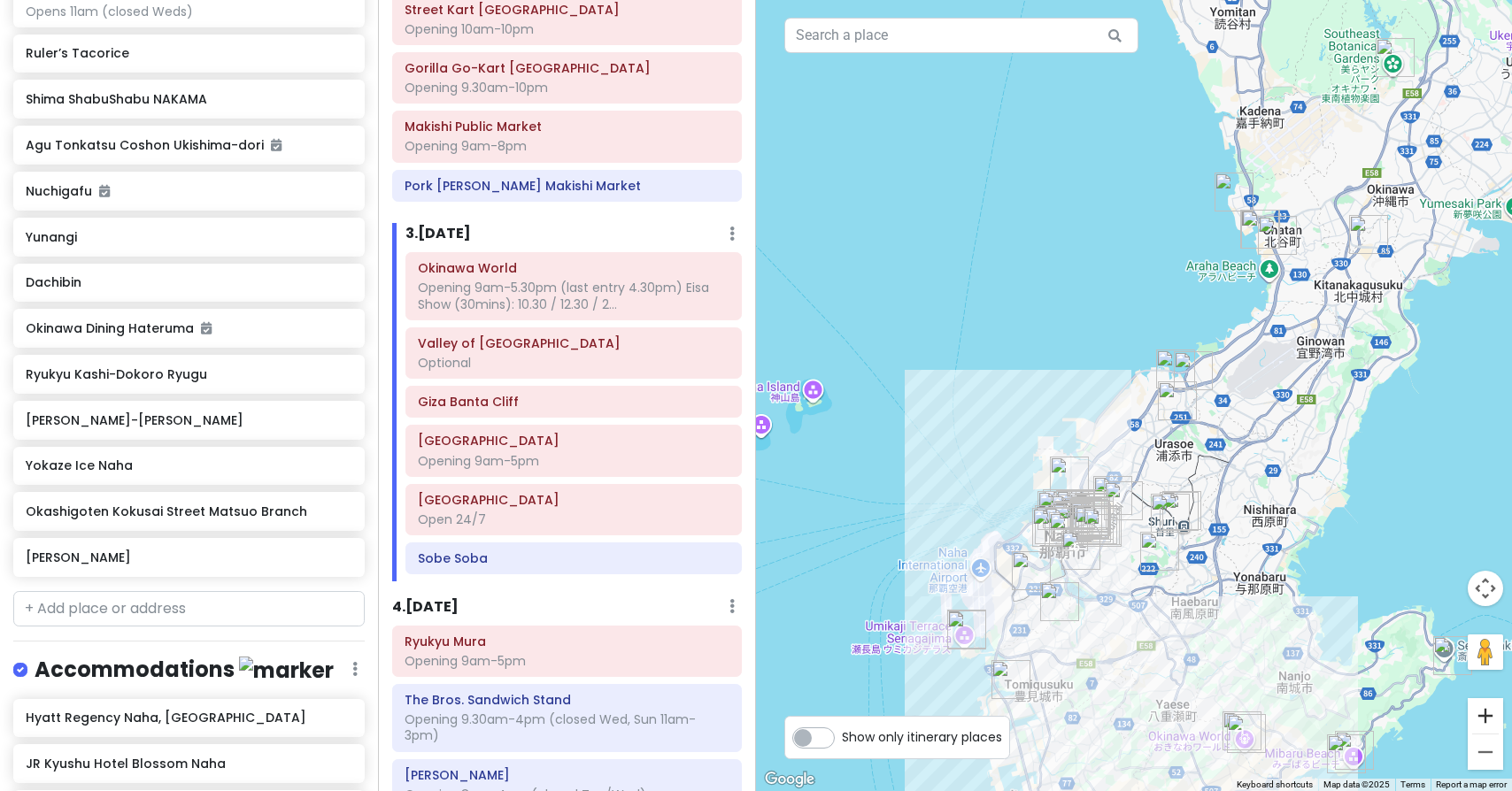
click at [1494, 711] on button "Zoom in" at bounding box center [1484, 715] width 35 height 35
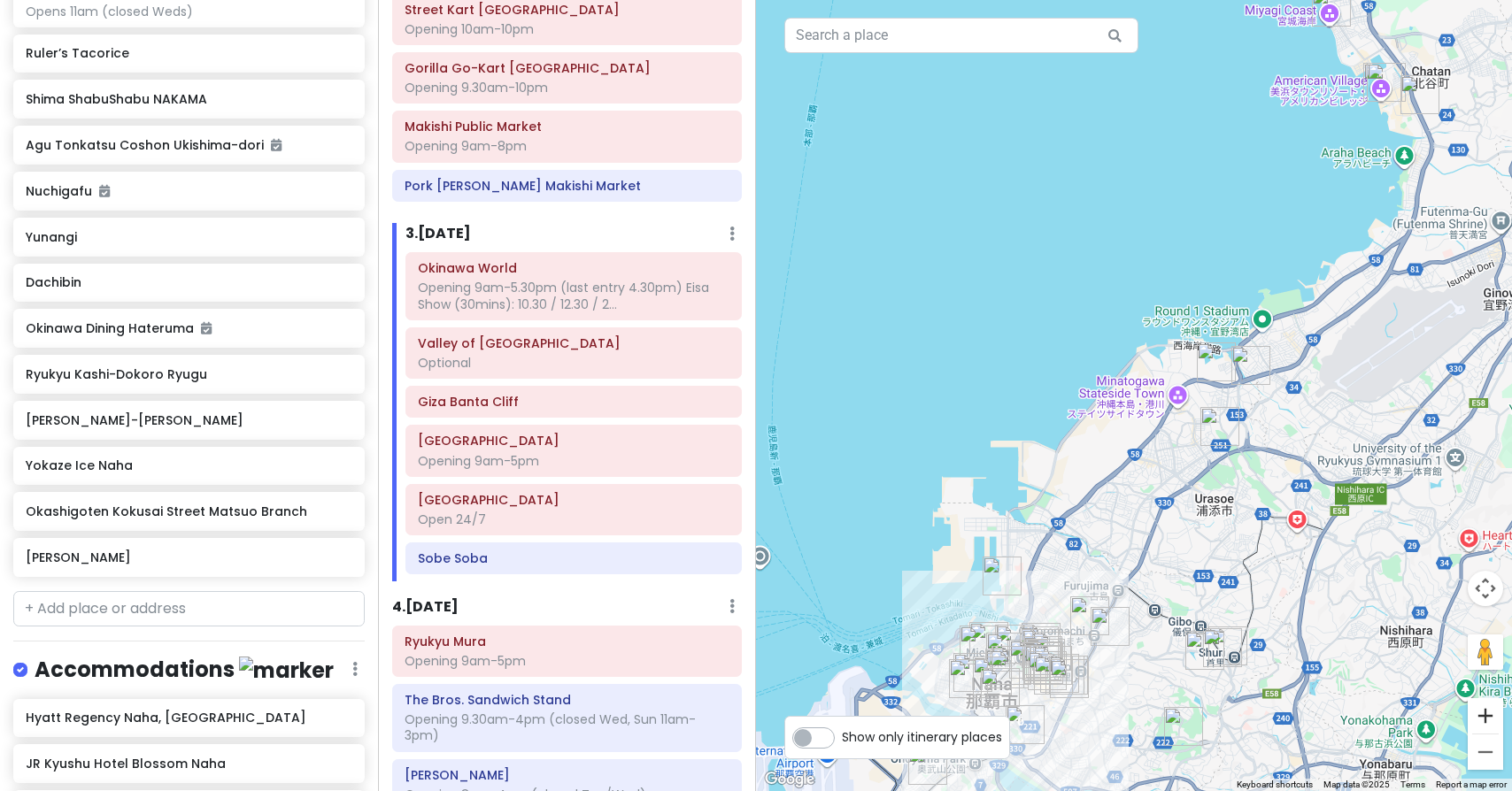
click at [1494, 717] on button "Zoom in" at bounding box center [1484, 715] width 35 height 35
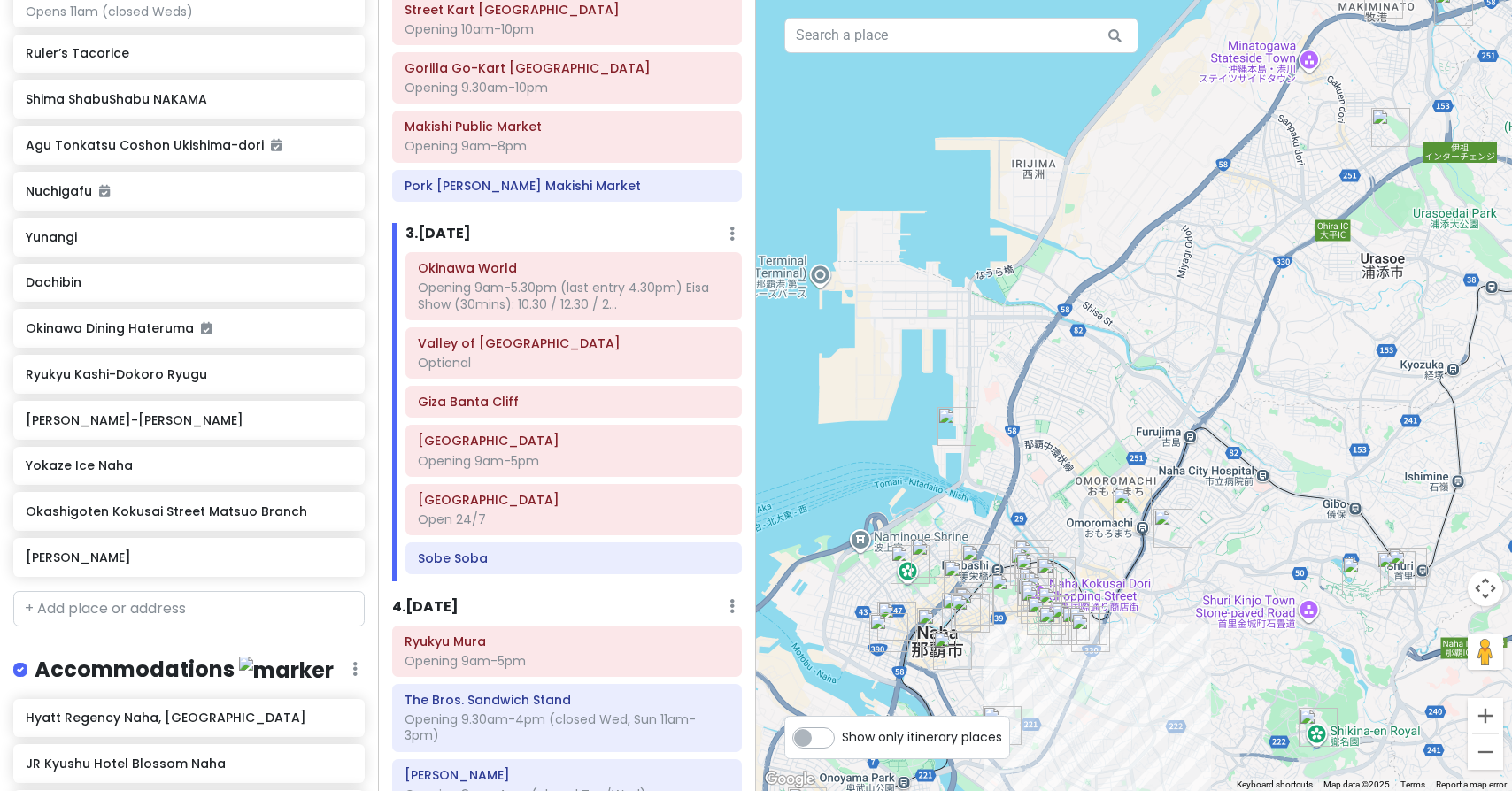
drag, startPoint x: 1126, startPoint y: 496, endPoint x: 1213, endPoint y: 145, distance: 361.6
click at [1479, 707] on button "Zoom in" at bounding box center [1484, 715] width 35 height 35
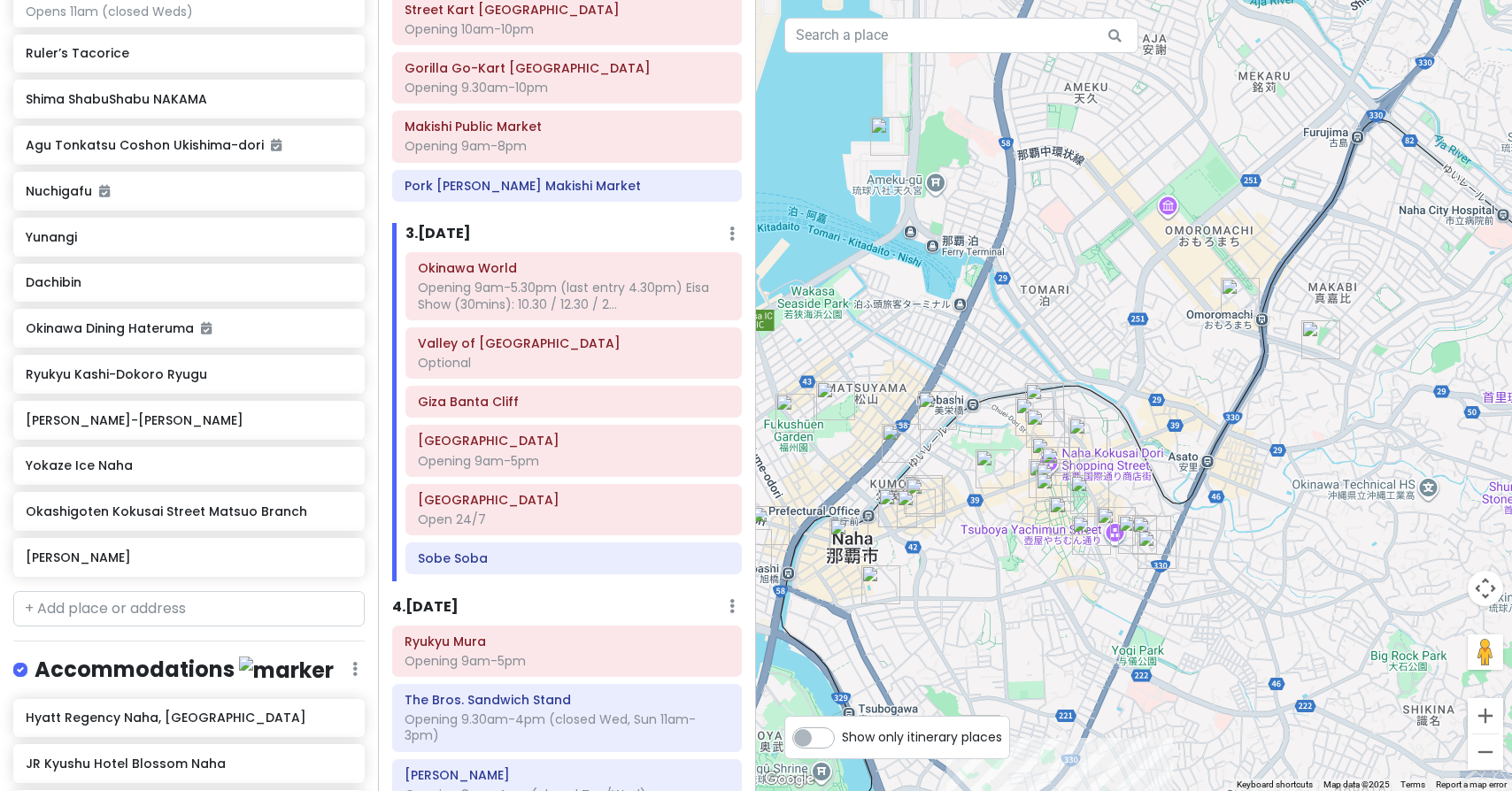
drag, startPoint x: 963, startPoint y: 591, endPoint x: 1078, endPoint y: 231, distance: 377.9
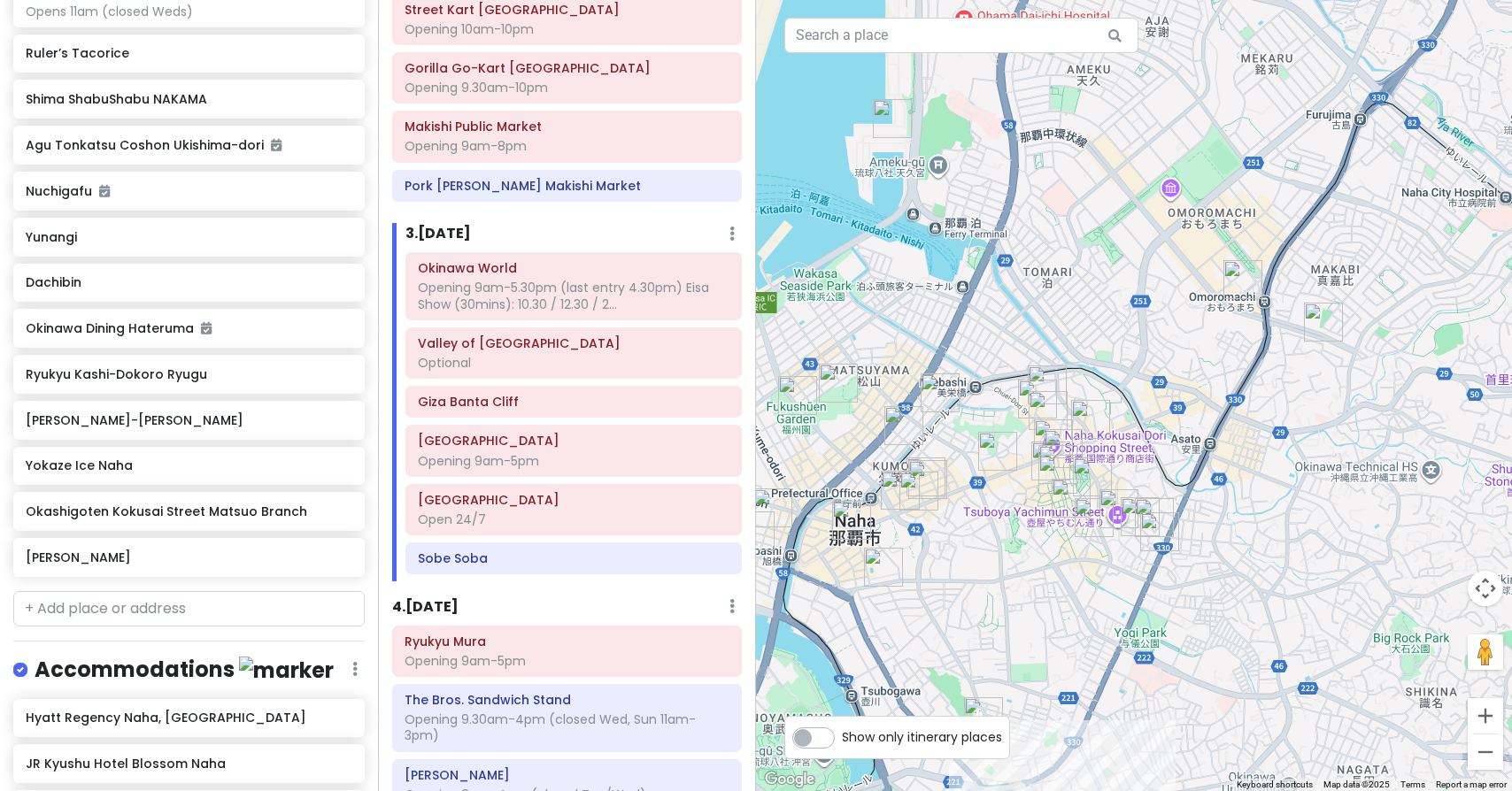
click at [1243, 276] on img "DFS 沖縄 那覇店" at bounding box center [1242, 279] width 39 height 39
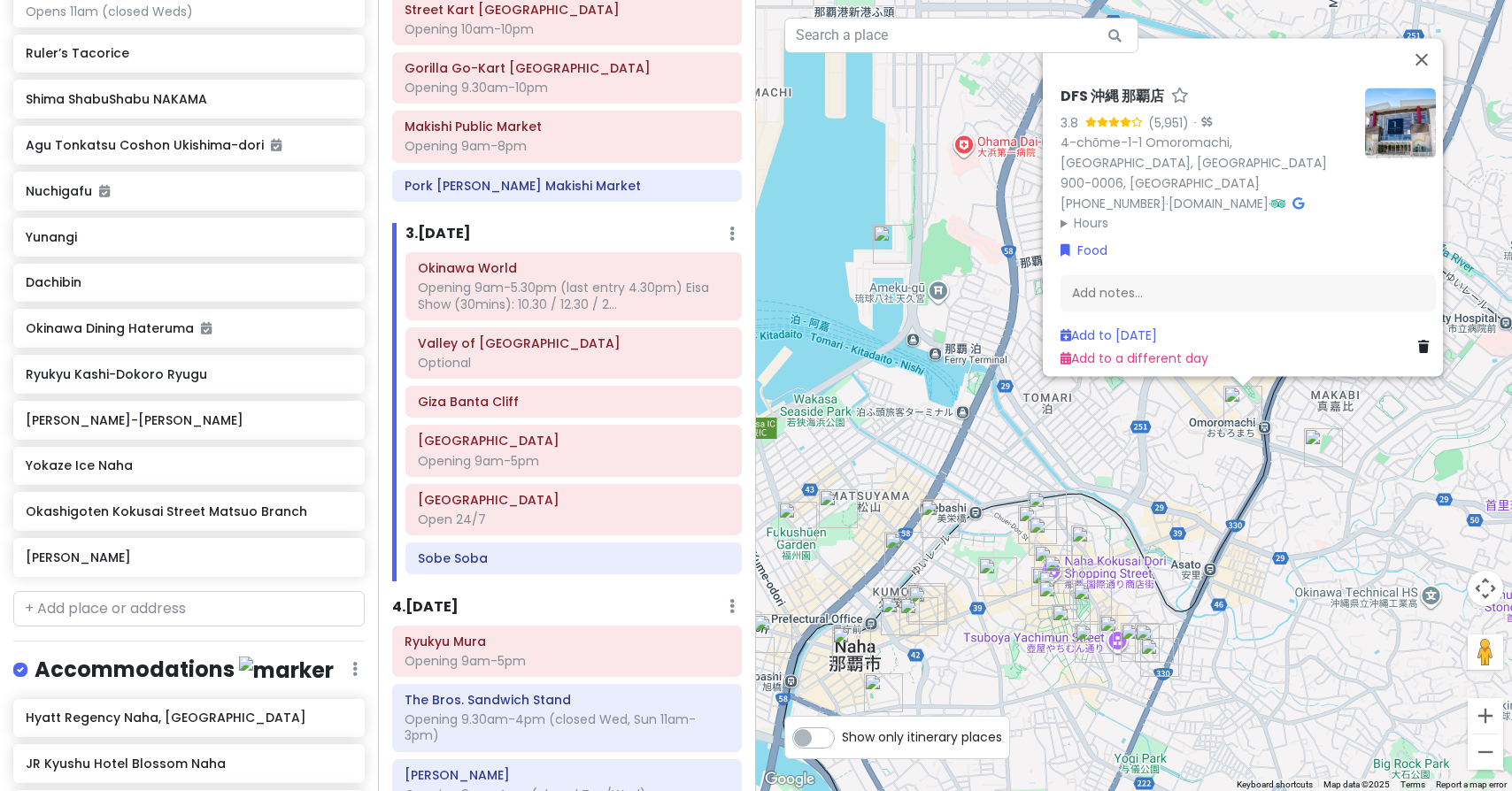
click at [1324, 446] on img "Ruler’s Tacorice" at bounding box center [1322, 448] width 39 height 39
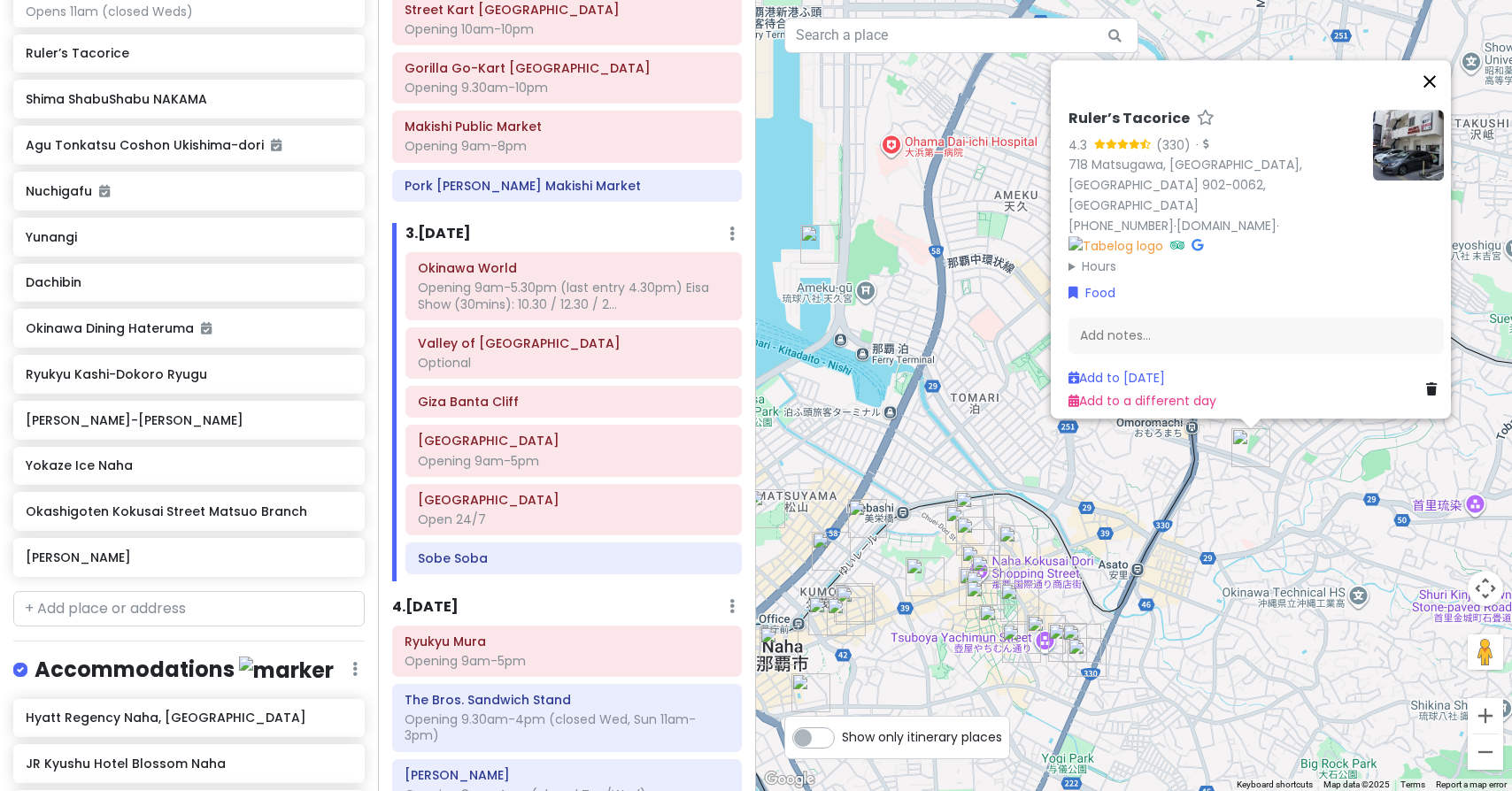
click at [1440, 100] on button "Close" at bounding box center [1429, 81] width 43 height 43
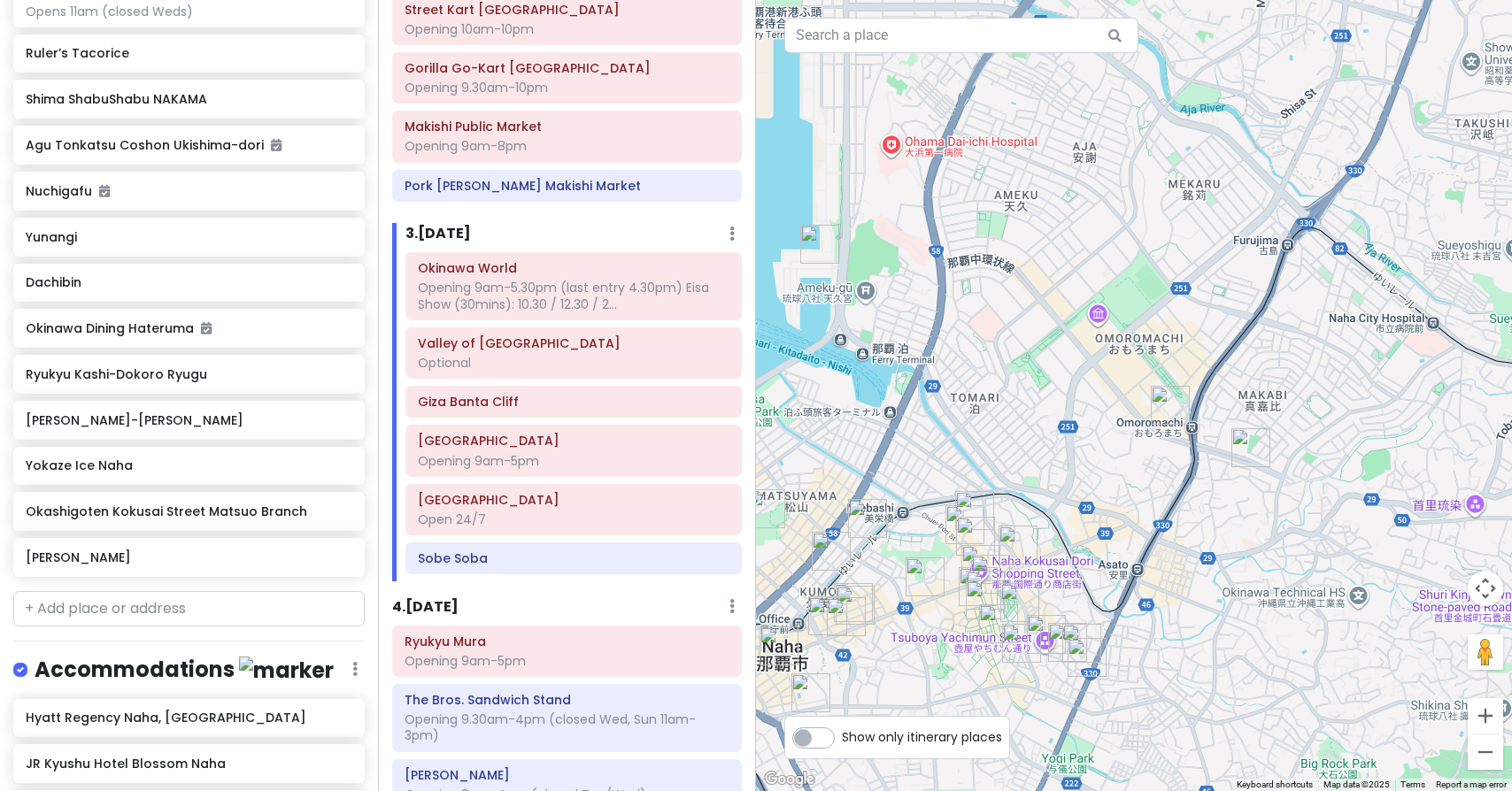
click at [959, 515] on img "Ramen Danbo" at bounding box center [965, 524] width 39 height 39
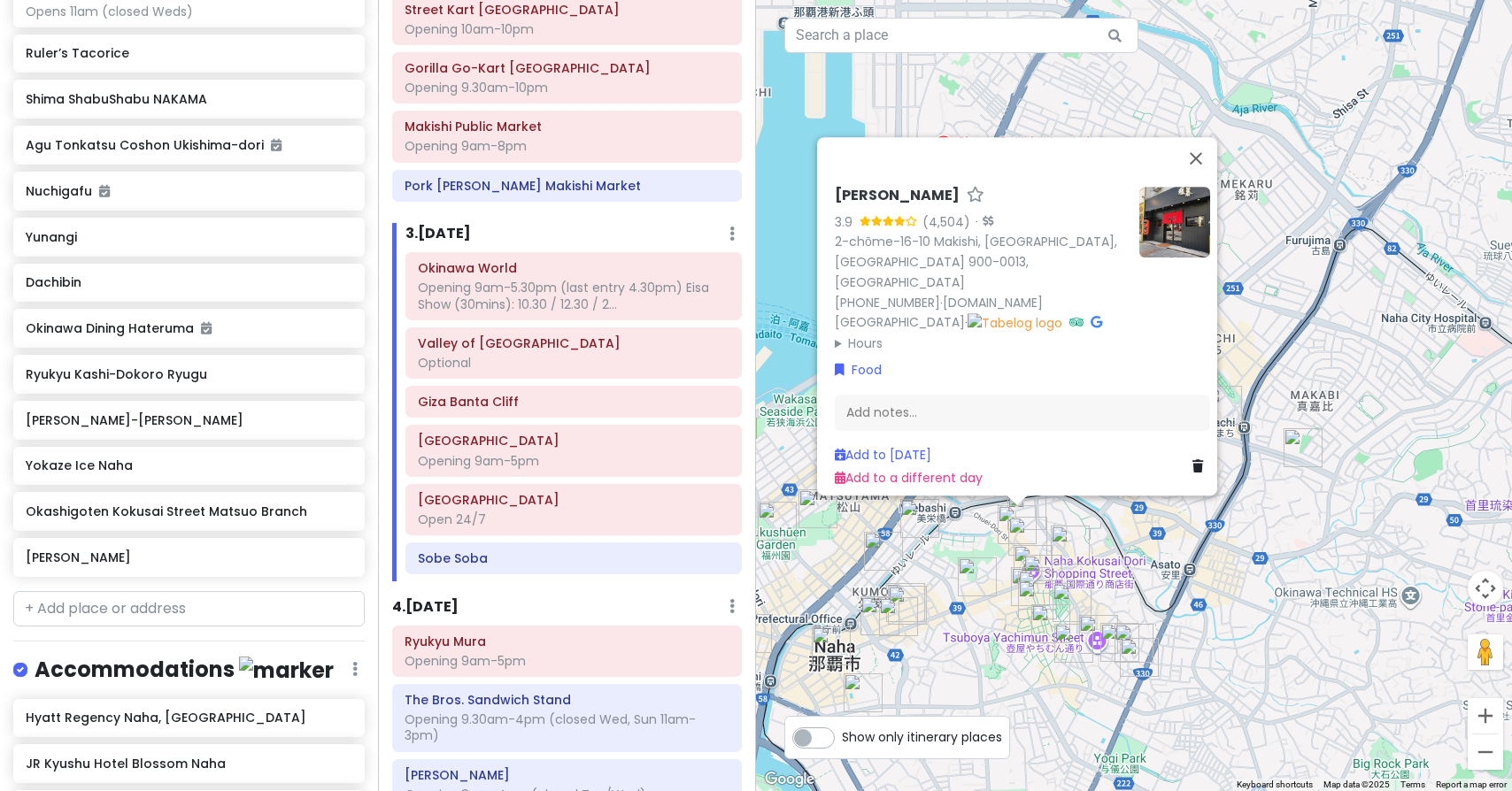
click at [1029, 502] on img "Yokaze Ice Naha" at bounding box center [1026, 510] width 39 height 39
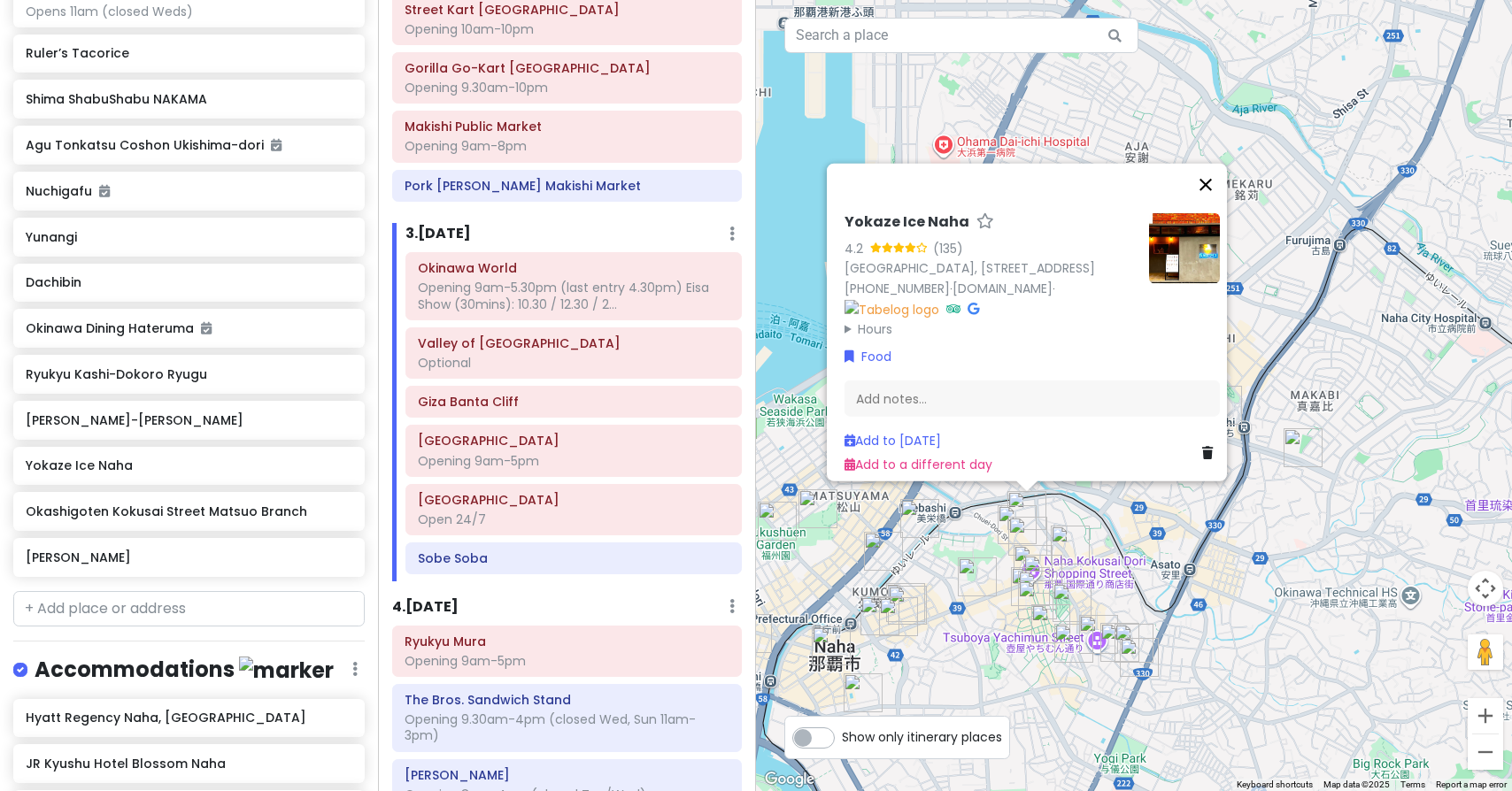
click at [1216, 164] on button "Close" at bounding box center [1205, 185] width 43 height 43
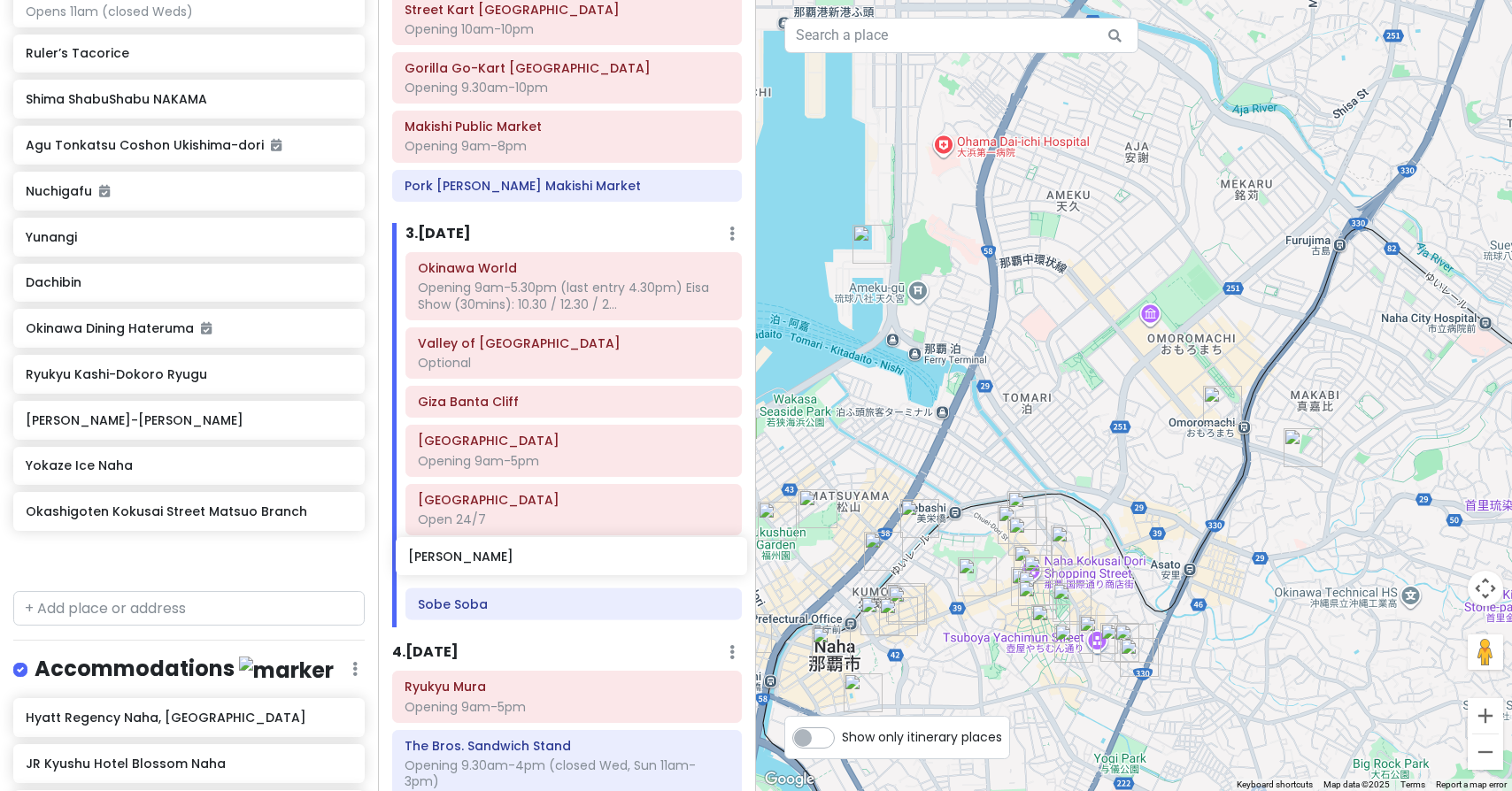
drag, startPoint x: 135, startPoint y: 507, endPoint x: 517, endPoint y: 554, distance: 384.9
click at [517, 554] on div "Okinawa Trip Private Change Dates Make a Copy Delete Trip Give Feedback 💡 Suppo…" at bounding box center [756, 396] width 1512 height 791
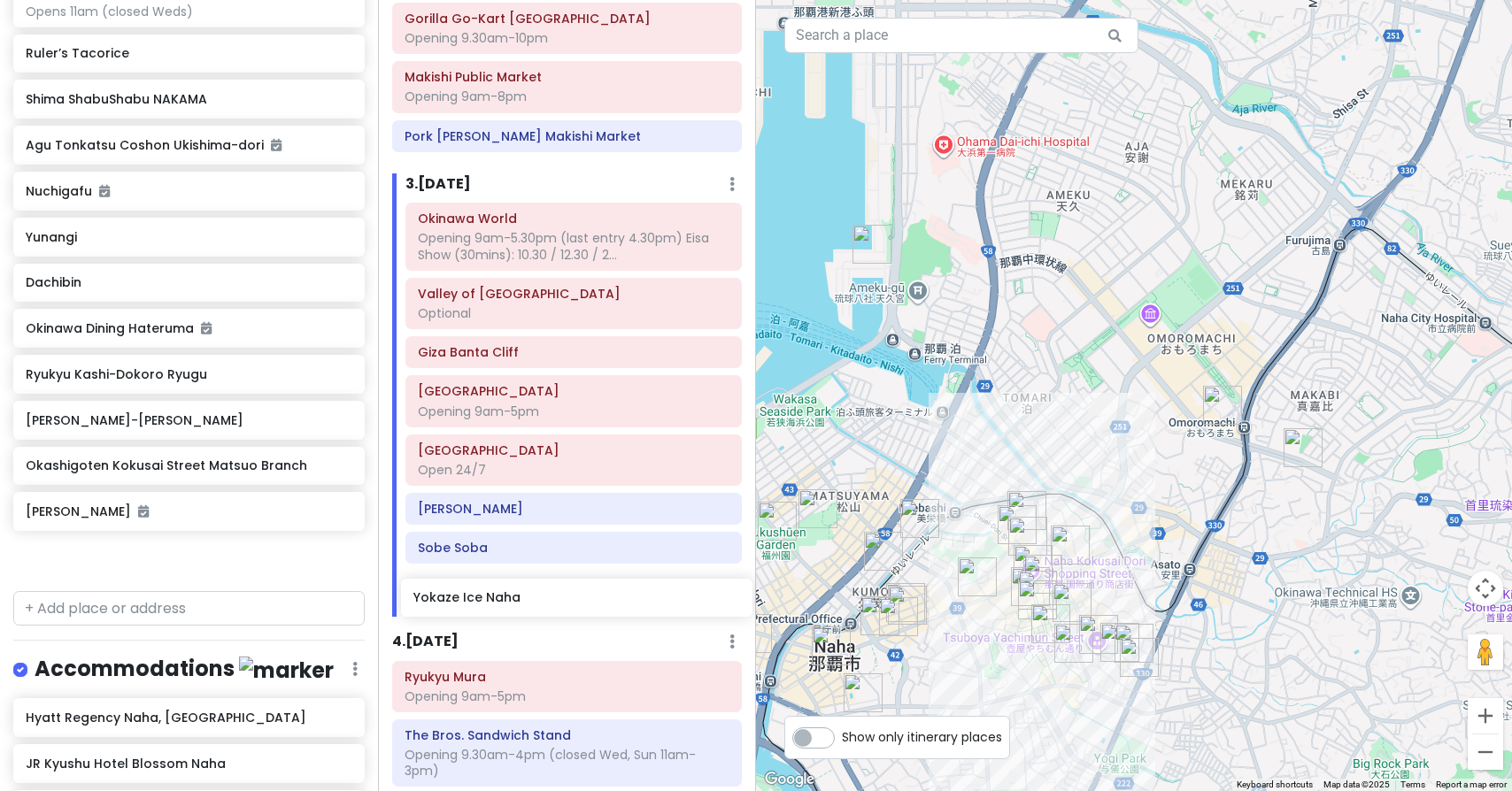
scroll to position [930, 0]
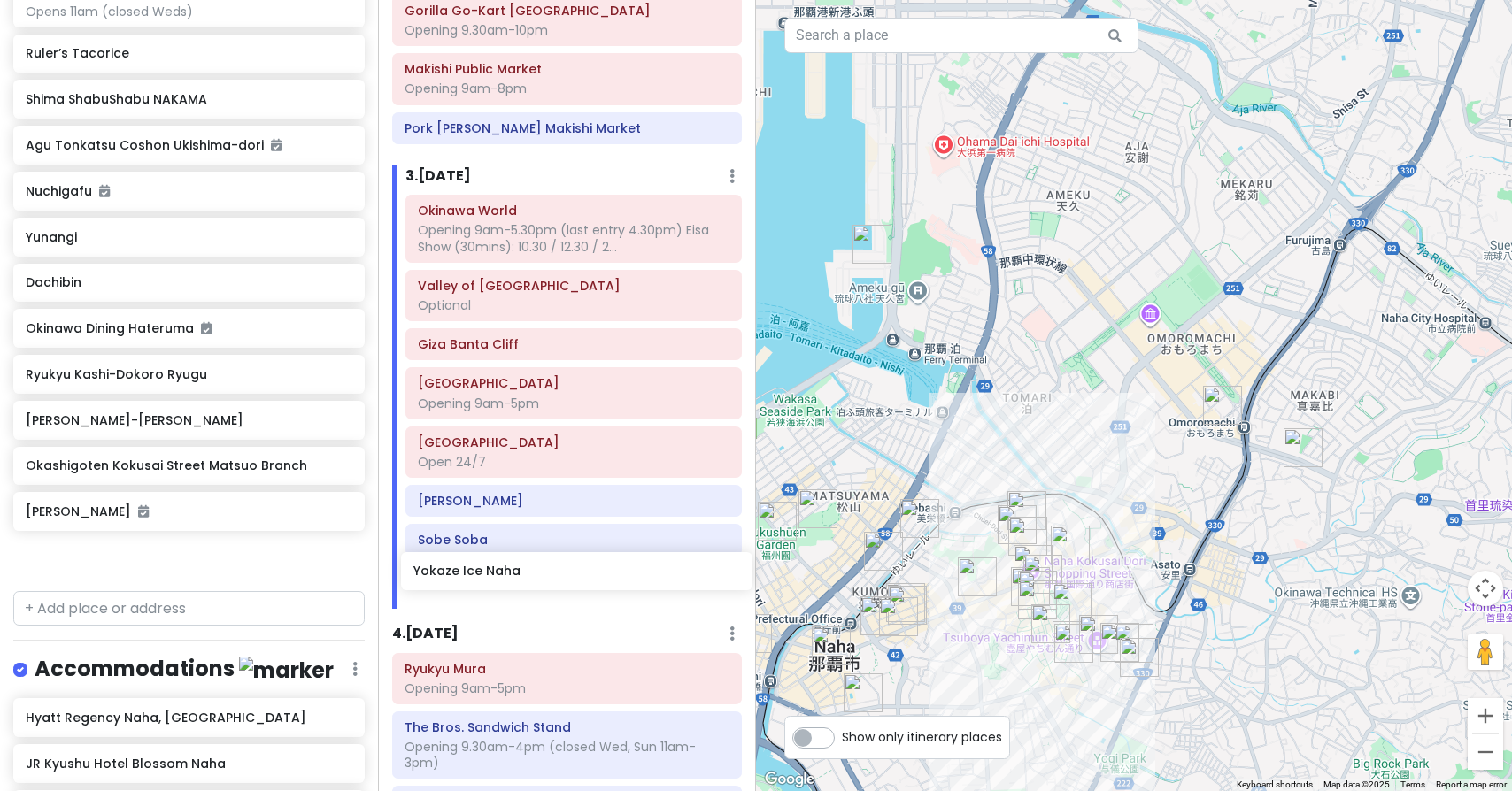
drag, startPoint x: 112, startPoint y: 418, endPoint x: 500, endPoint y: 572, distance: 417.4
click at [500, 572] on div "Okinawa Trip Private Change Dates Make a Copy Delete Trip Give Feedback 💡 Suppo…" at bounding box center [756, 396] width 1512 height 791
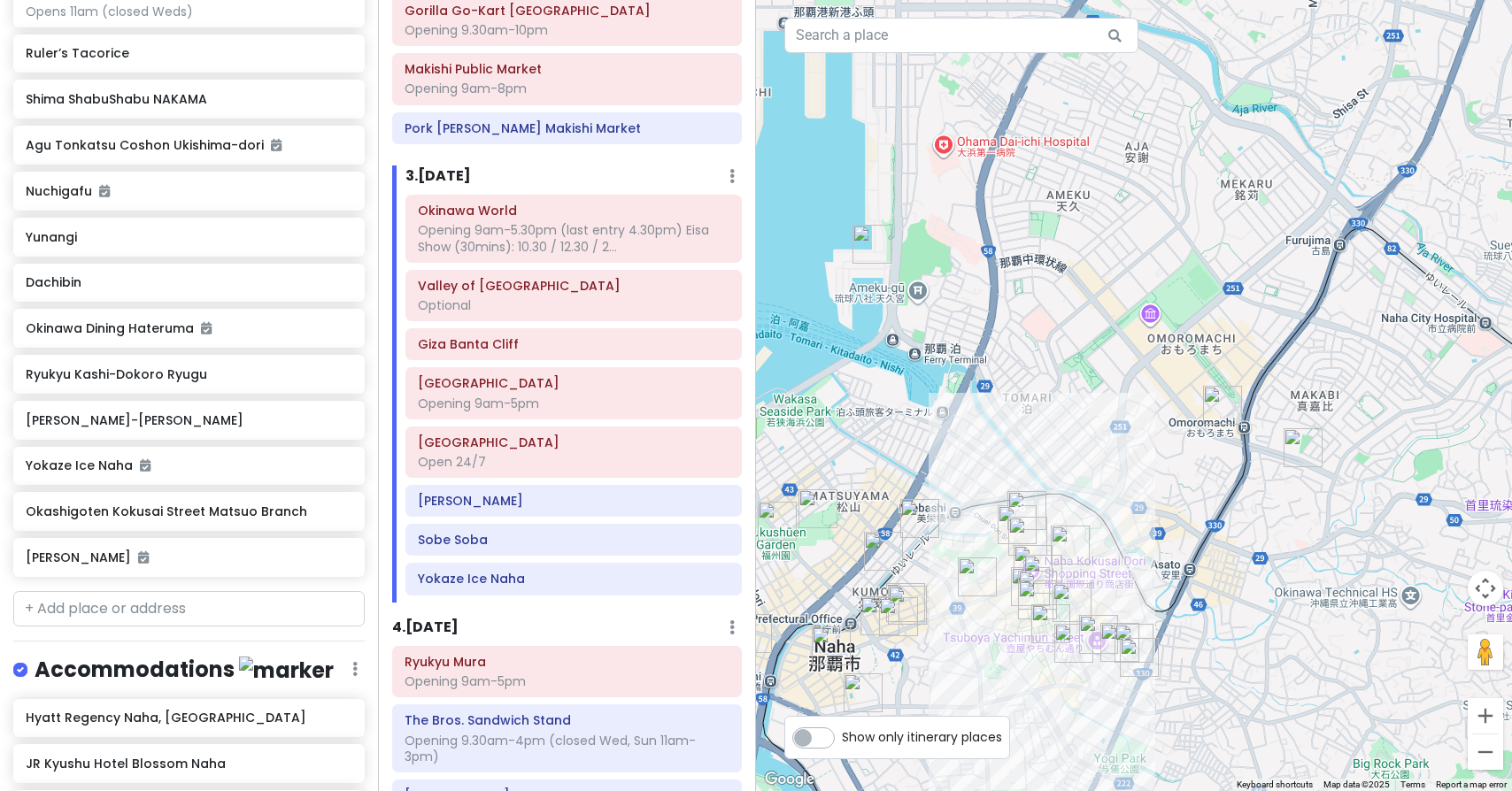
click at [463, 167] on h6 "3 . [DATE]" at bounding box center [437, 176] width 65 height 19
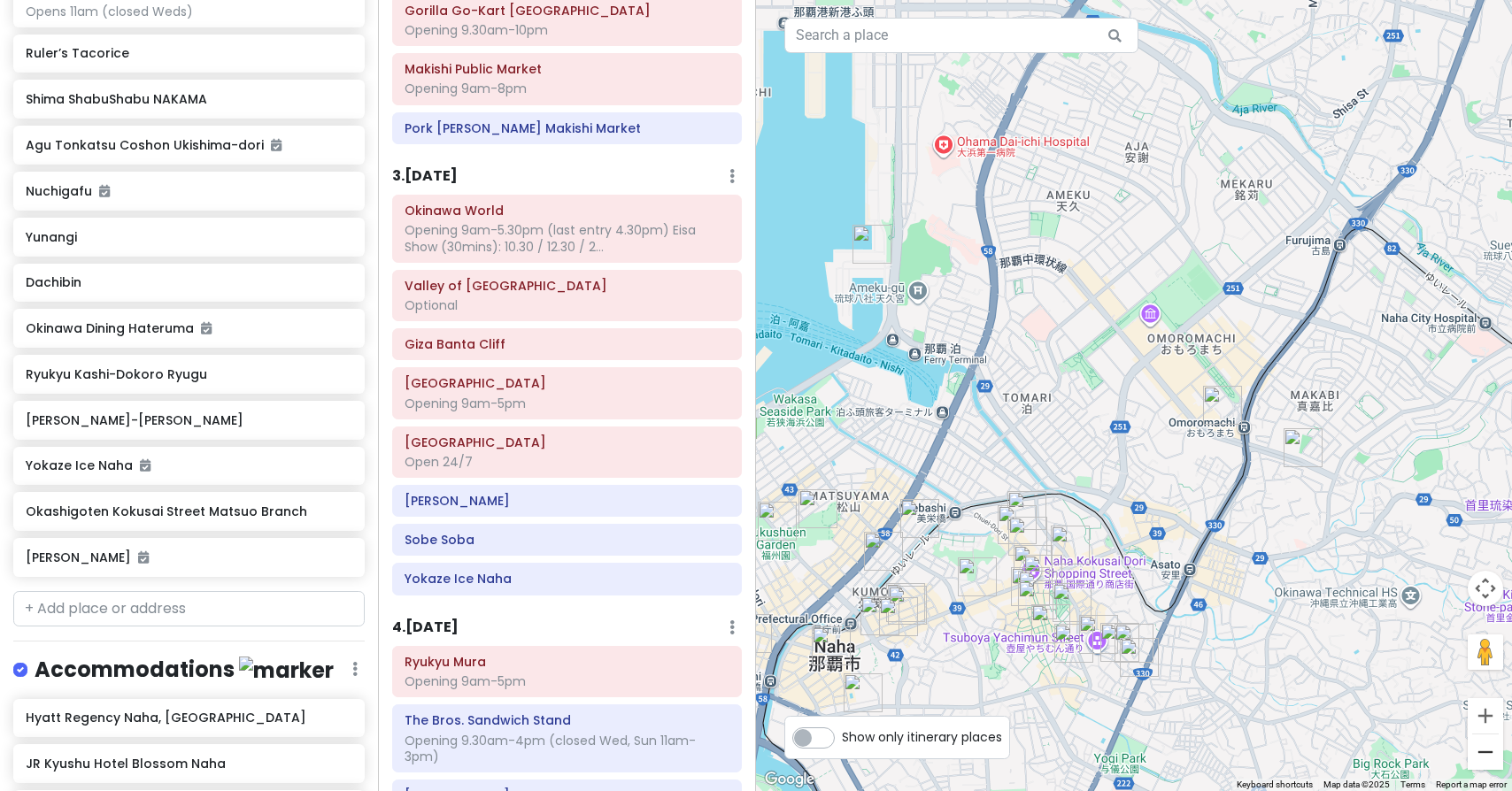
click at [1493, 759] on button "Zoom out" at bounding box center [1484, 751] width 35 height 35
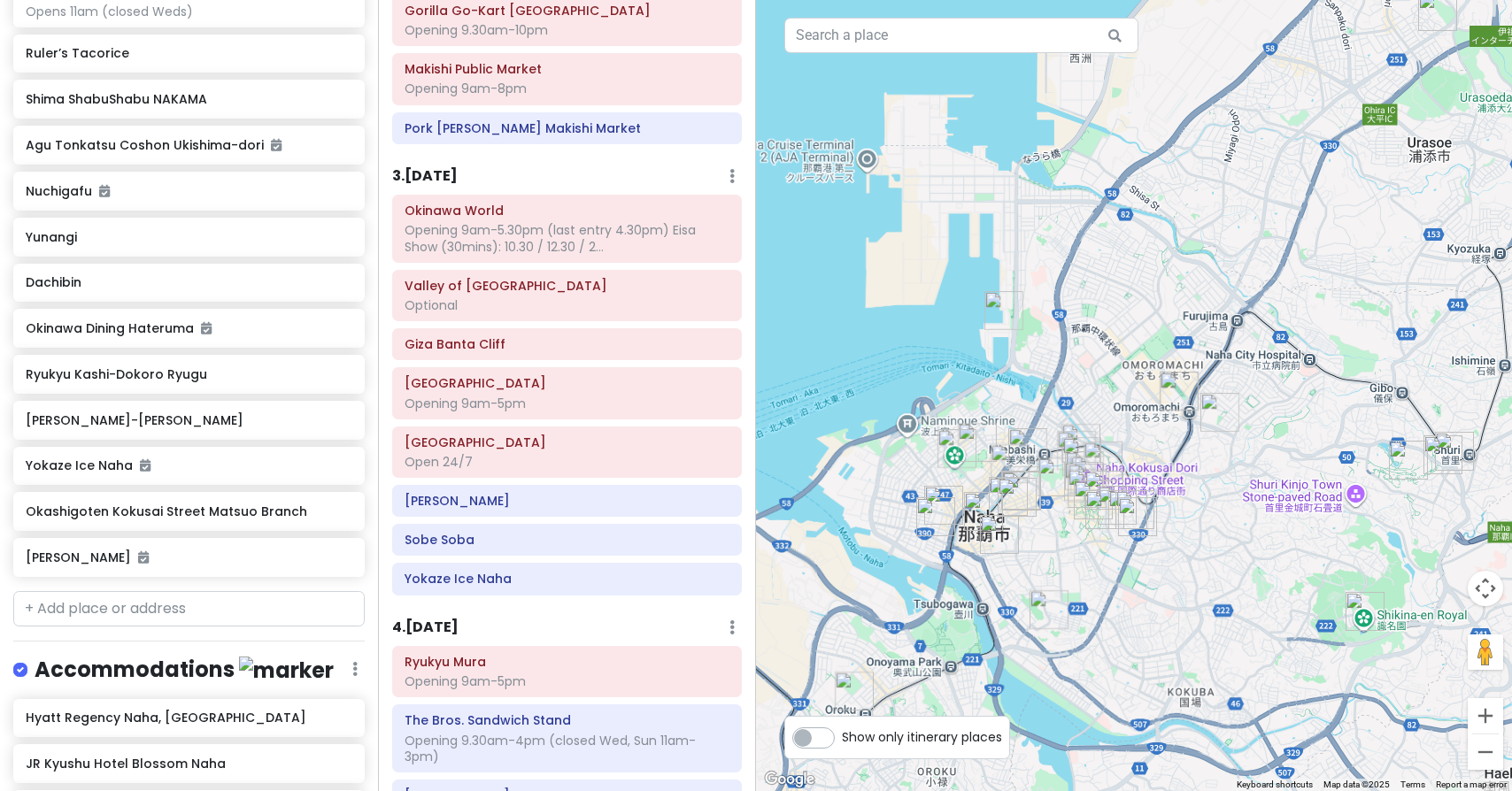
click at [1493, 759] on button "Zoom out" at bounding box center [1484, 751] width 35 height 35
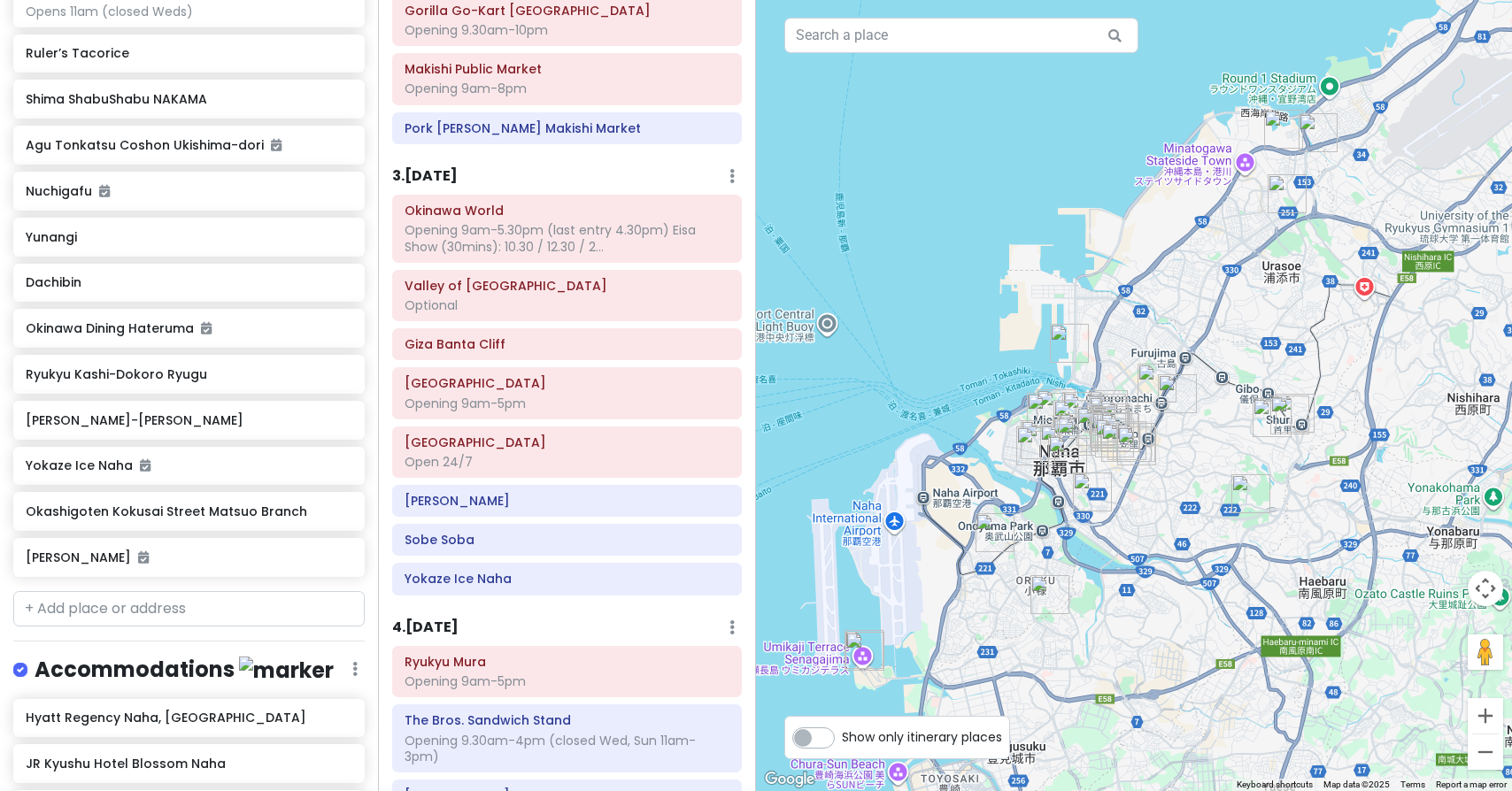
click at [1493, 759] on button "Zoom out" at bounding box center [1484, 751] width 35 height 35
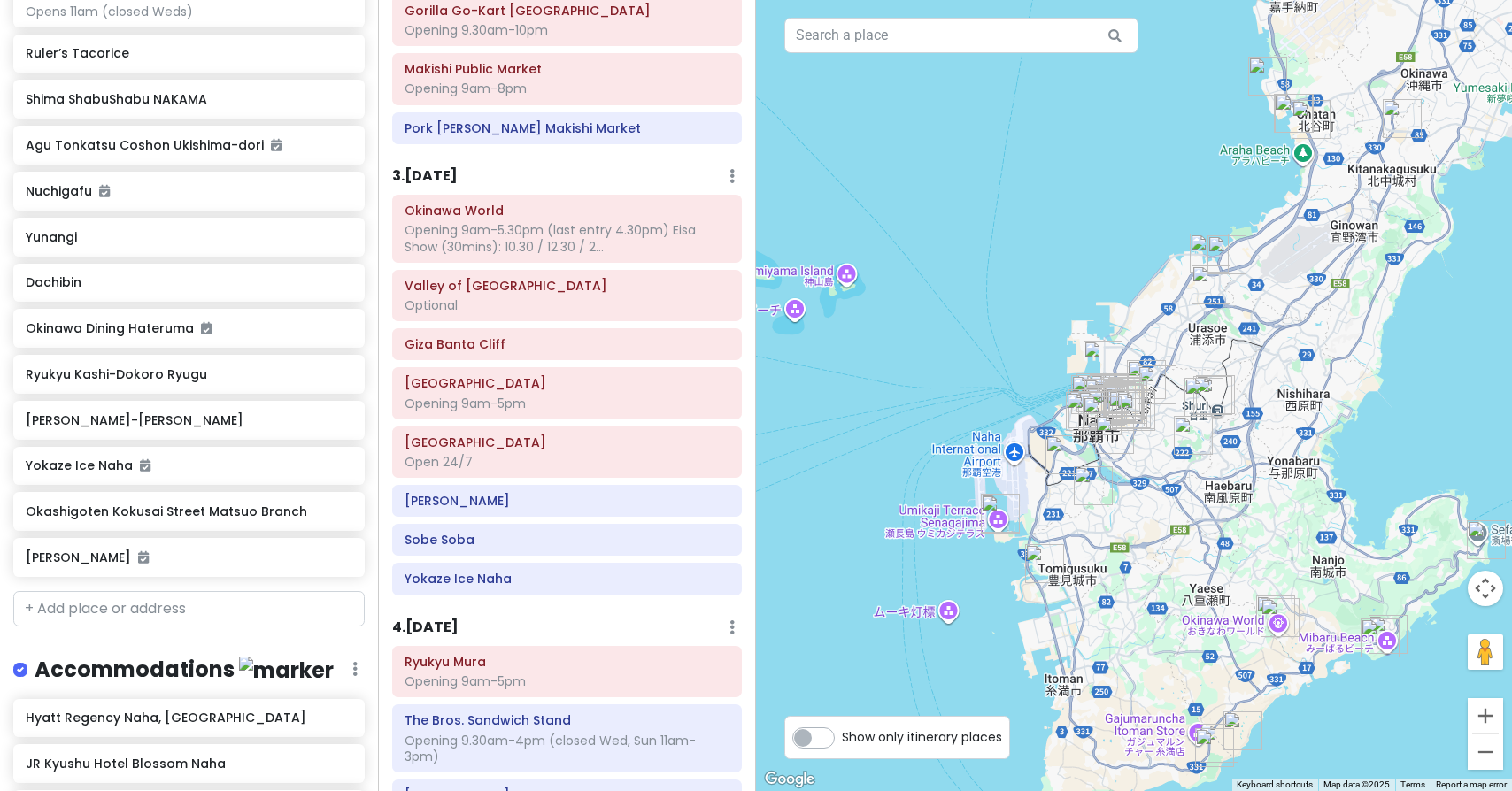
click at [437, 167] on h6 "3 . [DATE]" at bounding box center [424, 176] width 65 height 19
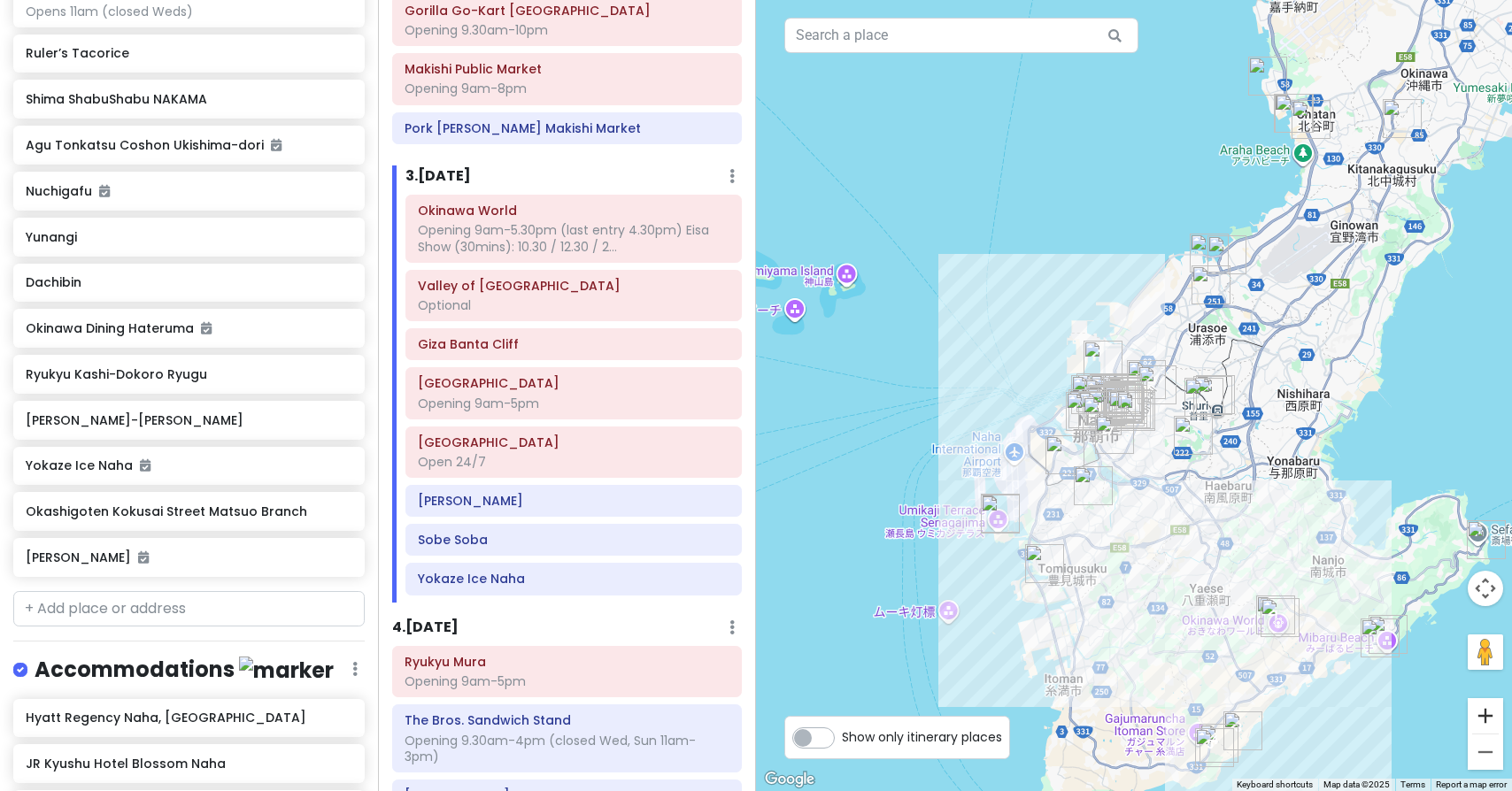
click at [1492, 715] on button "Zoom in" at bounding box center [1484, 715] width 35 height 35
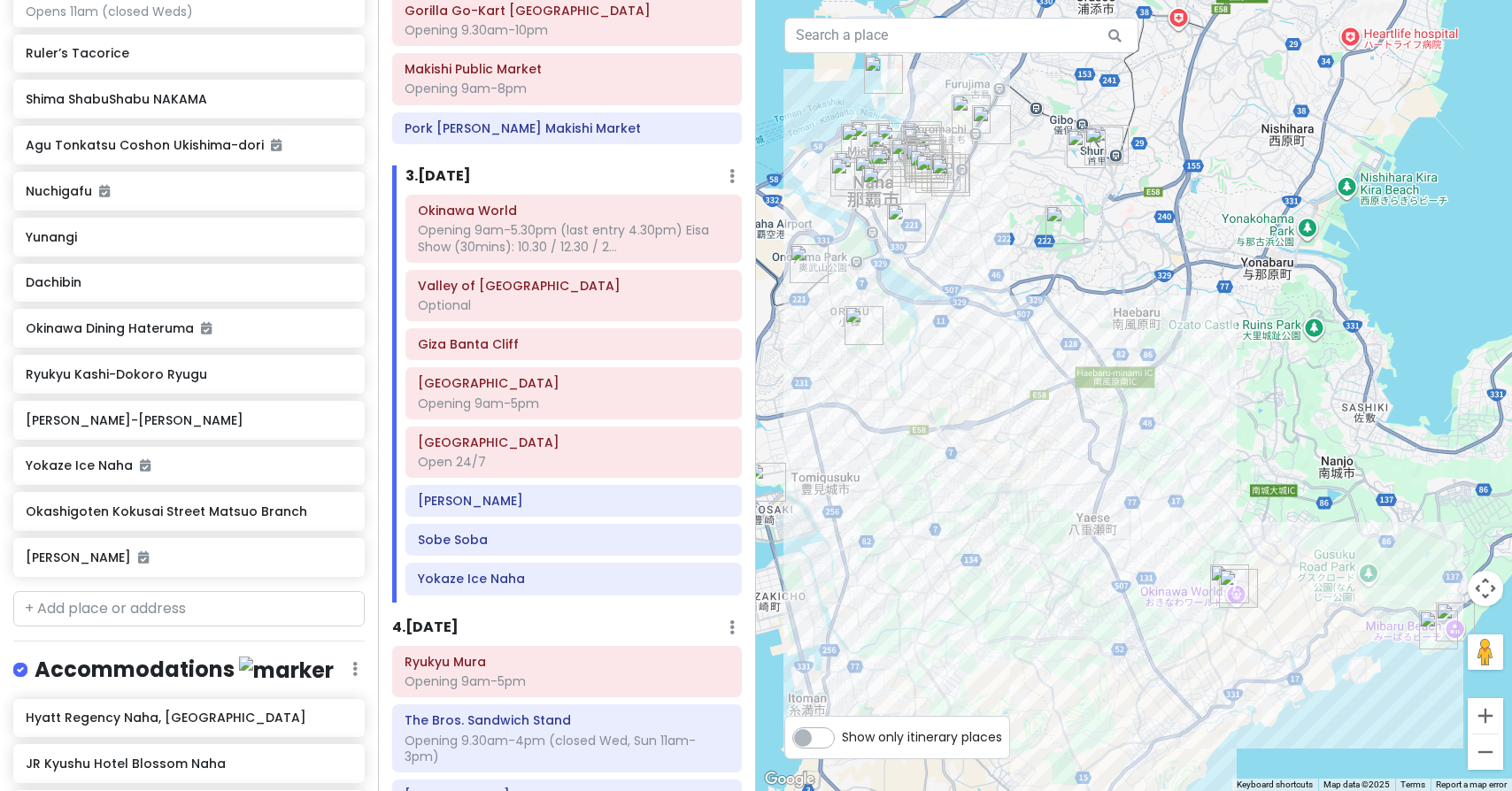
drag, startPoint x: 1170, startPoint y: 488, endPoint x: 982, endPoint y: 219, distance: 328.2
click at [1482, 710] on button "Zoom in" at bounding box center [1484, 715] width 35 height 35
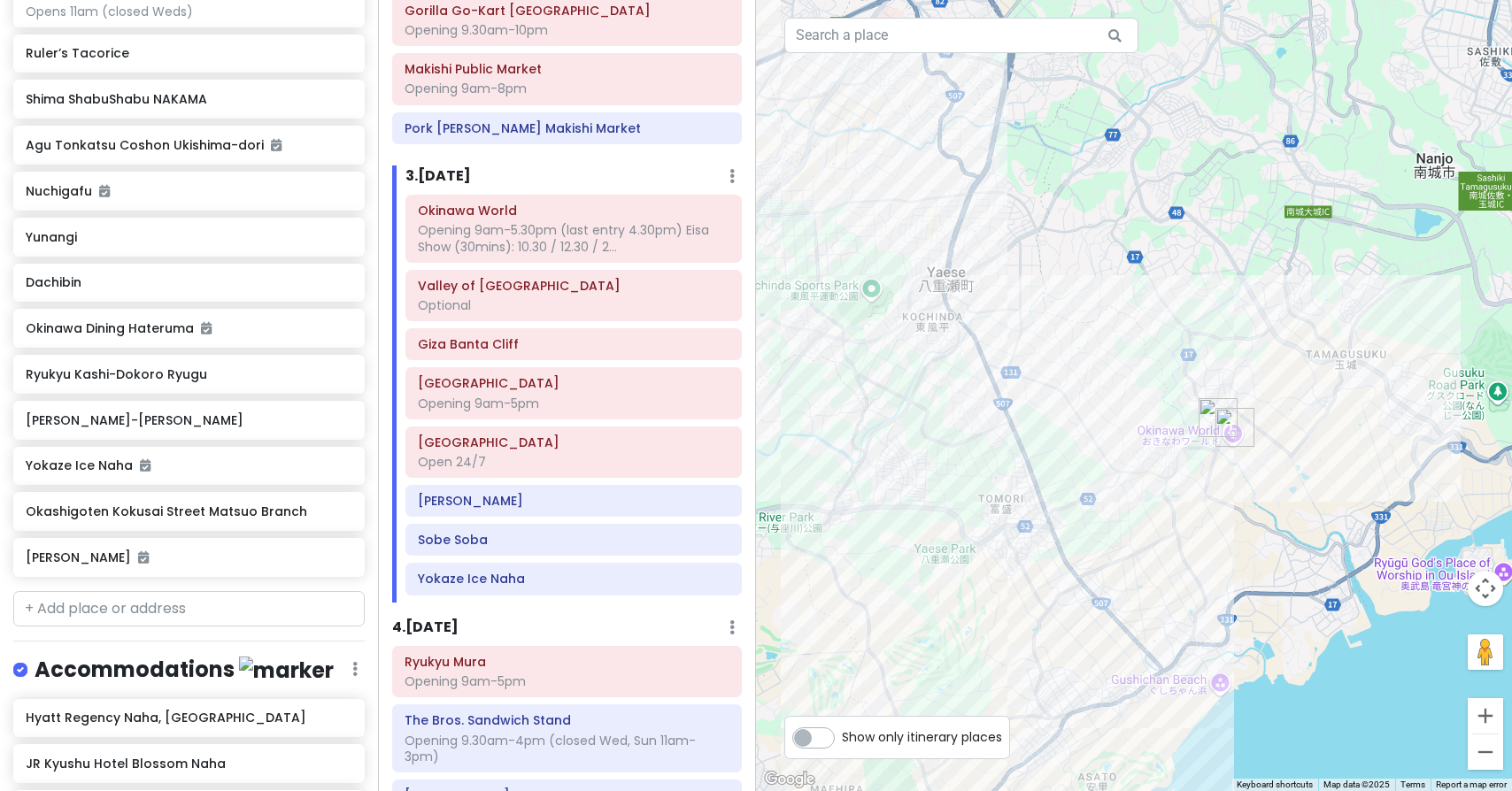
drag, startPoint x: 1299, startPoint y: 577, endPoint x: 1191, endPoint y: 199, distance: 393.1
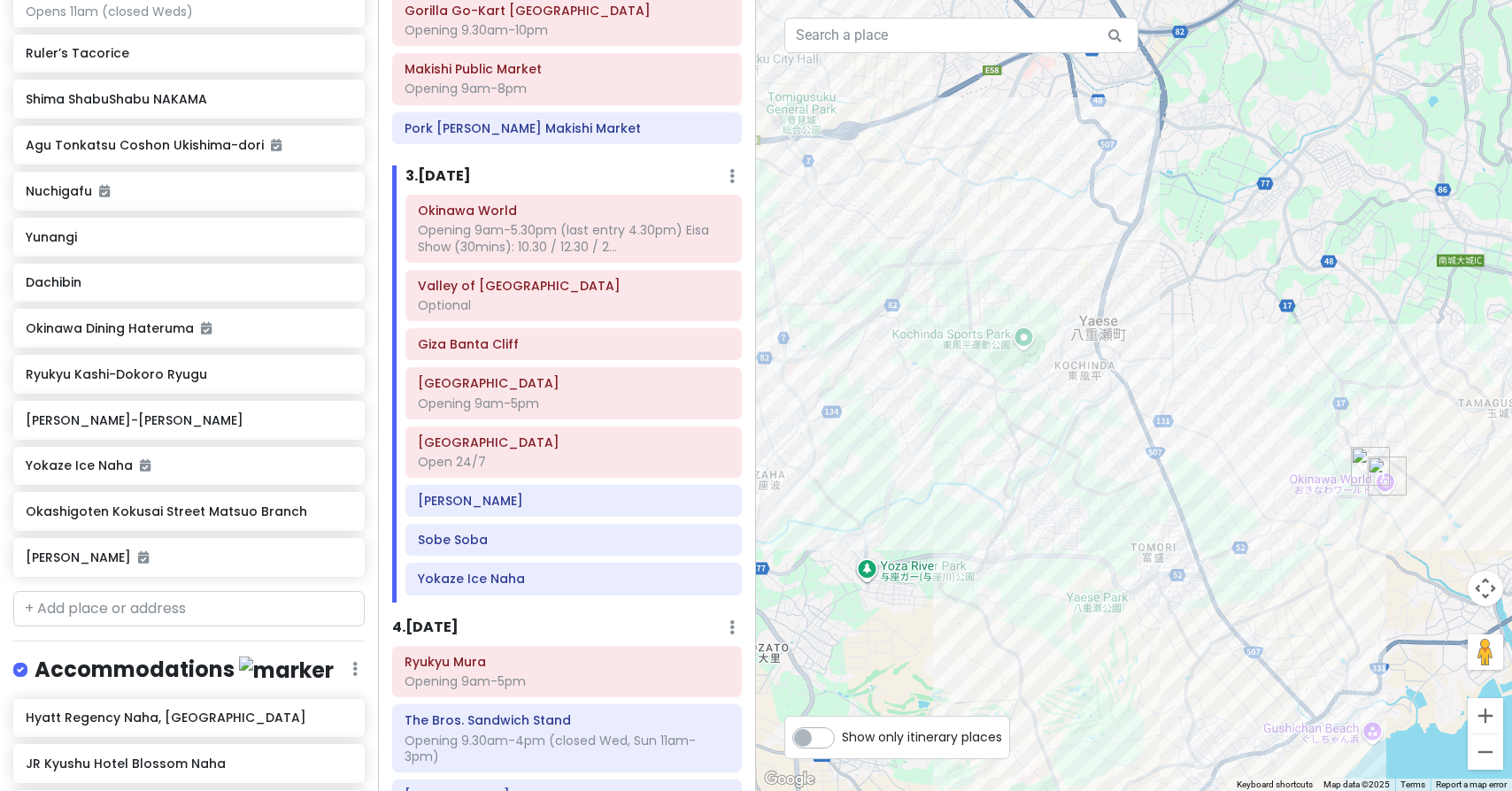
drag, startPoint x: 1298, startPoint y: 484, endPoint x: 1450, endPoint y: 527, distance: 158.0
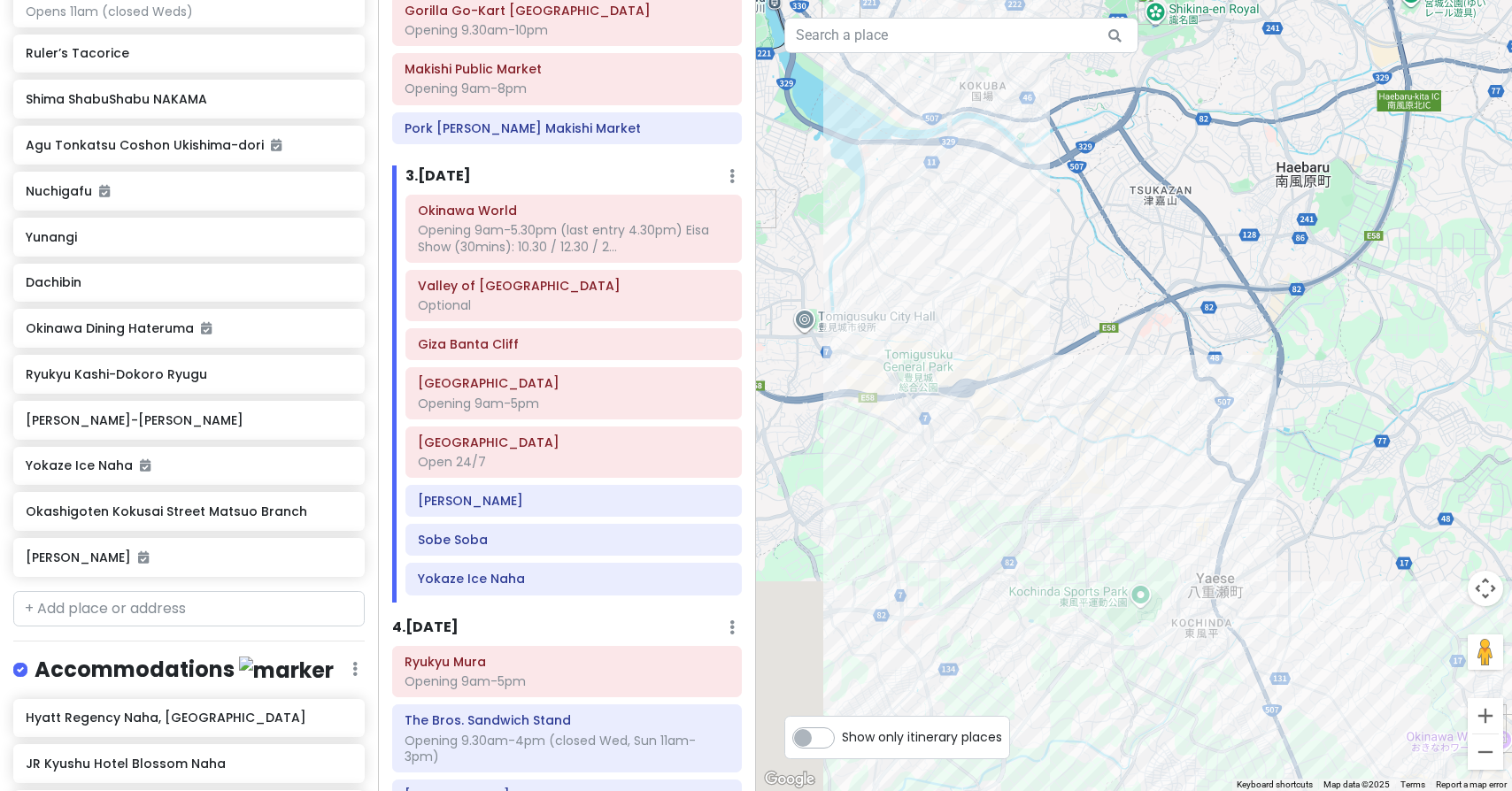
drag, startPoint x: 1023, startPoint y: 231, endPoint x: 1171, endPoint y: 583, distance: 381.8
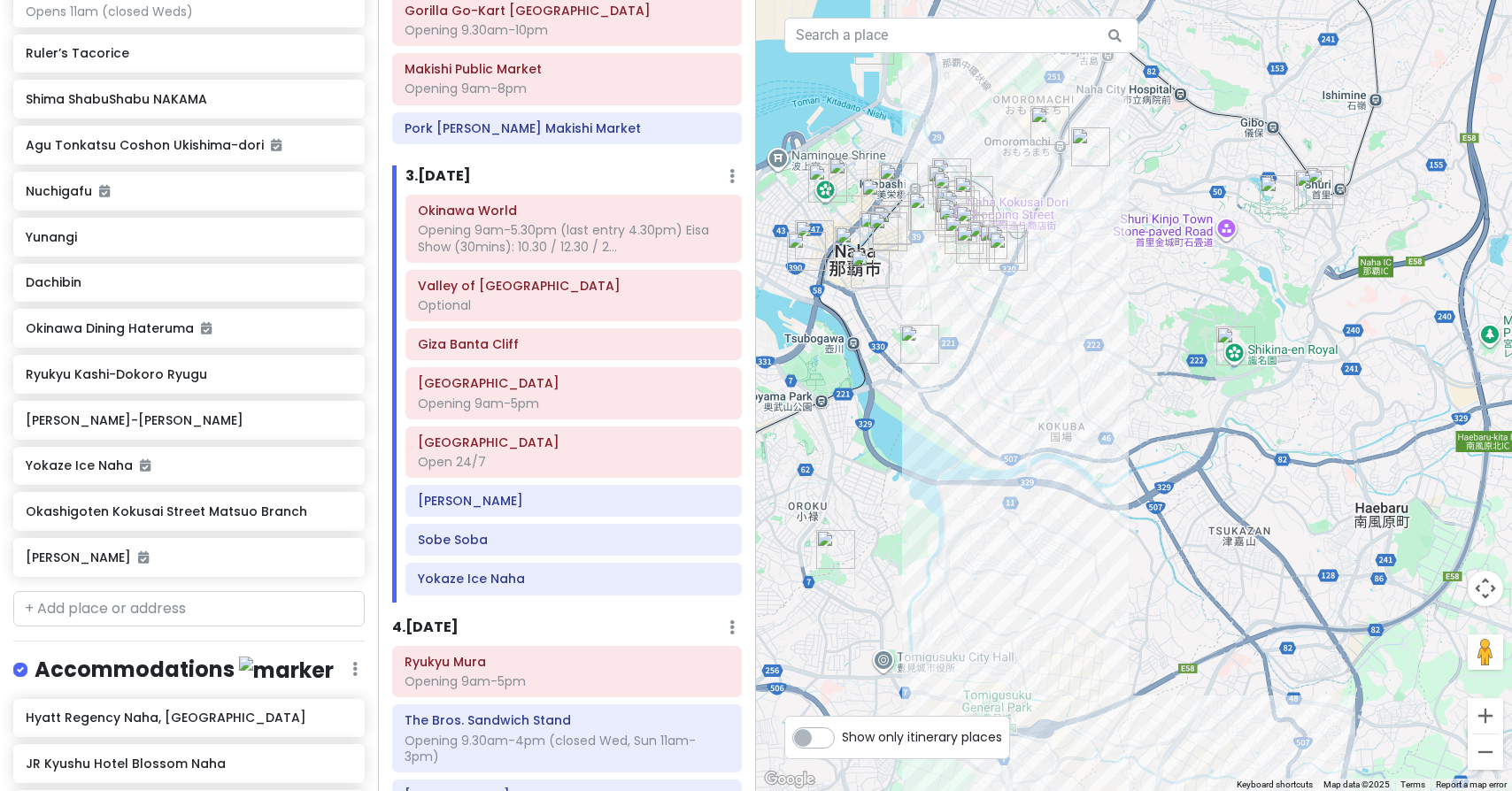
drag, startPoint x: 1066, startPoint y: 304, endPoint x: 1114, endPoint y: 542, distance: 242.8
drag, startPoint x: 488, startPoint y: 535, endPoint x: 488, endPoint y: 499, distance: 36.0
click at [488, 499] on div "Okinawa World Opening 9am-5.30pm (last entry 4.30pm) Eisa Show (30mins): 10.30 …" at bounding box center [573, 397] width 363 height 407
click at [1485, 757] on button "Zoom out" at bounding box center [1484, 751] width 35 height 35
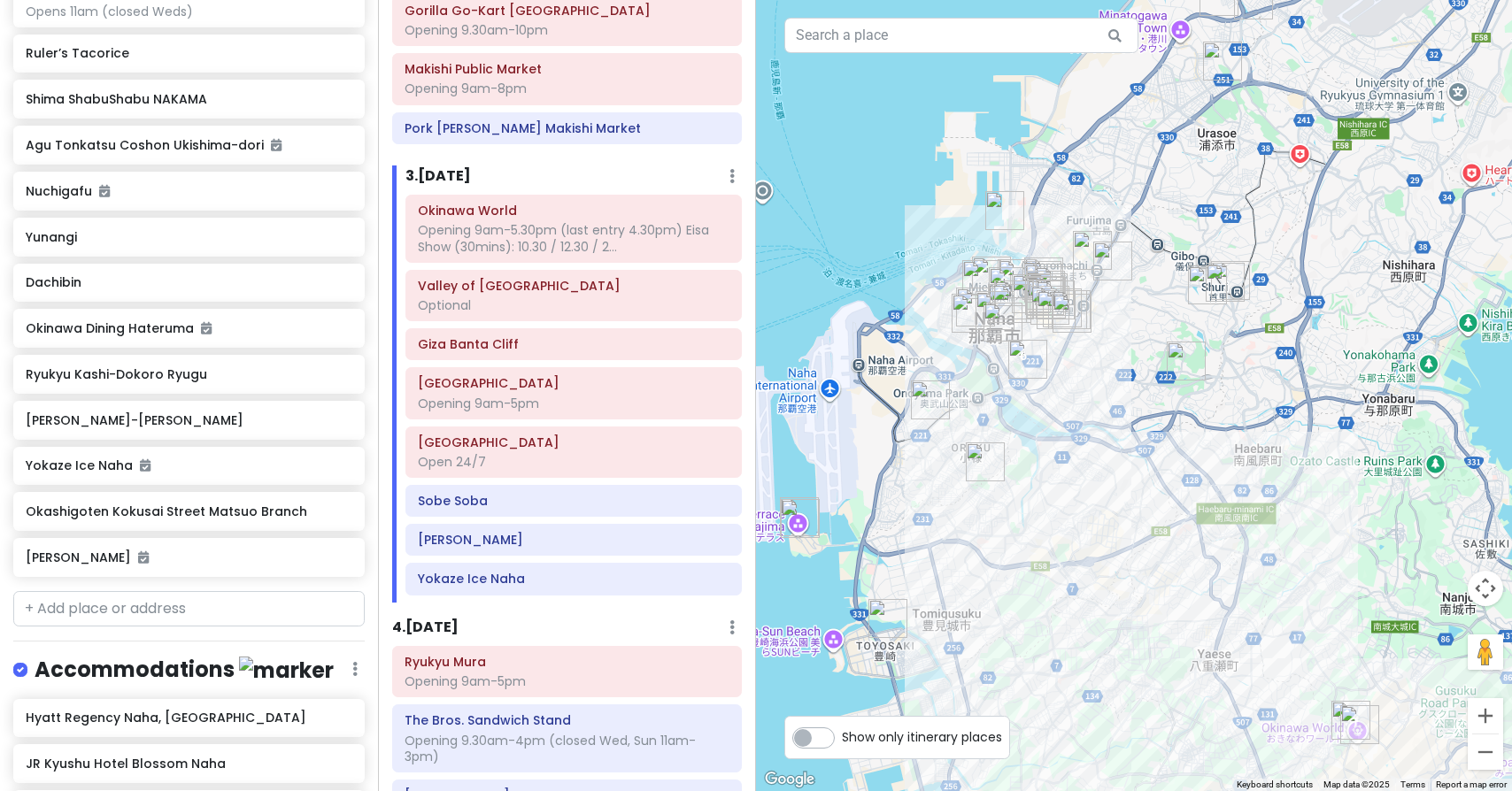
click at [1485, 757] on button "Zoom out" at bounding box center [1484, 751] width 35 height 35
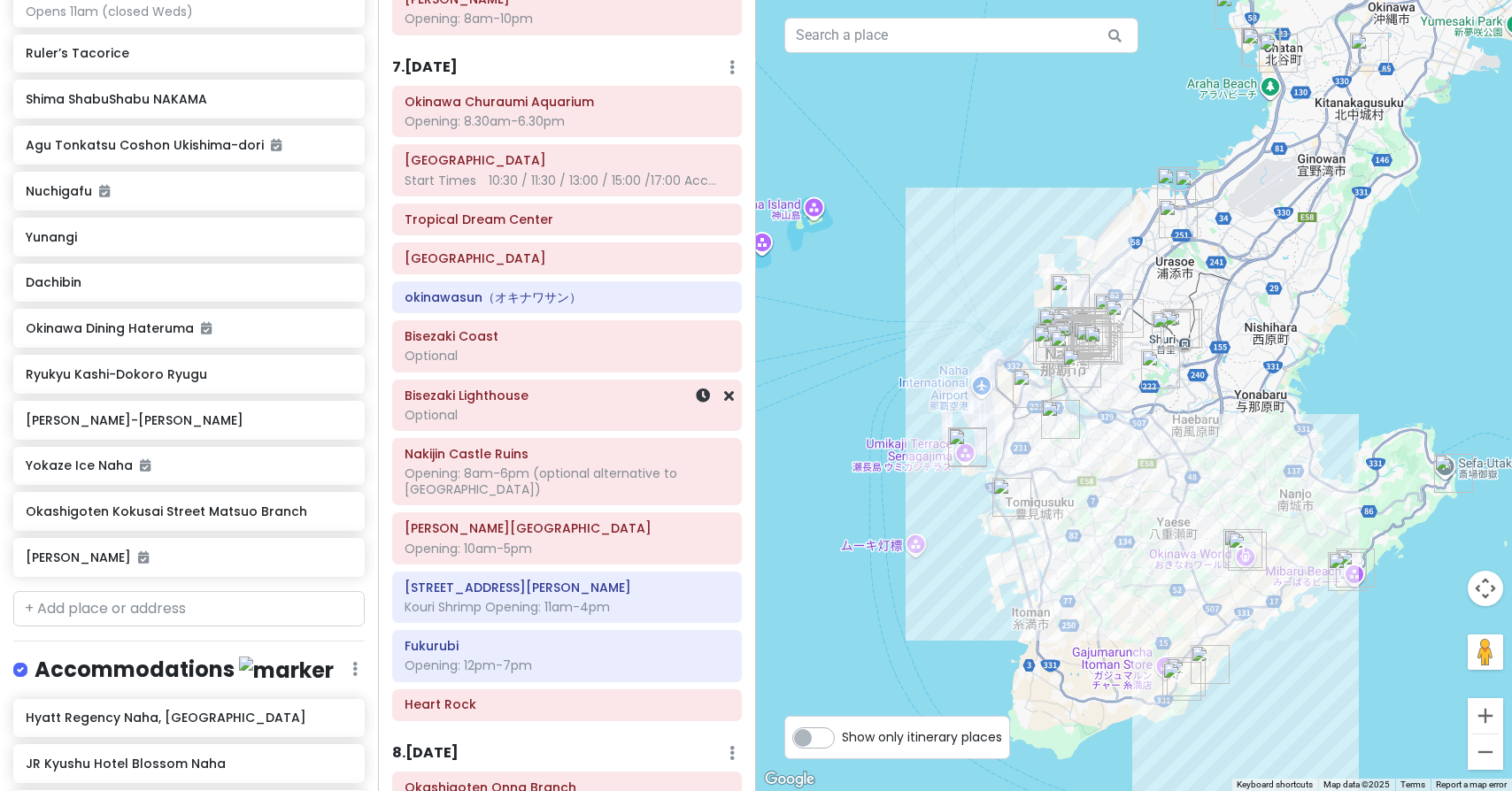
scroll to position [2846, 0]
click at [519, 636] on h6 "Fukurubi" at bounding box center [566, 644] width 324 height 16
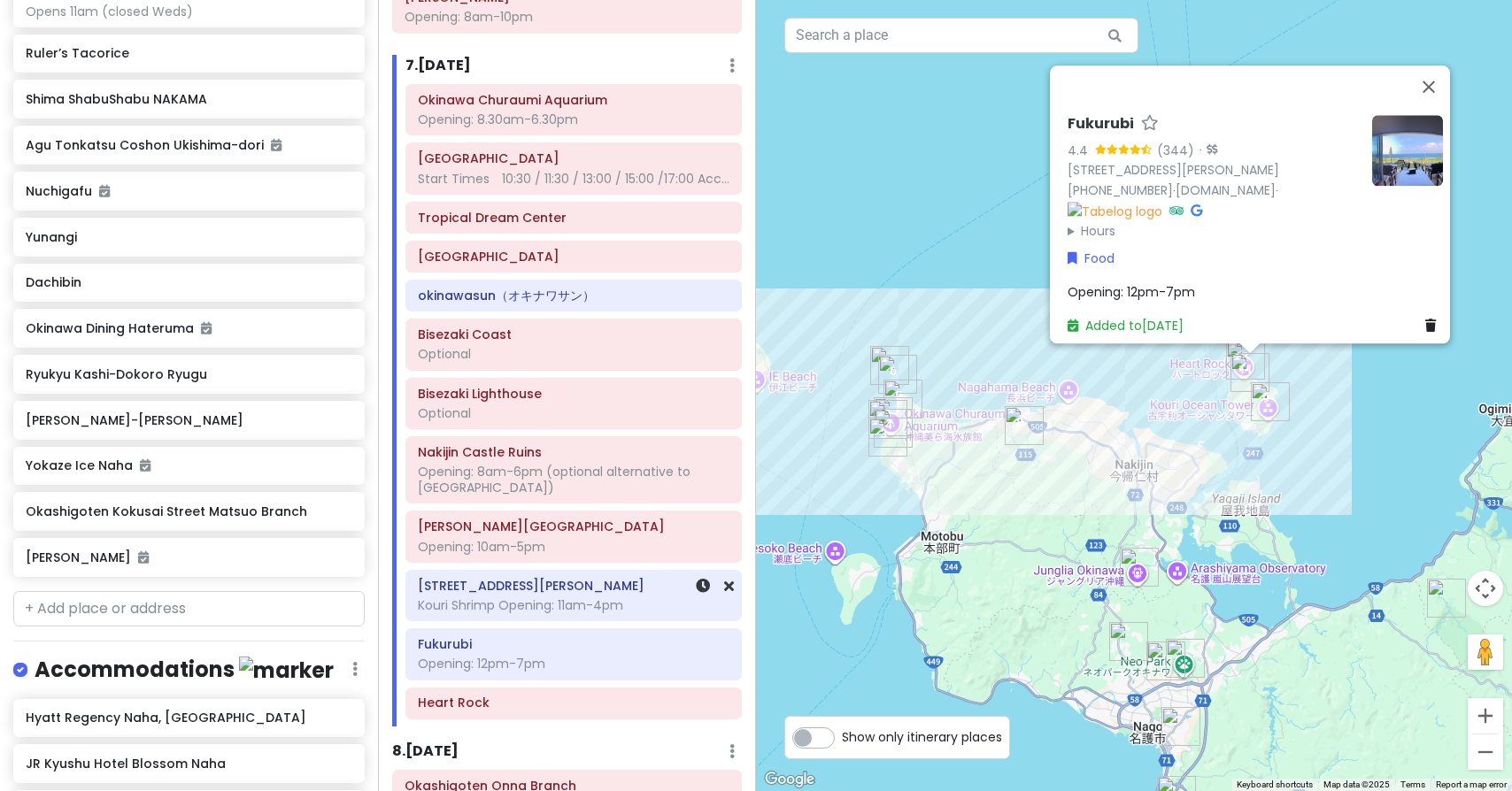
click at [509, 598] on div "Kouri Shrimp Opening: 11am-4pm" at bounding box center [573, 605] width 311 height 16
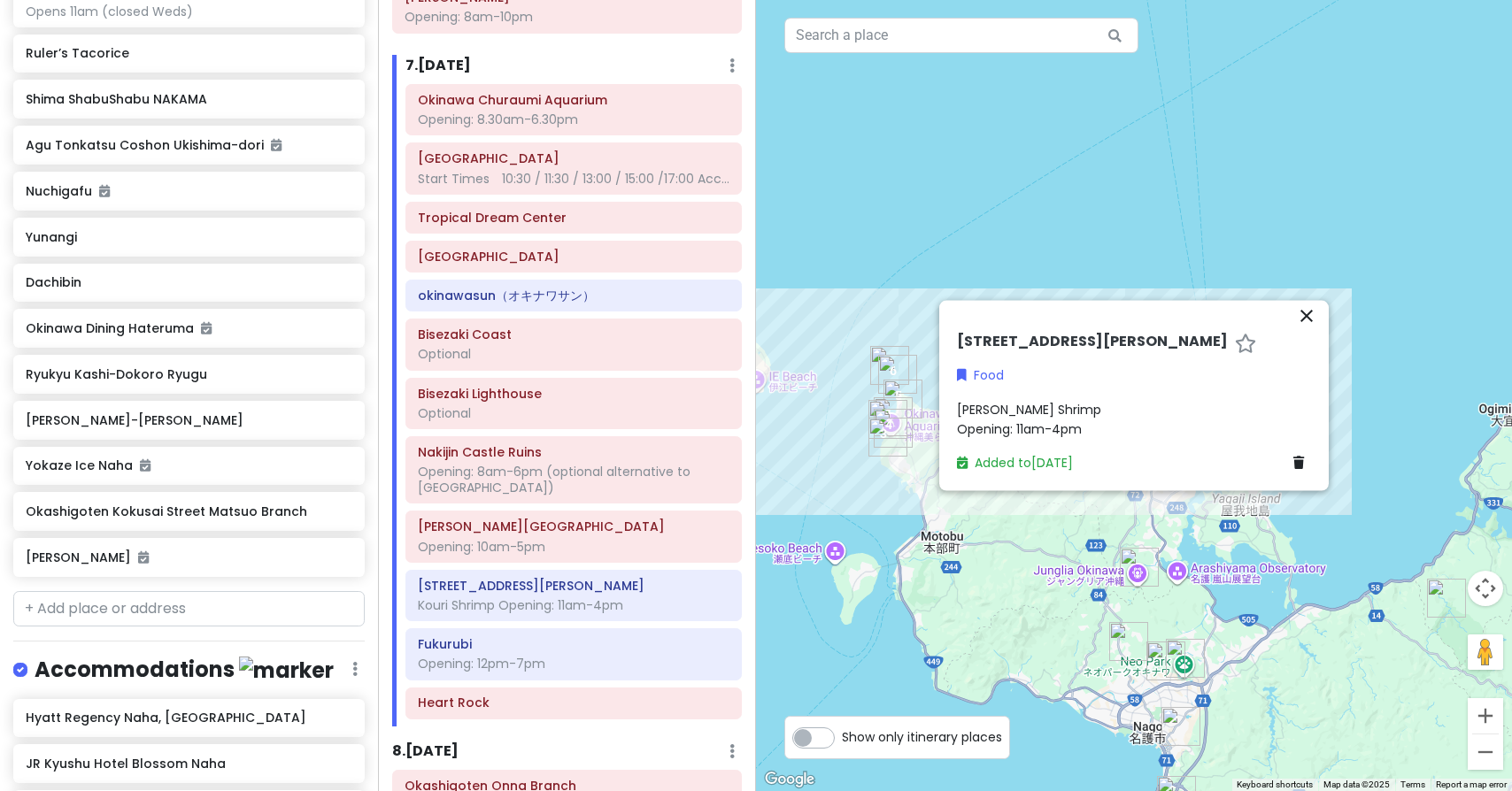
click at [1308, 307] on icon "close" at bounding box center [1306, 316] width 21 height 21
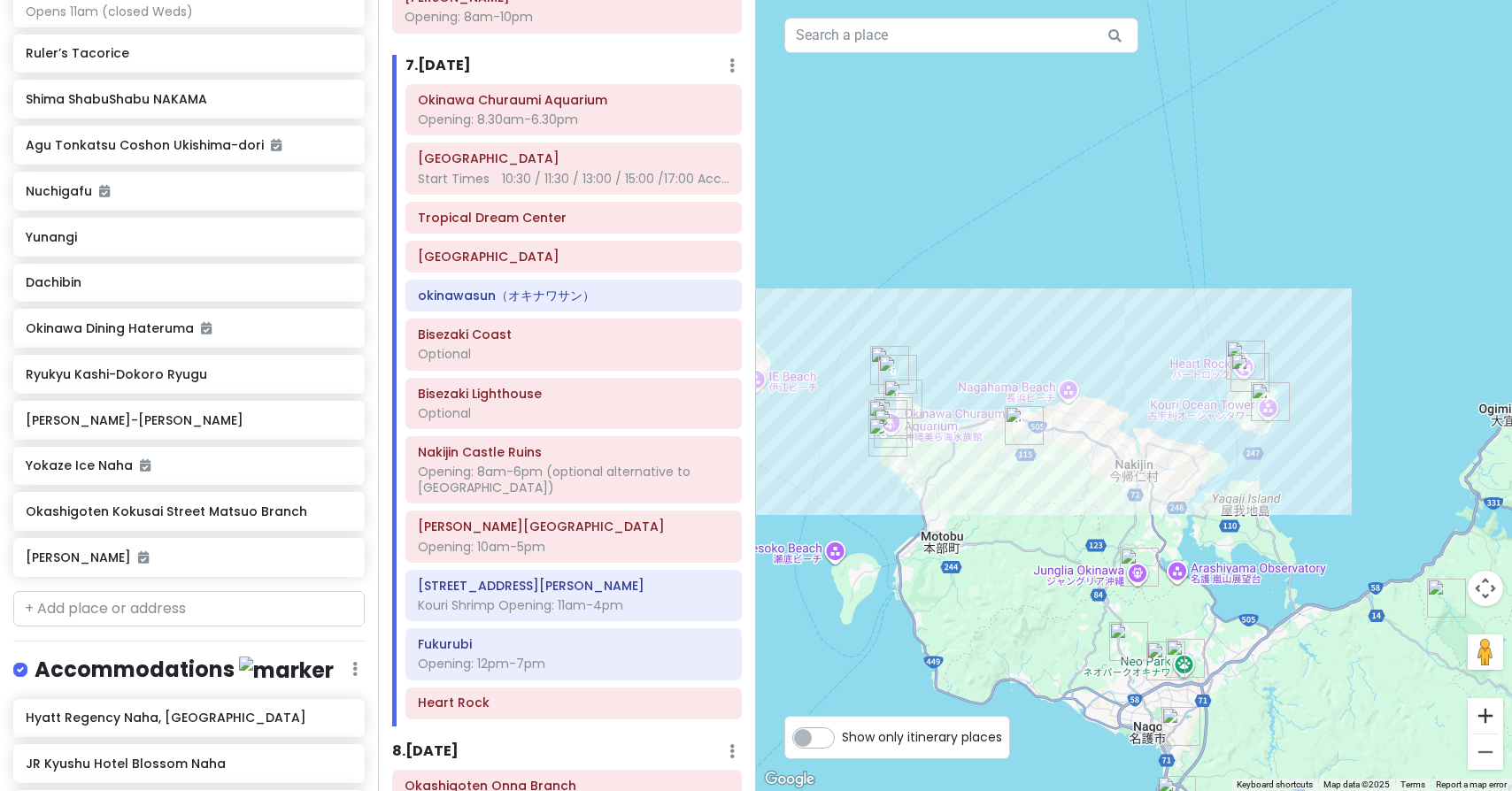
click at [1487, 715] on button "Zoom in" at bounding box center [1484, 715] width 35 height 35
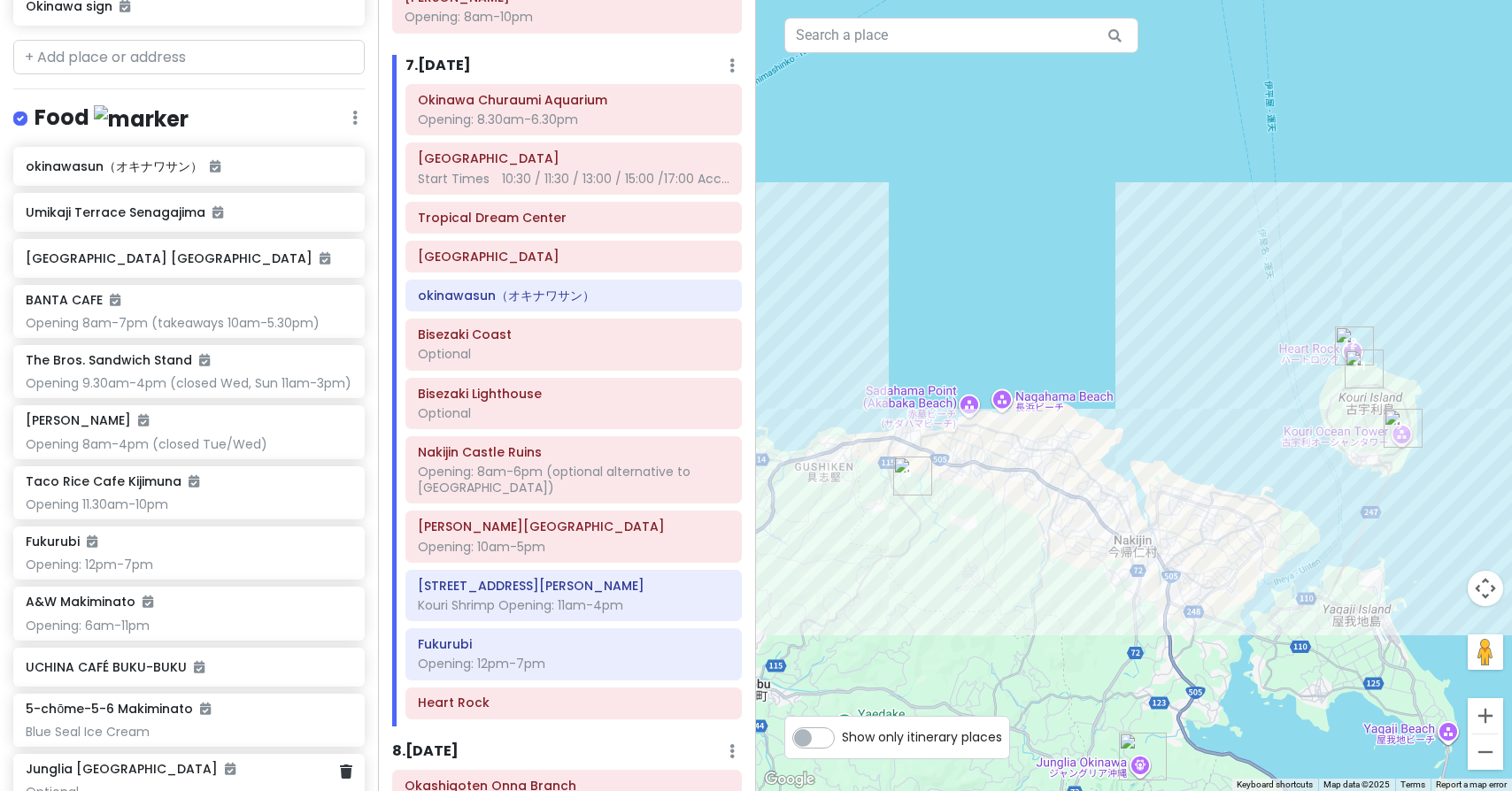
scroll to position [3750, 0]
click at [526, 287] on h6 "okinawasun（オキナワサン）" at bounding box center [573, 295] width 311 height 16
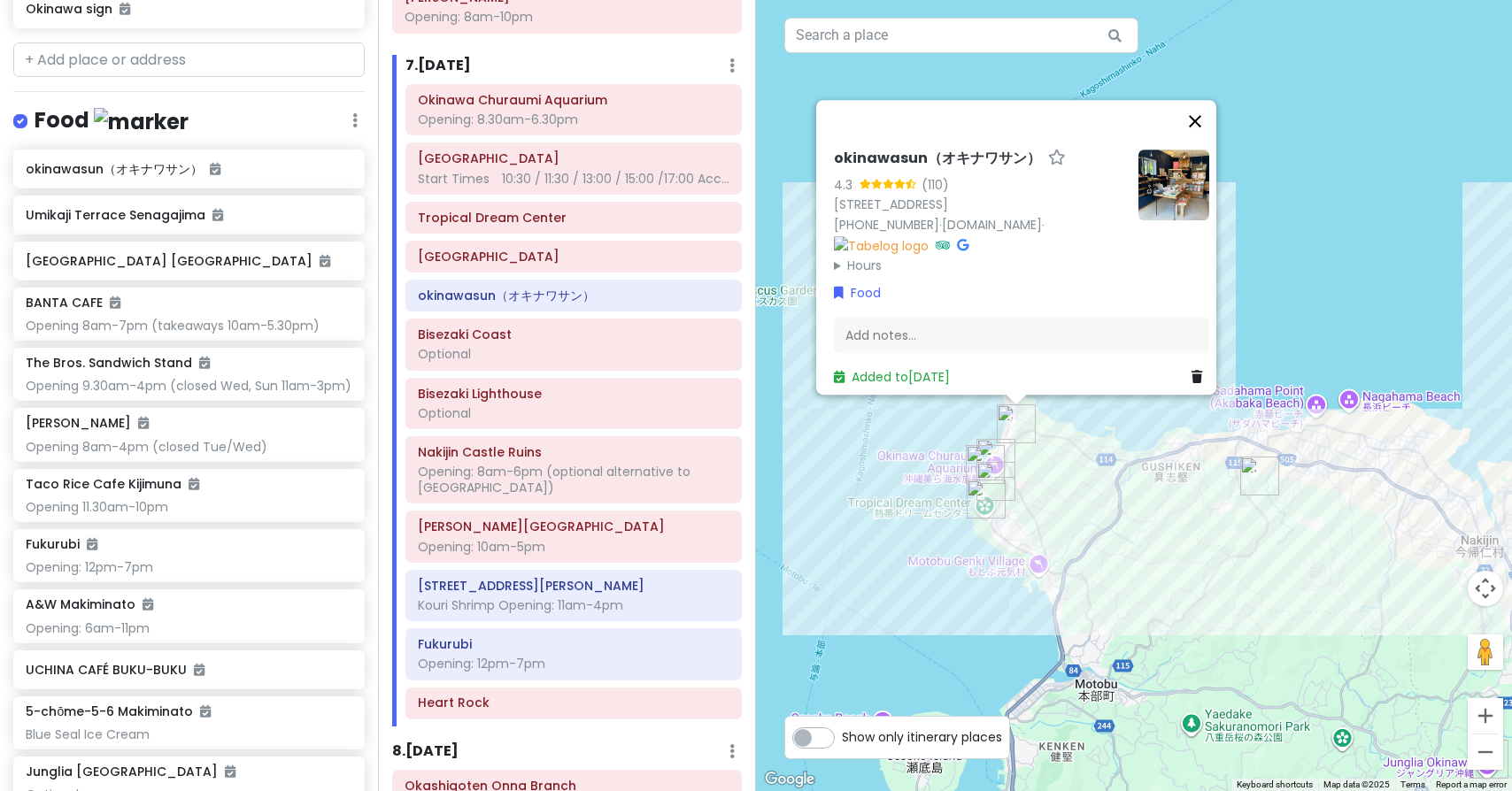
click at [1207, 100] on button "Close" at bounding box center [1194, 120] width 43 height 43
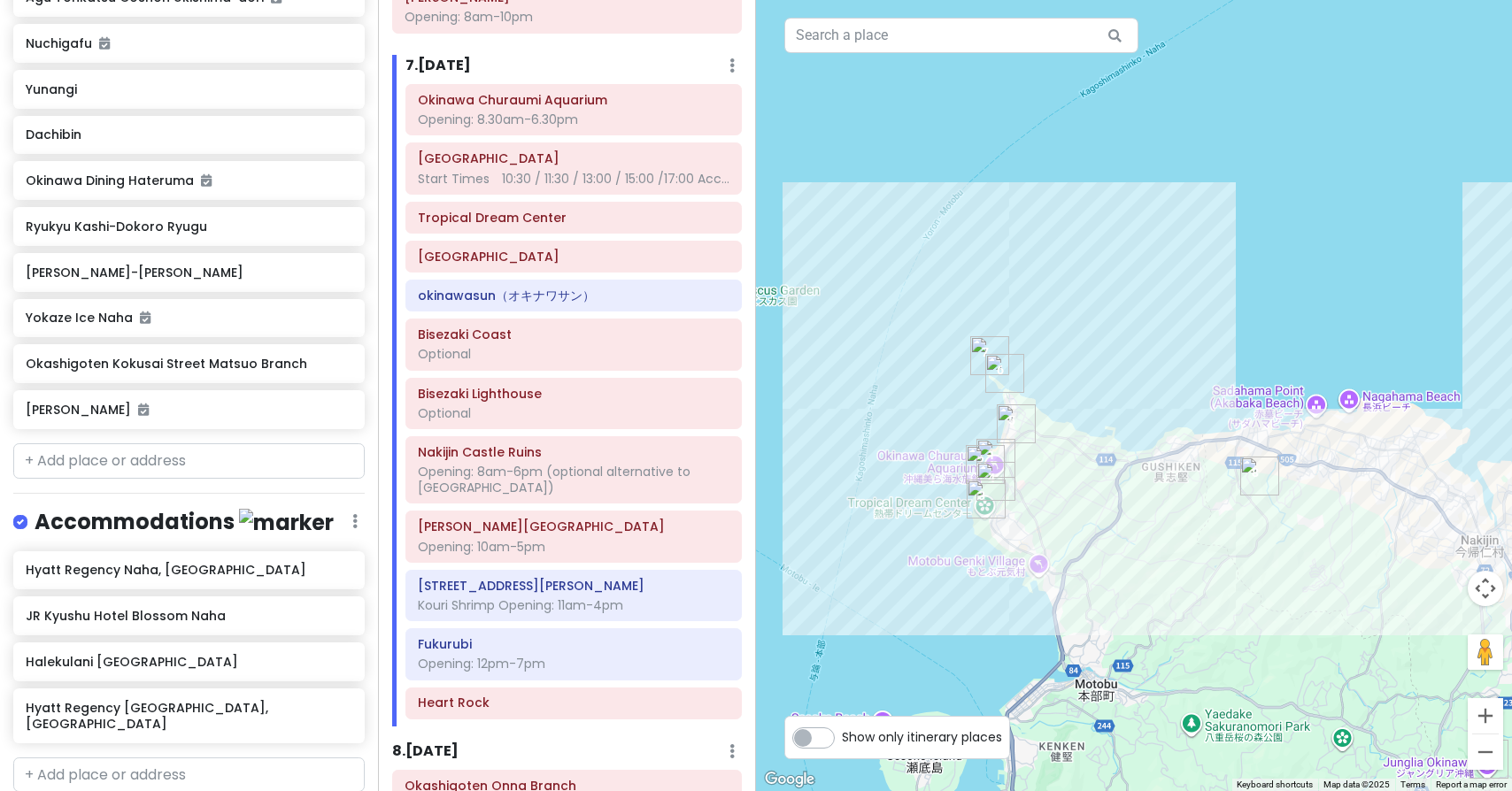
scroll to position [5367, 0]
click at [222, 444] on input "text" at bounding box center [189, 461] width 351 height 35
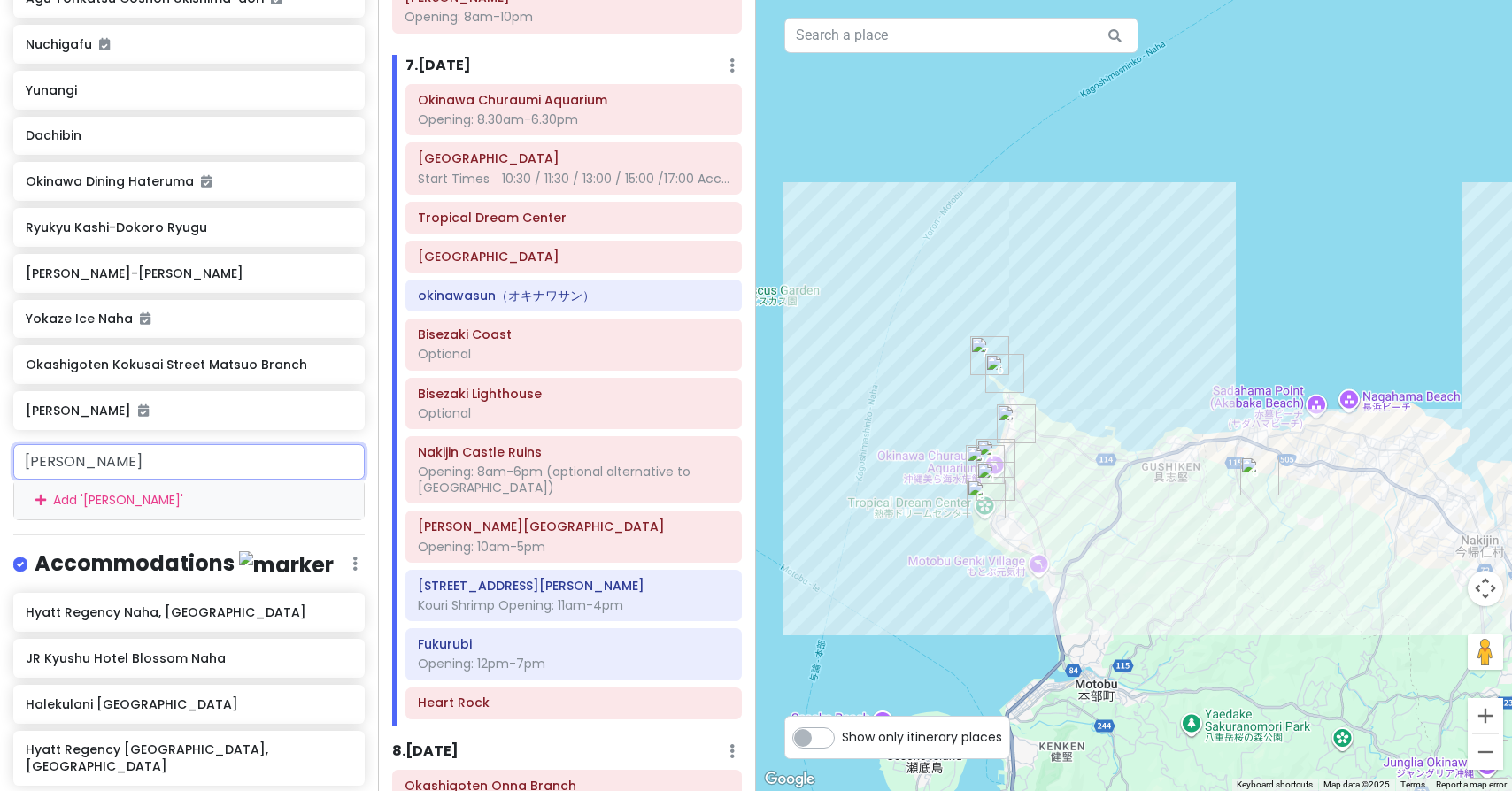
type input "[PERSON_NAME]"
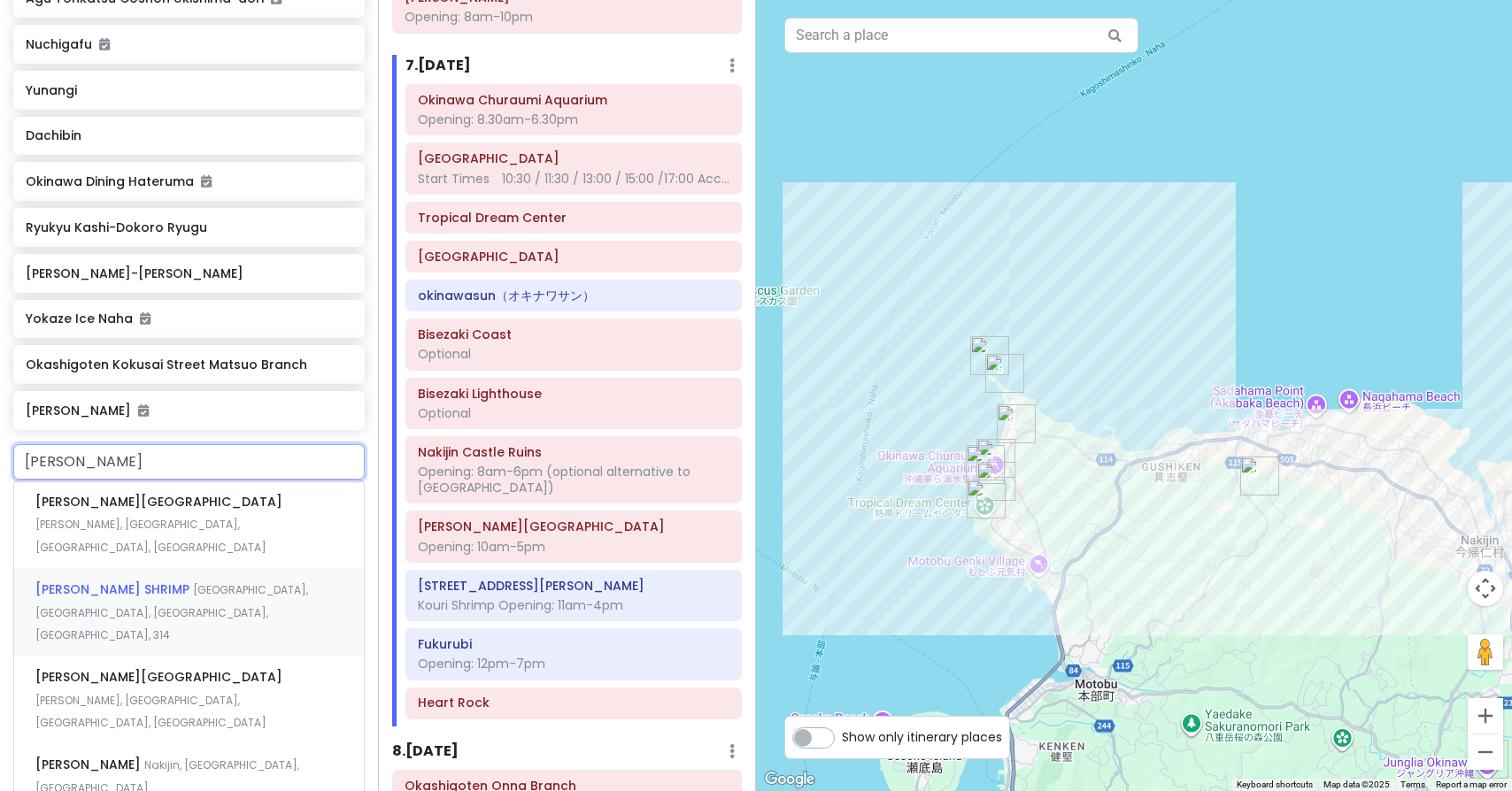
click at [176, 582] on span "[GEOGRAPHIC_DATA], [GEOGRAPHIC_DATA], [GEOGRAPHIC_DATA], [GEOGRAPHIC_DATA], 314" at bounding box center [171, 612] width 272 height 60
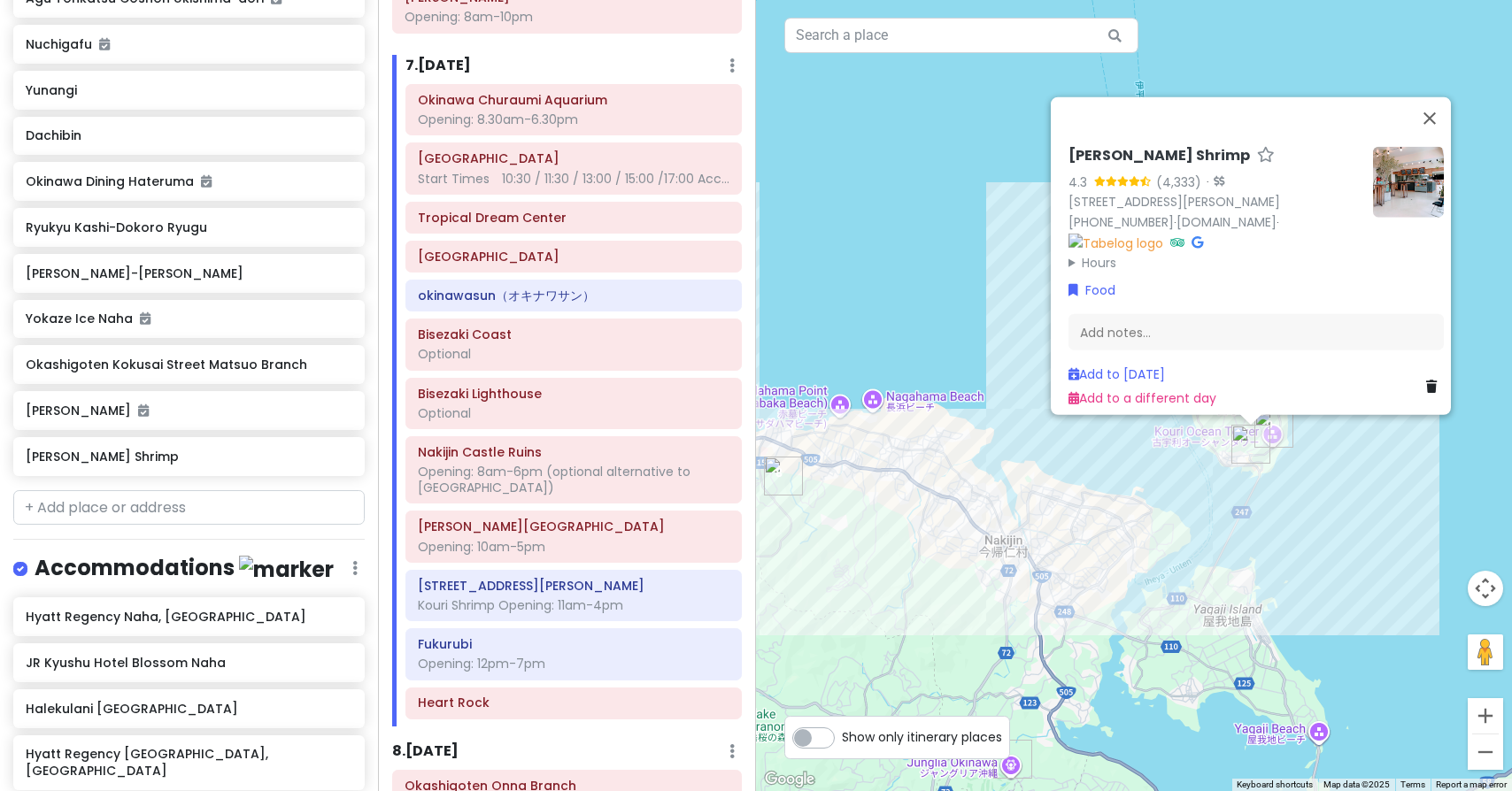
click at [1119, 176] on icon at bounding box center [1123, 181] width 11 height 9
click at [1119, 147] on h6 "[PERSON_NAME] Shrimp" at bounding box center [1158, 156] width 181 height 19
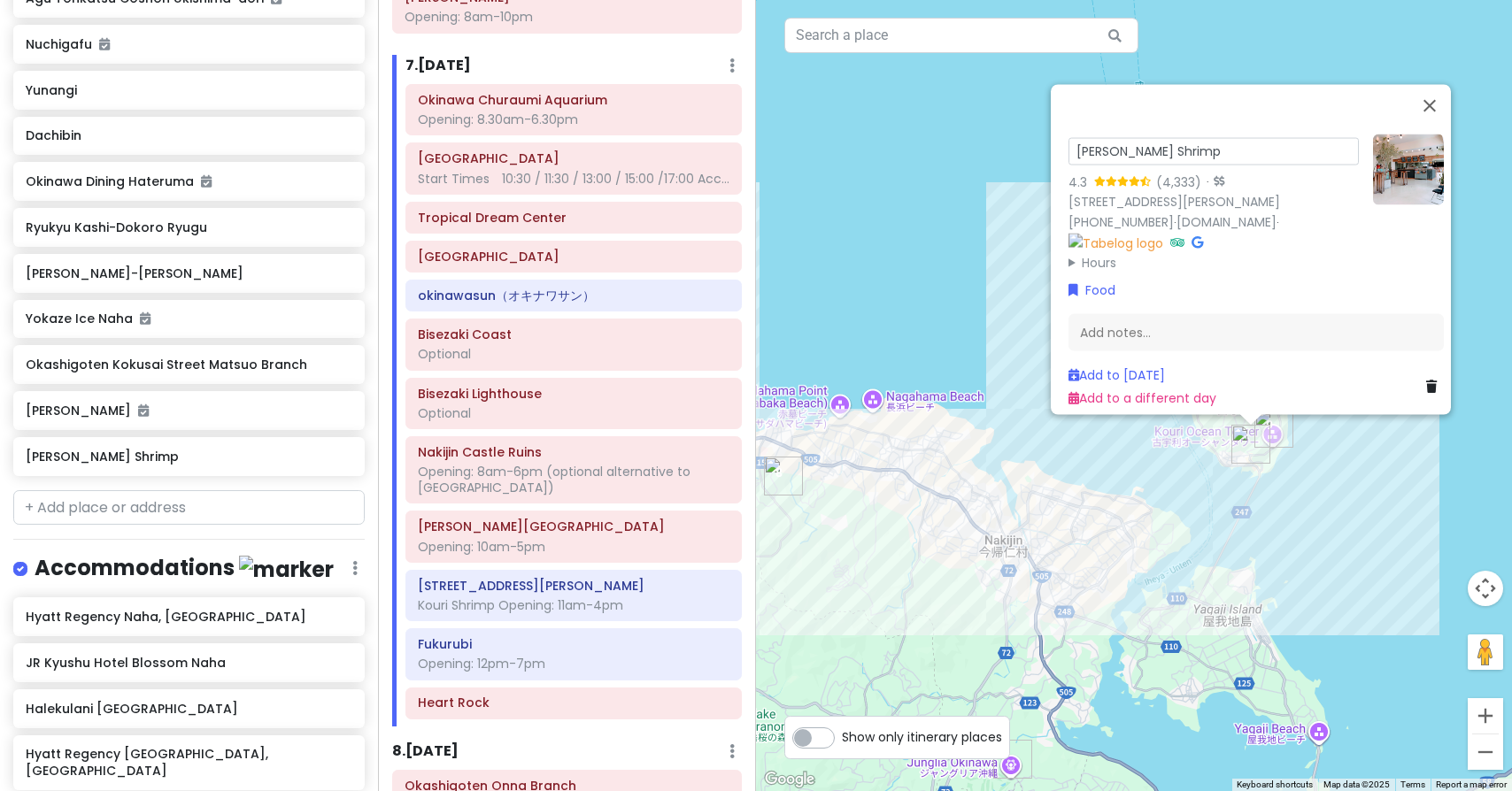
click at [1282, 260] on summary "Hours" at bounding box center [1213, 263] width 290 height 20
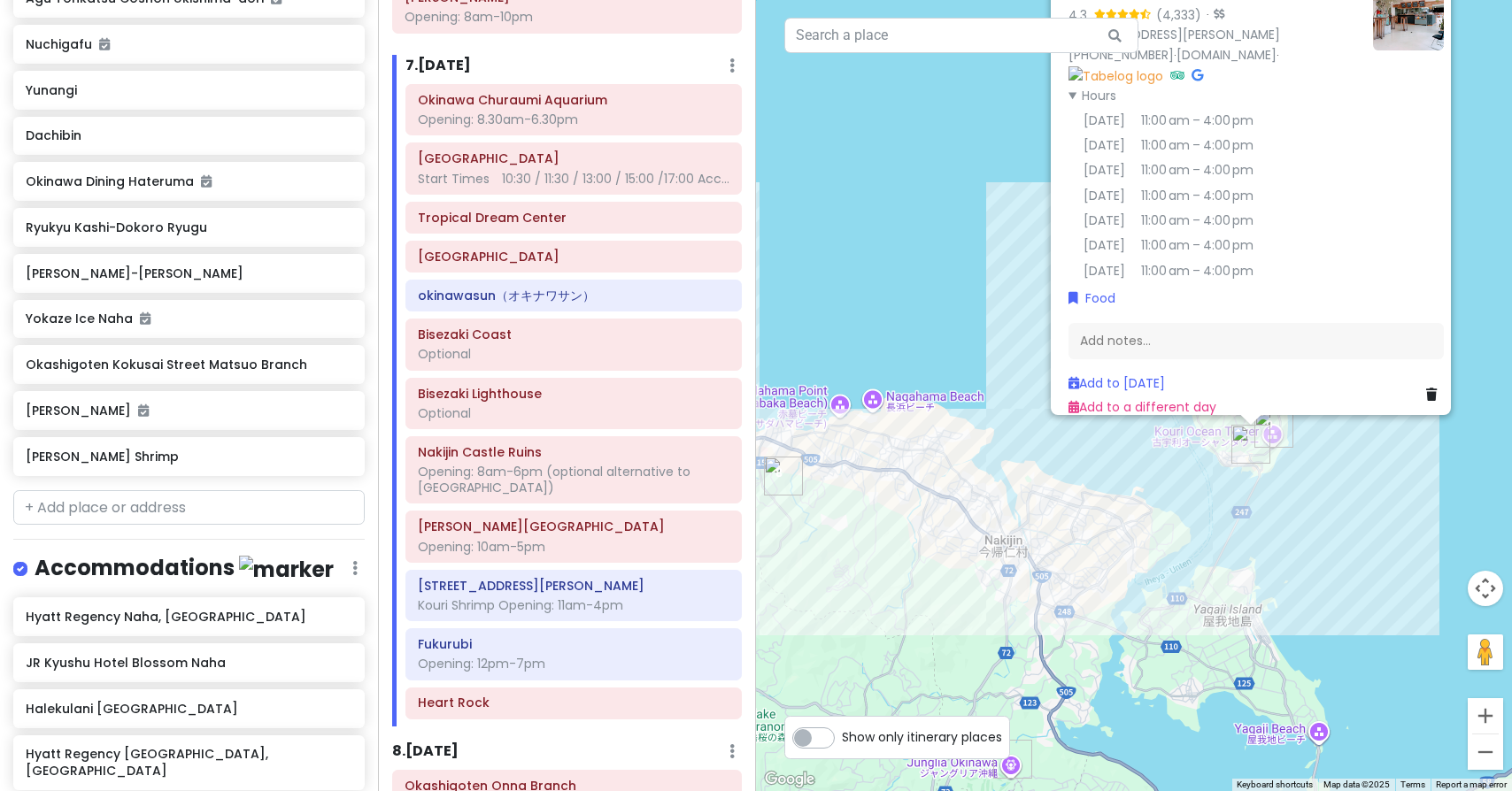
scroll to position [0, 0]
click at [1215, 61] on link "[DOMAIN_NAME]" at bounding box center [1226, 55] width 100 height 18
click at [1246, 444] on img "Kouri Shrimp" at bounding box center [1250, 444] width 39 height 39
click at [506, 598] on div "Kouri Shrimp Opening: 11am-4pm" at bounding box center [573, 605] width 311 height 16
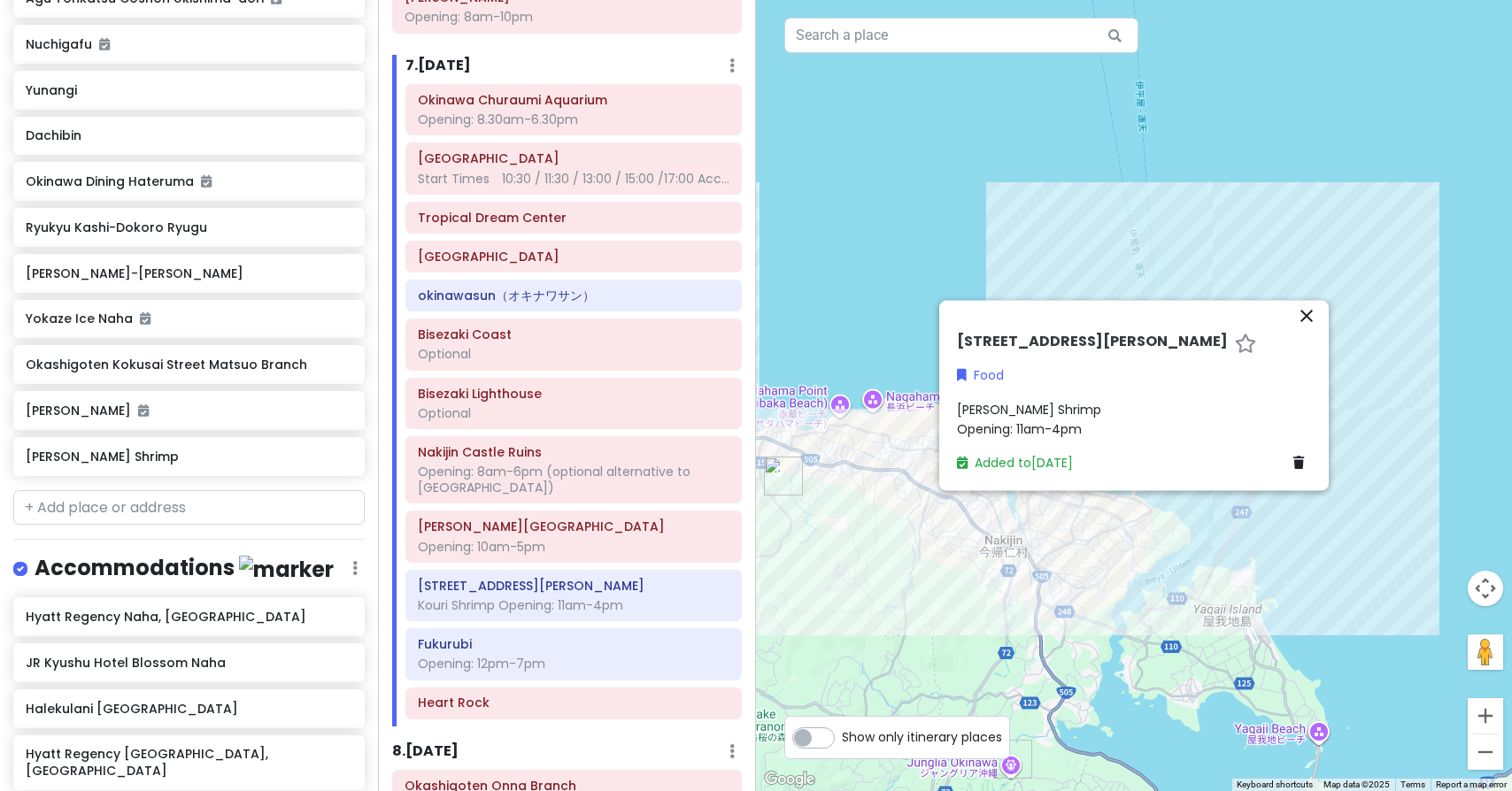
click at [1308, 311] on icon "close" at bounding box center [1306, 316] width 21 height 21
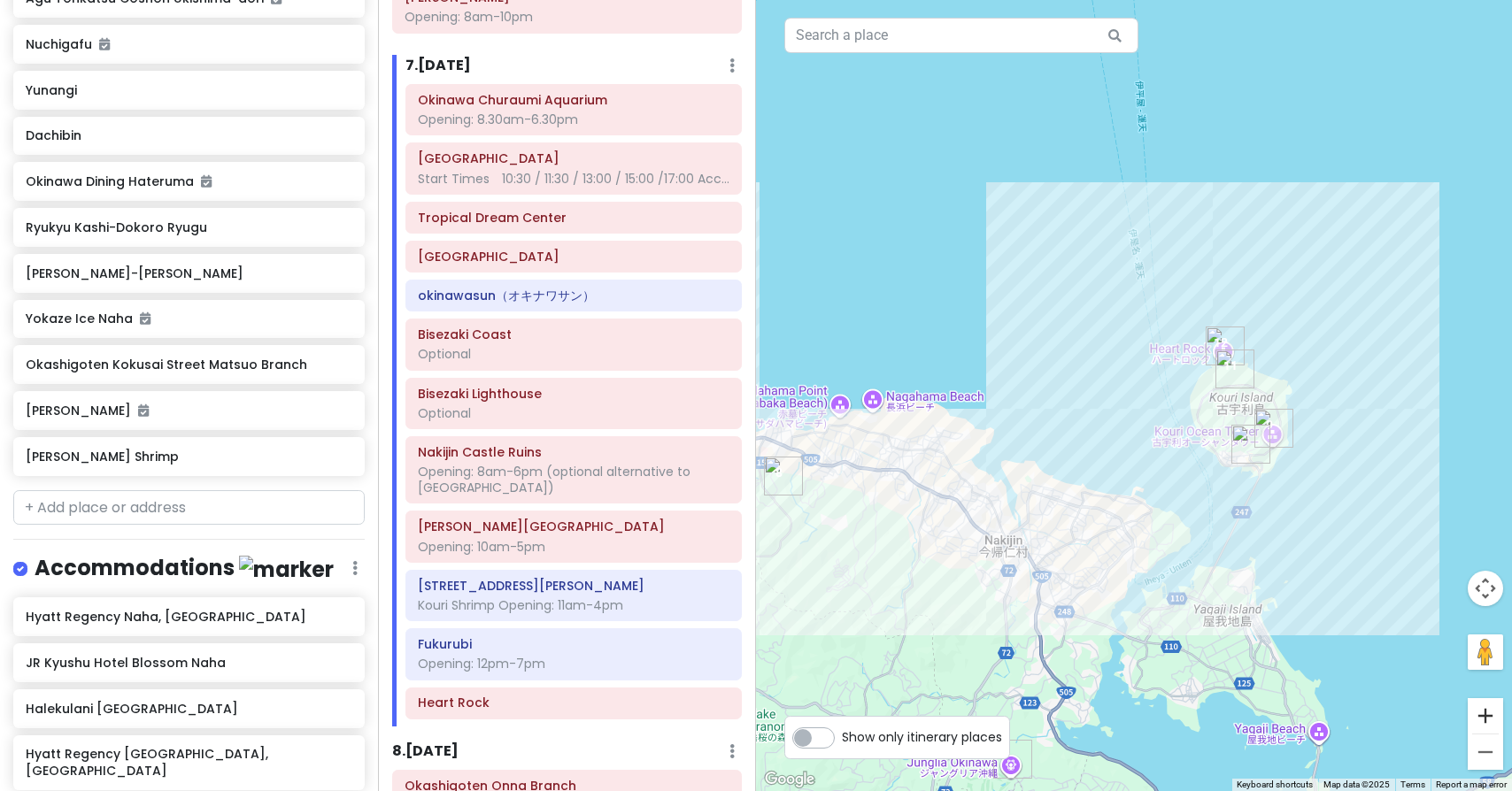
click at [1489, 716] on button "Zoom in" at bounding box center [1484, 715] width 35 height 35
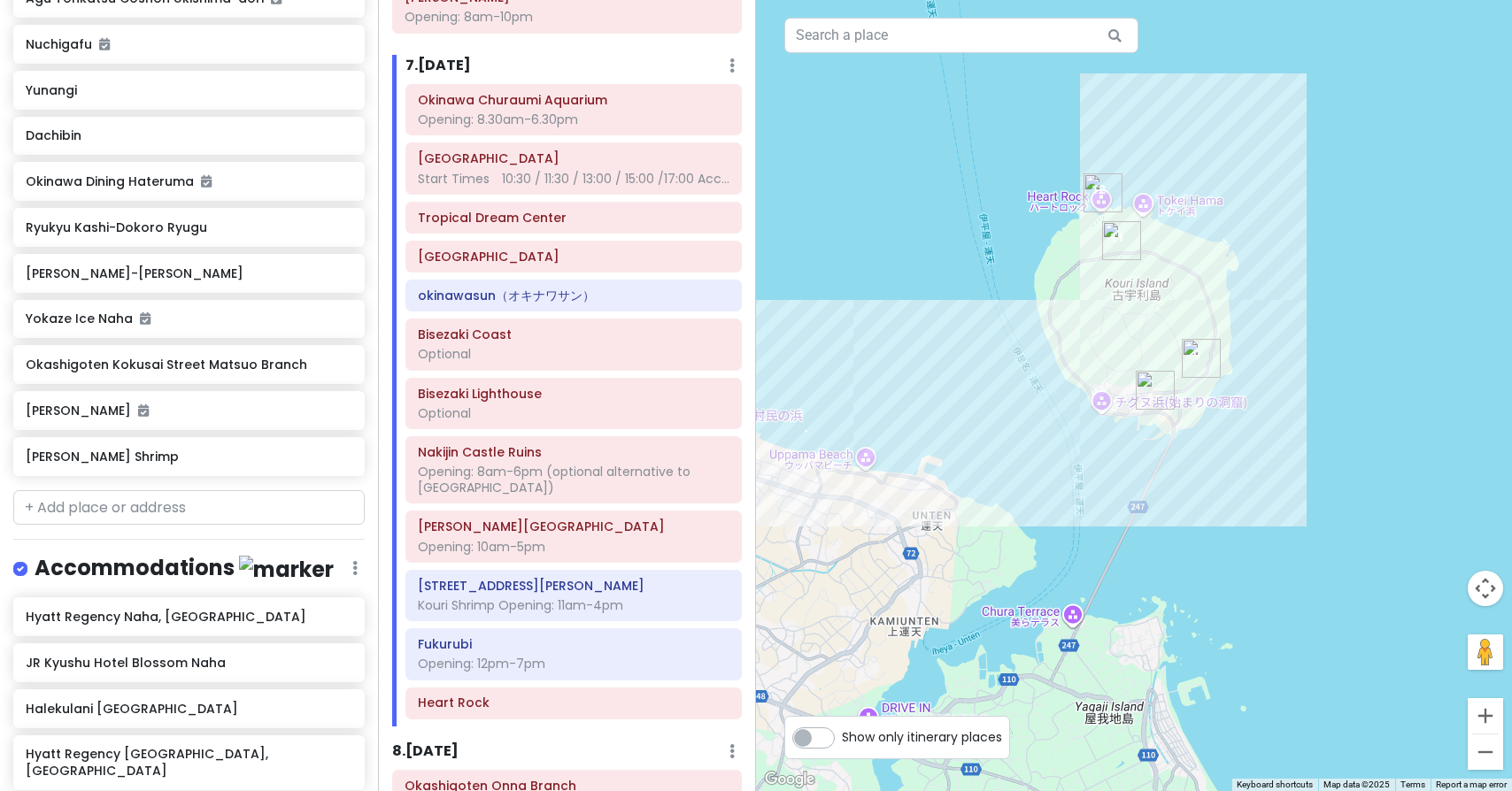
drag, startPoint x: 1181, startPoint y: 394, endPoint x: 966, endPoint y: 270, distance: 248.2
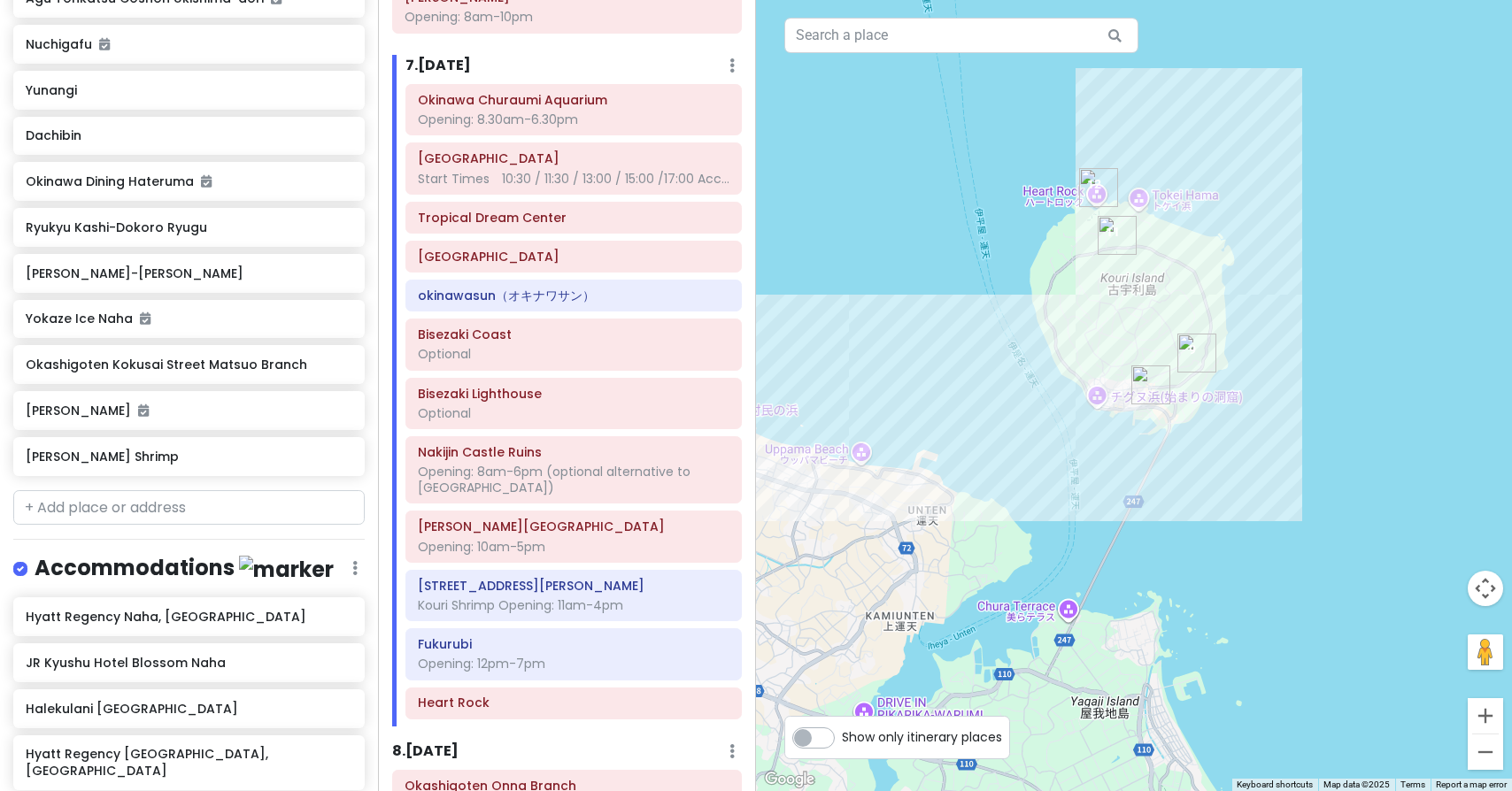
click at [1102, 196] on img "Heart Rock" at bounding box center [1097, 187] width 39 height 39
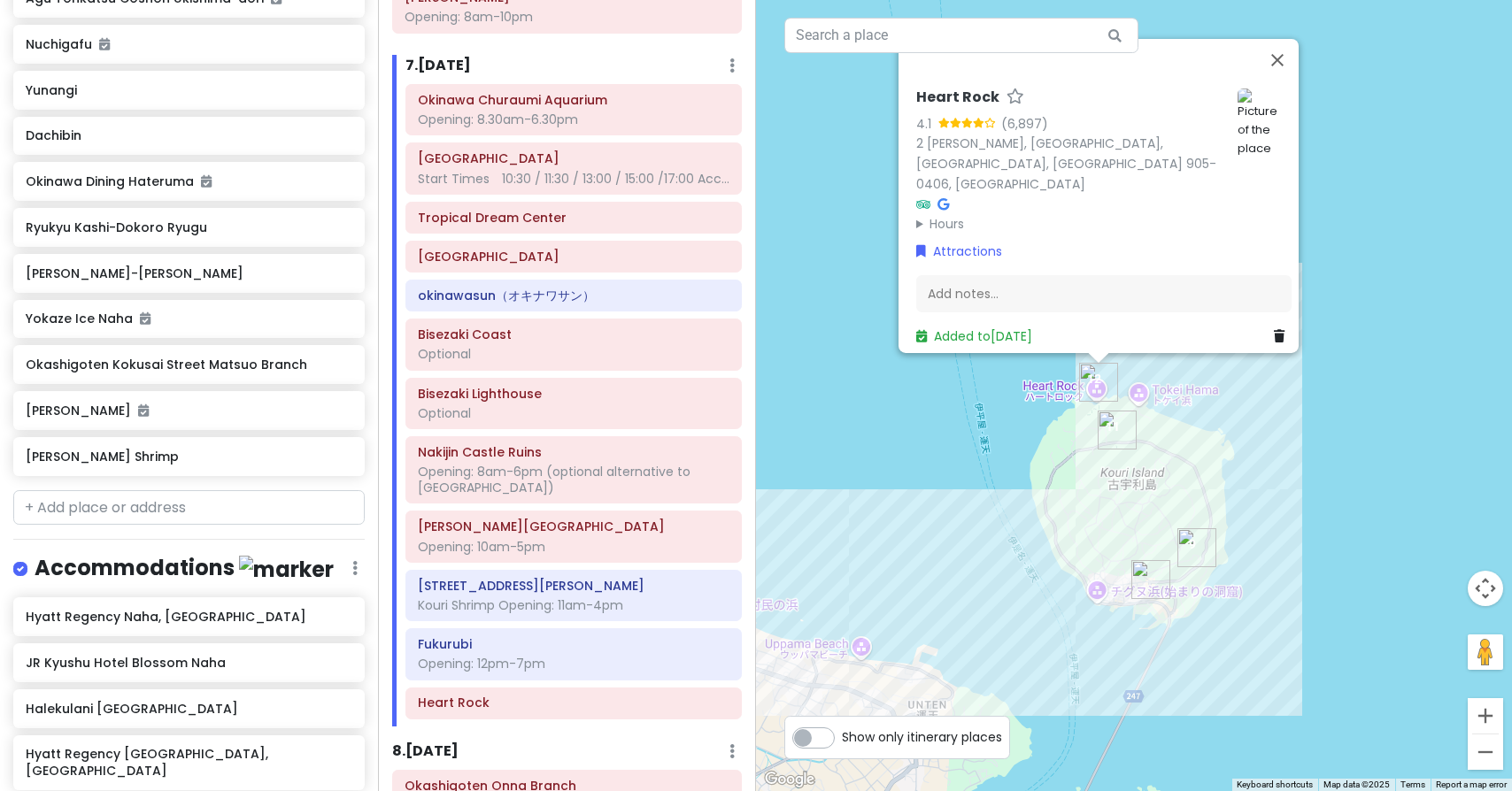
click at [1199, 561] on img "Kouri Ocean Tower" at bounding box center [1196, 547] width 39 height 39
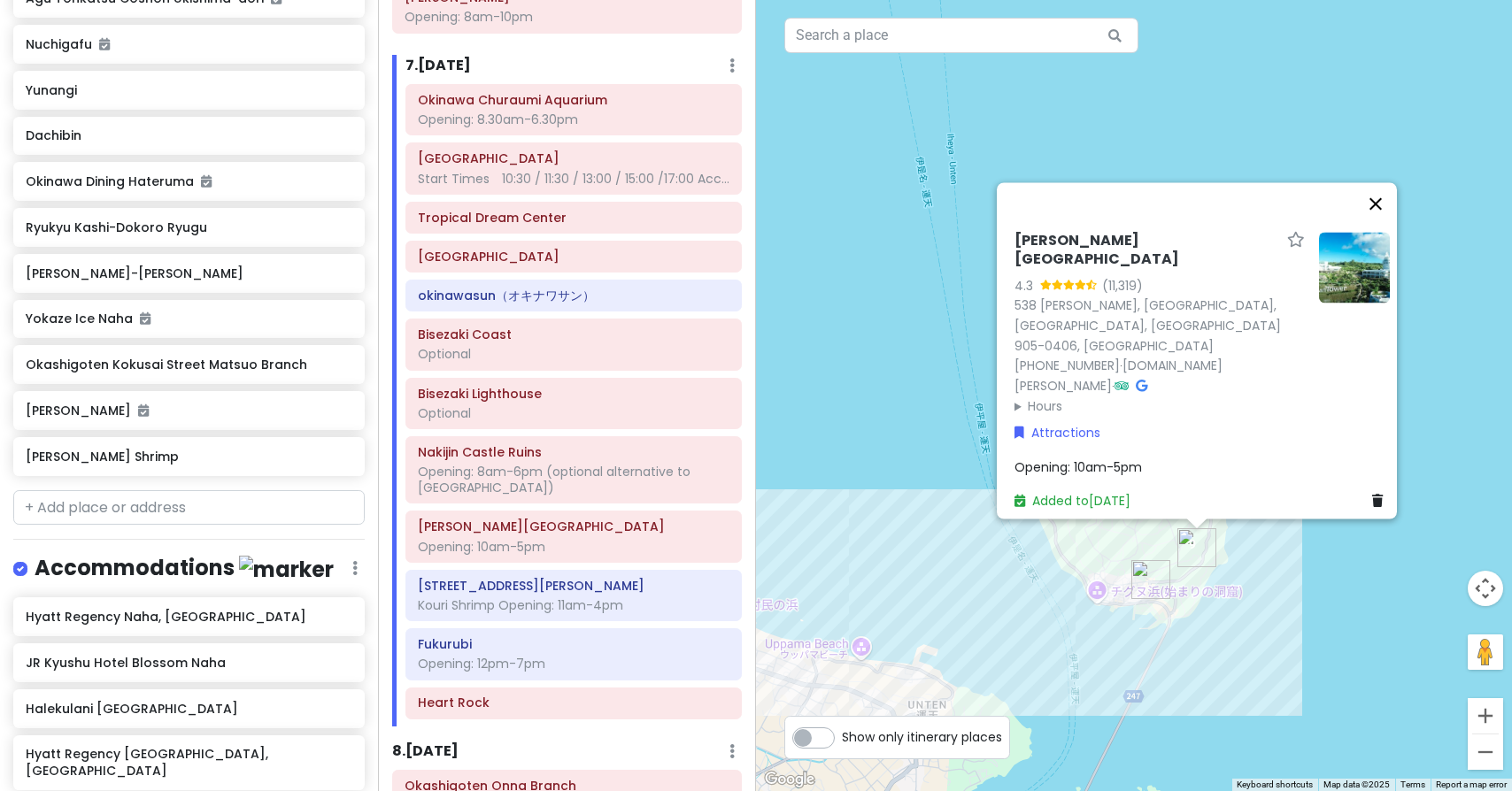
click at [1382, 225] on button "Close" at bounding box center [1375, 203] width 43 height 43
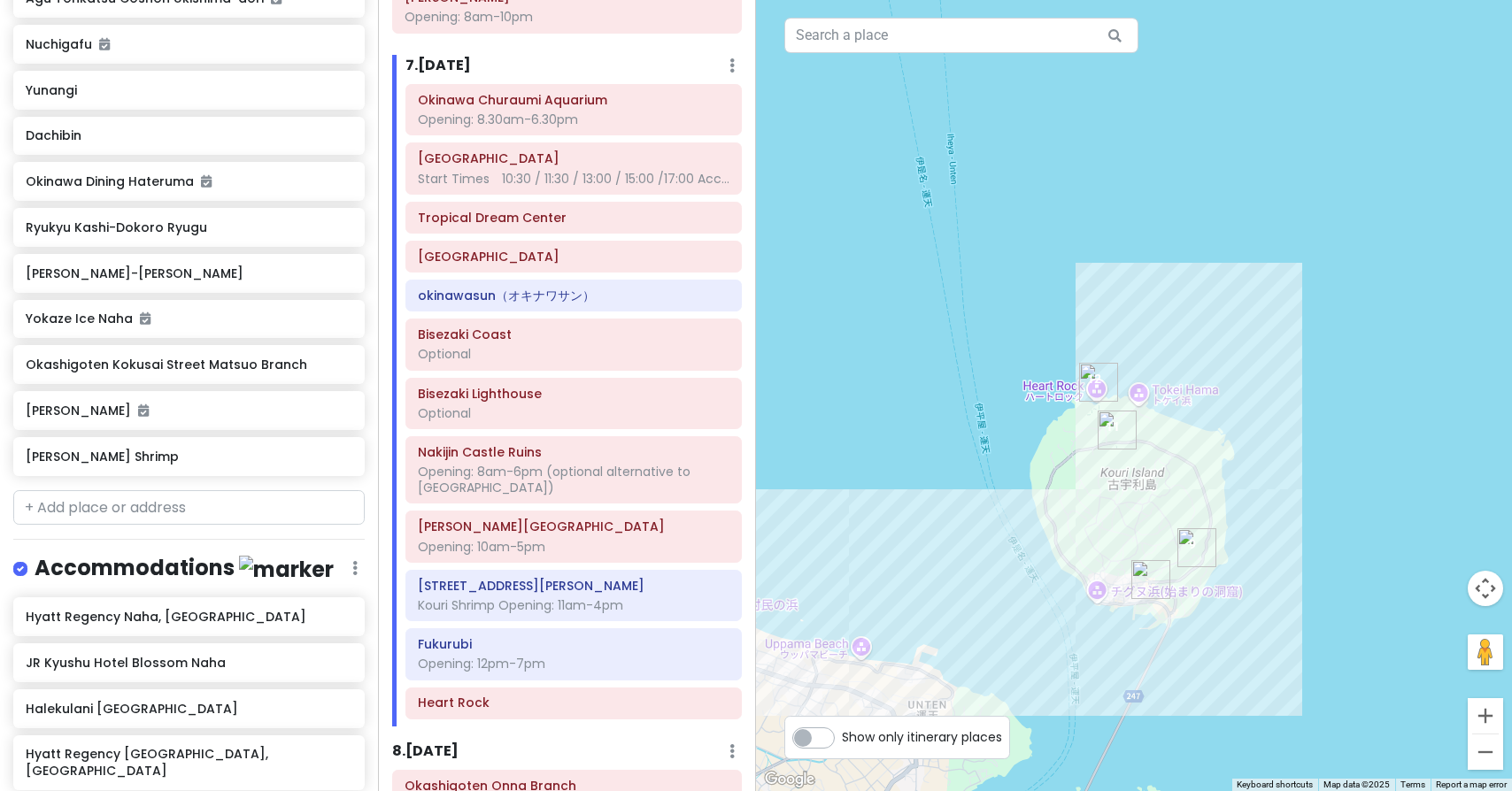
click at [1111, 446] on img "Fukurubi" at bounding box center [1116, 430] width 39 height 39
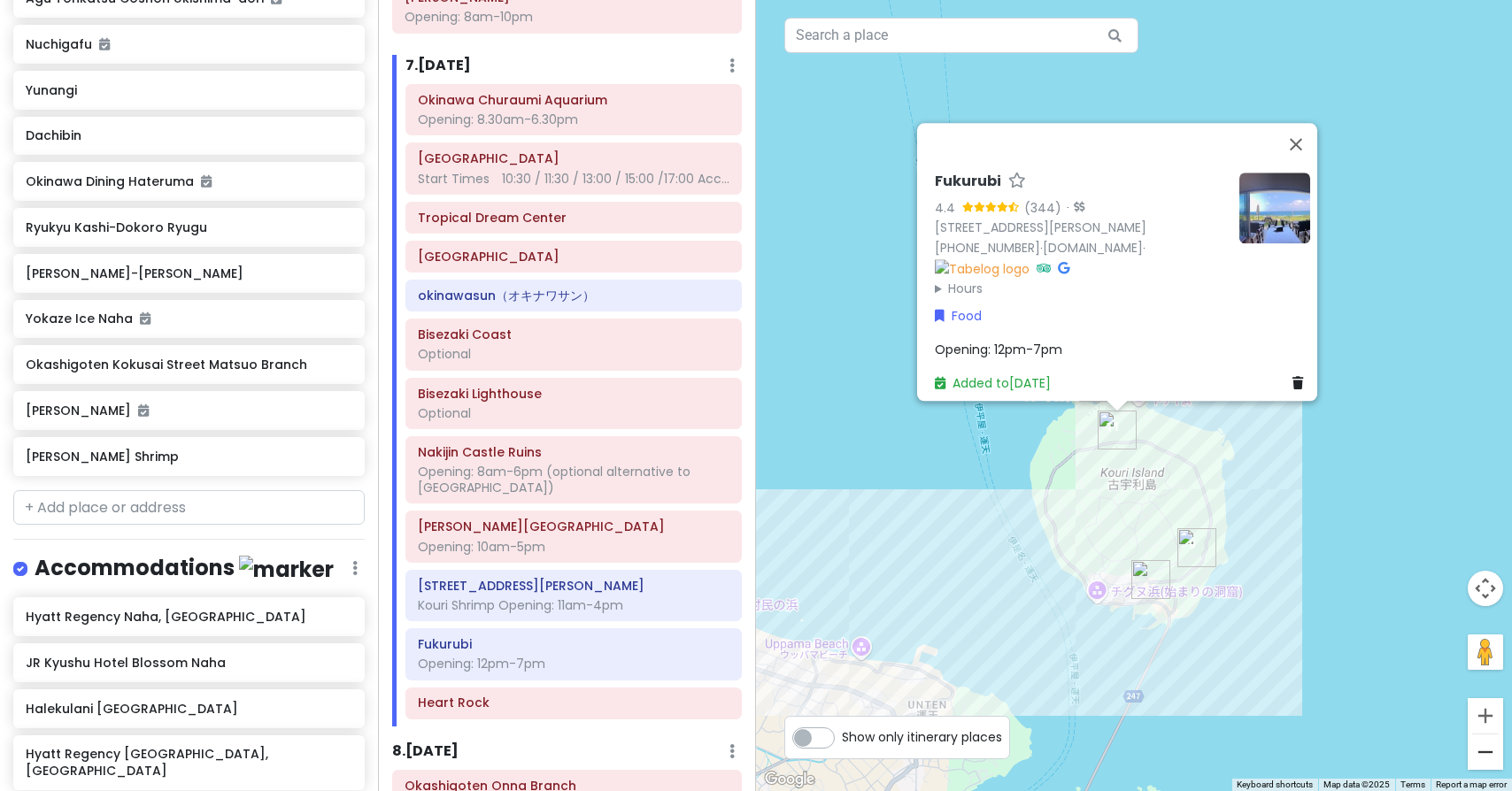
click at [1490, 759] on button "Zoom out" at bounding box center [1484, 751] width 35 height 35
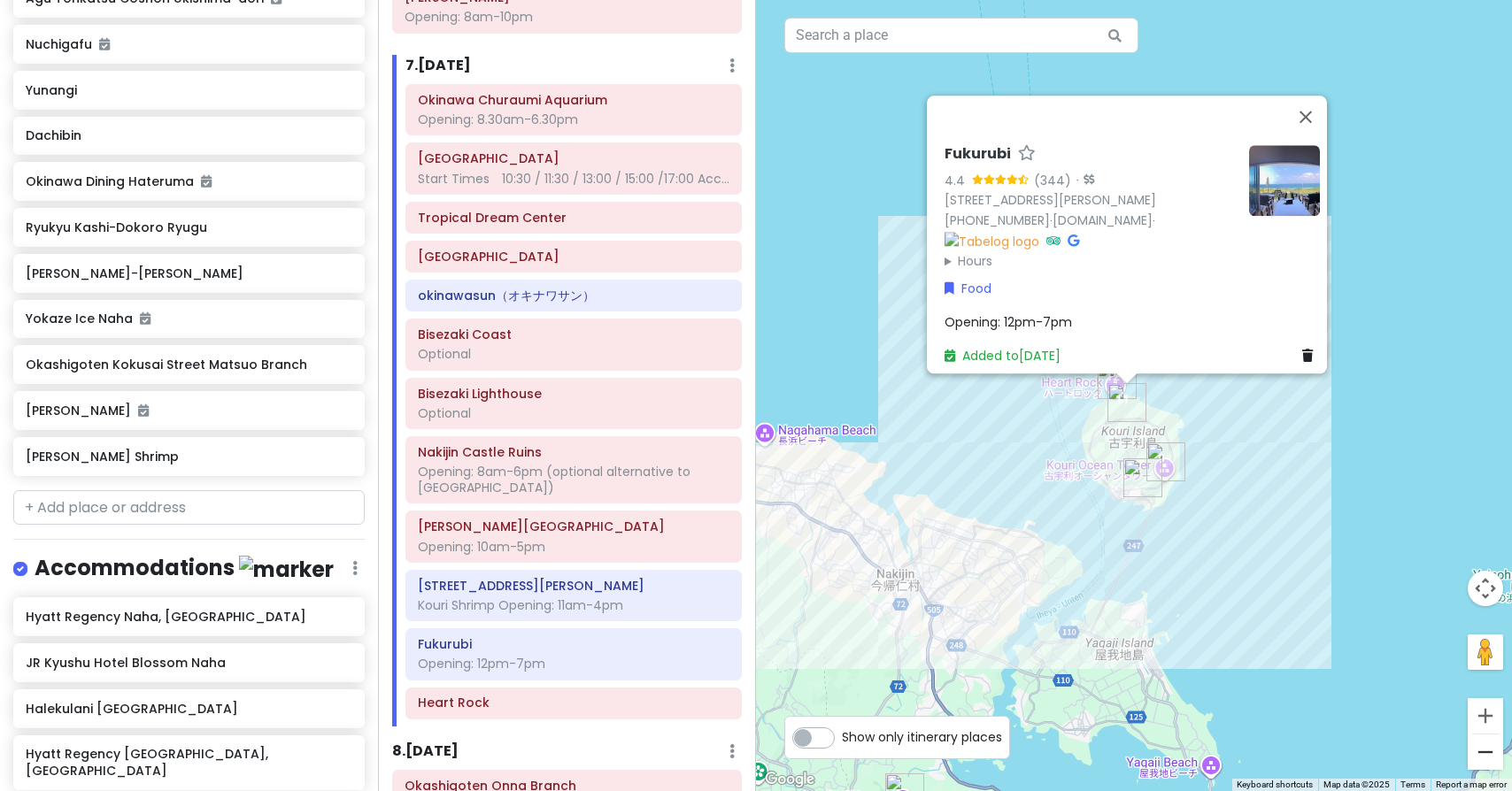
click at [1489, 760] on button "Zoom out" at bounding box center [1484, 751] width 35 height 35
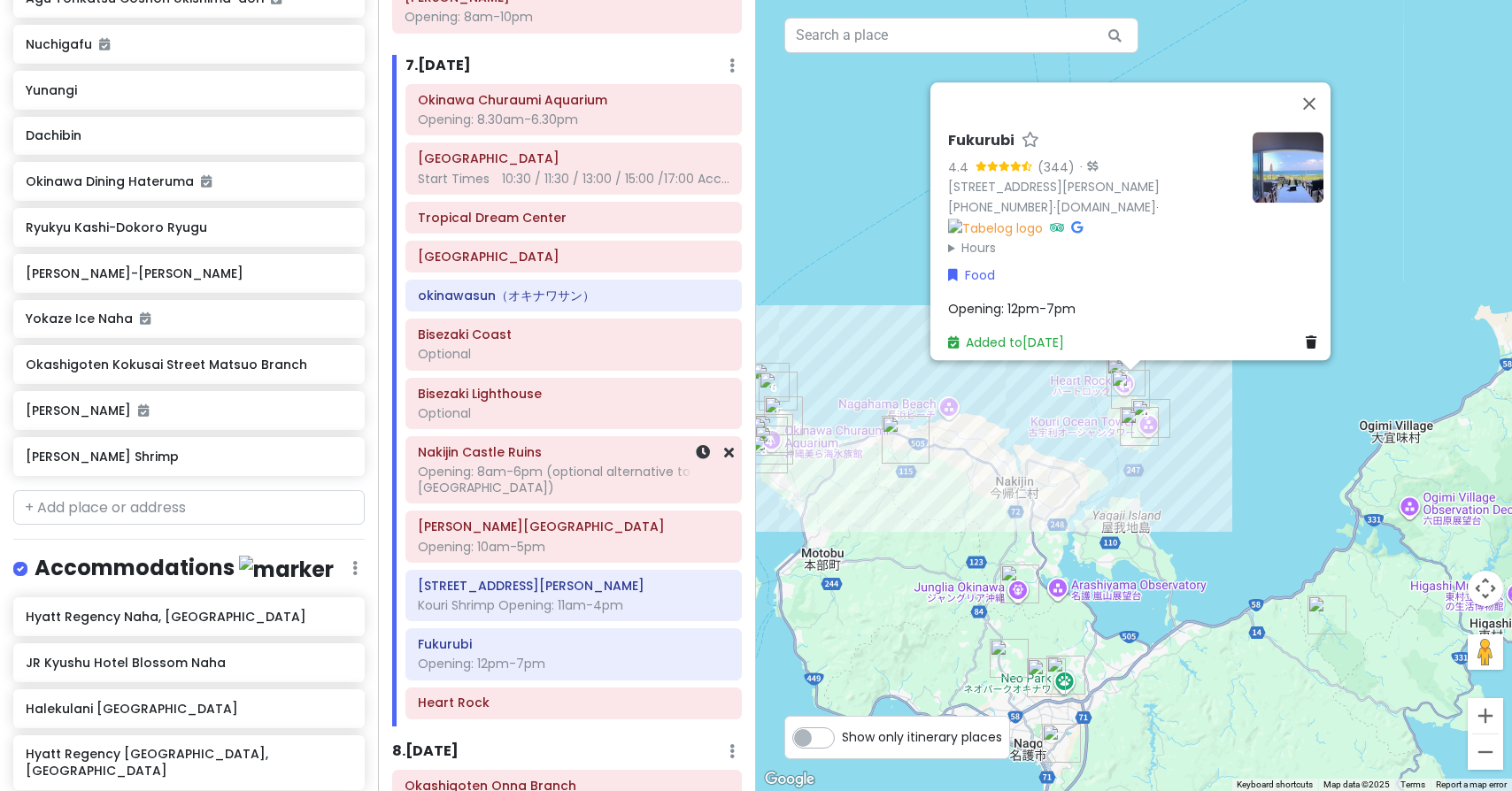
click at [475, 464] on div "Opening: 8am-6pm (optional alternative to [GEOGRAPHIC_DATA])" at bounding box center [573, 480] width 311 height 32
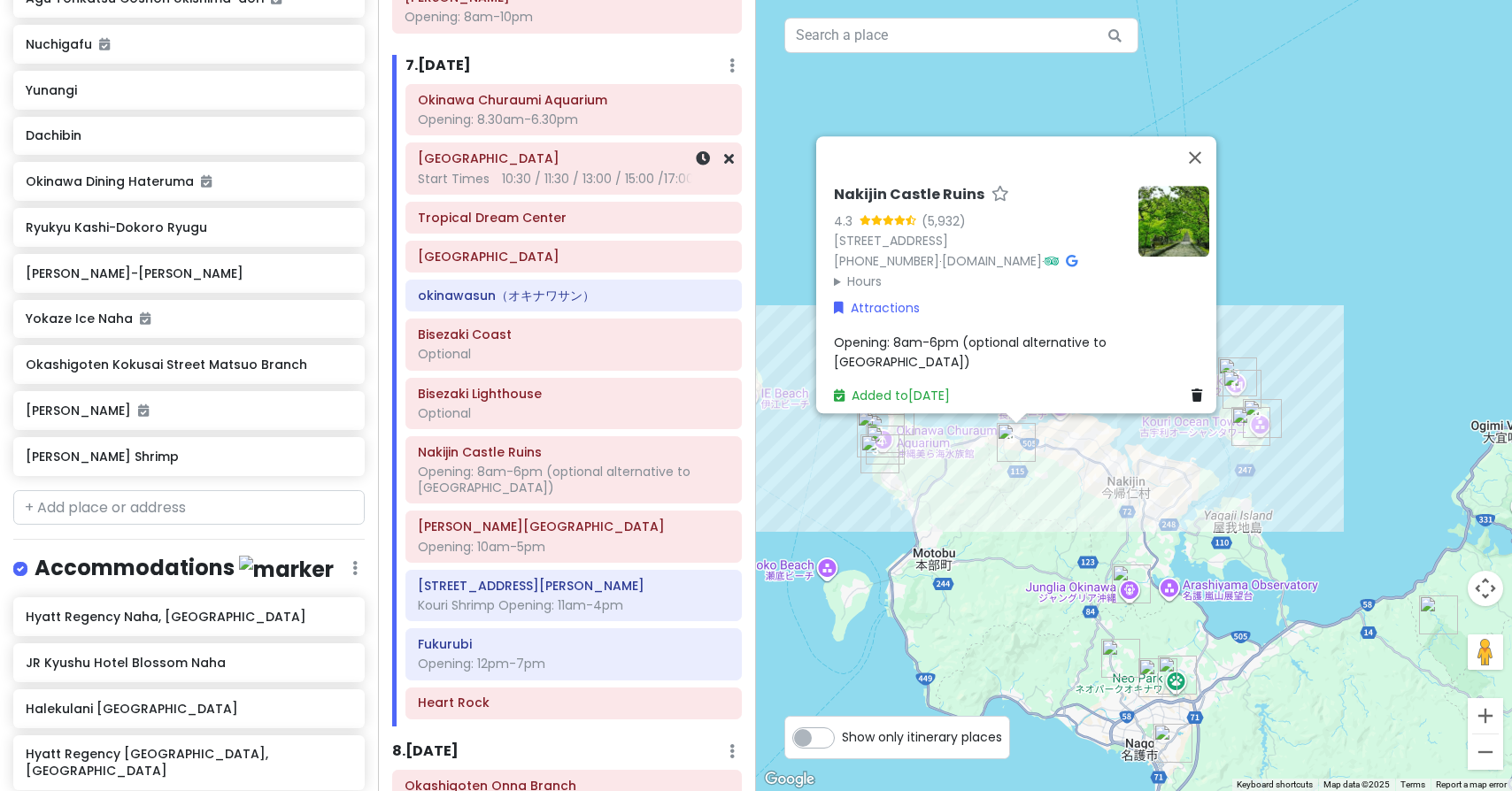
click at [540, 171] on div "Start Times　10:30 / 11:30 / 13:00 / 15:00 /17:00 Acc..." at bounding box center [573, 178] width 311 height 16
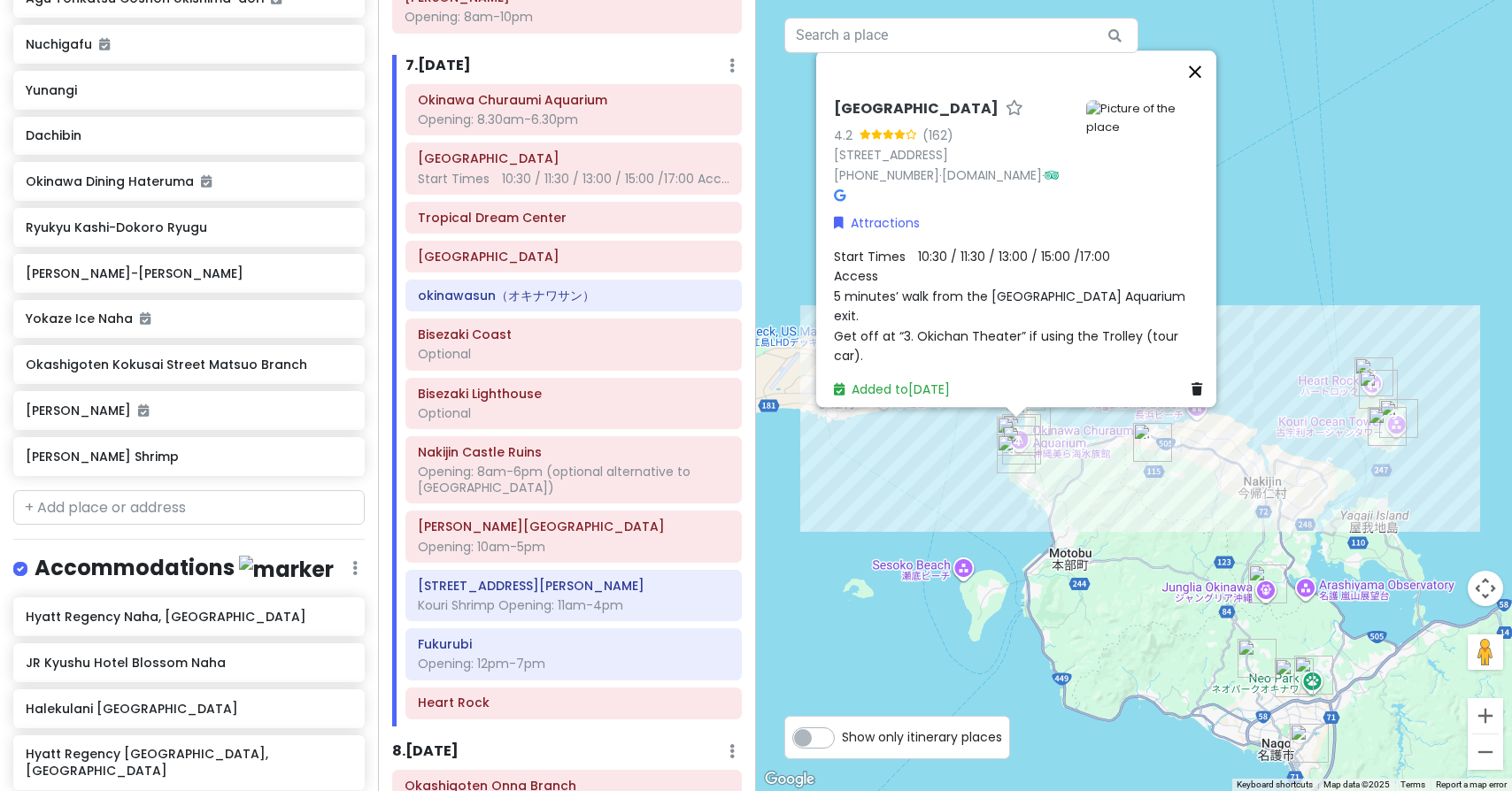
click at [1207, 93] on button "Close" at bounding box center [1194, 71] width 43 height 43
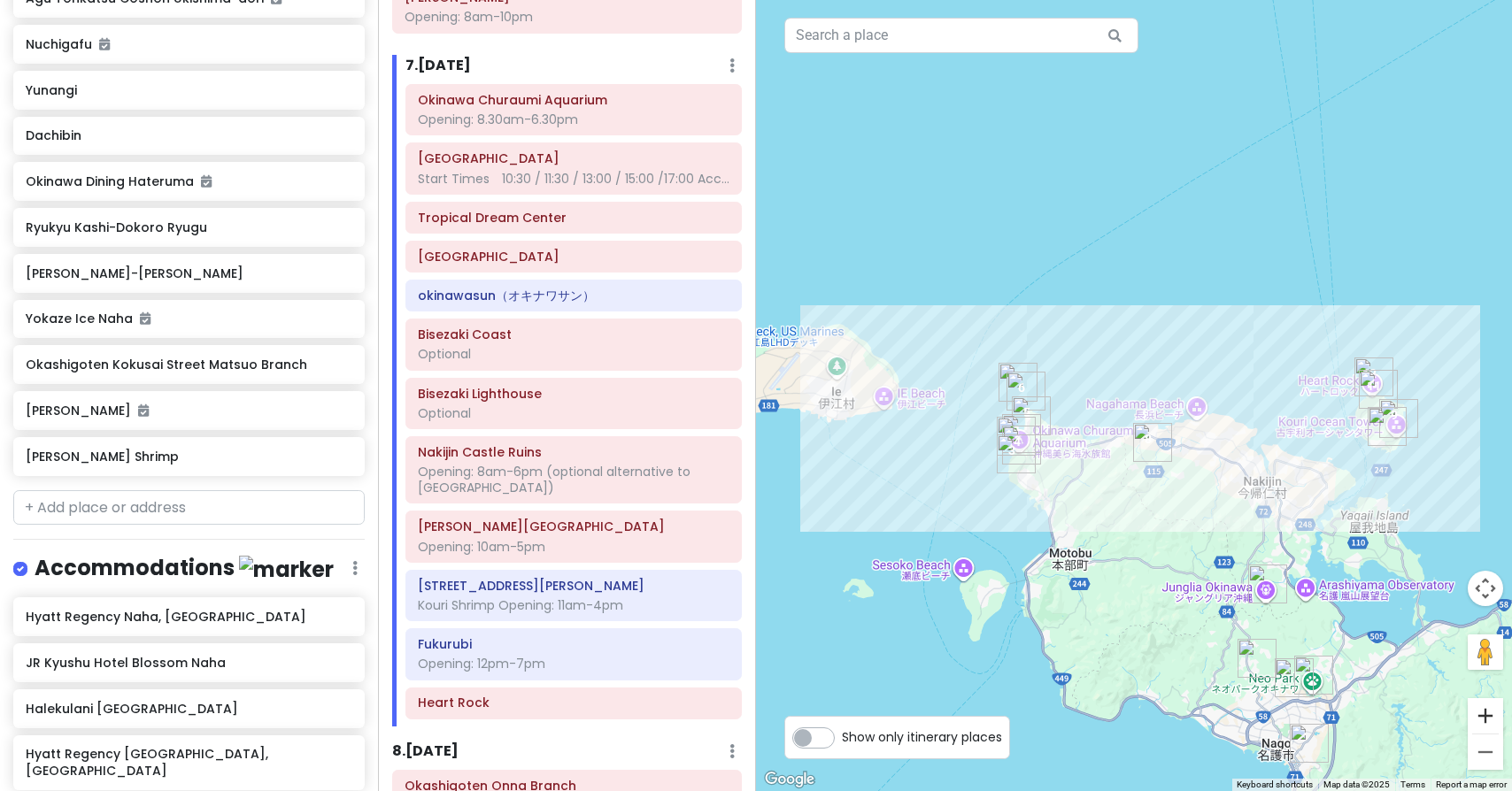
click at [1488, 715] on button "Zoom in" at bounding box center [1484, 715] width 35 height 35
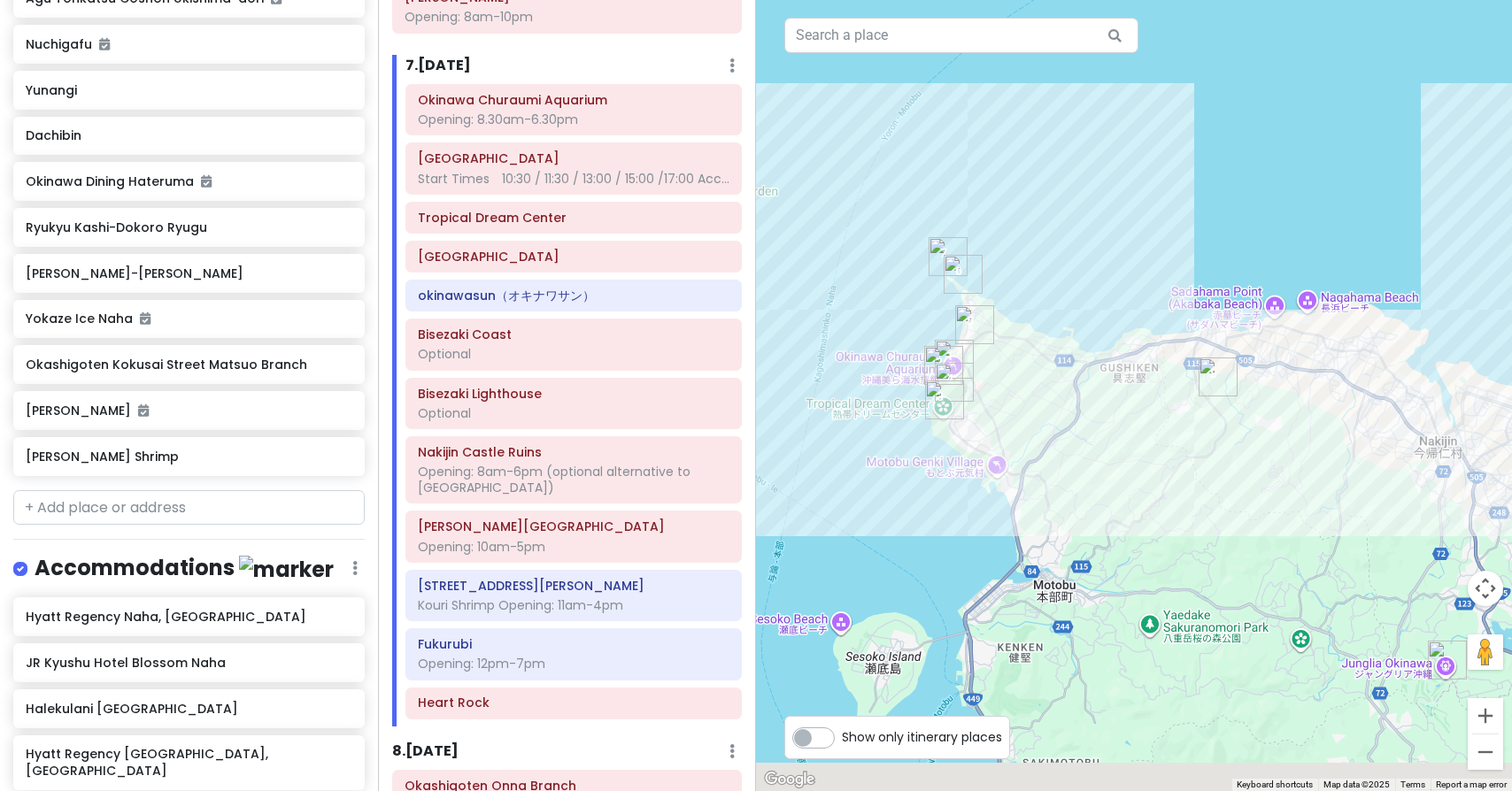
drag, startPoint x: 1005, startPoint y: 356, endPoint x: 1061, endPoint y: 180, distance: 184.7
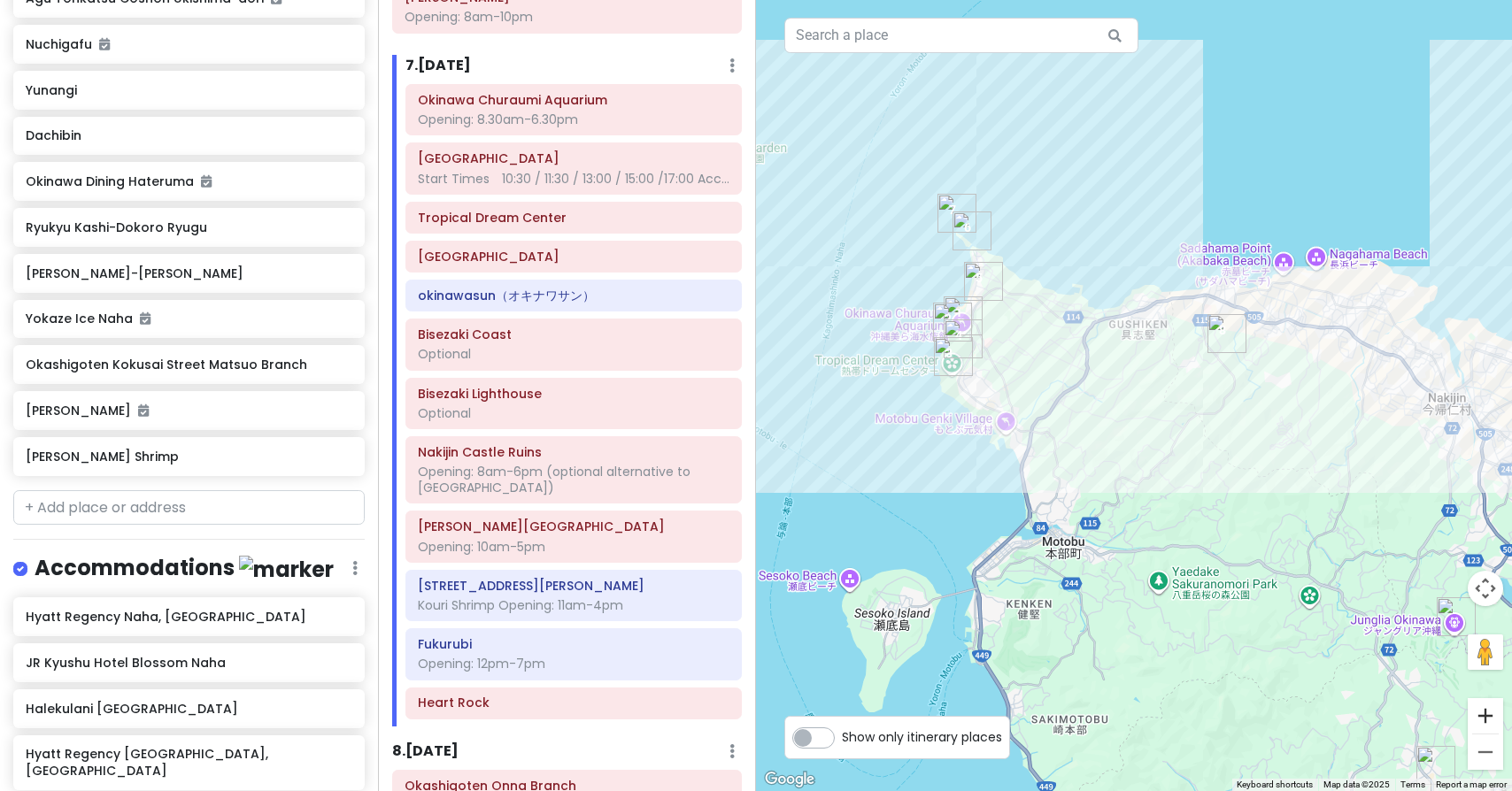
click at [1484, 708] on button "Zoom in" at bounding box center [1484, 715] width 35 height 35
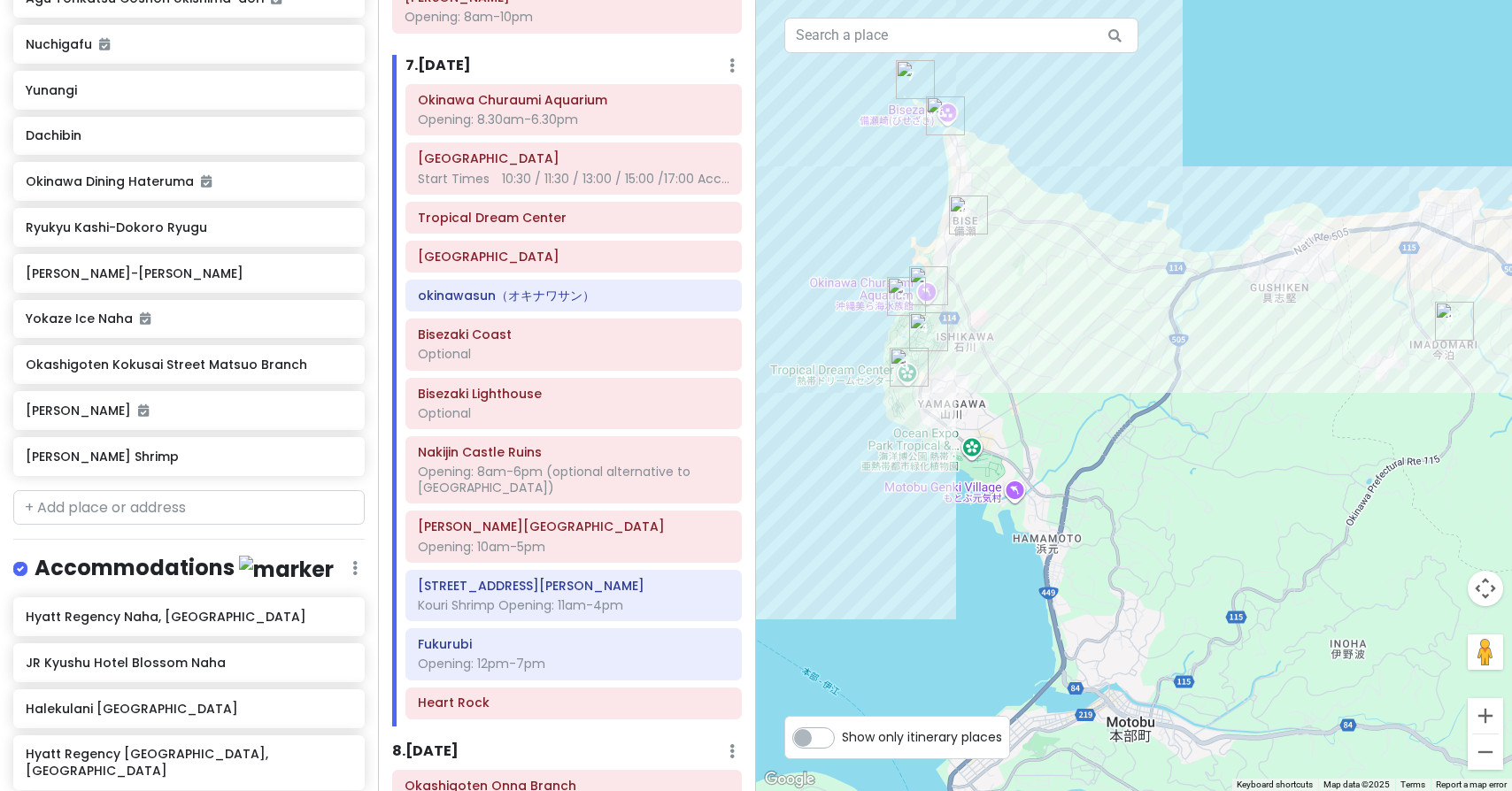
drag, startPoint x: 935, startPoint y: 331, endPoint x: 1076, endPoint y: 361, distance: 144.2
click at [946, 124] on img "Bisezaki Coast" at bounding box center [946, 118] width 39 height 39
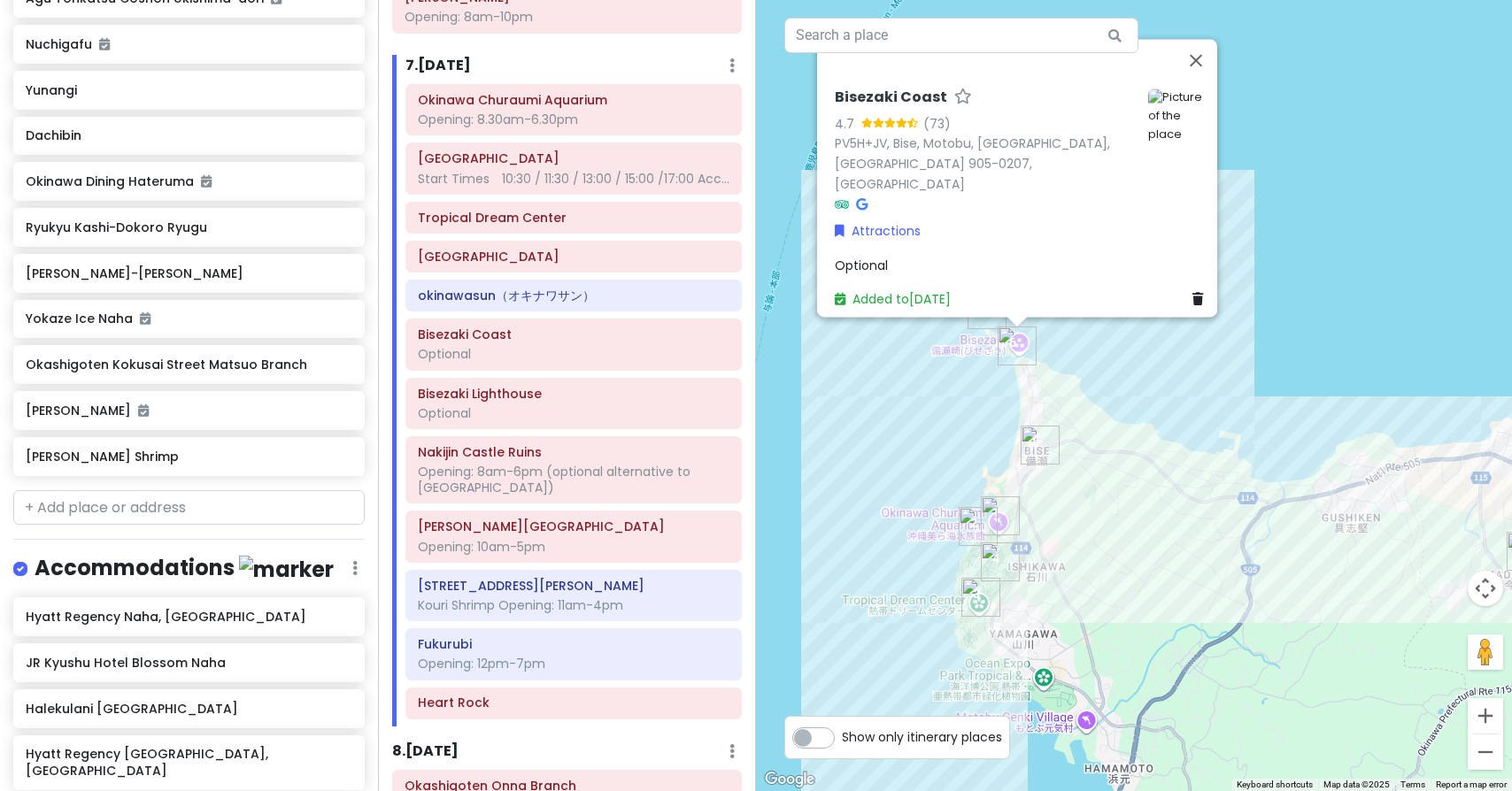
click at [985, 322] on img "Bisezaki Lighthouse" at bounding box center [986, 309] width 39 height 39
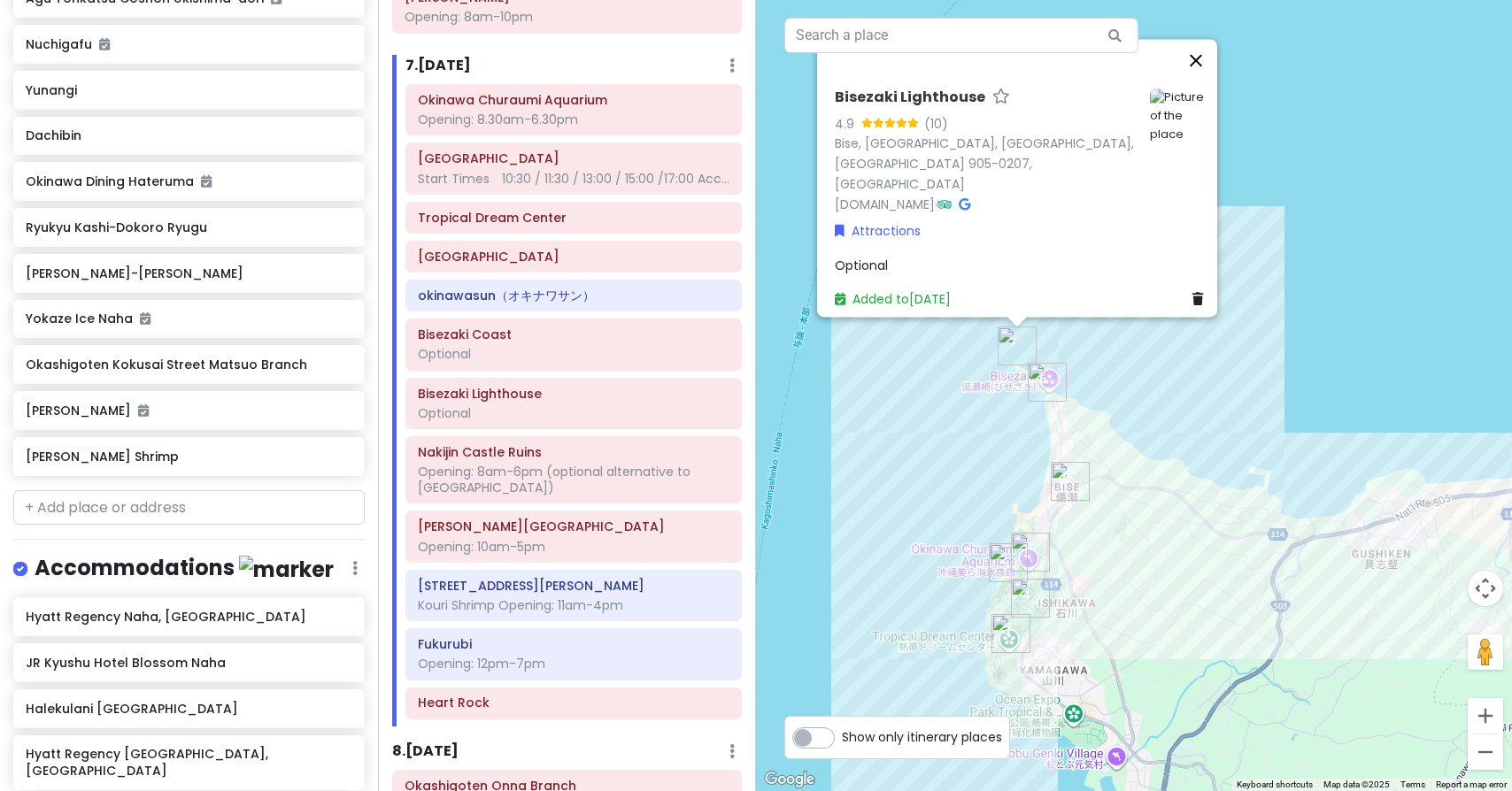
click at [1210, 69] on button "Close" at bounding box center [1195, 60] width 43 height 43
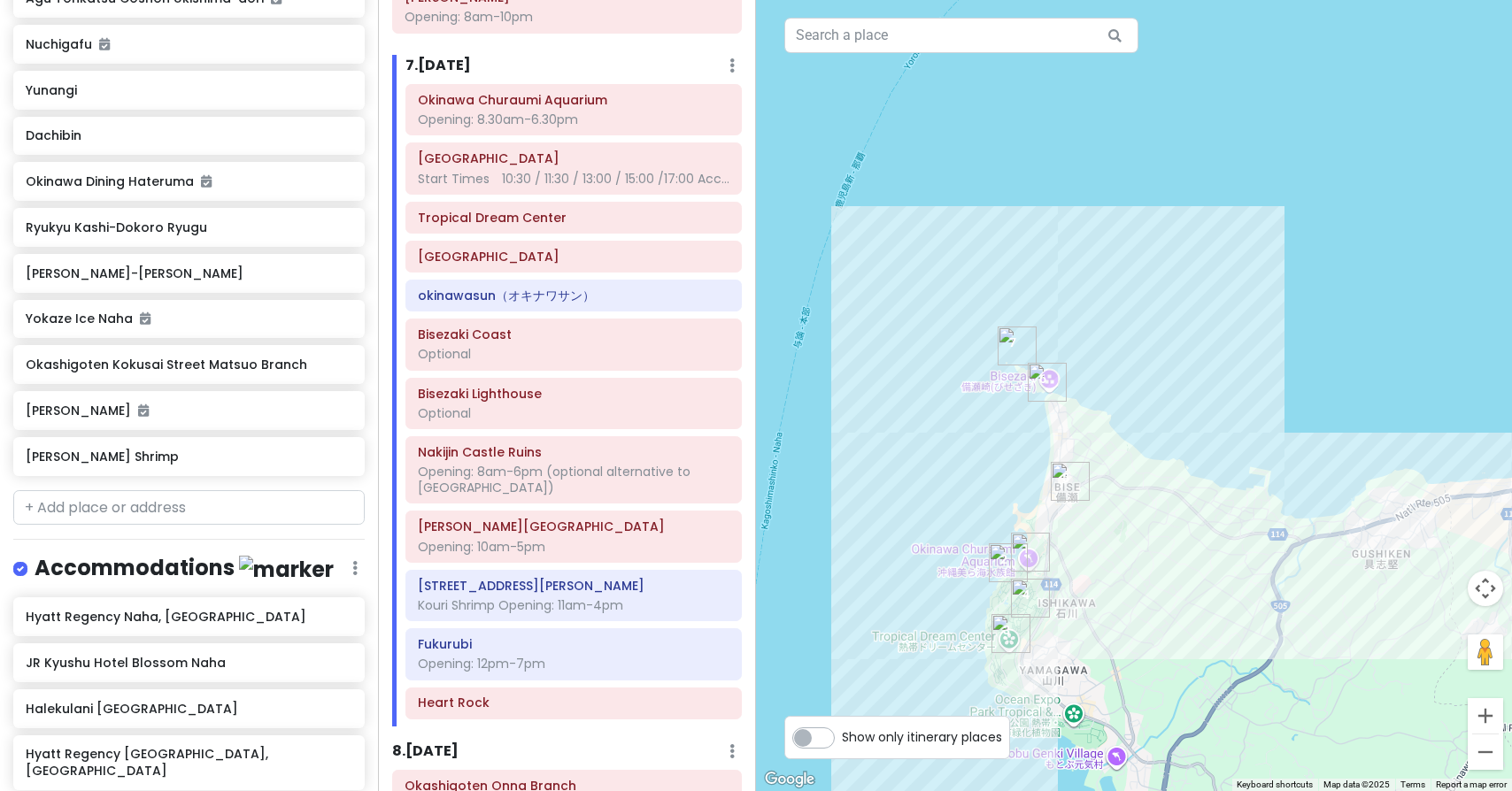
click at [1070, 482] on img "okinawasun（オキナワサン）" at bounding box center [1070, 481] width 39 height 39
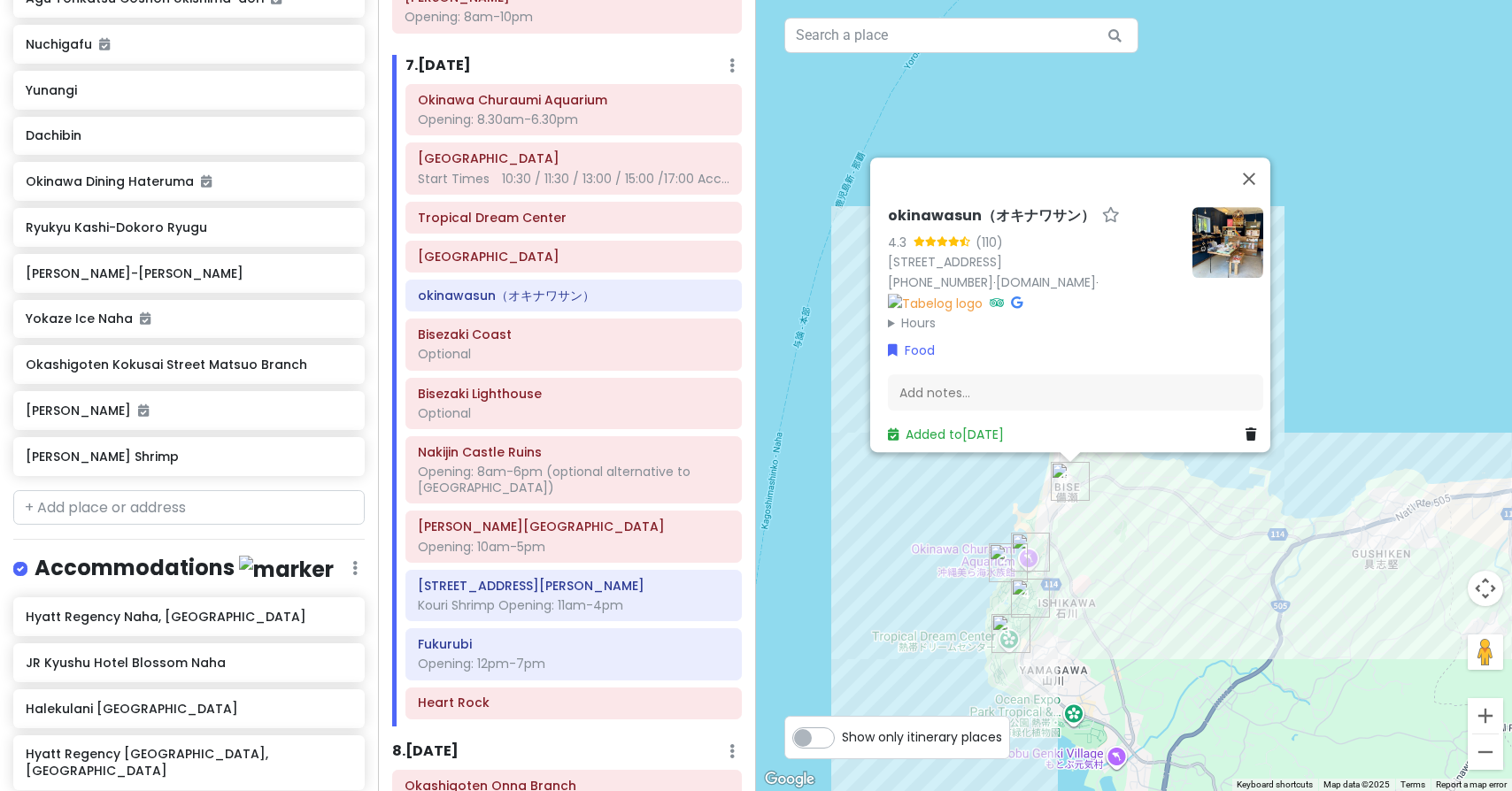
click at [1038, 554] on img "Okinawa Churaumi Aquarium" at bounding box center [1030, 552] width 39 height 39
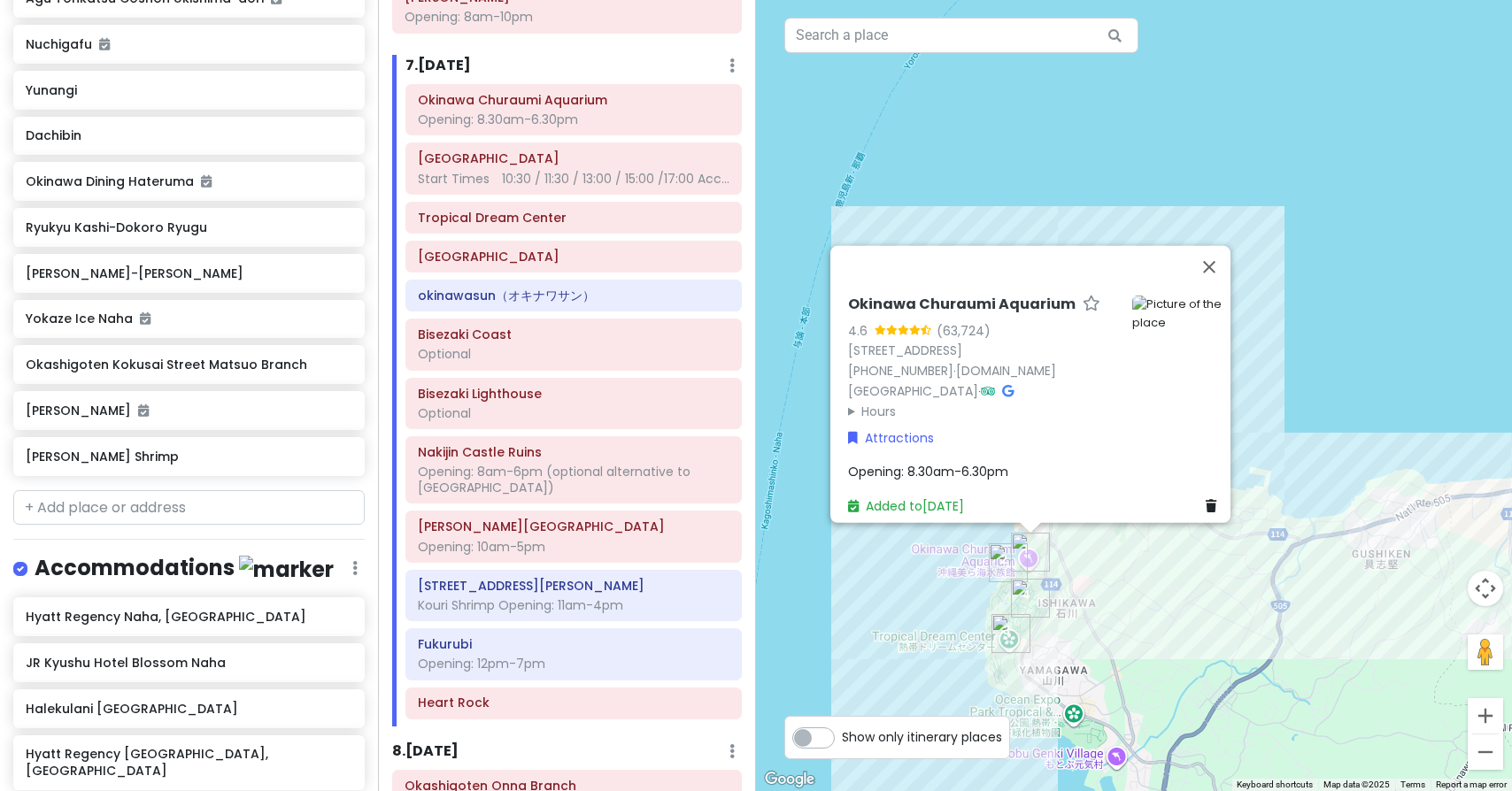
click at [1005, 554] on img "Kaiyohaku Park Dolphin Lagoon" at bounding box center [1007, 562] width 39 height 39
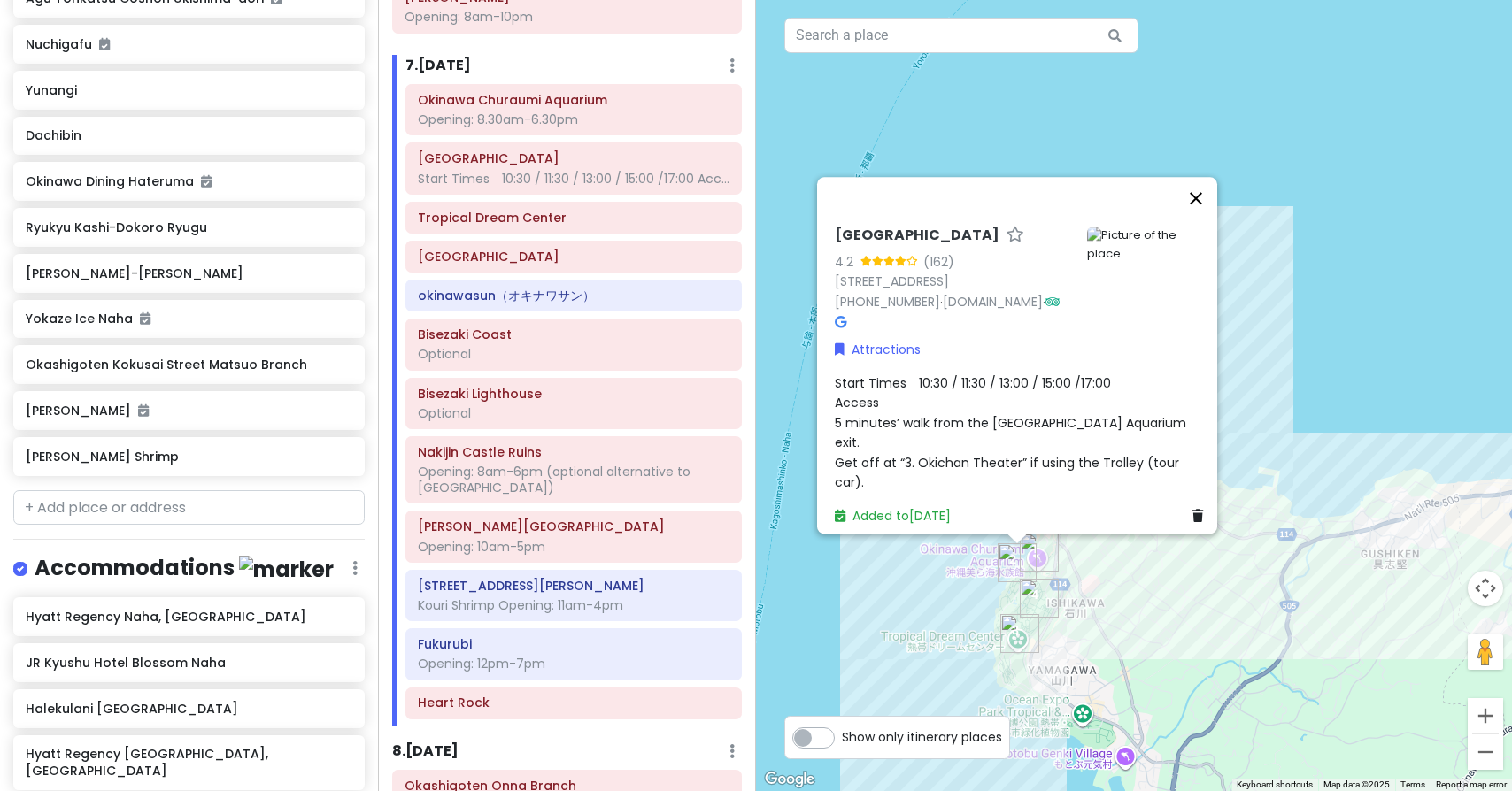
click at [1206, 219] on button "Close" at bounding box center [1195, 198] width 43 height 43
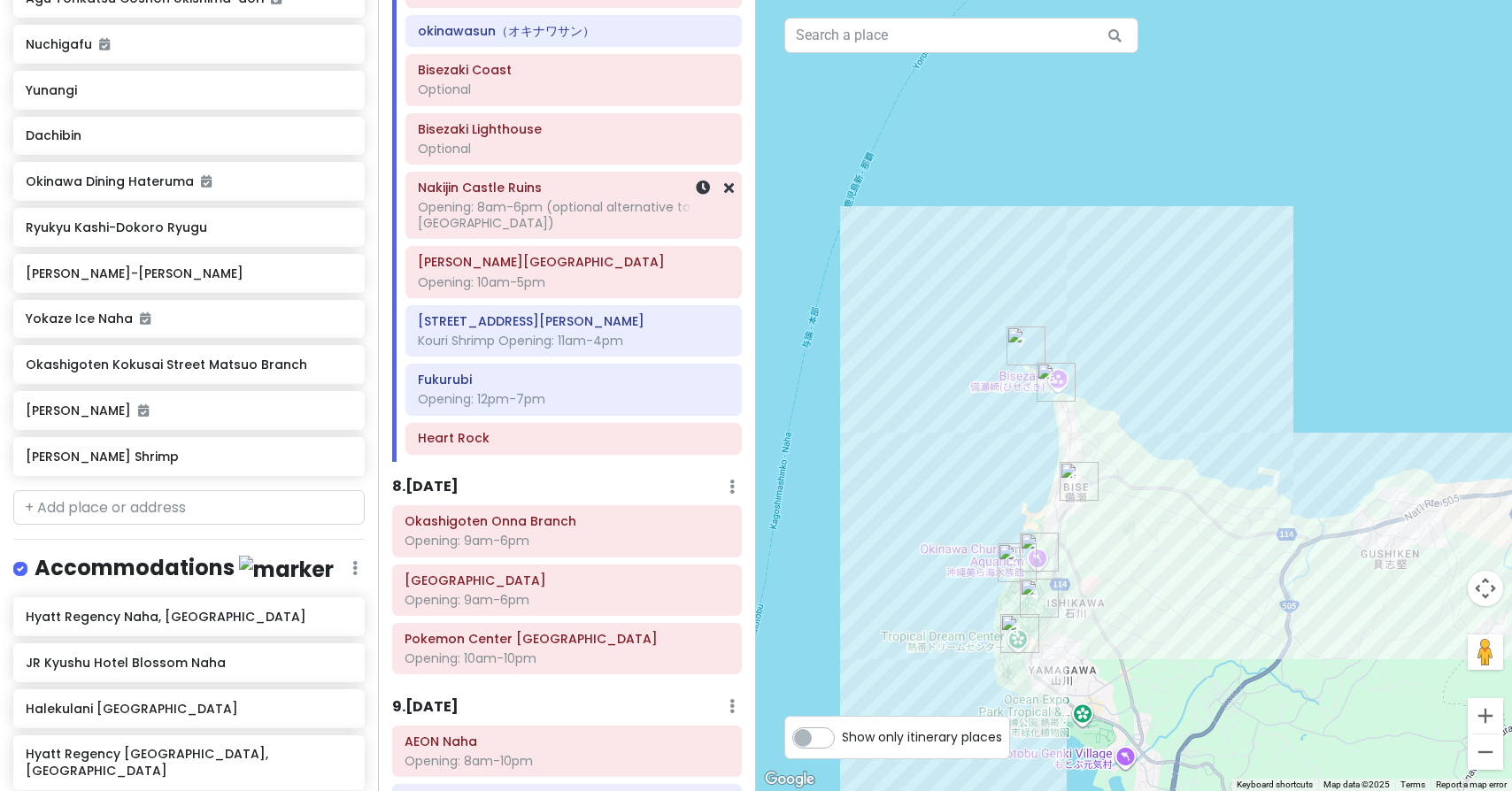
scroll to position [3204, 0]
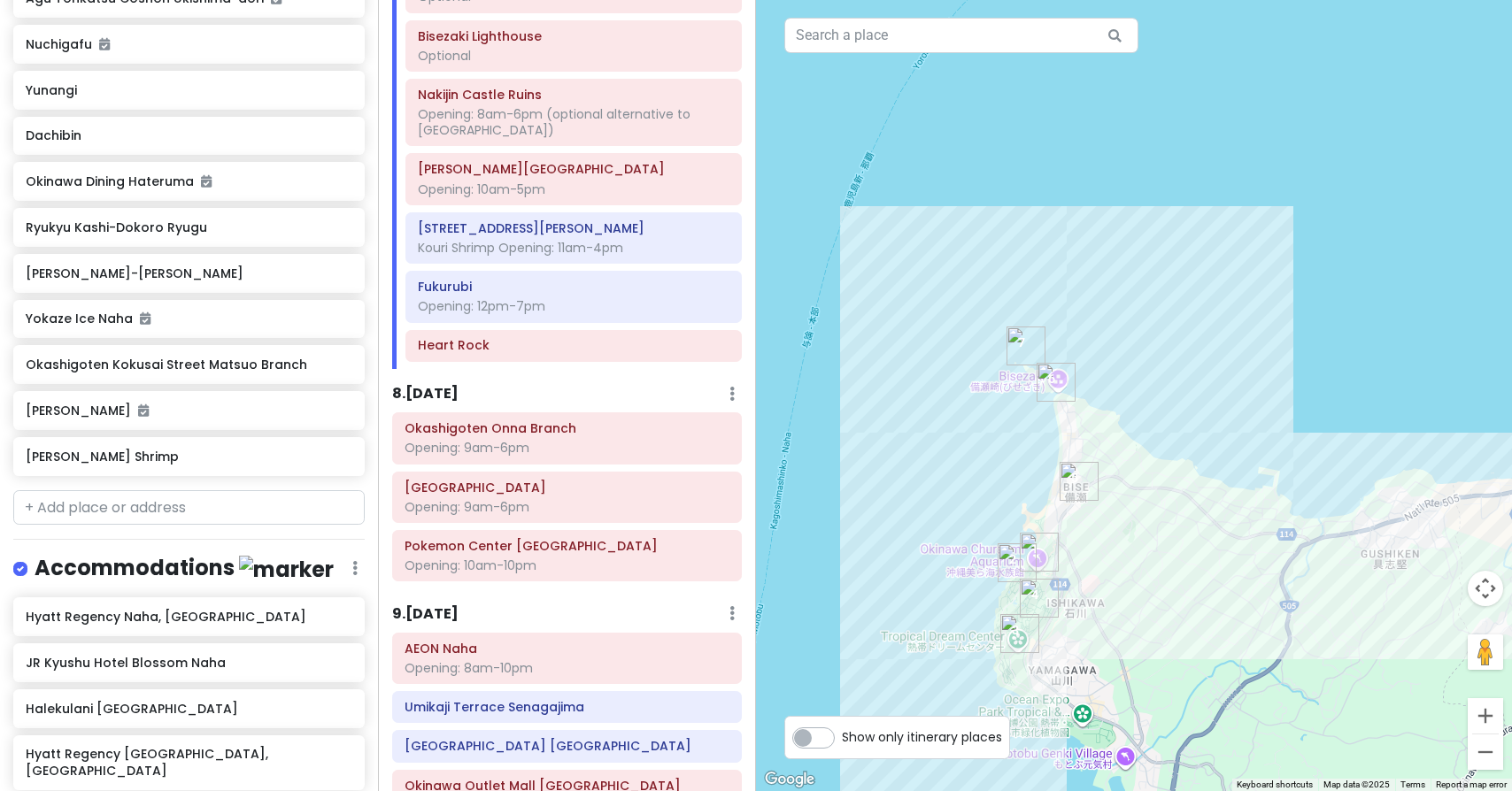
click at [451, 385] on h6 "8 . [DATE]" at bounding box center [425, 395] width 66 height 19
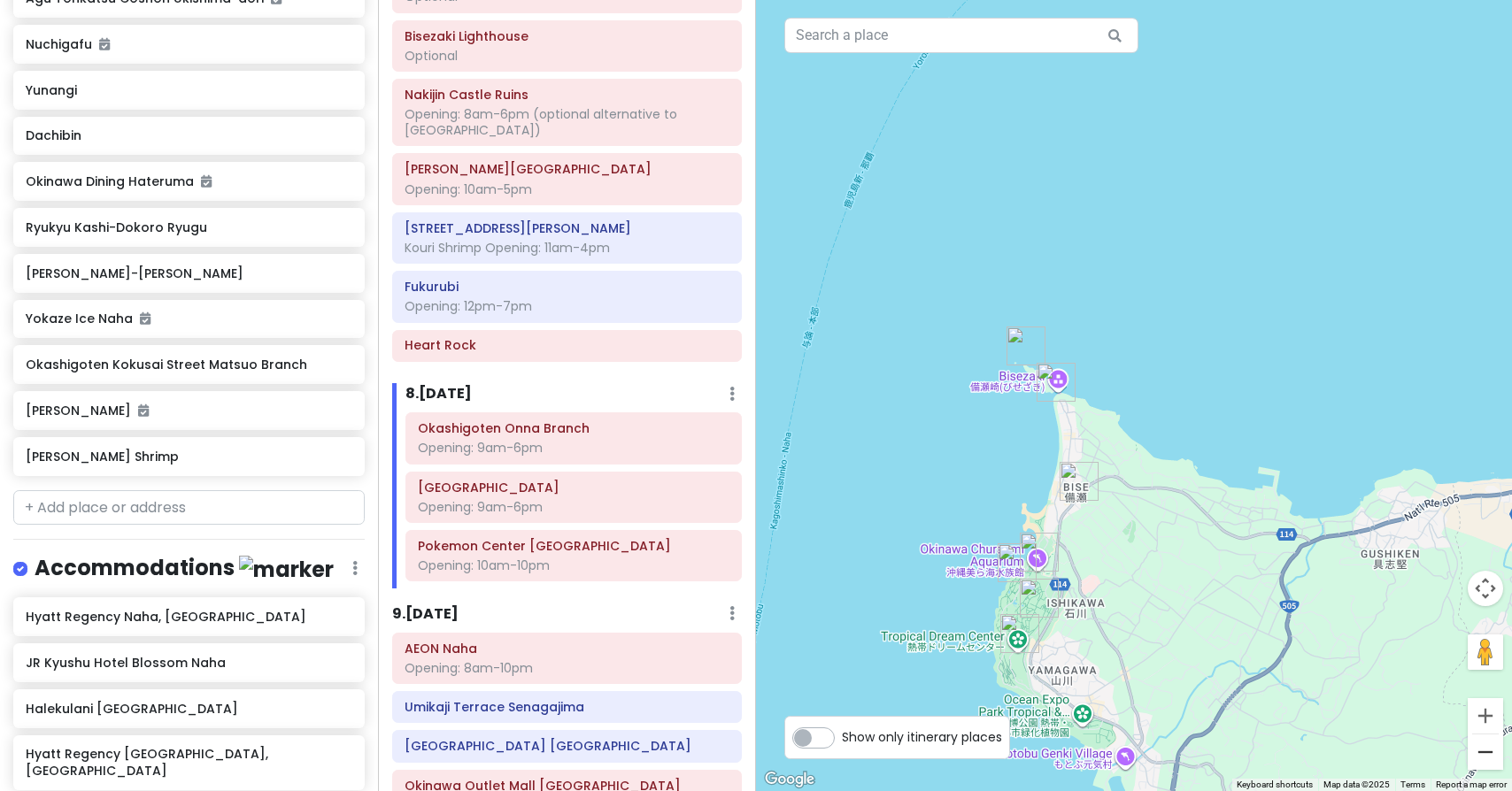
click at [1487, 751] on button "Zoom out" at bounding box center [1484, 751] width 35 height 35
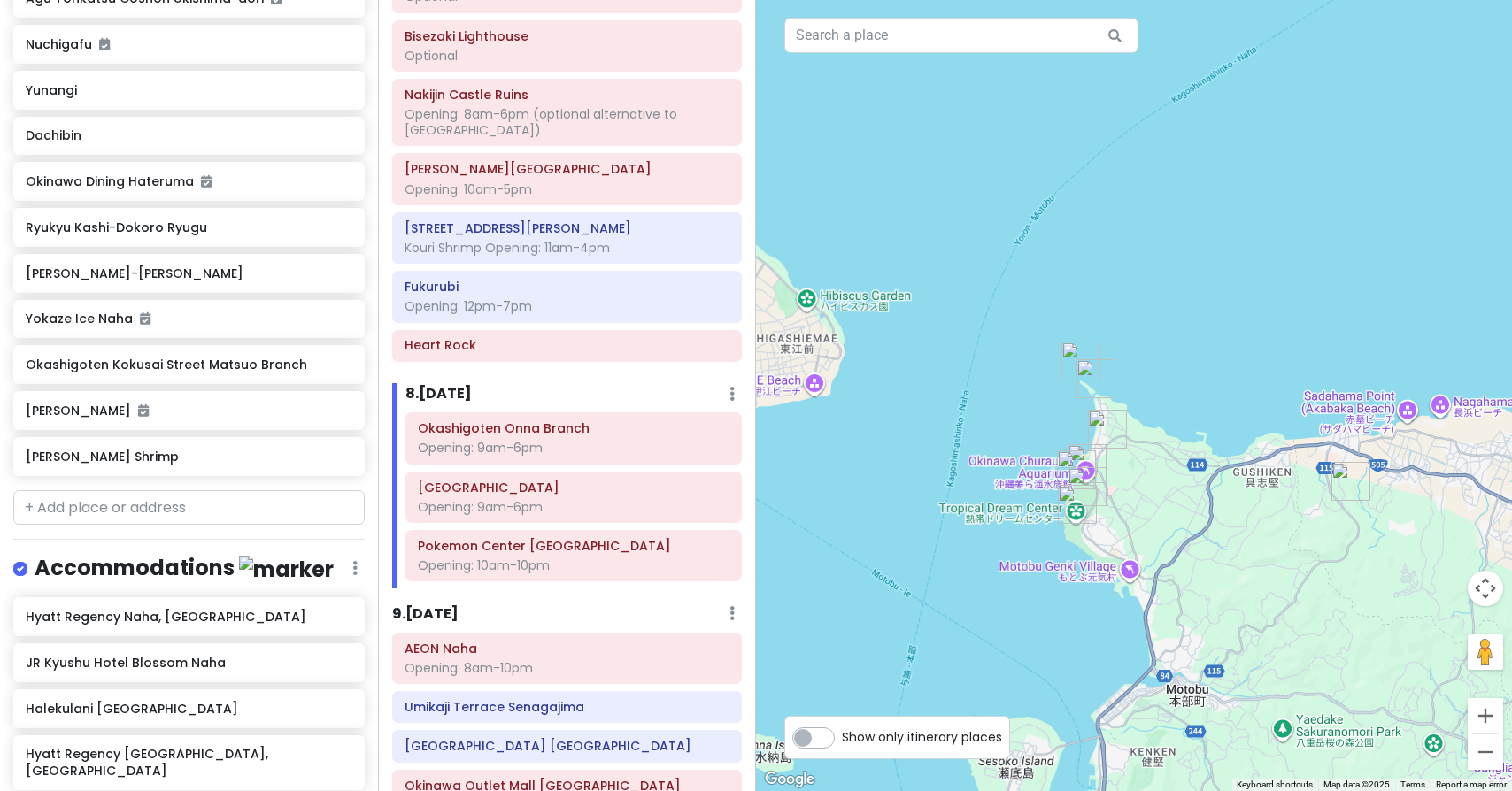
click at [1487, 751] on button "Zoom out" at bounding box center [1484, 751] width 35 height 35
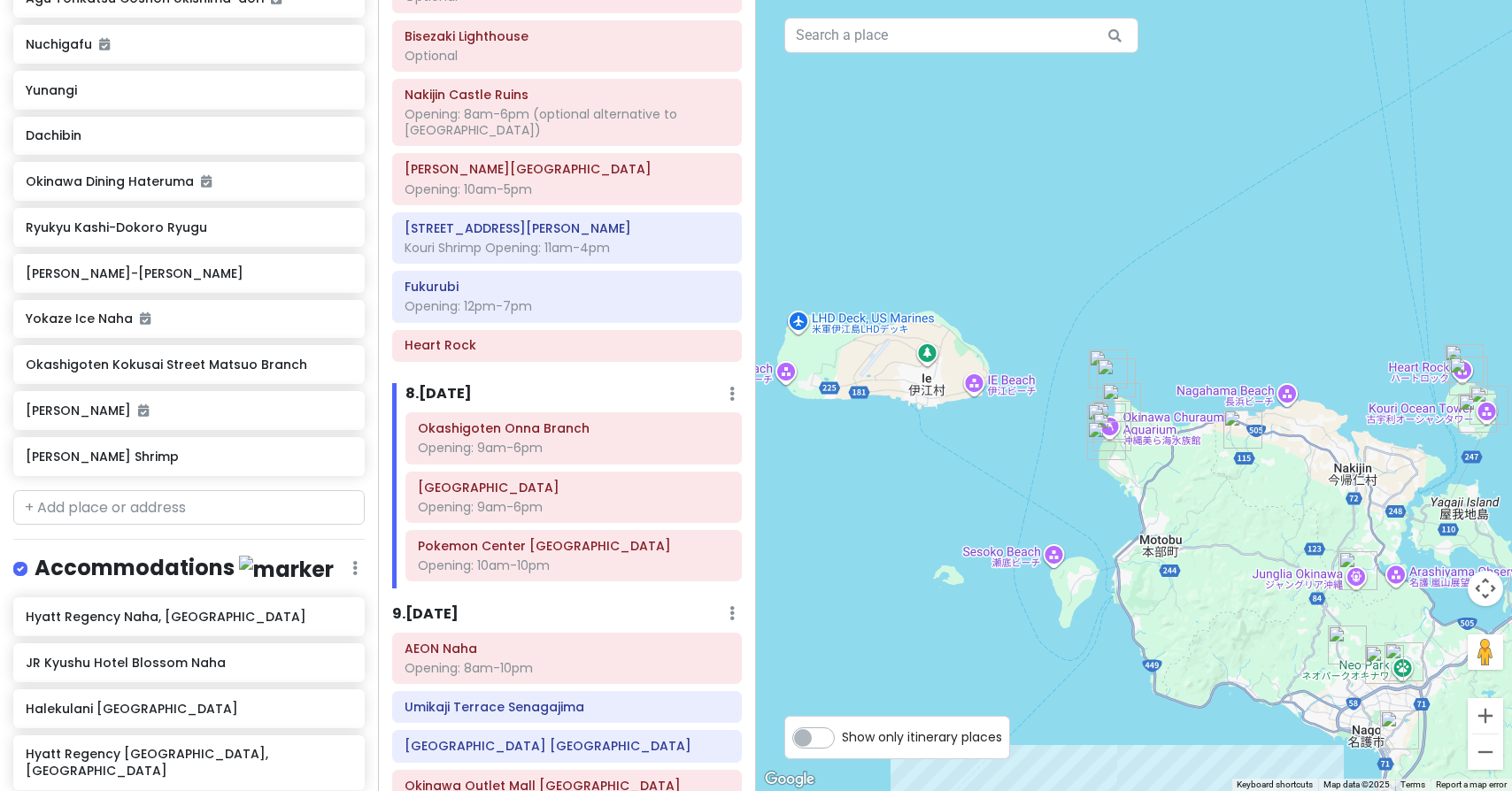
click at [1487, 751] on button "Zoom out" at bounding box center [1484, 751] width 35 height 35
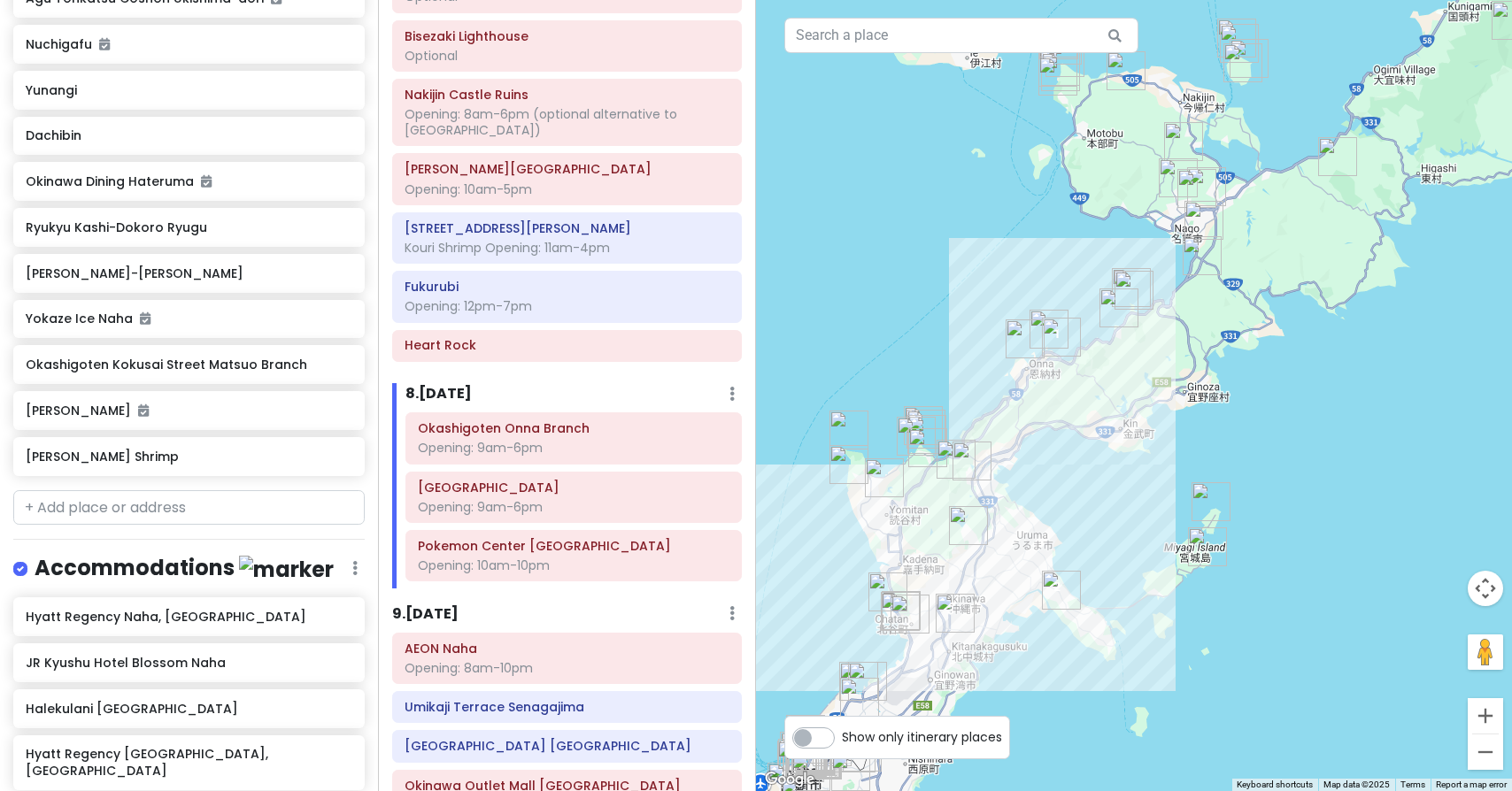
drag, startPoint x: 1062, startPoint y: 543, endPoint x: 998, endPoint y: 211, distance: 338.1
click at [1489, 720] on button "Zoom in" at bounding box center [1484, 715] width 35 height 35
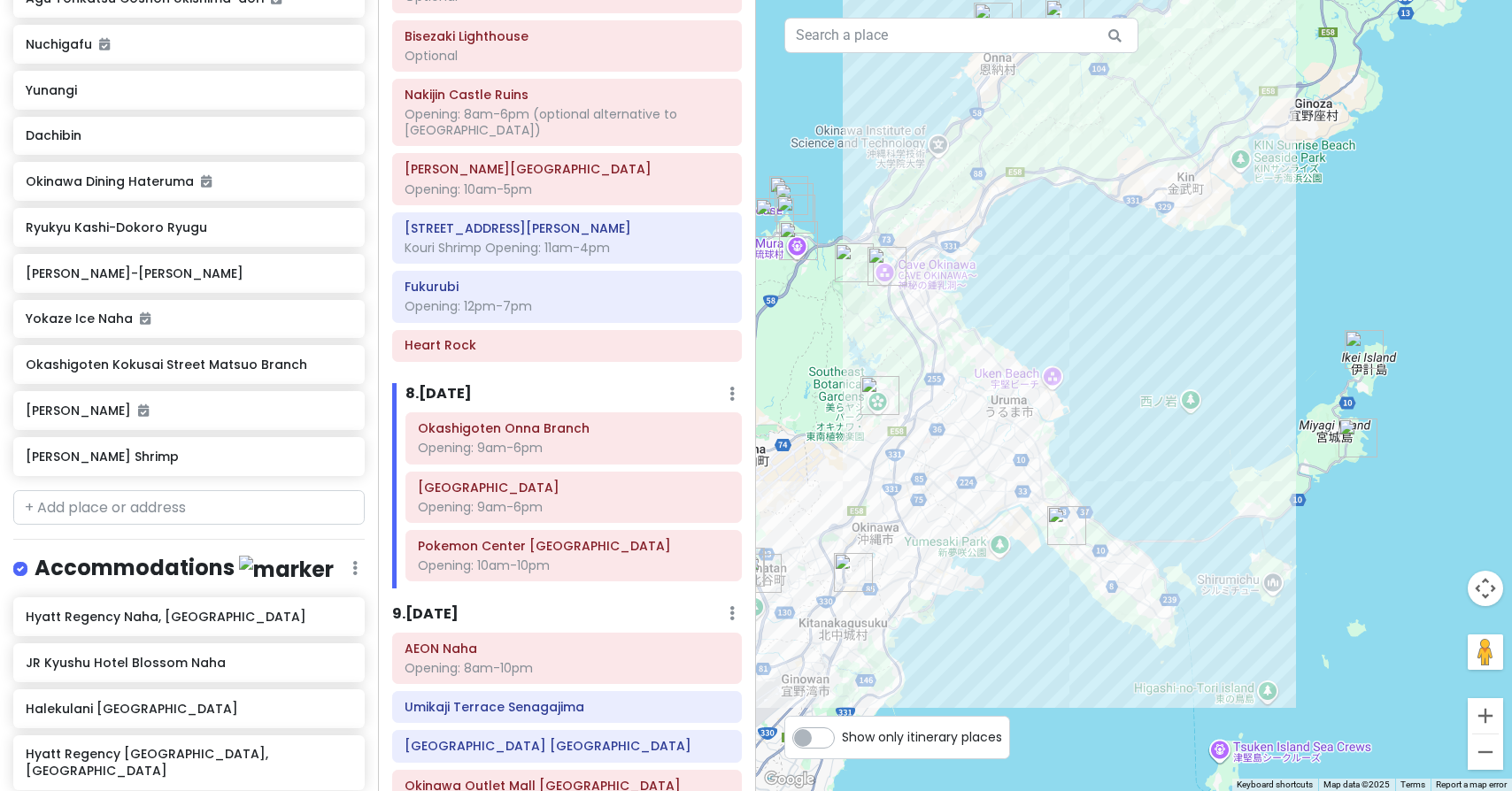
drag, startPoint x: 1038, startPoint y: 586, endPoint x: 1131, endPoint y: 284, distance: 316.0
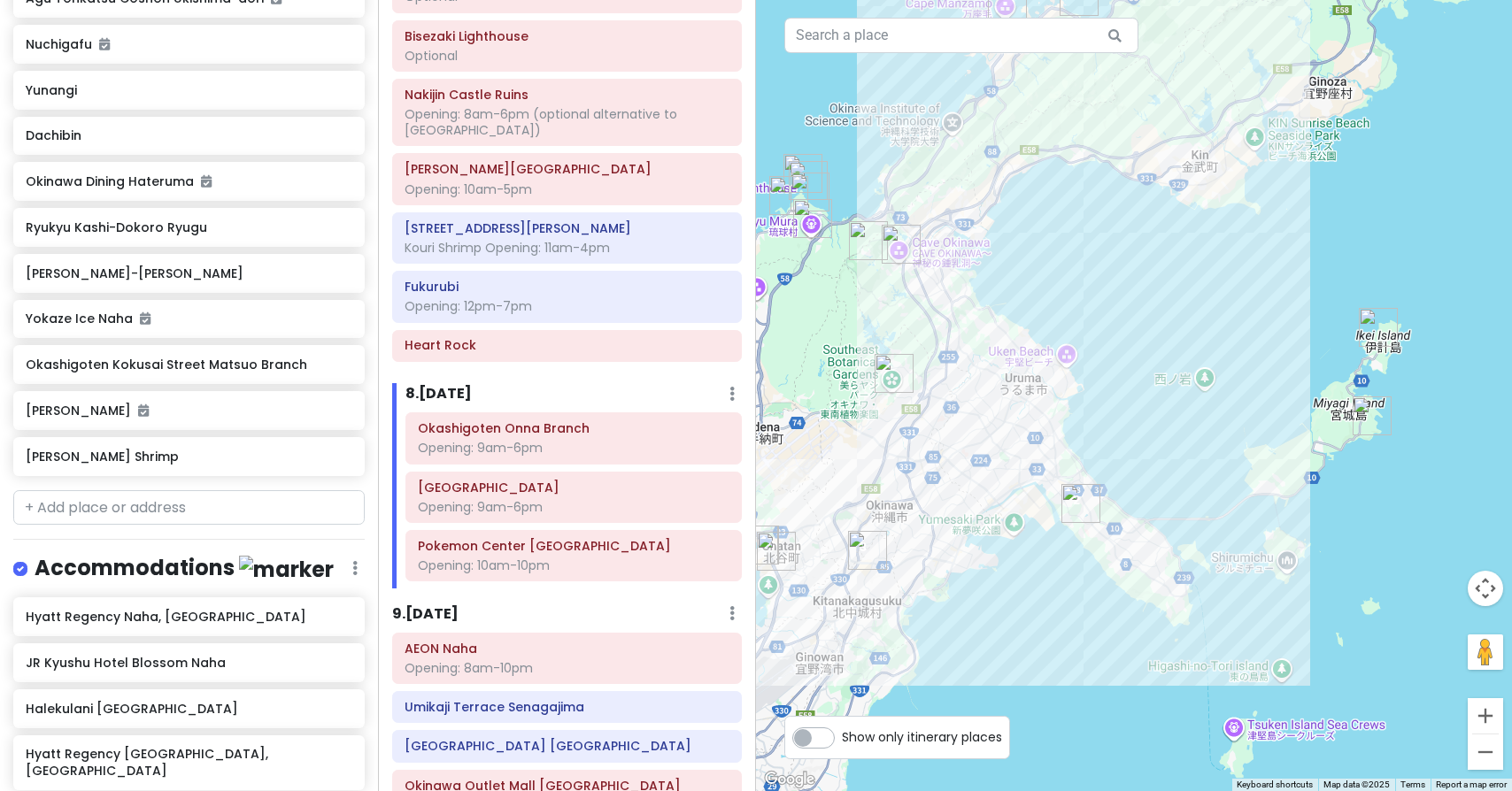
click at [1073, 517] on img "Katsuren Castle Ruins" at bounding box center [1080, 503] width 39 height 39
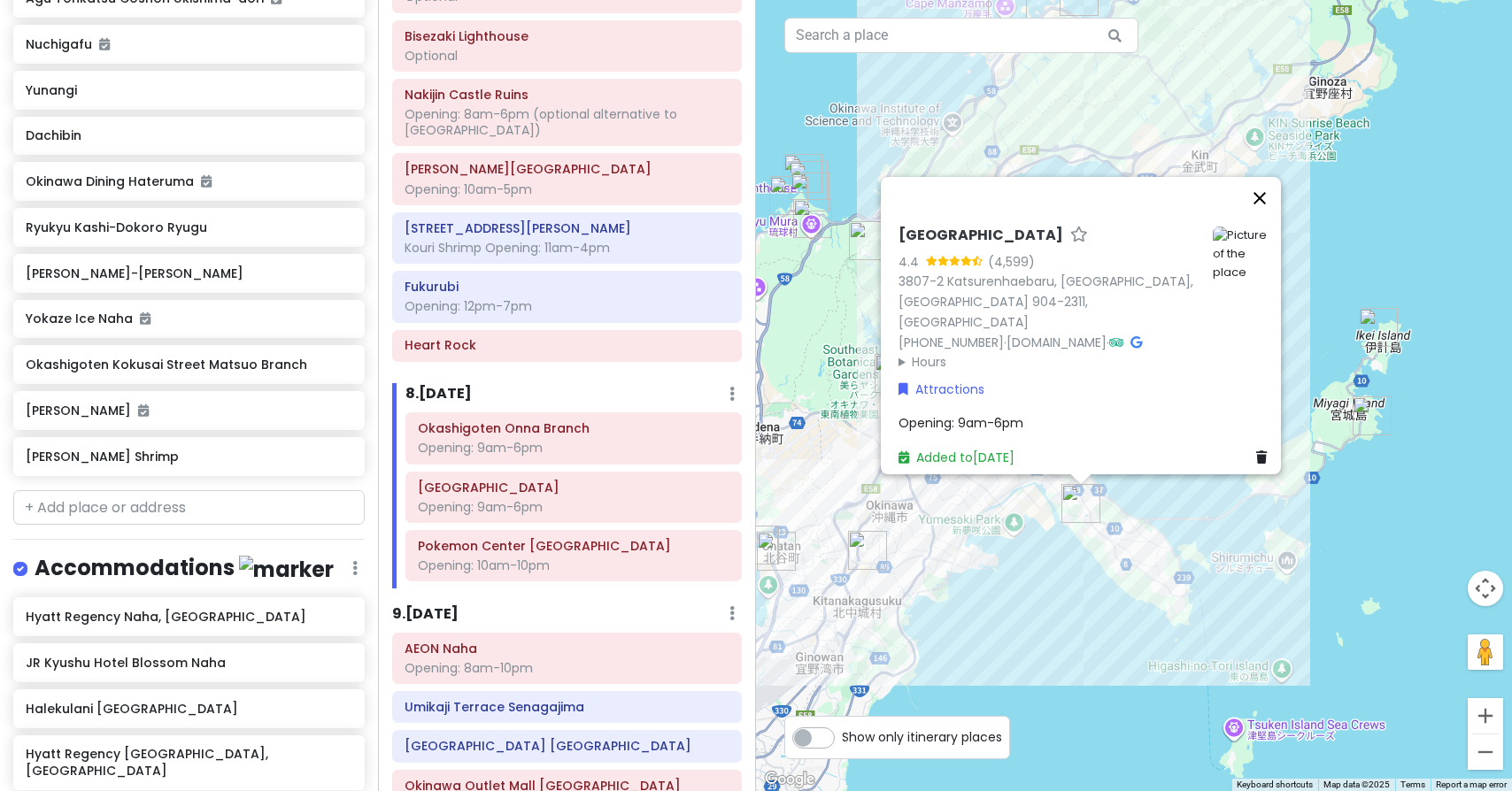
click at [1265, 219] on button "Close" at bounding box center [1259, 198] width 43 height 43
